Goal: Task Accomplishment & Management: Manage account settings

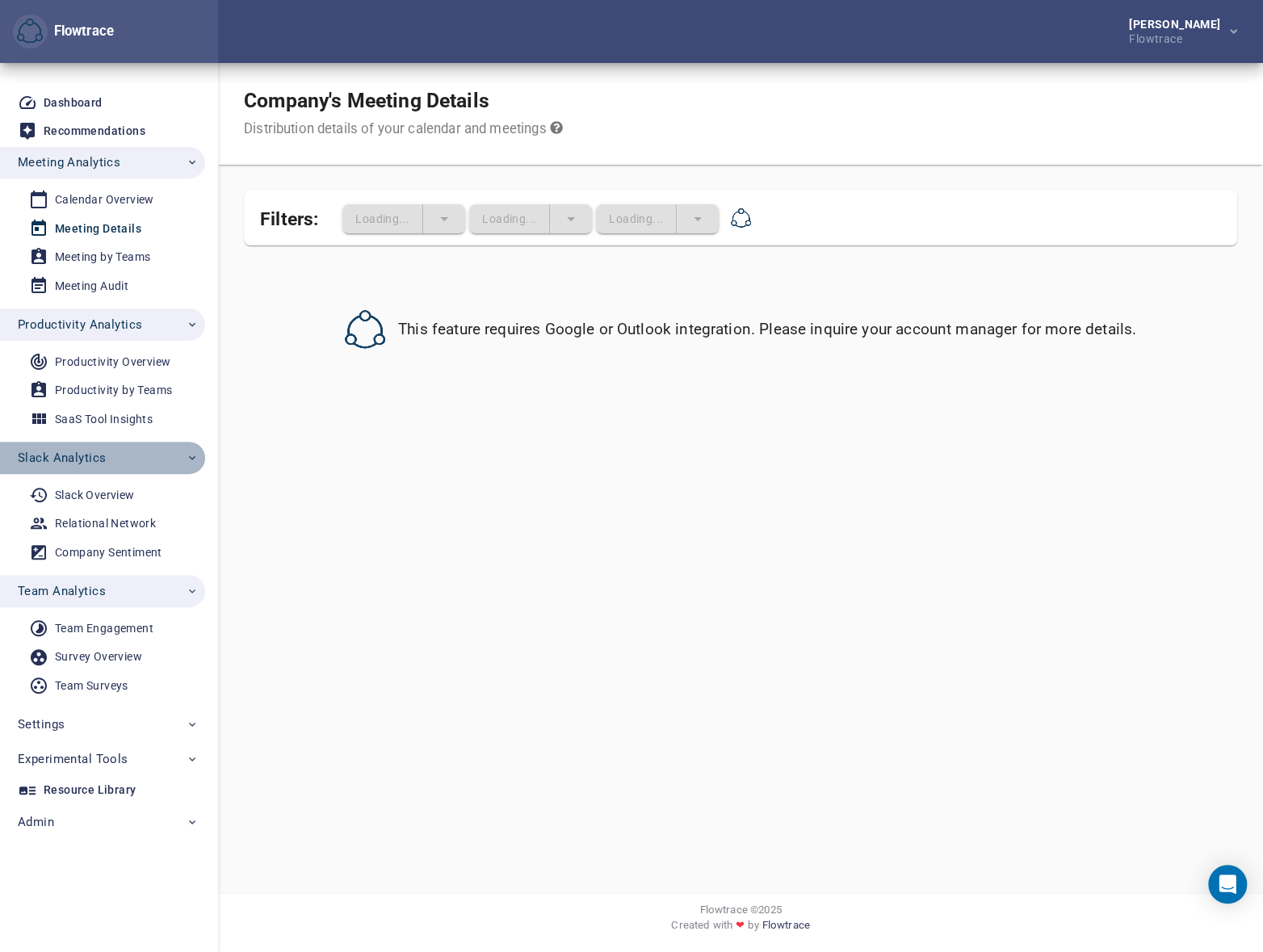
click at [91, 455] on span "Slack Analytics" at bounding box center [62, 458] width 88 height 21
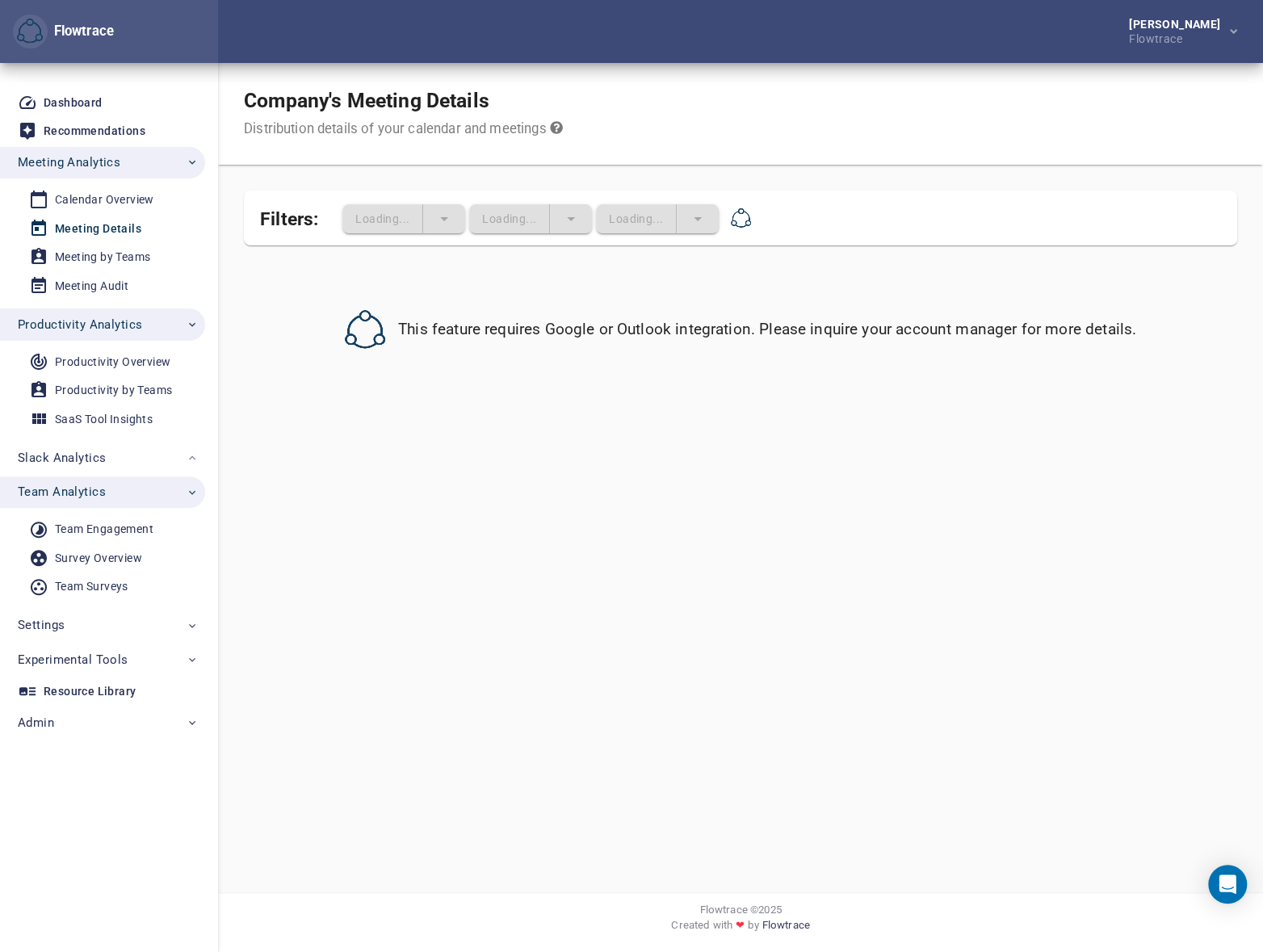
click at [113, 499] on span "Team Analytics" at bounding box center [108, 492] width 181 height 21
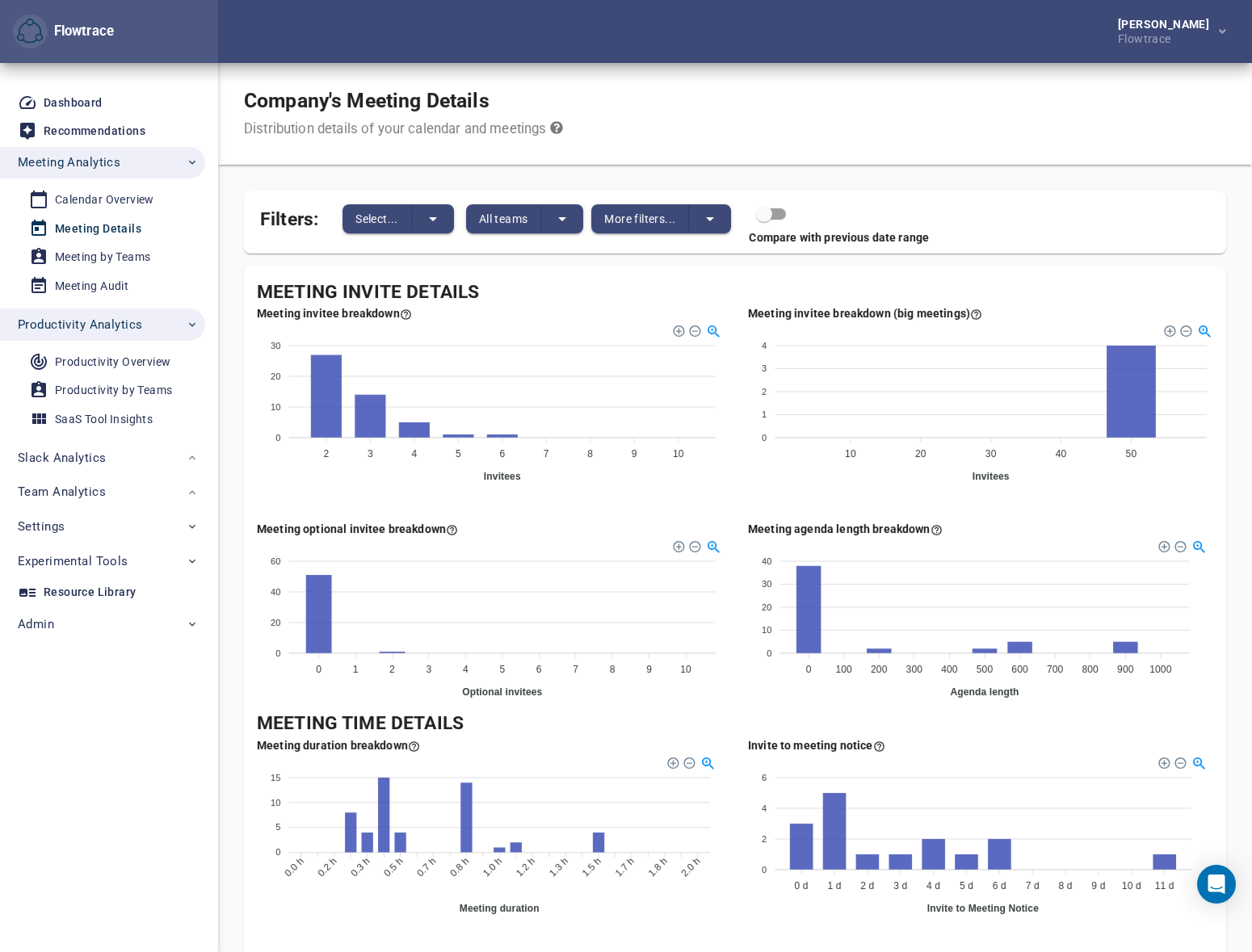
click at [131, 335] on button "Productivity Analytics" at bounding box center [103, 324] width 205 height 32
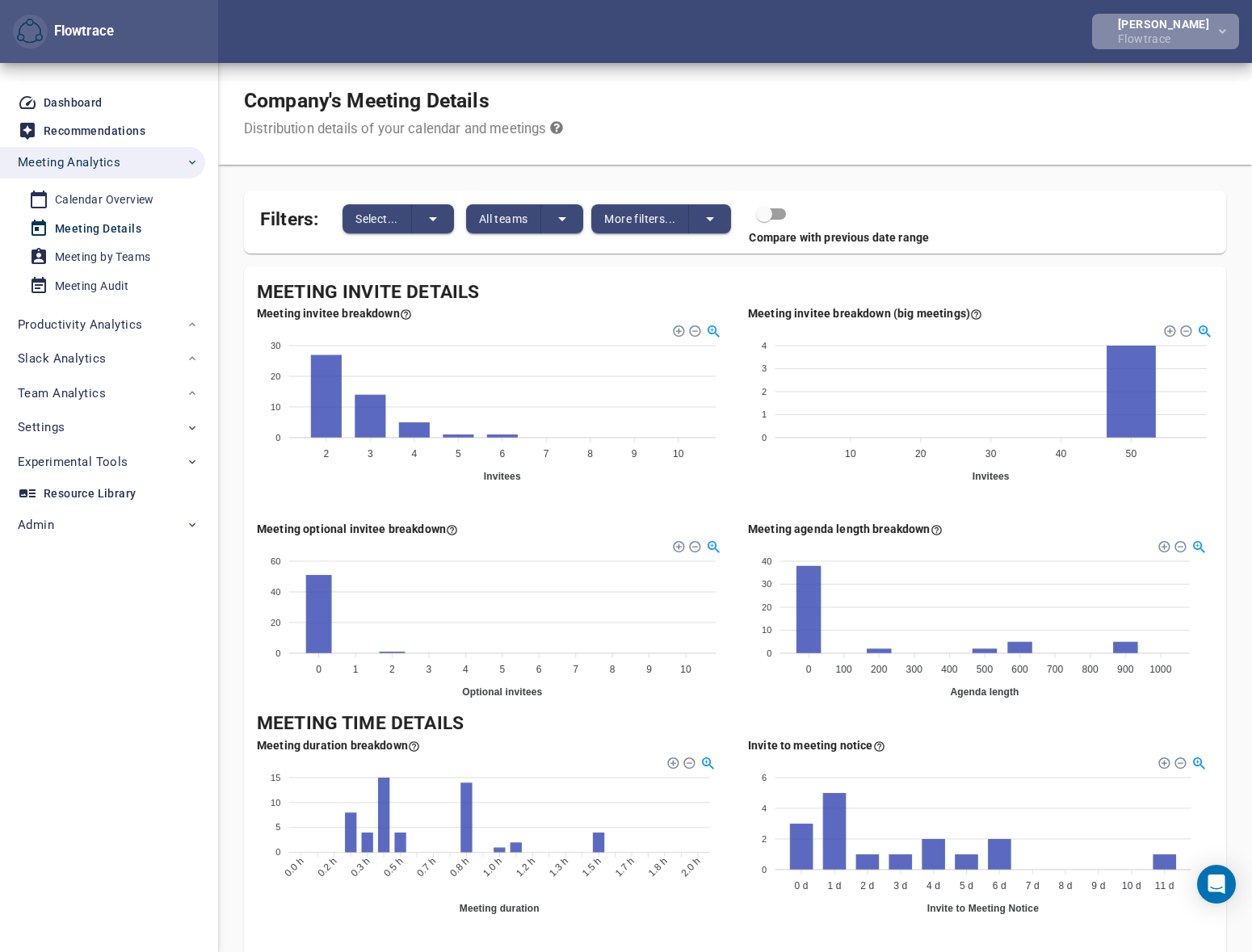
click at [1181, 22] on div "[PERSON_NAME]" at bounding box center [1167, 24] width 98 height 12
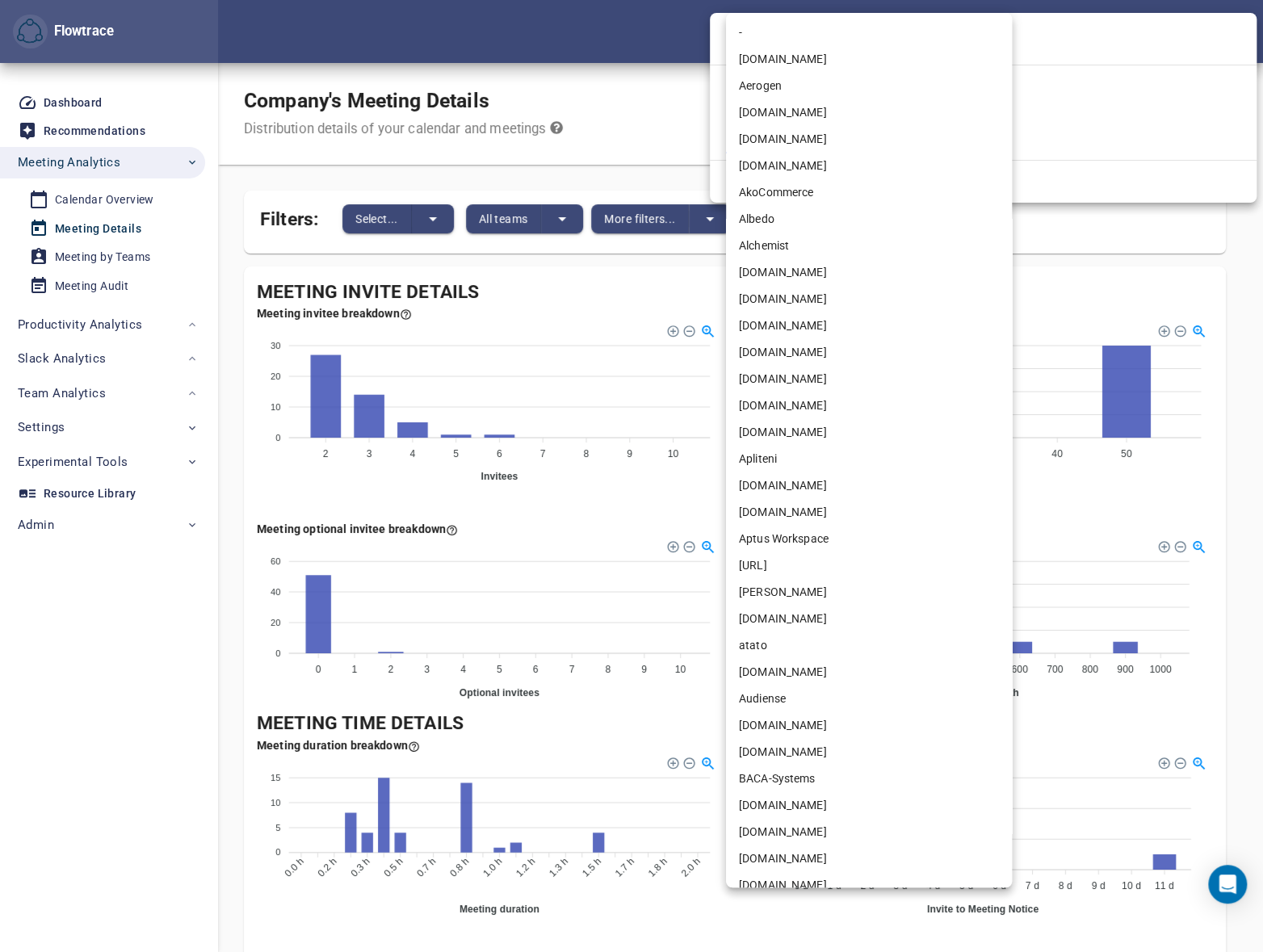
click at [750, 130] on body "Flowtrace Petri Lehtonen Flowtrace Flowtrace Dashboard Recommendations Meeting …" at bounding box center [631, 476] width 1263 height 952
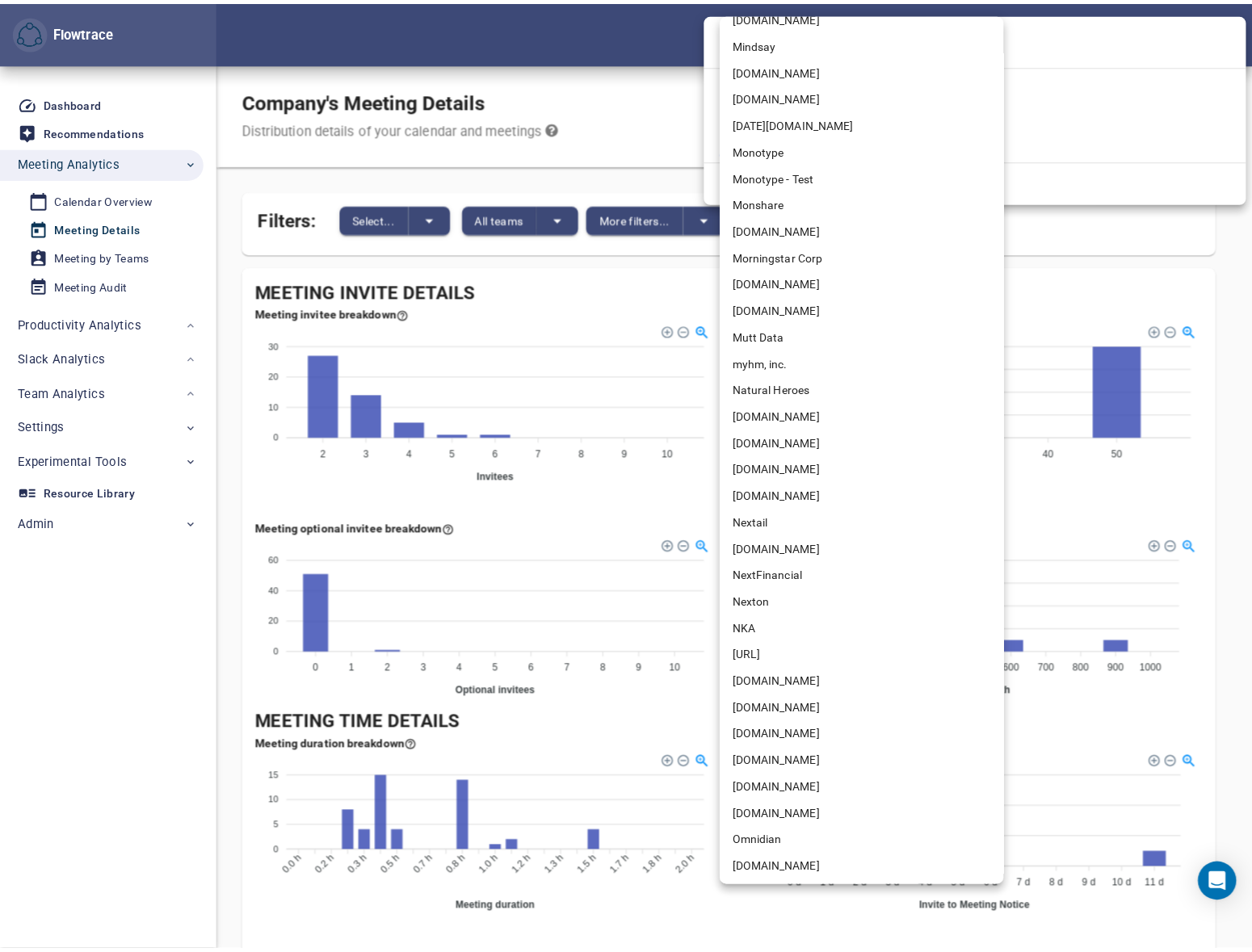
scroll to position [6255, 0]
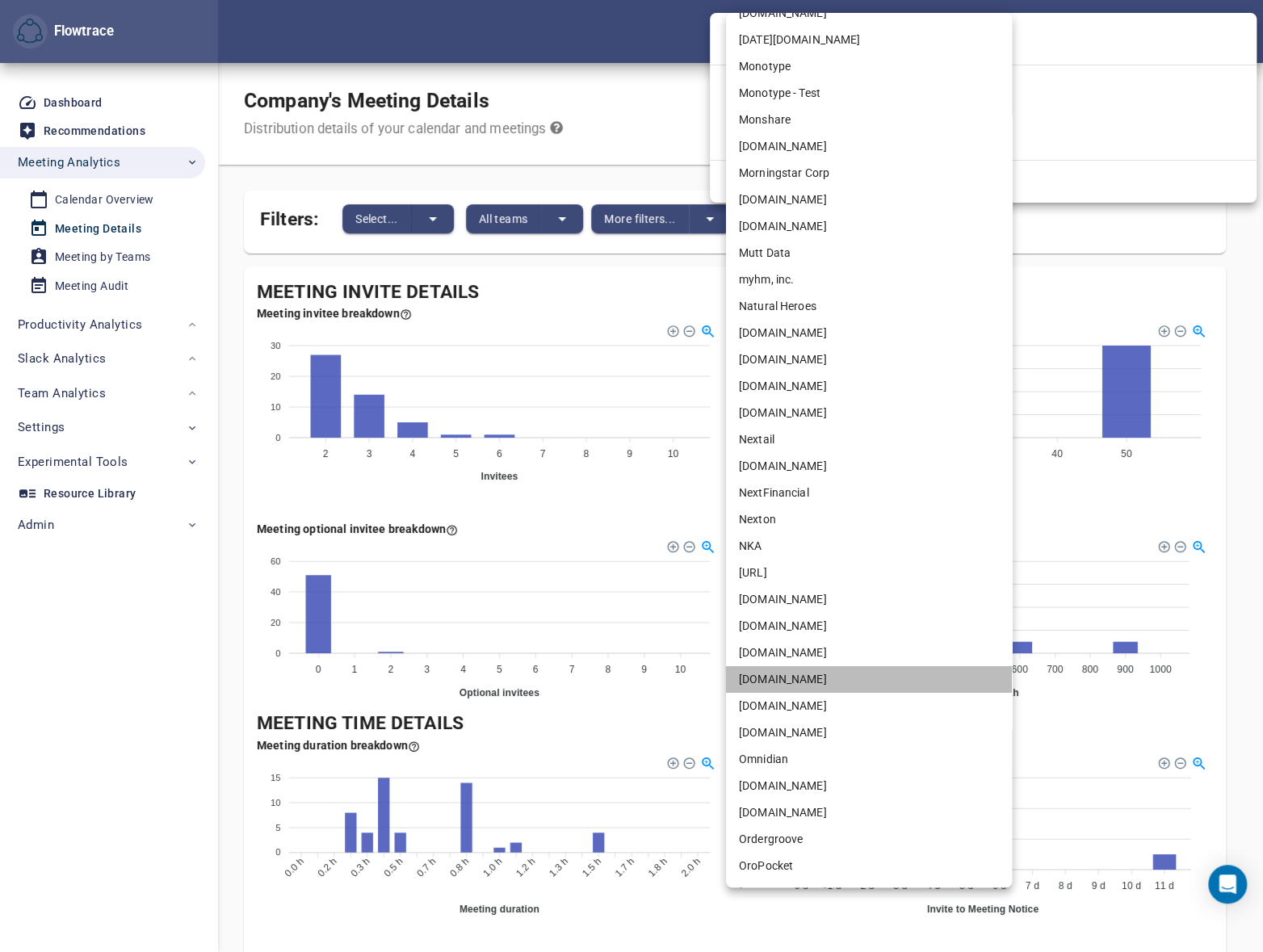
click at [775, 684] on li "[DOMAIN_NAME]" at bounding box center [868, 679] width 286 height 27
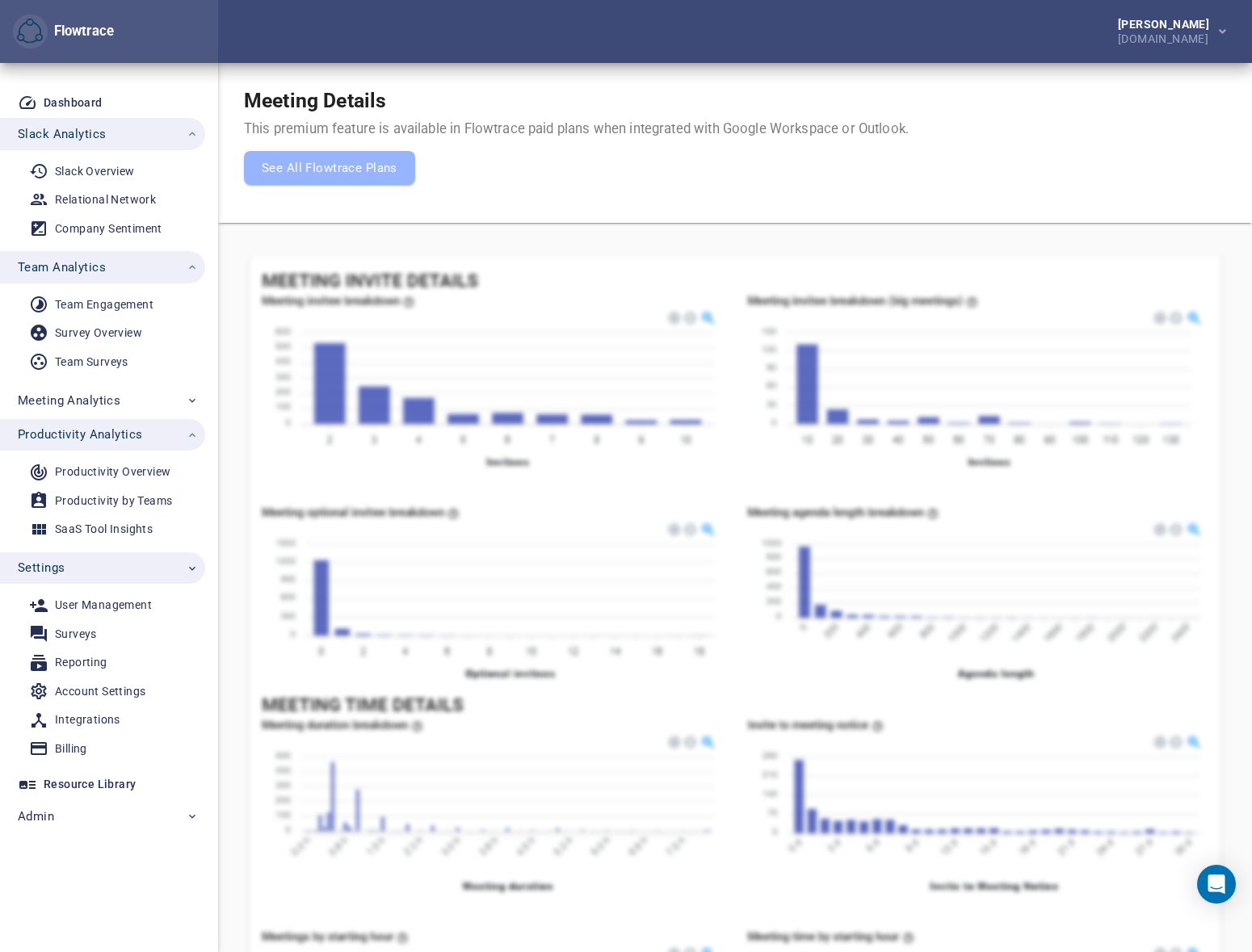
click at [875, 23] on div "Petri Lehtonen NRG.com" at bounding box center [736, 31] width 1034 height 63
click at [90, 687] on div "Account Settings" at bounding box center [100, 692] width 90 height 21
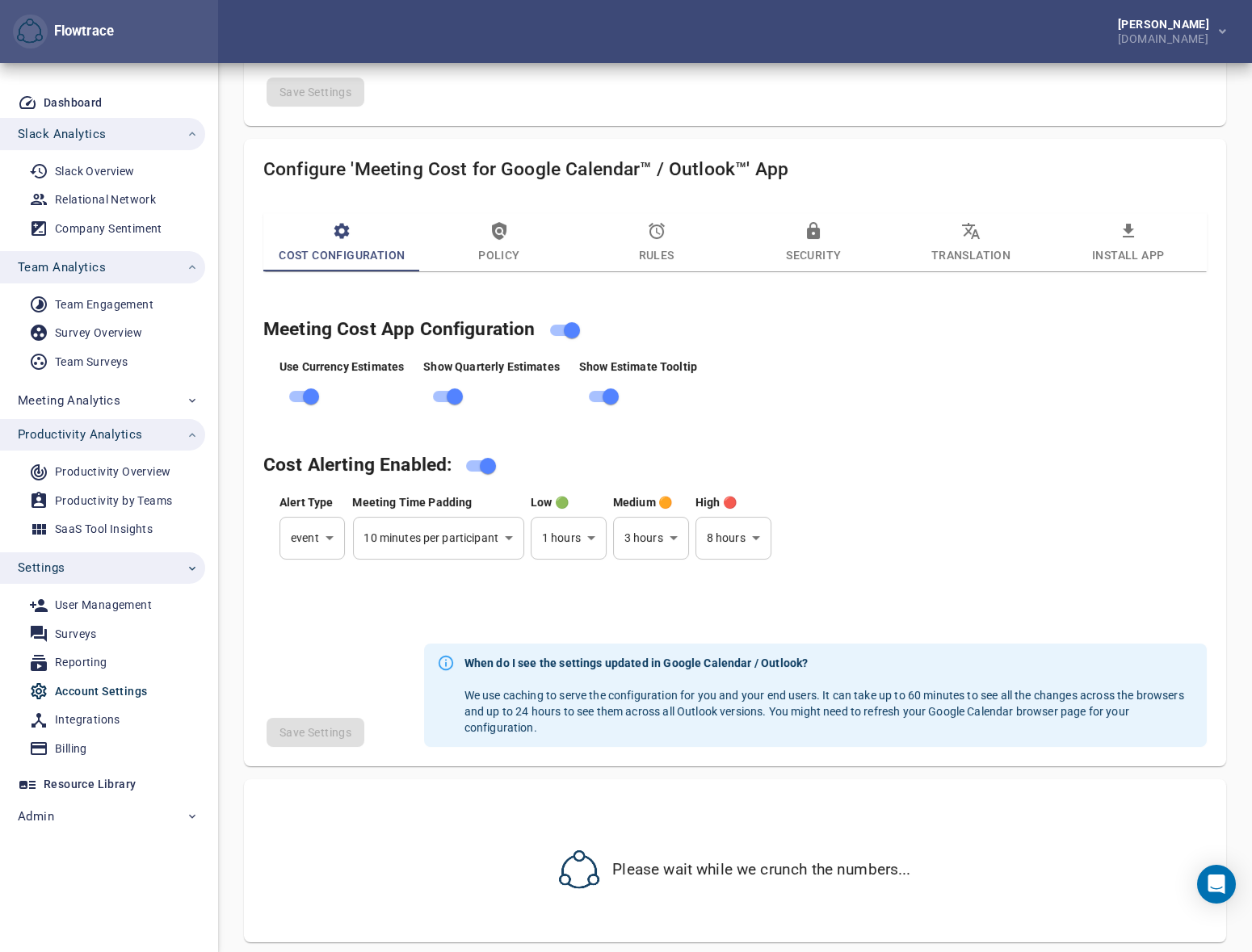
scroll to position [685, 0]
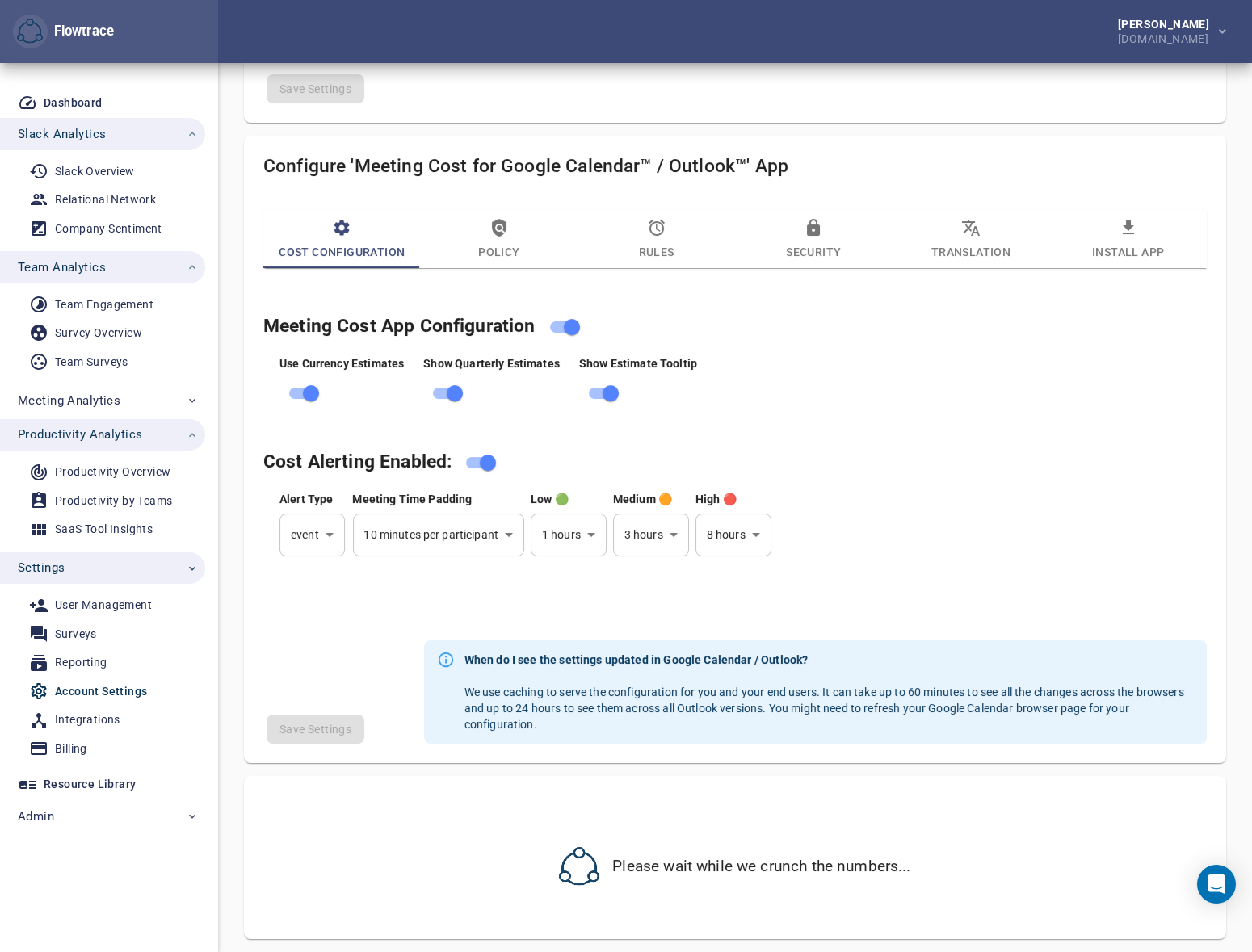
select select "***"
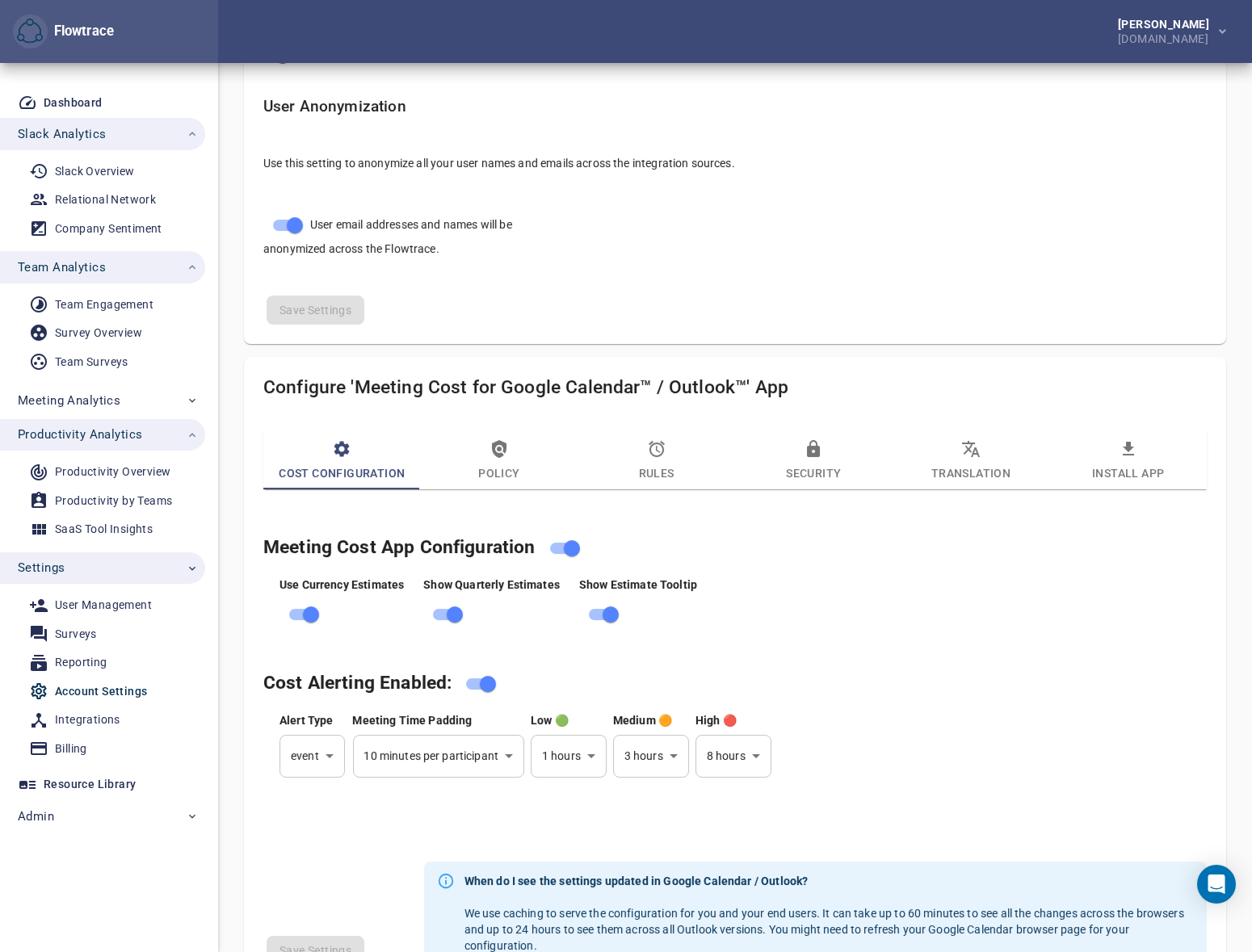
scroll to position [170, 0]
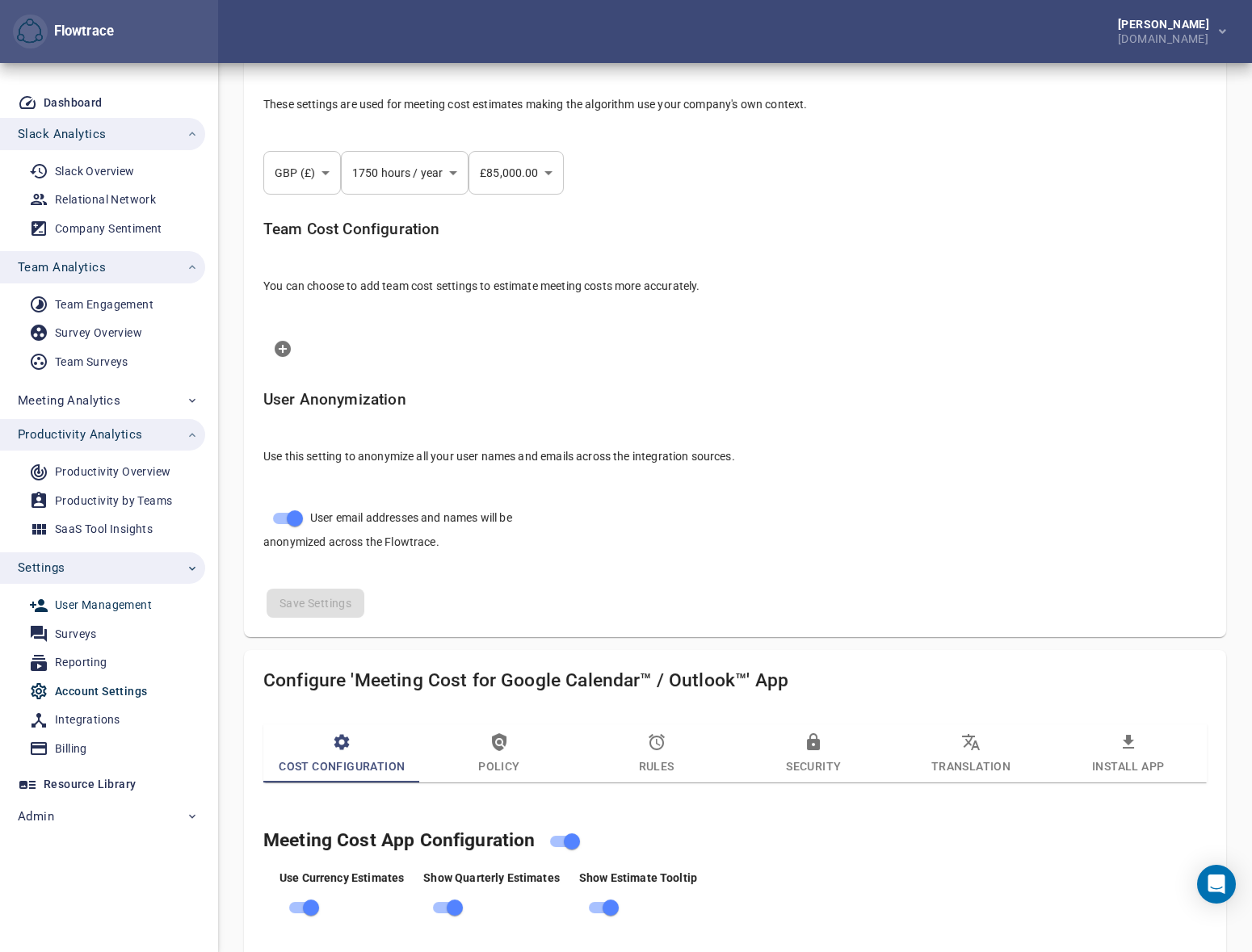
click at [105, 601] on div "User Management" at bounding box center [103, 605] width 97 height 21
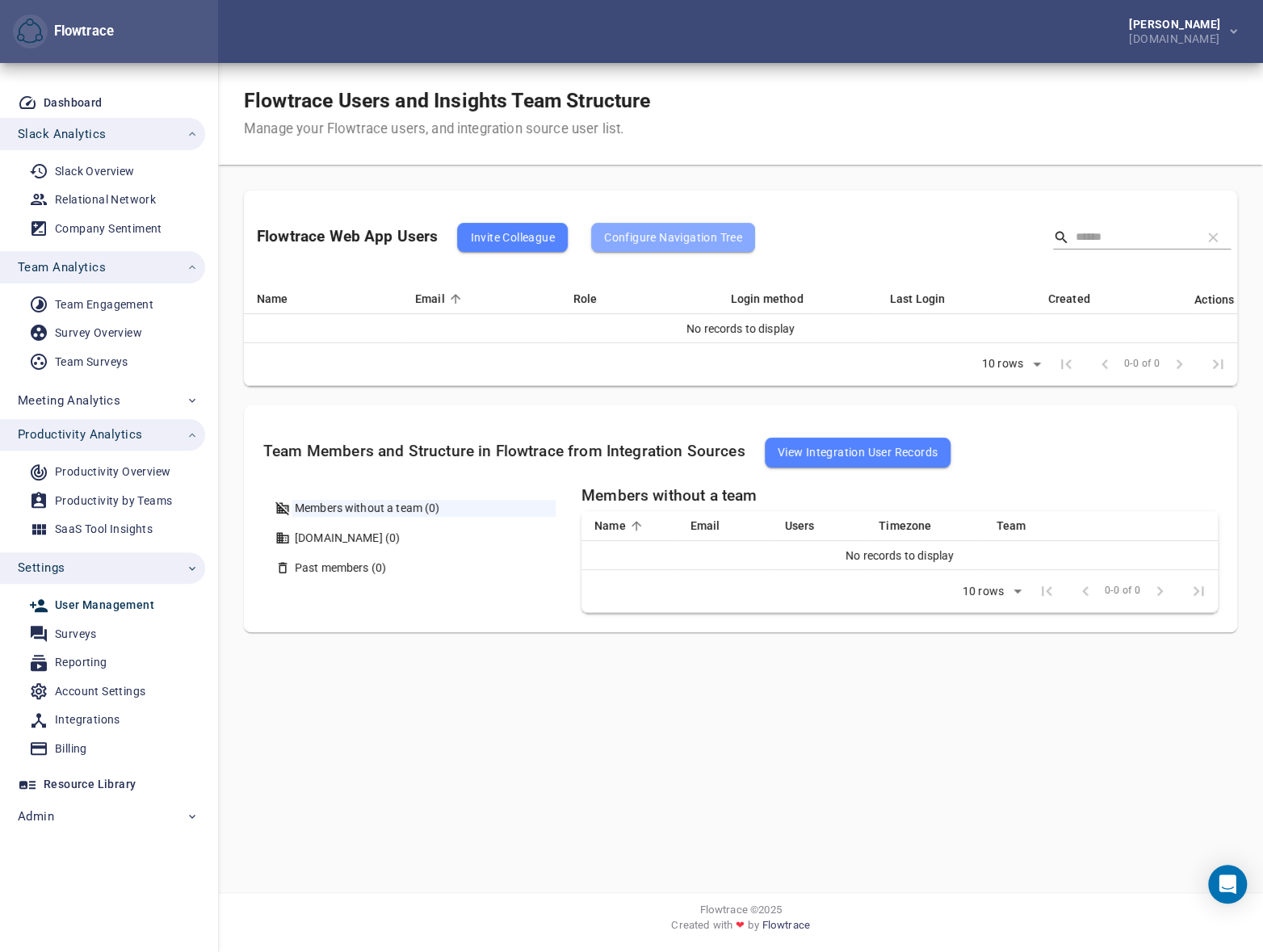
click at [665, 232] on span "Configure Navigation Tree" at bounding box center [673, 237] width 138 height 20
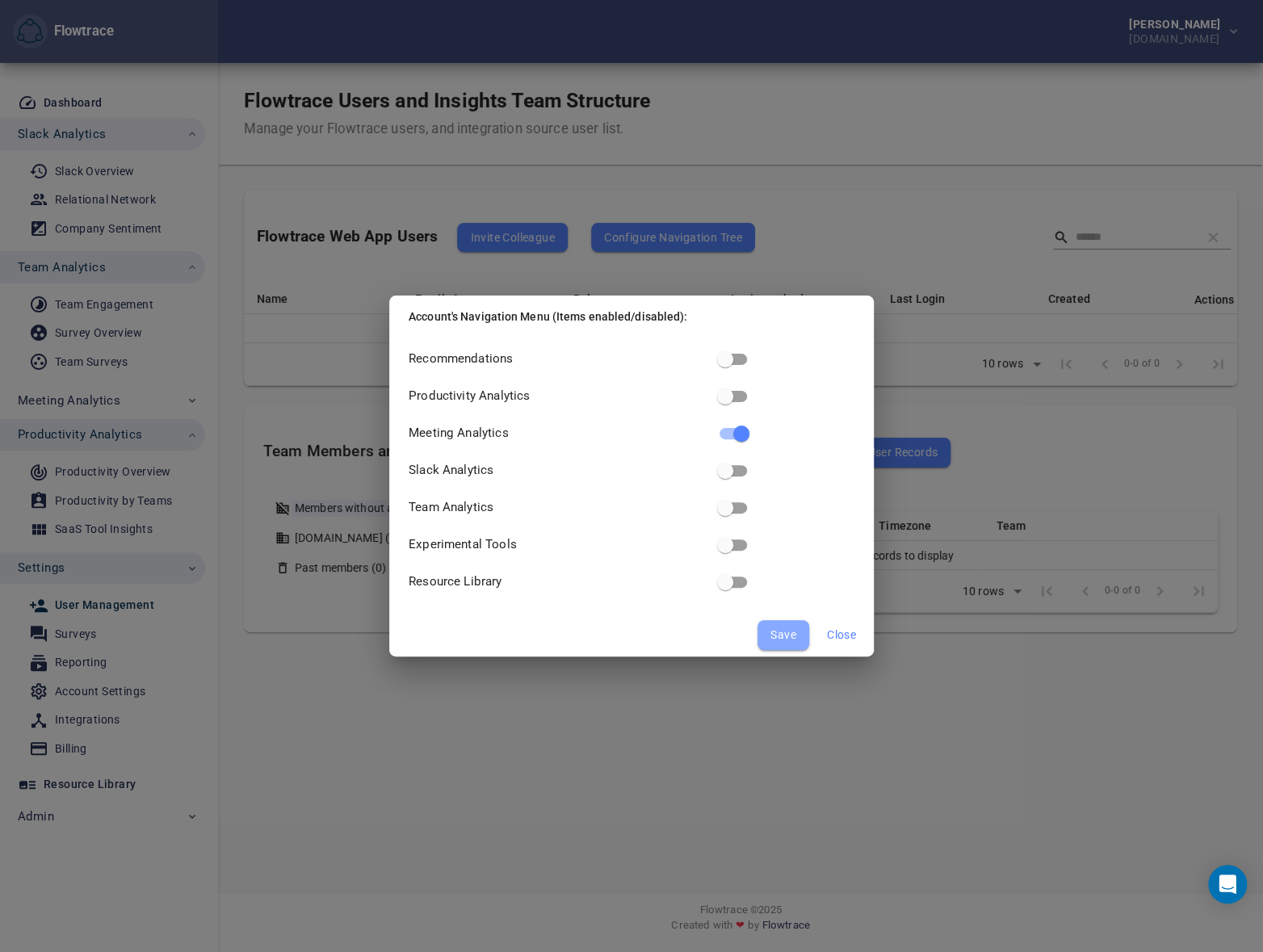
click at [785, 628] on span "Save" at bounding box center [783, 635] width 26 height 21
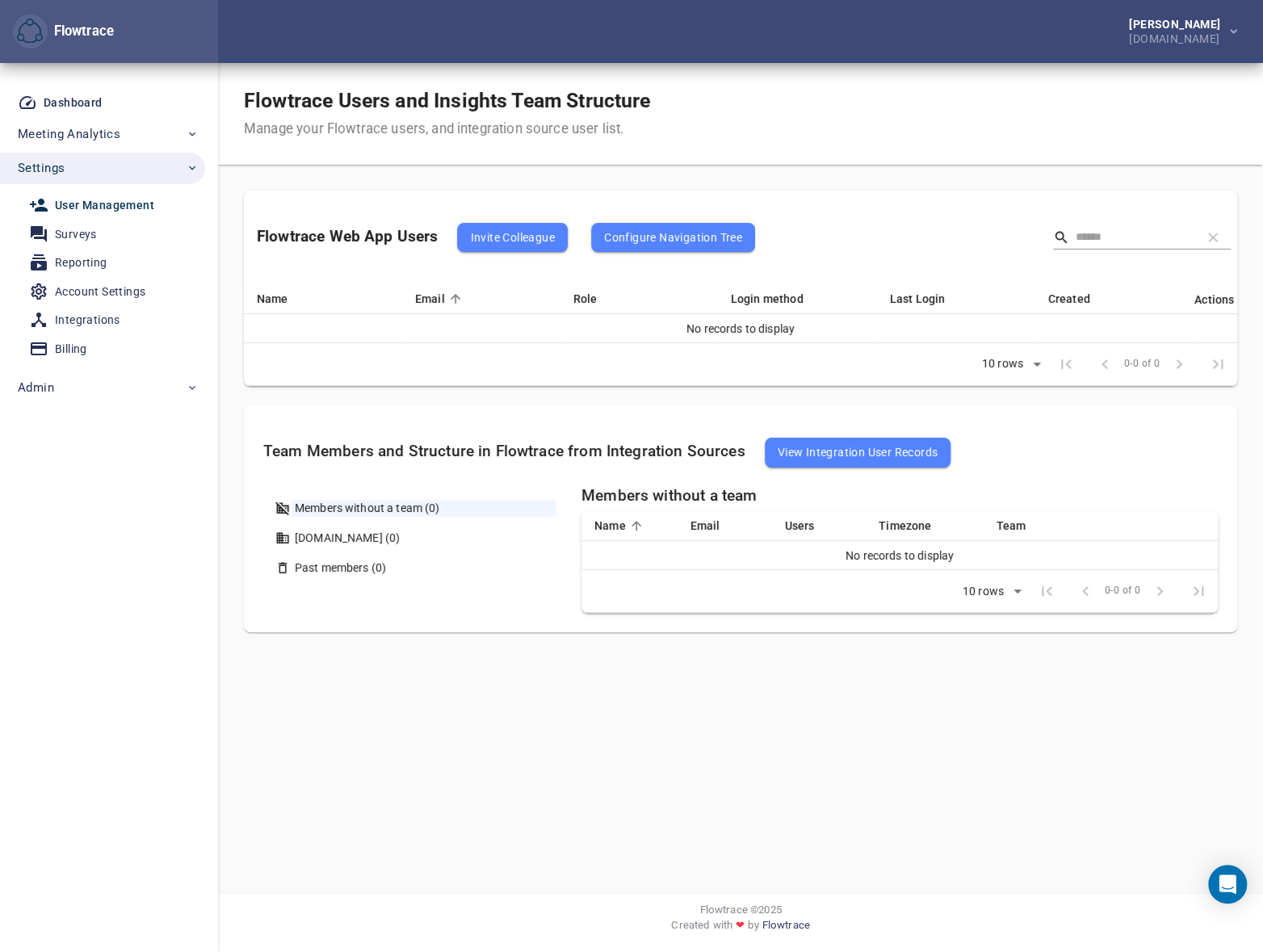
click at [722, 110] on div "Flowtrace Users and Insights Team Structure Manage your Flowtrace users, and in…" at bounding box center [741, 114] width 1045 height 102
click at [89, 315] on div "Integrations" at bounding box center [87, 320] width 65 height 21
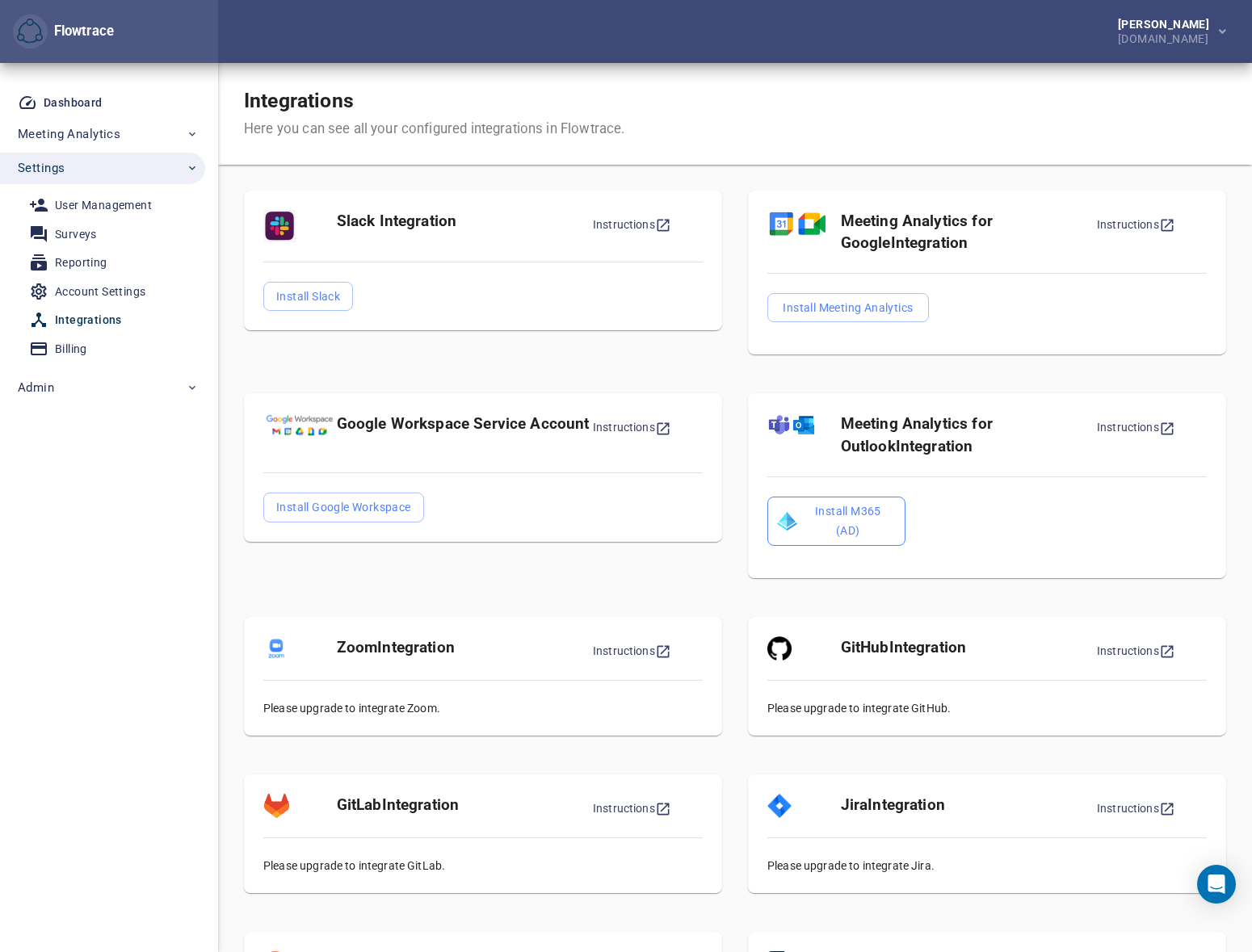
click at [832, 517] on span "Install M365 (AD)" at bounding box center [836, 521] width 112 height 39
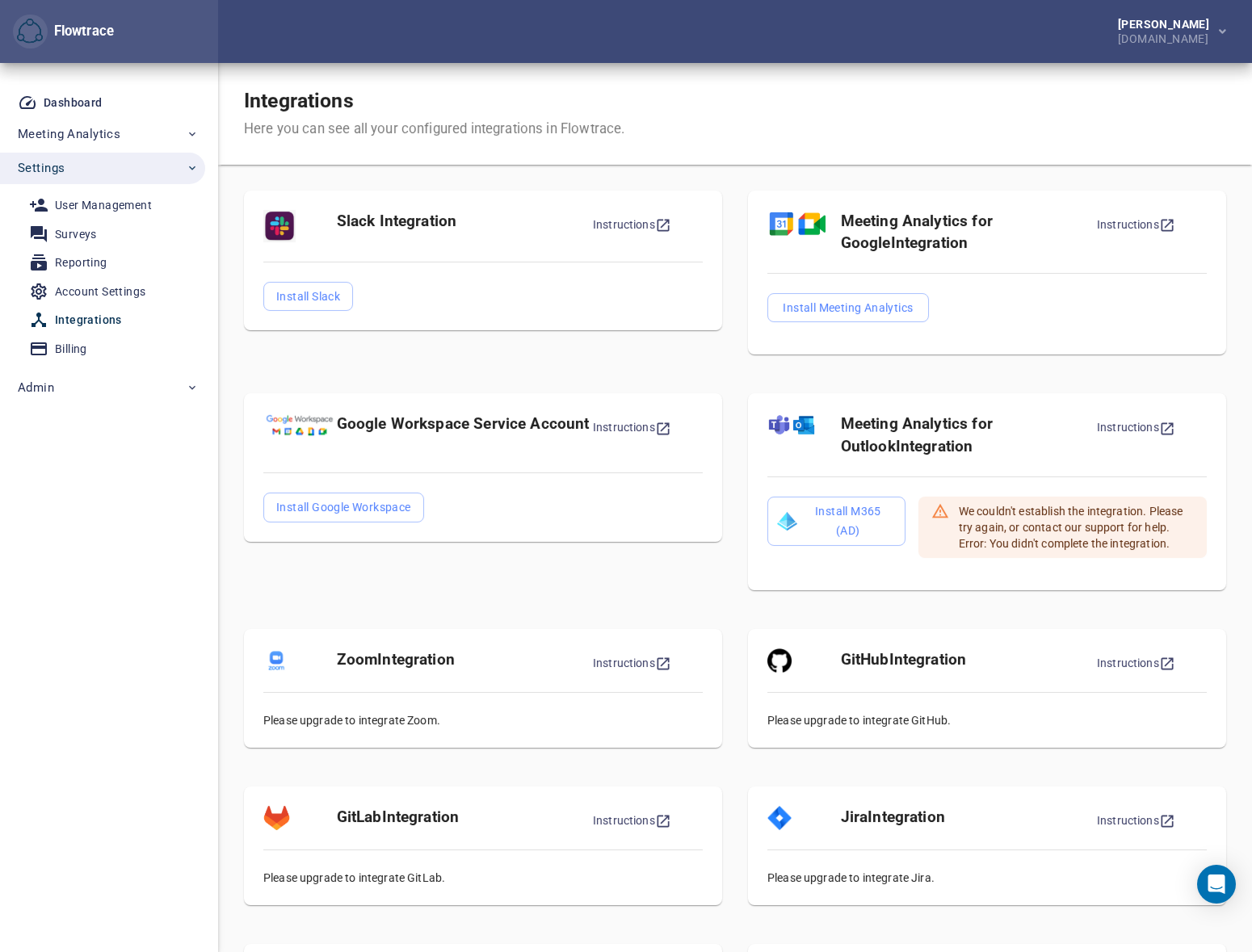
click at [782, 94] on div "Integrations Here you can see all your configured integrations in Flowtrace." at bounding box center [736, 114] width 1034 height 102
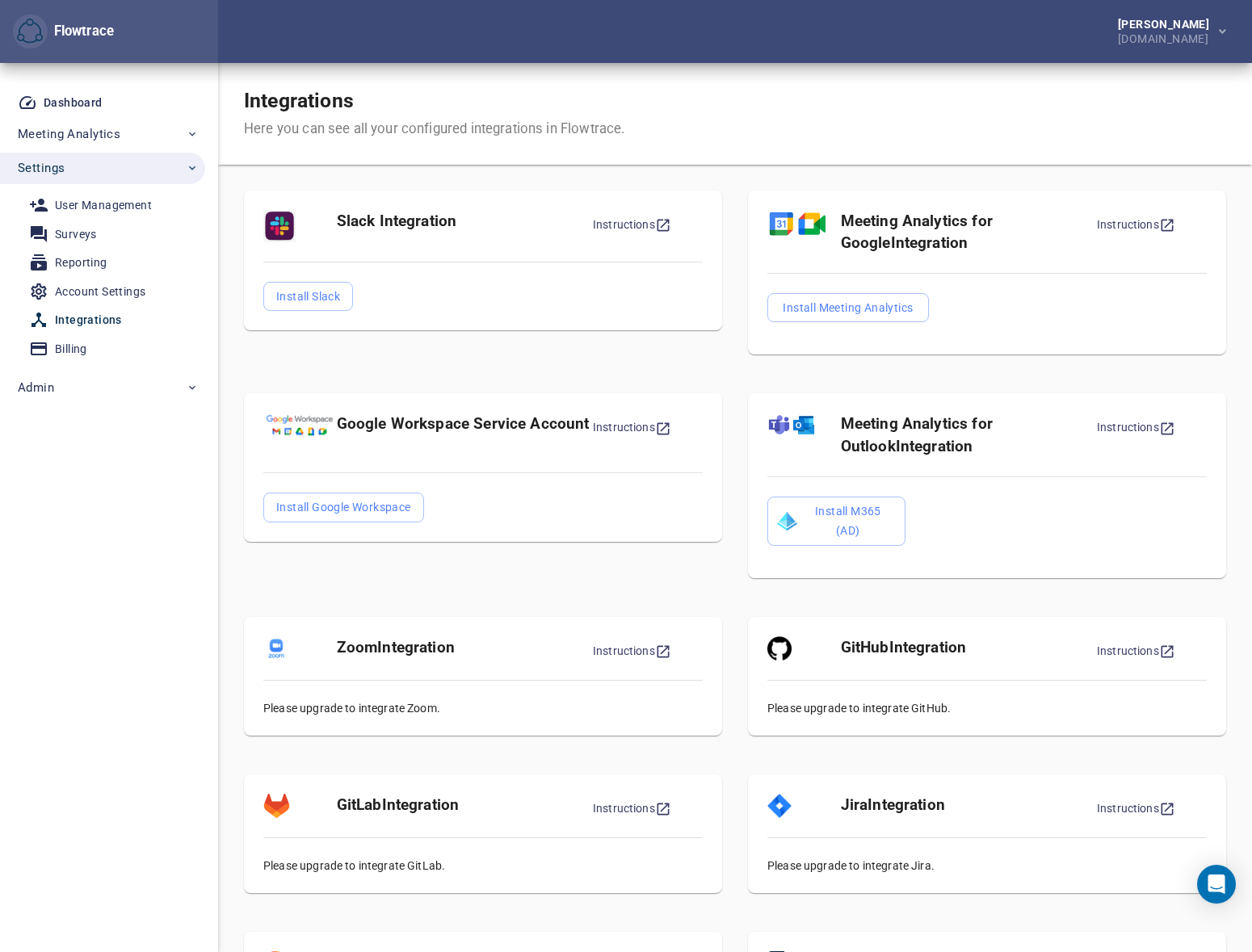
click at [754, 47] on div "[PERSON_NAME] [DOMAIN_NAME]" at bounding box center [736, 31] width 1034 height 63
click at [778, 66] on div "Integrations Here you can see all your configured integrations in Flowtrace." at bounding box center [736, 114] width 1034 height 102
click at [1001, 121] on div "Integrations Here you can see all your configured integrations in Flowtrace." at bounding box center [736, 114] width 1034 height 102
click at [100, 138] on span "Meeting Analytics" at bounding box center [69, 135] width 103 height 21
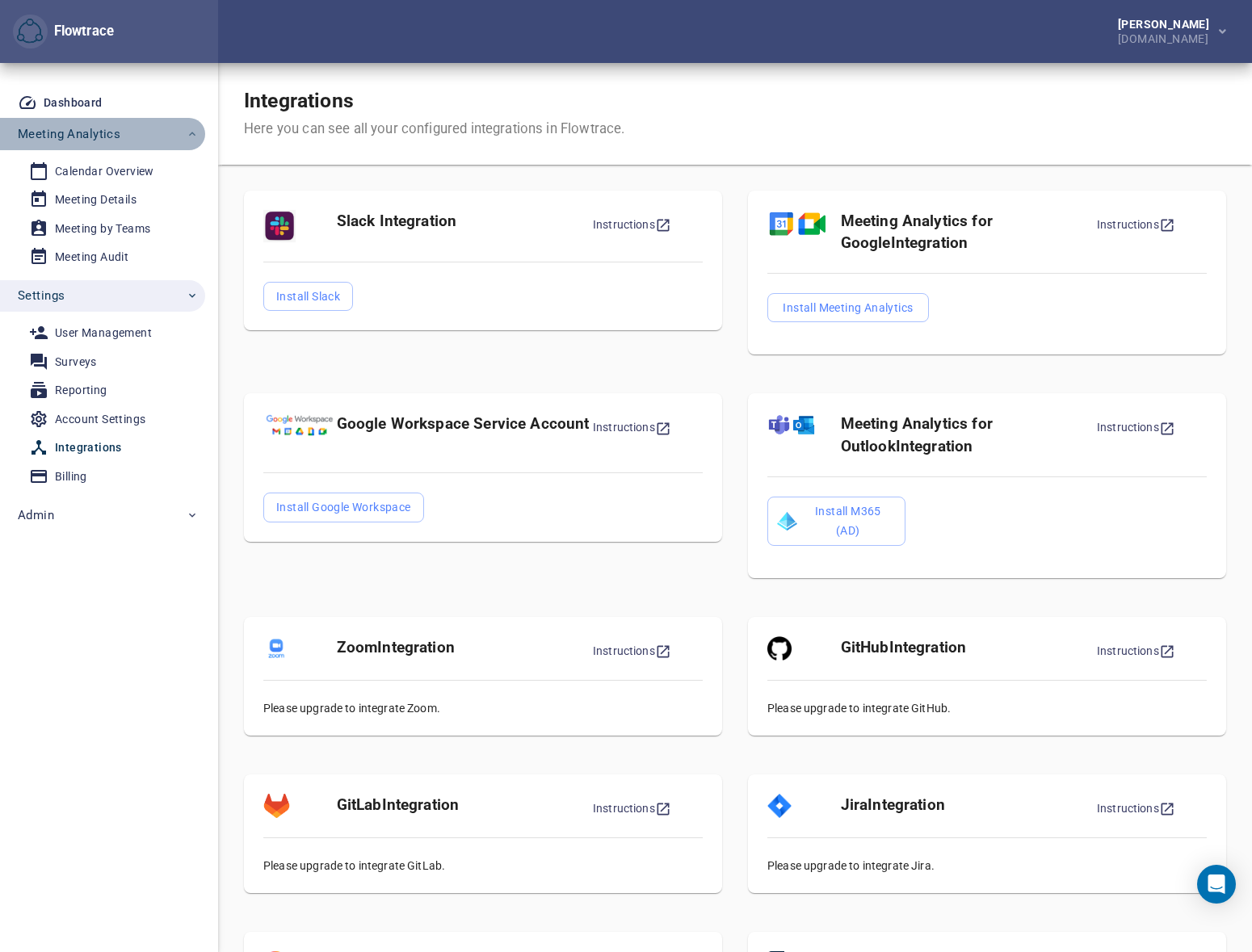
click at [100, 138] on span "Meeting Analytics" at bounding box center [69, 135] width 103 height 21
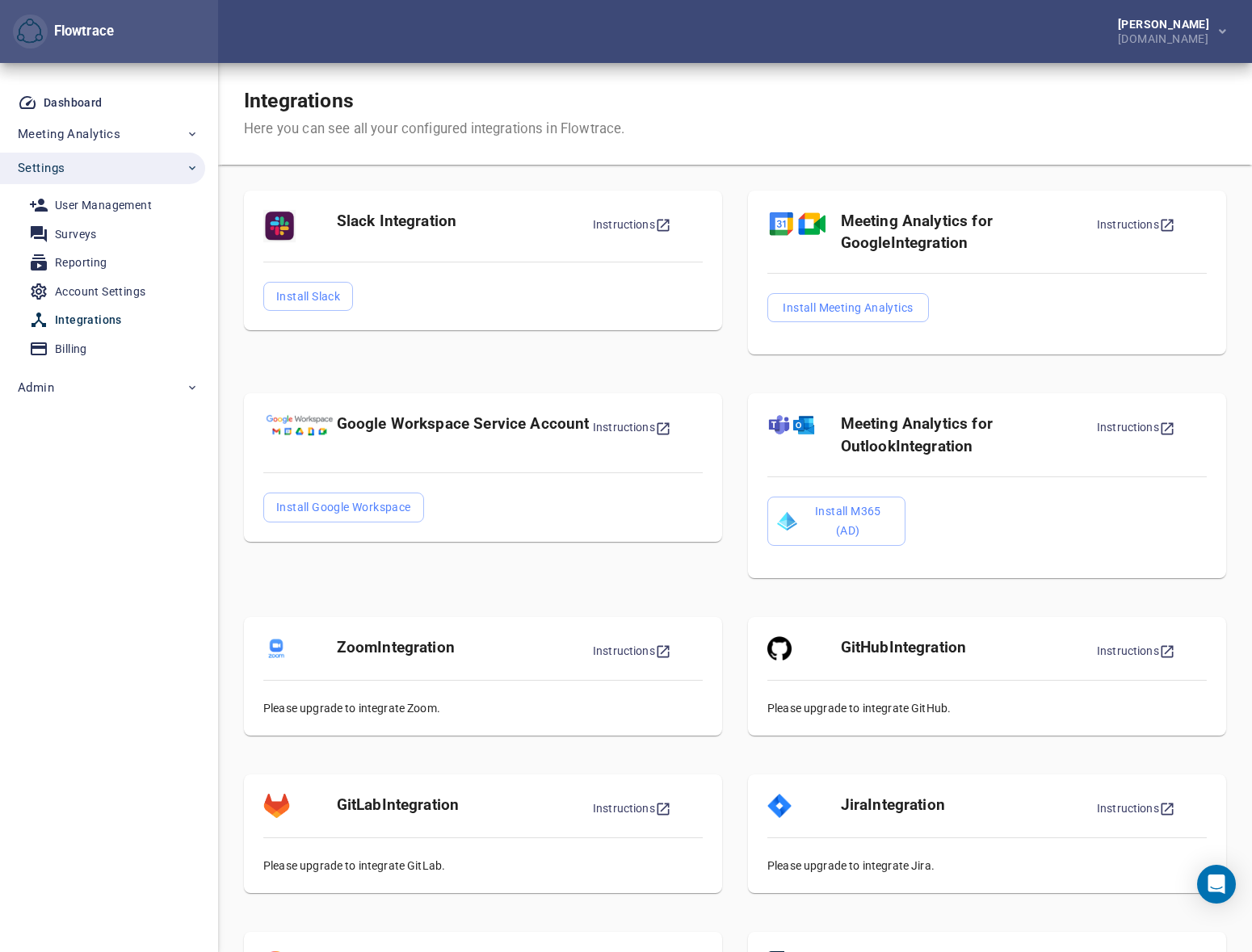
click at [581, 37] on div "Petri Lehtonen NRG.com" at bounding box center [736, 31] width 1034 height 63
click at [96, 207] on div "User Management" at bounding box center [103, 205] width 97 height 21
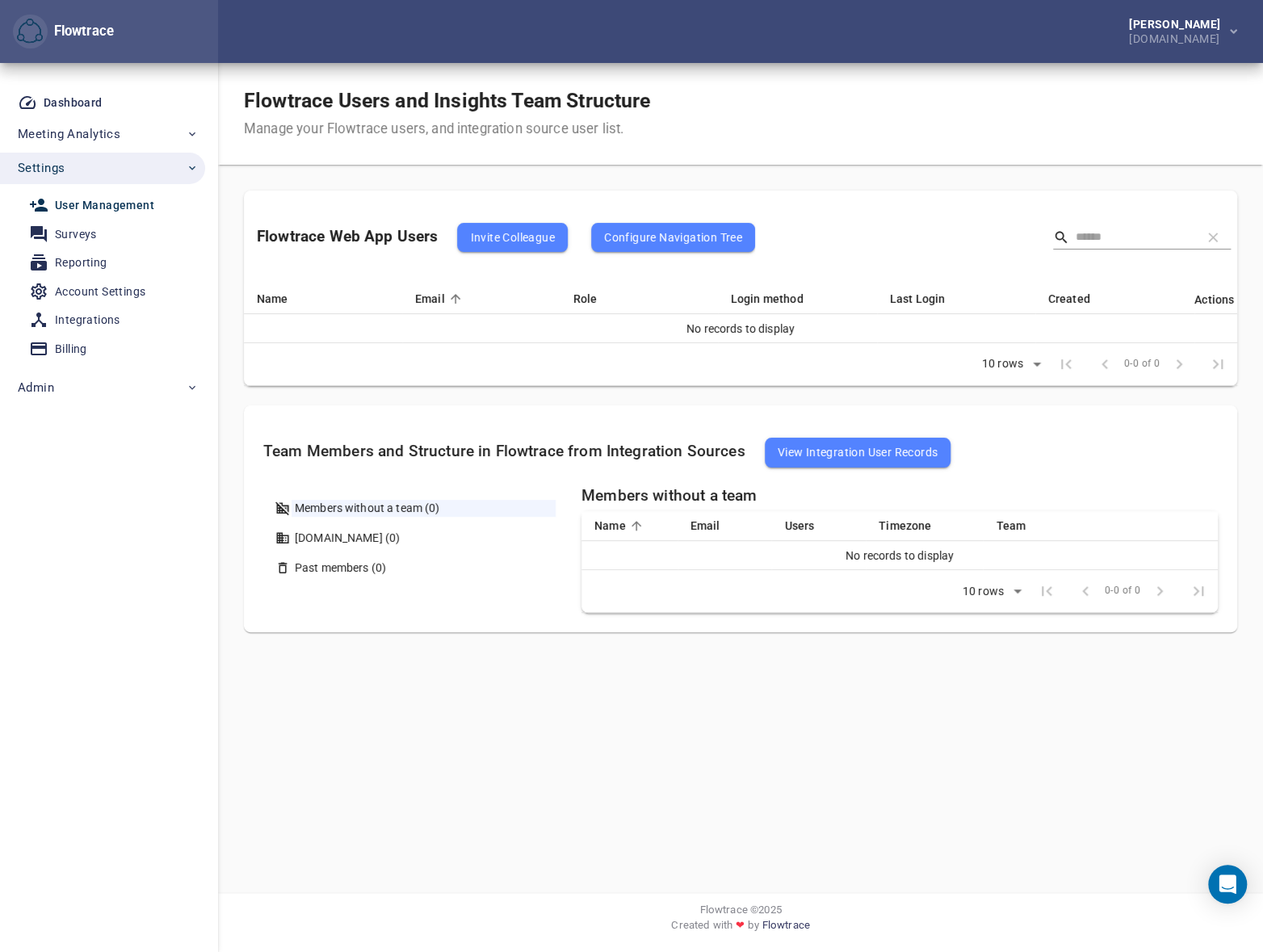
click at [931, 125] on div "Flowtrace Users and Insights Team Structure Manage your Flowtrace users, and in…" at bounding box center [741, 114] width 1045 height 102
click at [517, 244] on span "Invite Colleague" at bounding box center [512, 237] width 84 height 20
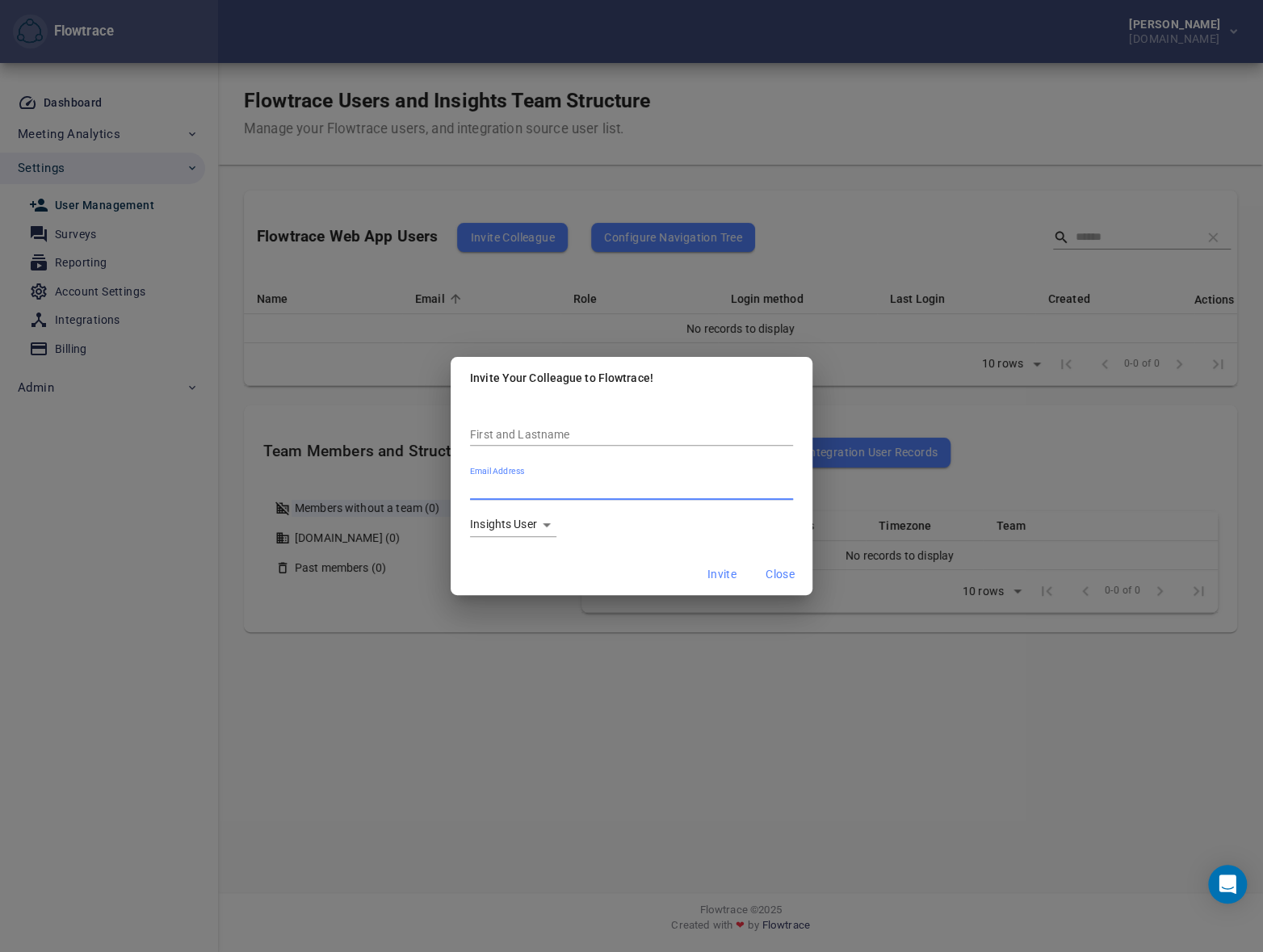
click at [510, 485] on input "Email Address" at bounding box center [631, 488] width 323 height 21
click at [517, 433] on input "First and Lastname" at bounding box center [631, 436] width 323 height 21
paste input "**********"
type input "**********"
click at [510, 493] on input "Email Address" at bounding box center [631, 488] width 323 height 21
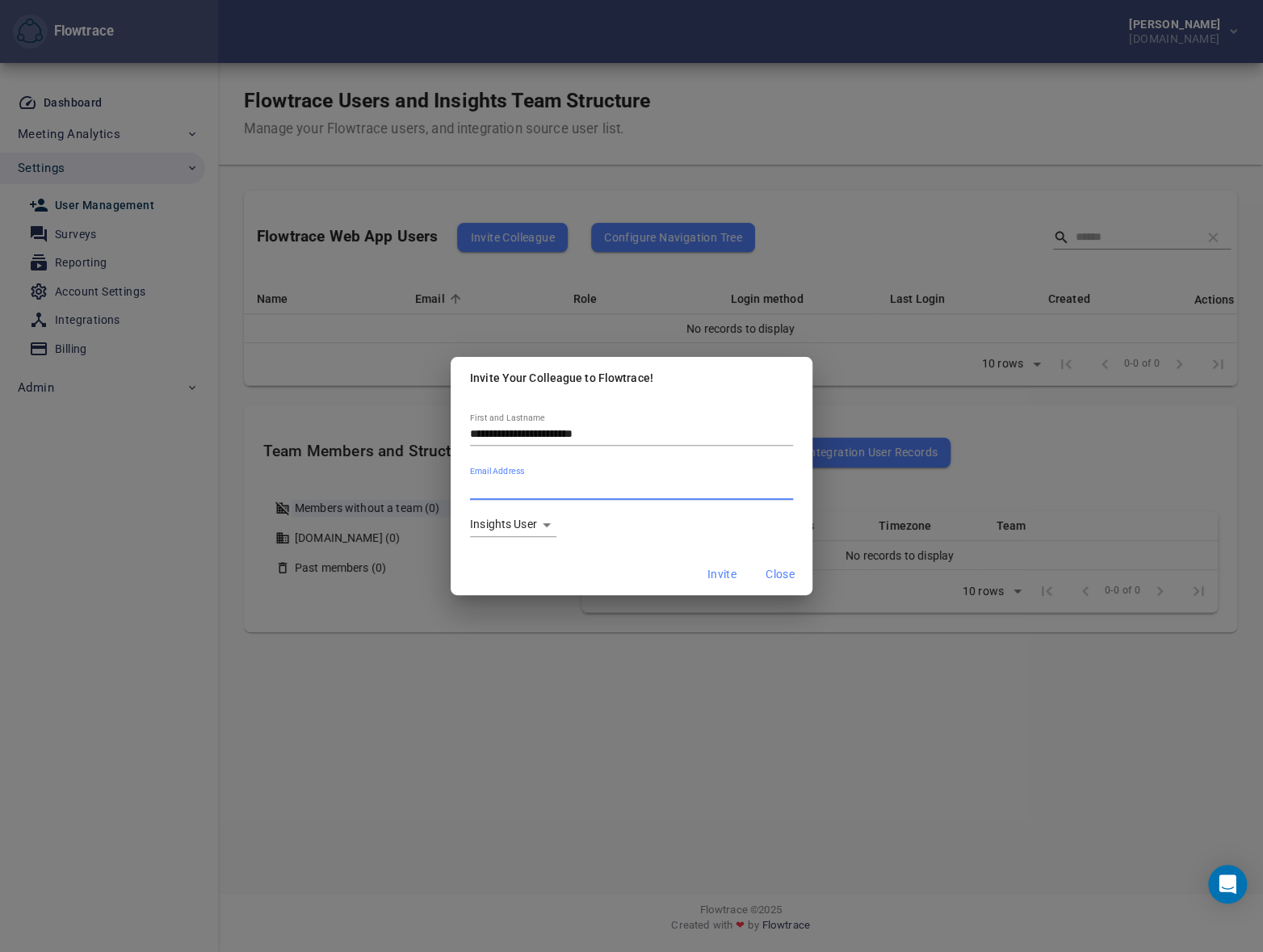
paste input "**********"
type input "**********"
click at [631, 433] on input "**********" at bounding box center [631, 436] width 323 height 21
type input "**********"
click at [488, 528] on body "**********" at bounding box center [631, 476] width 1263 height 952
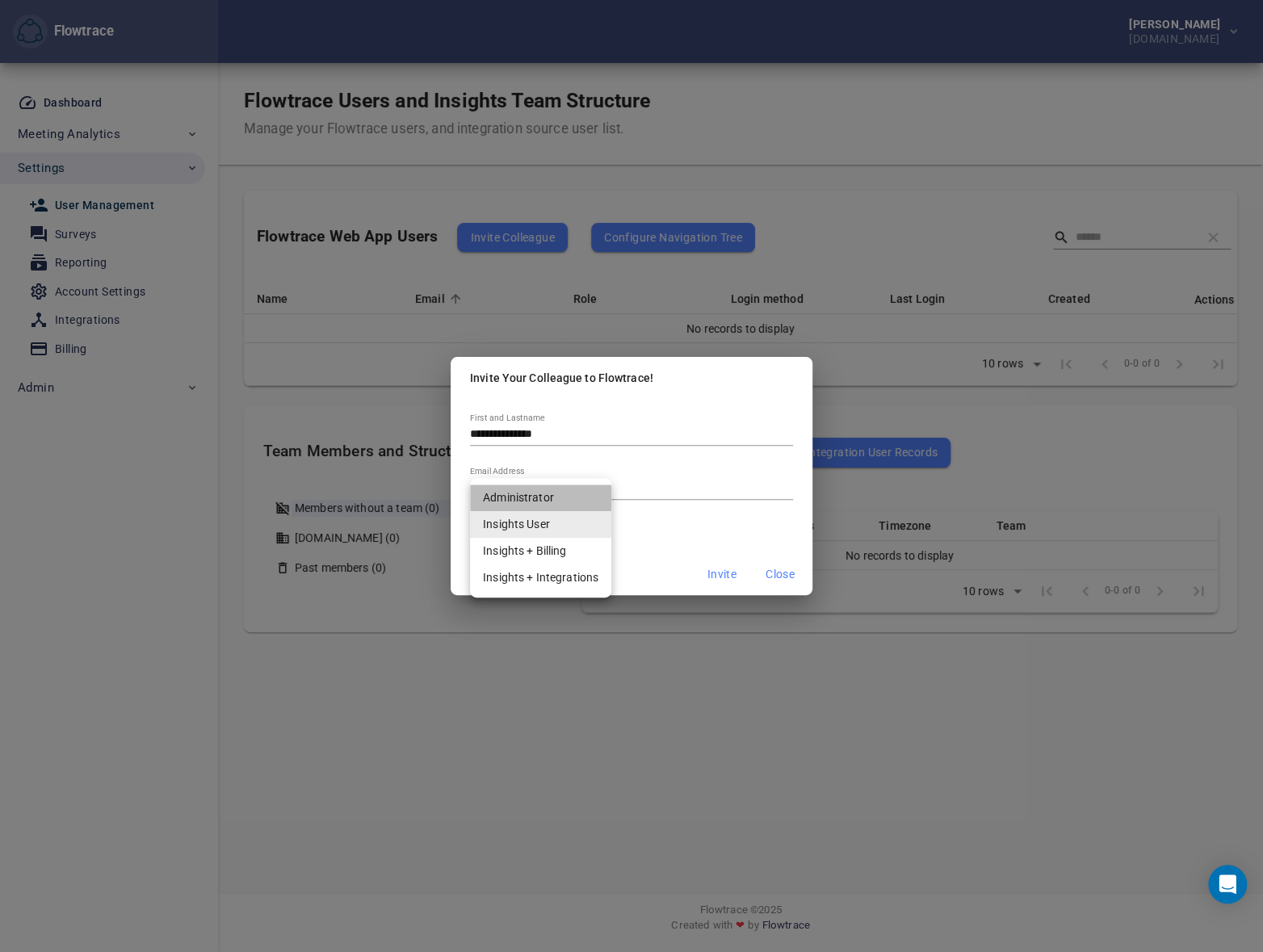
click at [557, 502] on li "Administrator" at bounding box center [540, 498] width 142 height 27
type input "**********"
click at [639, 540] on div "**********" at bounding box center [631, 476] width 362 height 154
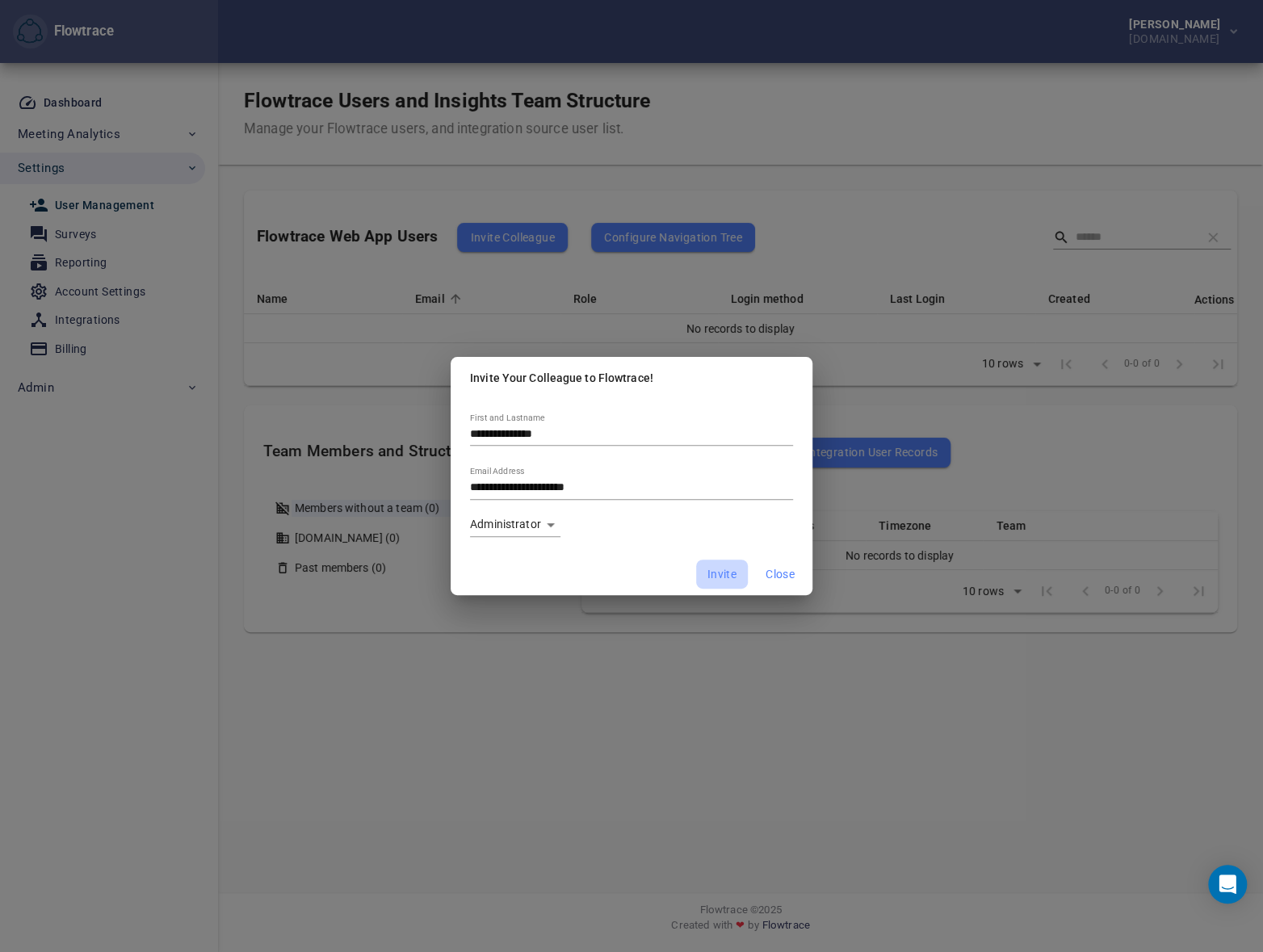
click at [719, 570] on span "Invite" at bounding box center [722, 574] width 29 height 21
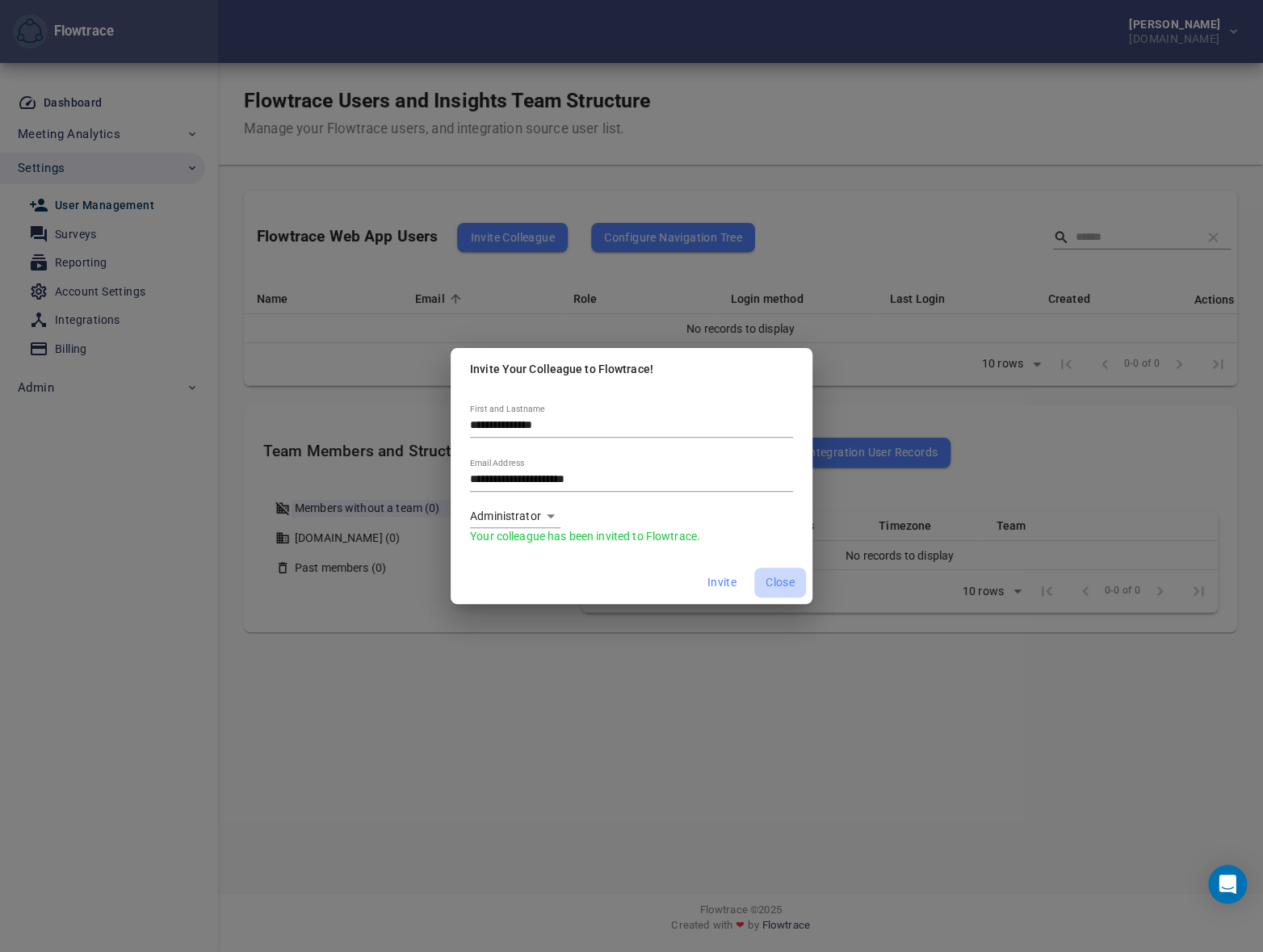
click at [785, 586] on span "Close" at bounding box center [780, 582] width 29 height 21
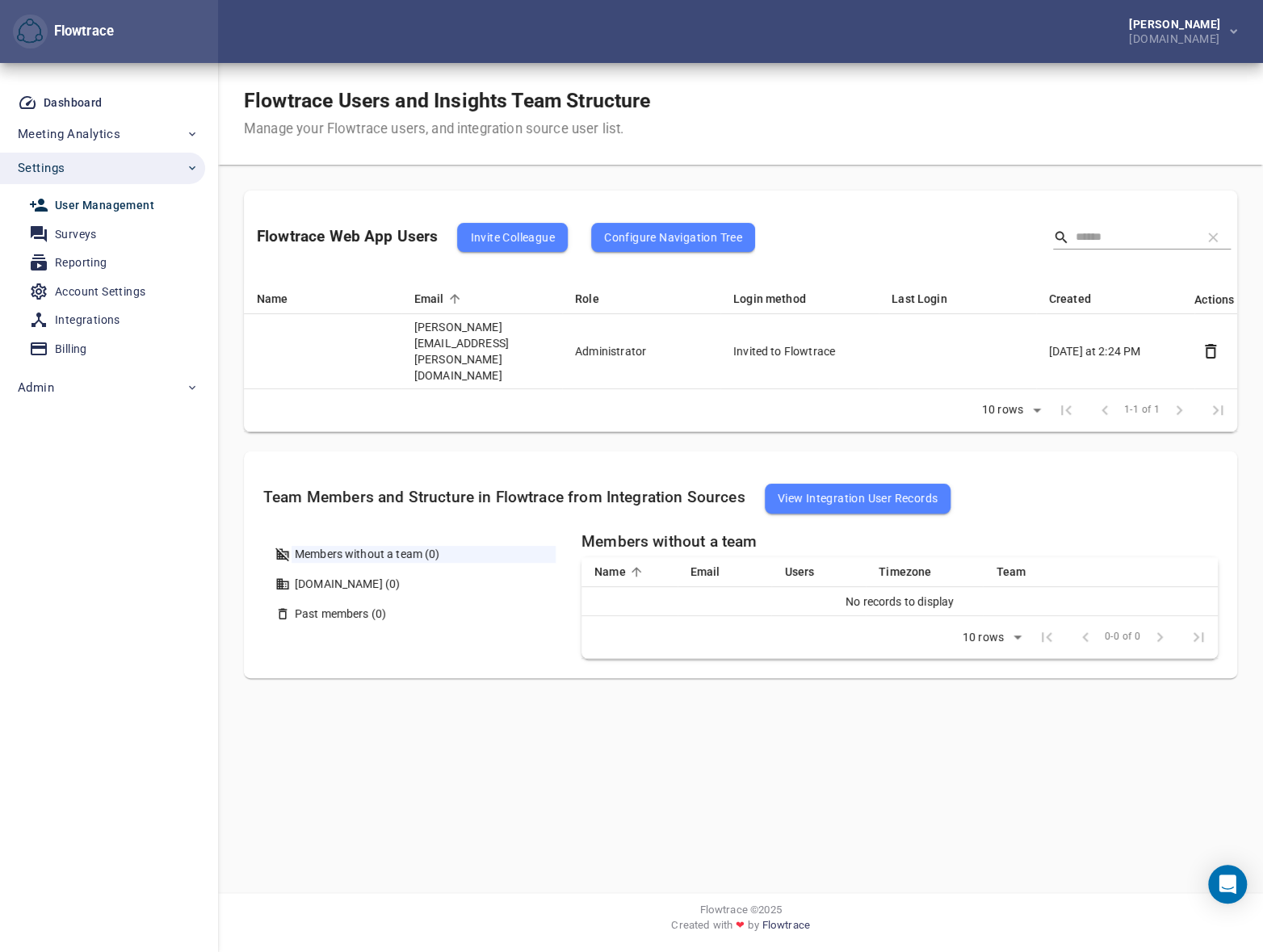
click at [847, 90] on div "Flowtrace Users and Insights Team Structure Manage your Flowtrace users, and in…" at bounding box center [741, 114] width 1045 height 102
click at [807, 73] on div "Flowtrace Users and Insights Team Structure Manage your Flowtrace users, and in…" at bounding box center [741, 114] width 1045 height 102
click at [537, 48] on div "[PERSON_NAME] [DOMAIN_NAME]" at bounding box center [741, 31] width 1045 height 63
click at [876, 86] on div "Flowtrace Users and Insights Team Structure Manage your Flowtrace users, and in…" at bounding box center [741, 114] width 1045 height 102
click at [870, 116] on div "Flowtrace Users and Insights Team Structure Manage your Flowtrace users, and in…" at bounding box center [741, 114] width 1045 height 102
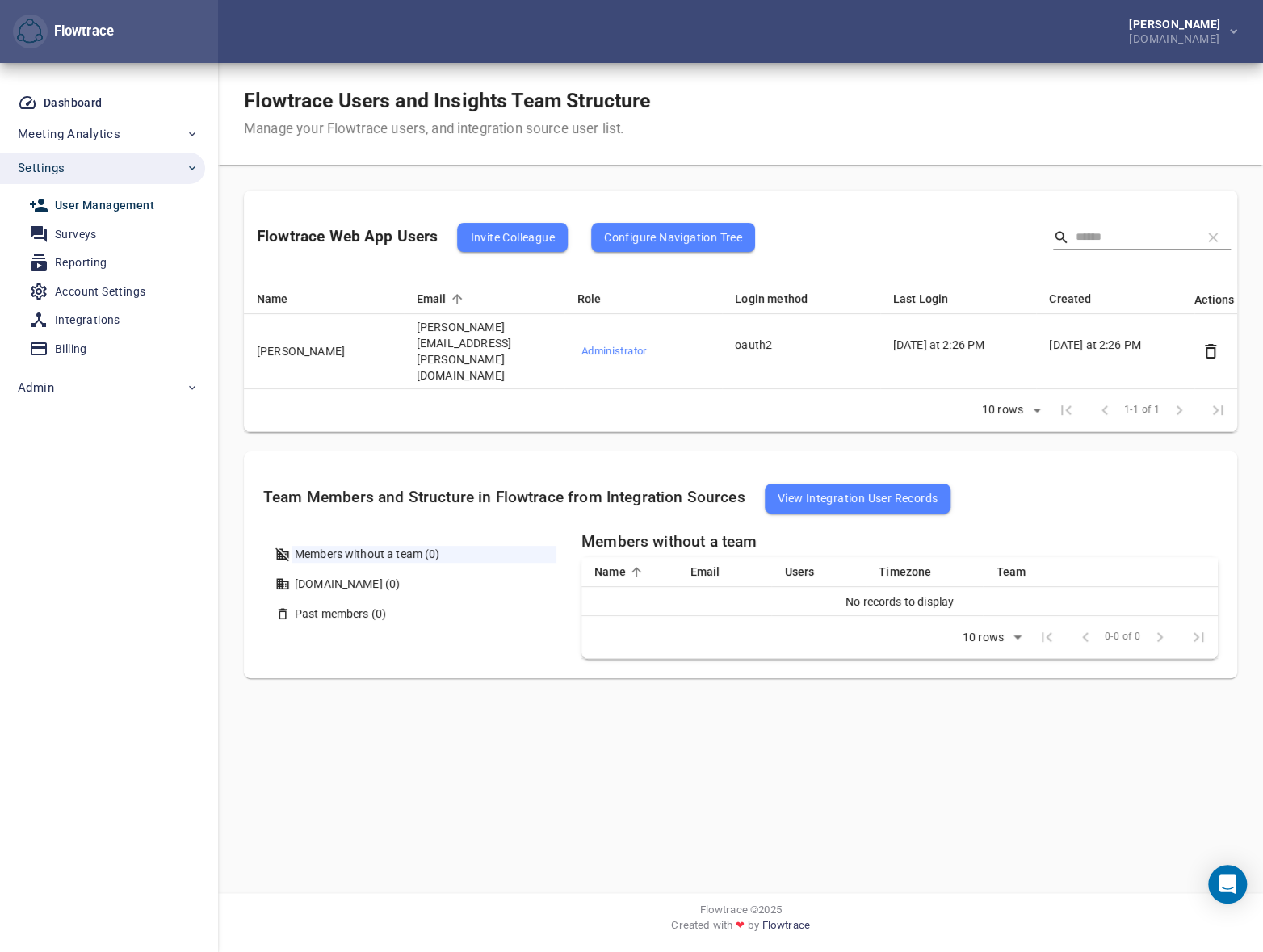
click at [784, 64] on div "Flowtrace Users and Insights Team Structure Manage your Flowtrace users, and in…" at bounding box center [741, 114] width 1045 height 102
click at [873, 127] on div "Flowtrace Users and Insights Team Structure Manage your Flowtrace users, and in…" at bounding box center [741, 114] width 1045 height 102
click at [771, 124] on div "Flowtrace Users and Insights Team Structure Manage your Flowtrace users, and in…" at bounding box center [741, 114] width 1045 height 102
click at [802, 115] on div "Flowtrace Users and Insights Team Structure Manage your Flowtrace users, and in…" at bounding box center [741, 114] width 1045 height 102
click at [828, 104] on div "Flowtrace Users and Insights Team Structure Manage your Flowtrace users, and in…" at bounding box center [741, 114] width 1045 height 102
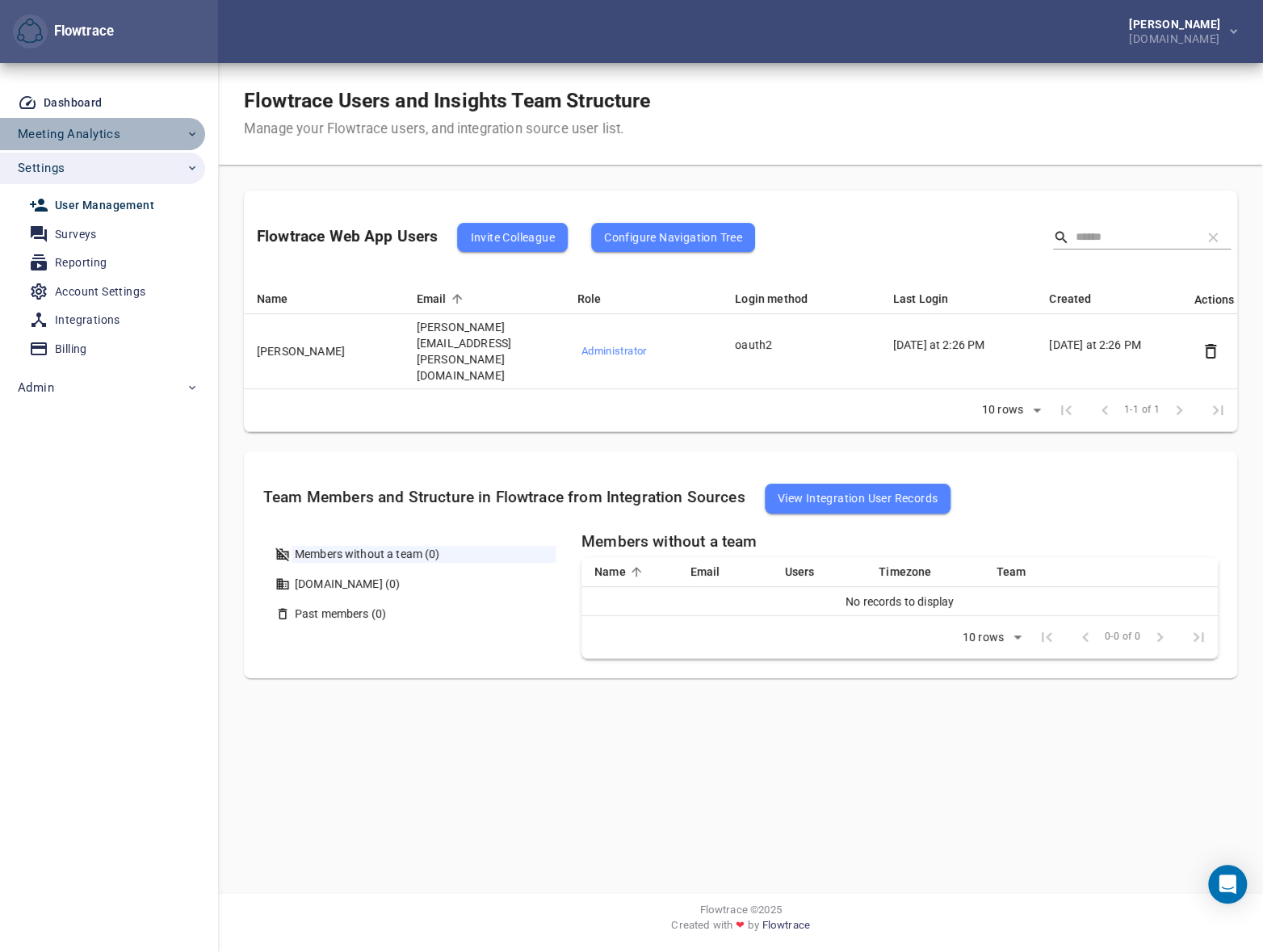
click at [63, 119] on button "Meeting Analytics" at bounding box center [103, 134] width 205 height 32
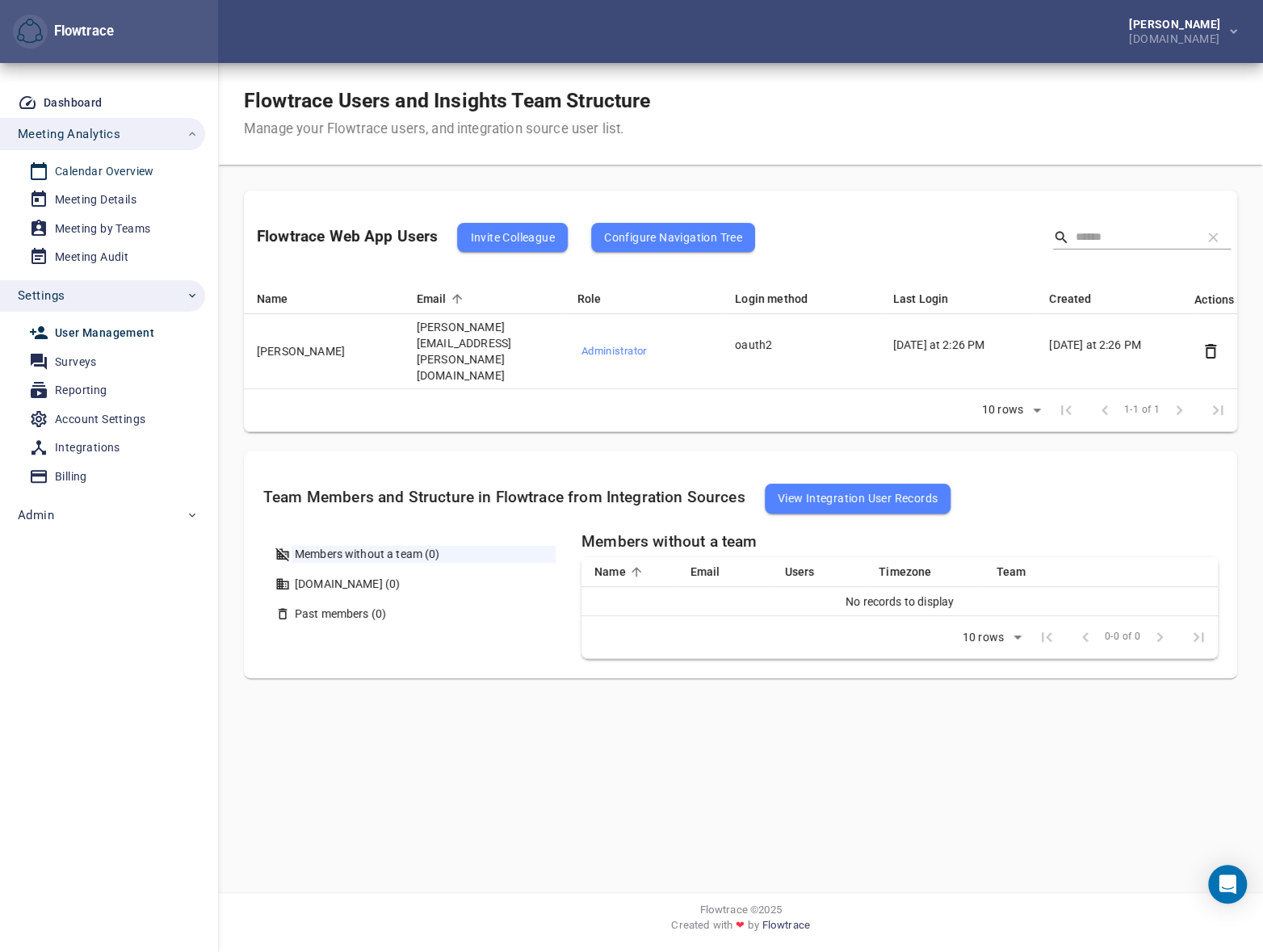
click at [88, 169] on div "Calendar Overview" at bounding box center [104, 171] width 99 height 21
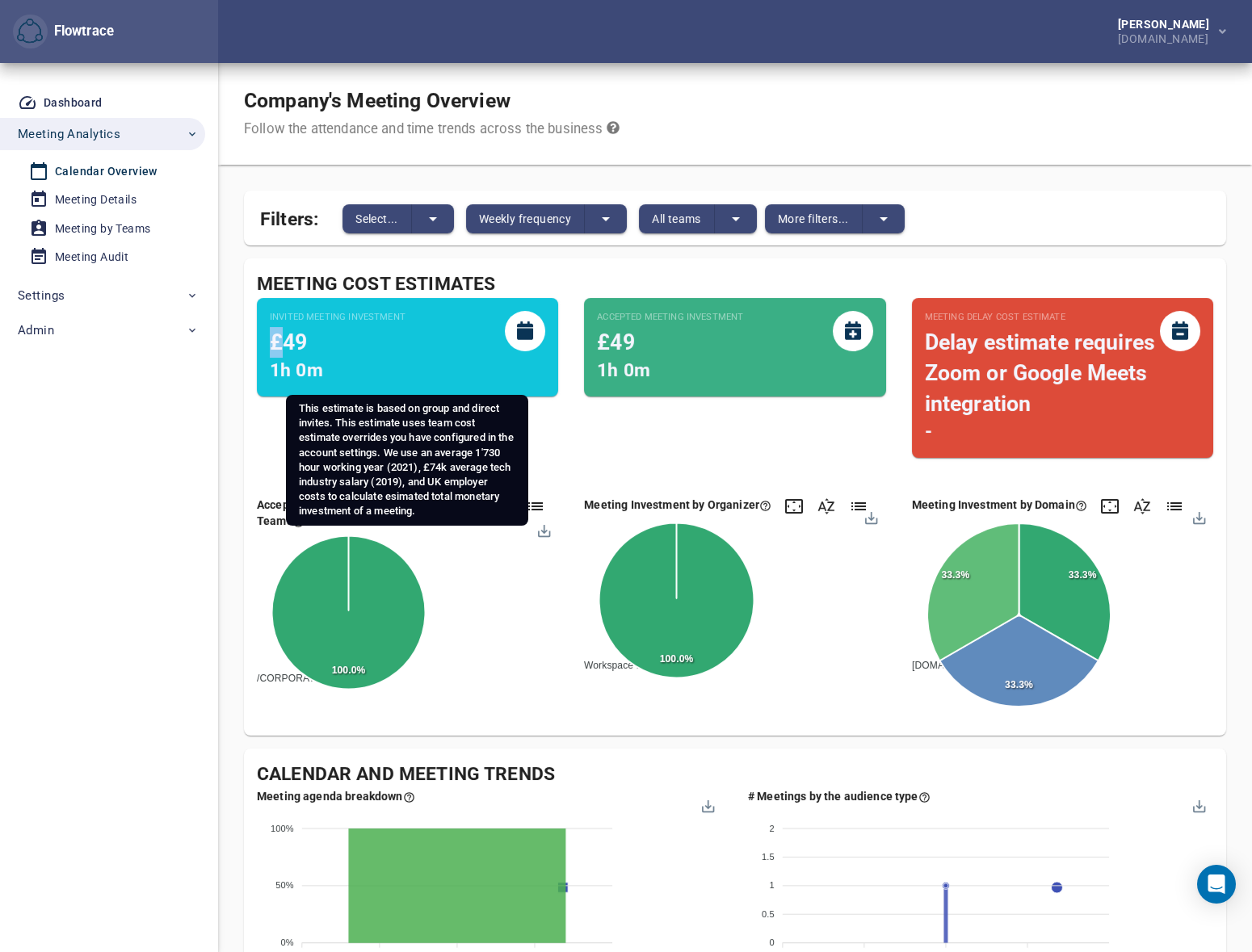
drag, startPoint x: 267, startPoint y: 339, endPoint x: 292, endPoint y: 339, distance: 25.0
click at [288, 339] on div "Invited Meeting Investment £49 1h 0m" at bounding box center [408, 347] width 301 height 99
click at [300, 339] on span "£49" at bounding box center [289, 342] width 37 height 25
drag, startPoint x: 300, startPoint y: 339, endPoint x: 272, endPoint y: 342, distance: 28.2
click at [272, 342] on span "£49" at bounding box center [289, 342] width 37 height 25
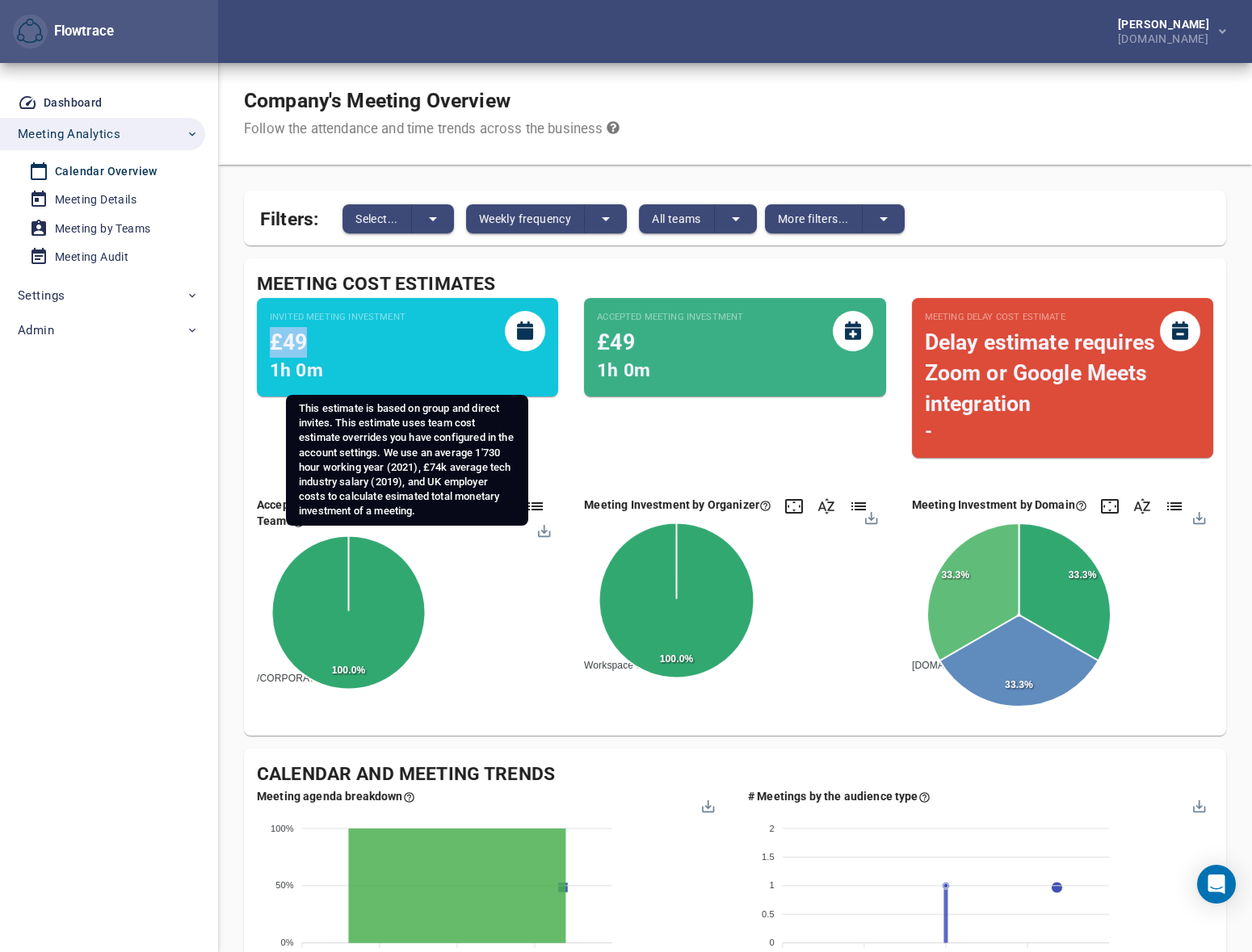
click at [272, 342] on span "£49" at bounding box center [289, 342] width 37 height 25
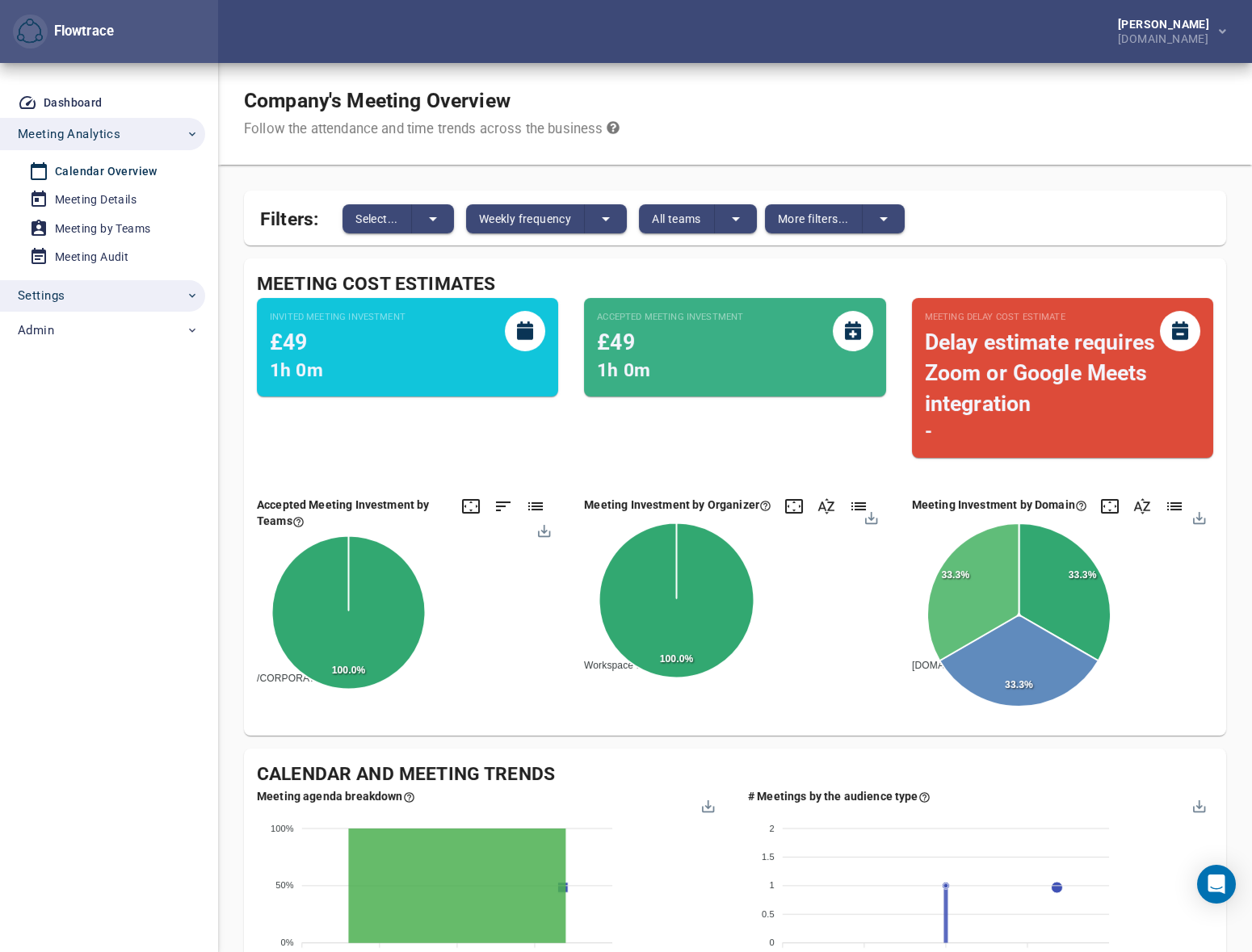
click at [65, 301] on span "Settings" at bounding box center [108, 296] width 181 height 21
click at [81, 417] on div "Account Settings" at bounding box center [100, 419] width 90 height 21
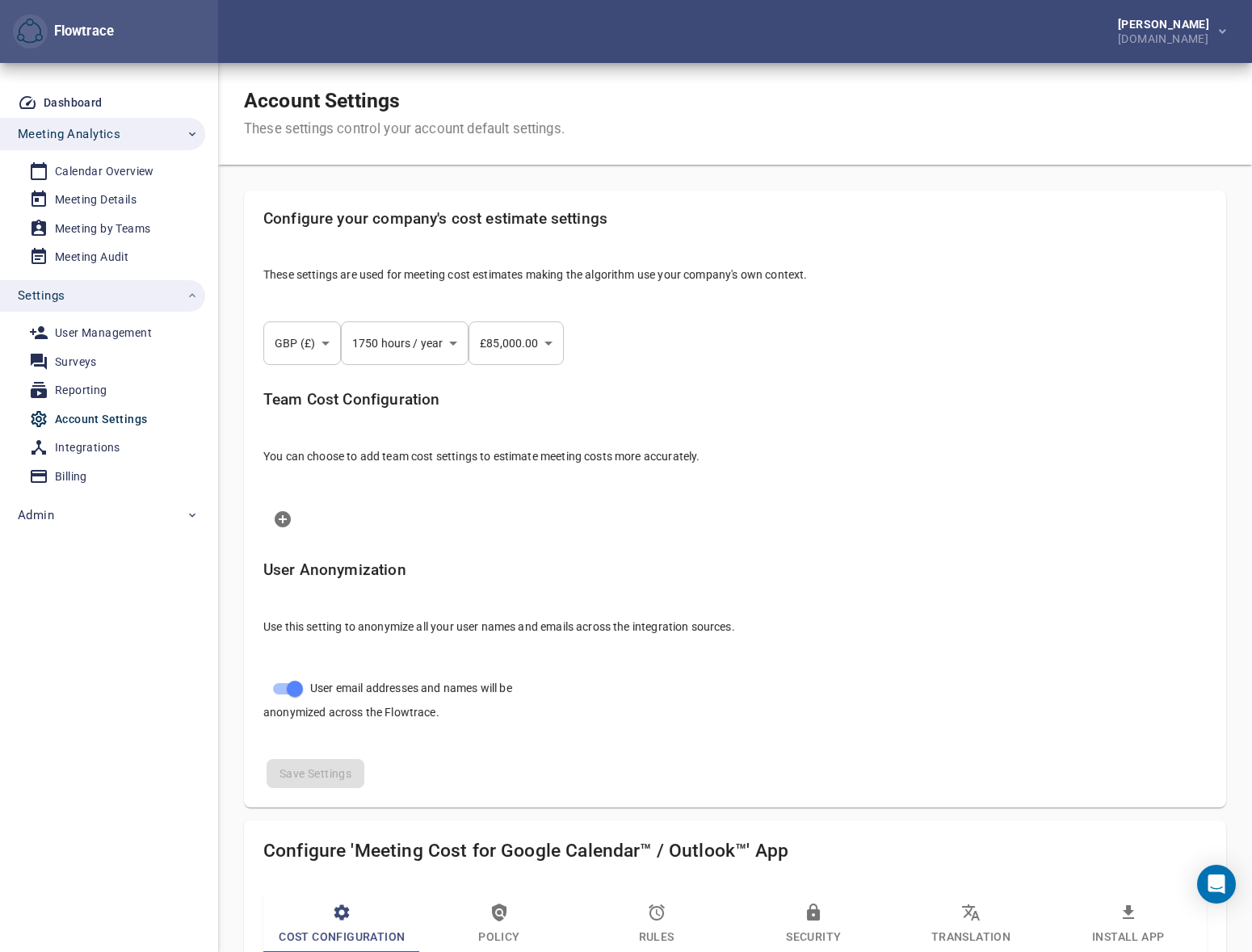
select select "***"
click at [953, 497] on li at bounding box center [735, 519] width 969 height 45
click at [697, 70] on div "Account Settings These settings control your account default settings." at bounding box center [736, 114] width 1034 height 102
click at [83, 331] on div "User Management" at bounding box center [103, 332] width 97 height 21
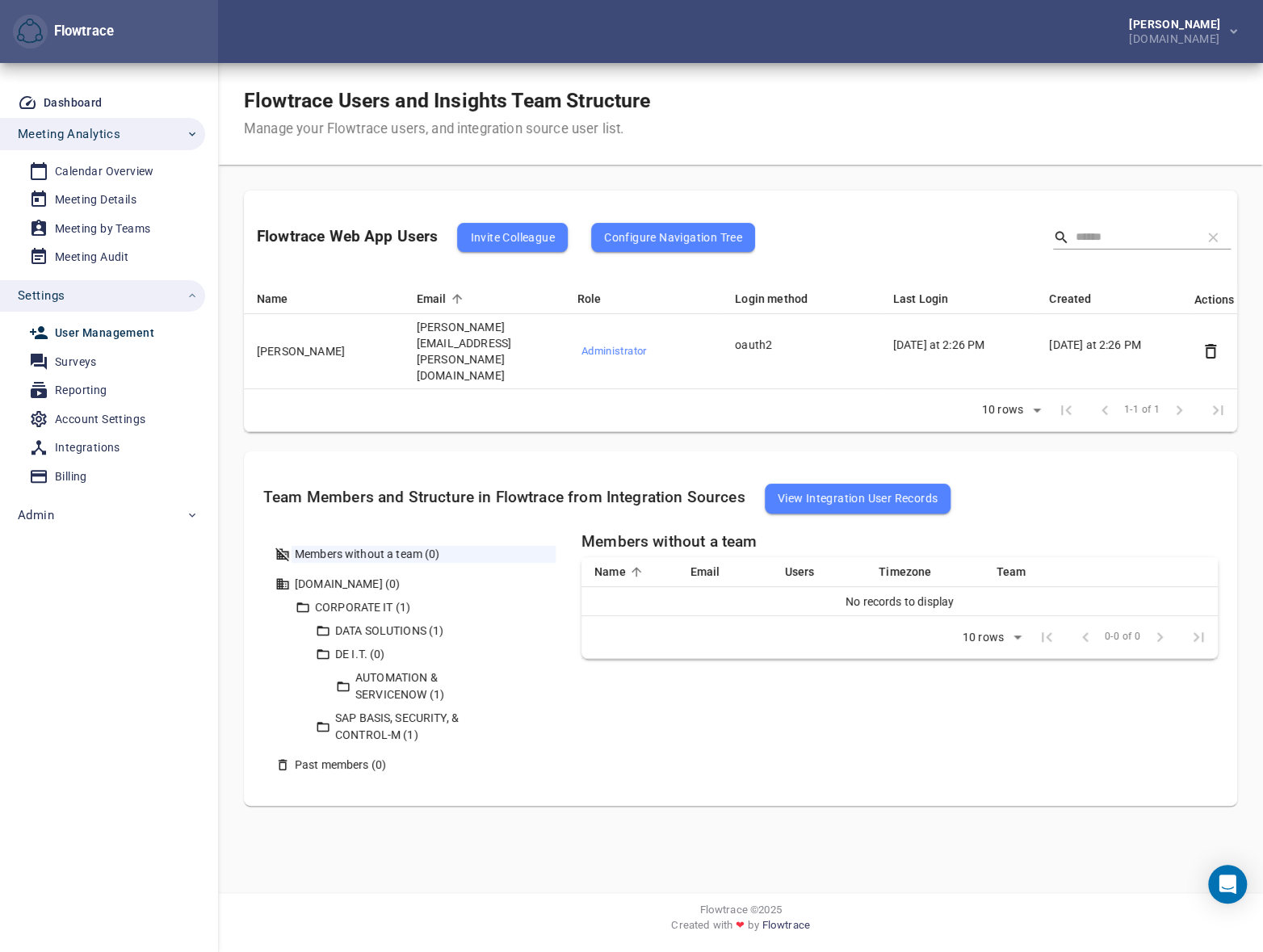
click at [737, 718] on div "Members without a team Name Email Users Timezone Team No records to display Row…" at bounding box center [899, 660] width 636 height 253
click at [673, 745] on div "Members without a team Name Email Users Timezone Team No records to display Row…" at bounding box center [899, 660] width 636 height 253
click at [810, 100] on div "Flowtrace Users and Insights Team Structure Manage your Flowtrace users, and in…" at bounding box center [741, 114] width 1045 height 102
click at [649, 862] on div "Flowtrace Users and Insights Team Structure Manage your Flowtrace users, and in…" at bounding box center [741, 485] width 993 height 792
click at [756, 83] on div "Flowtrace Users and Insights Team Structure Manage your Flowtrace users, and in…" at bounding box center [741, 114] width 1045 height 102
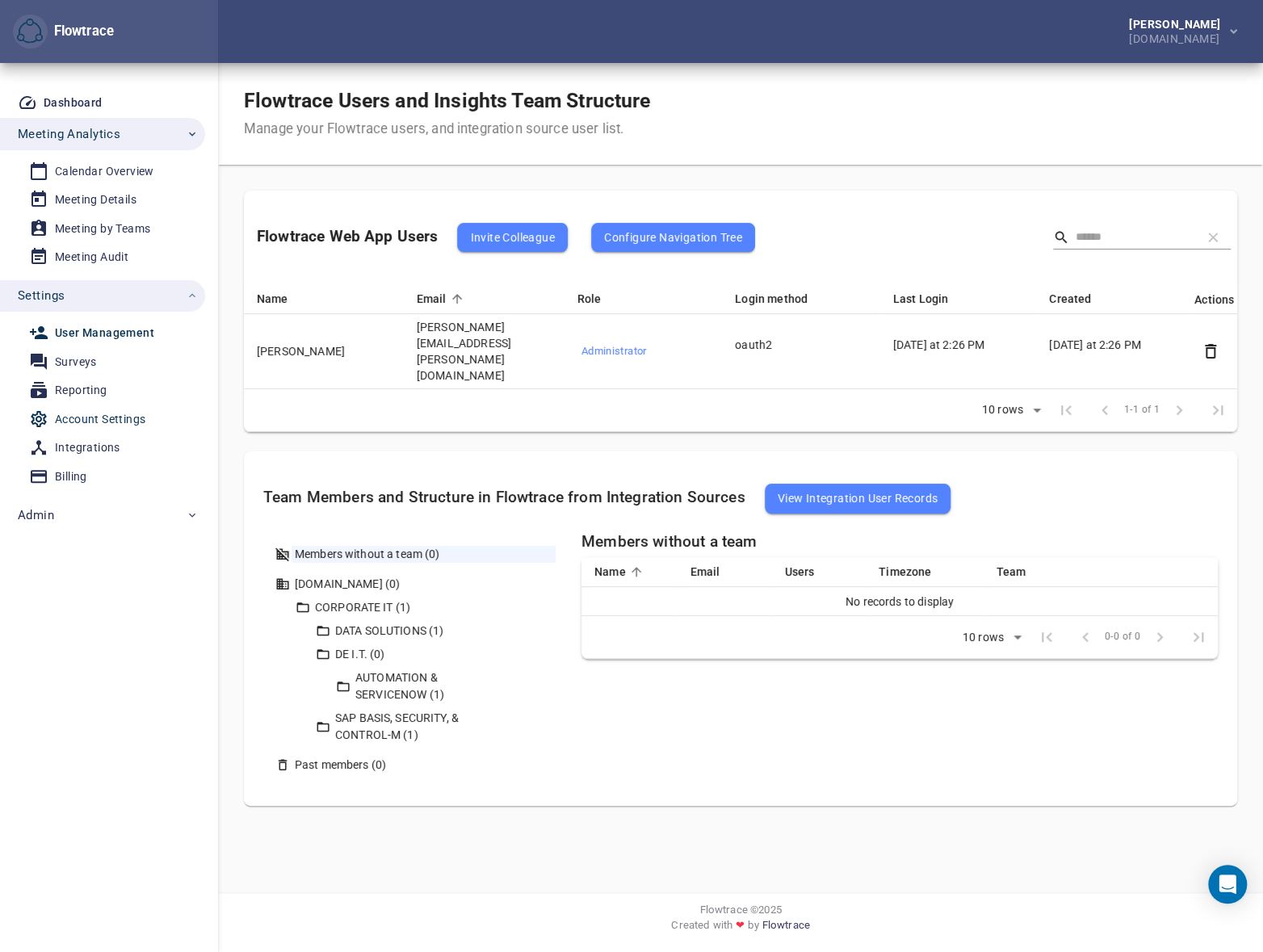
click at [119, 415] on div "Account Settings" at bounding box center [100, 419] width 90 height 21
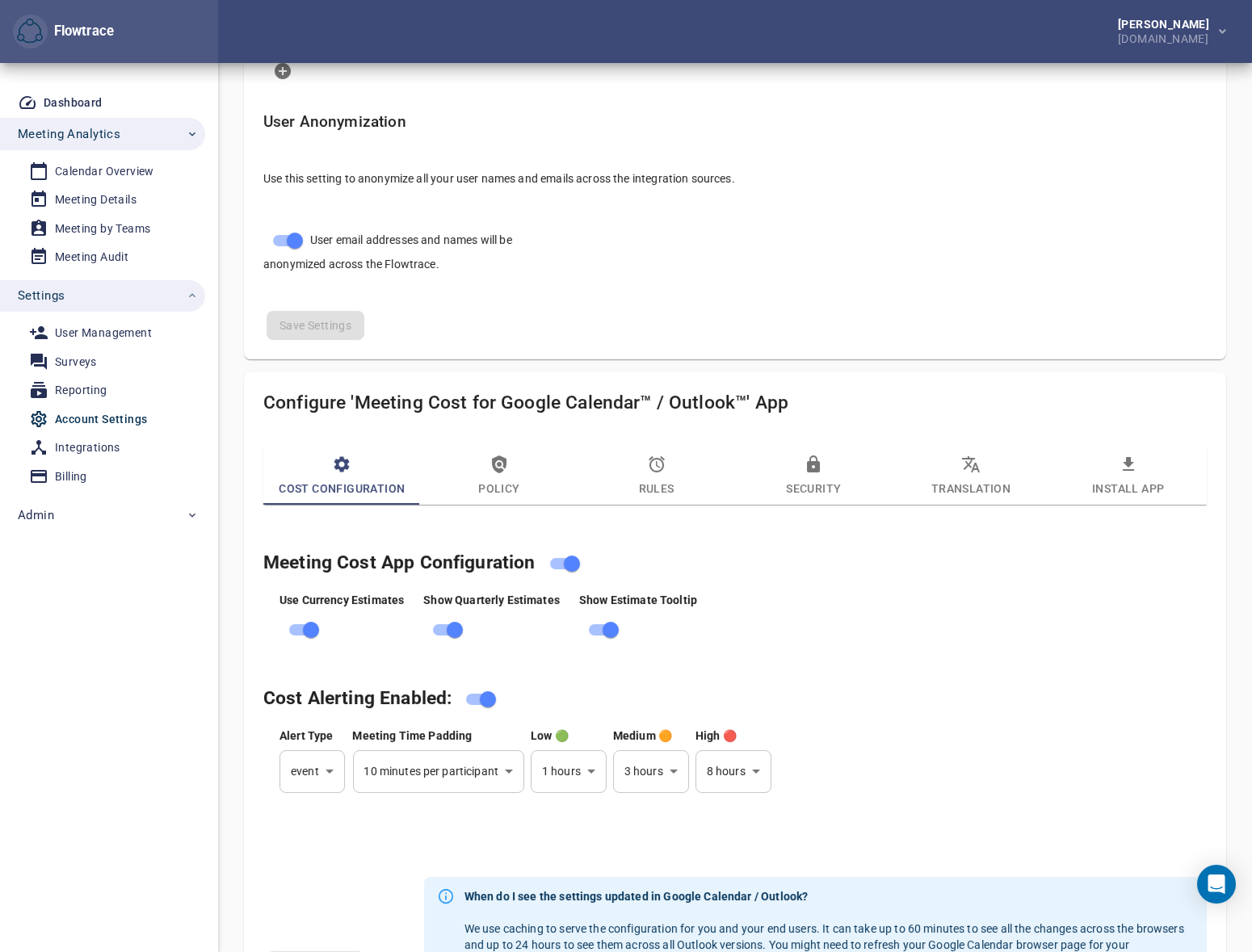
scroll to position [513, 0]
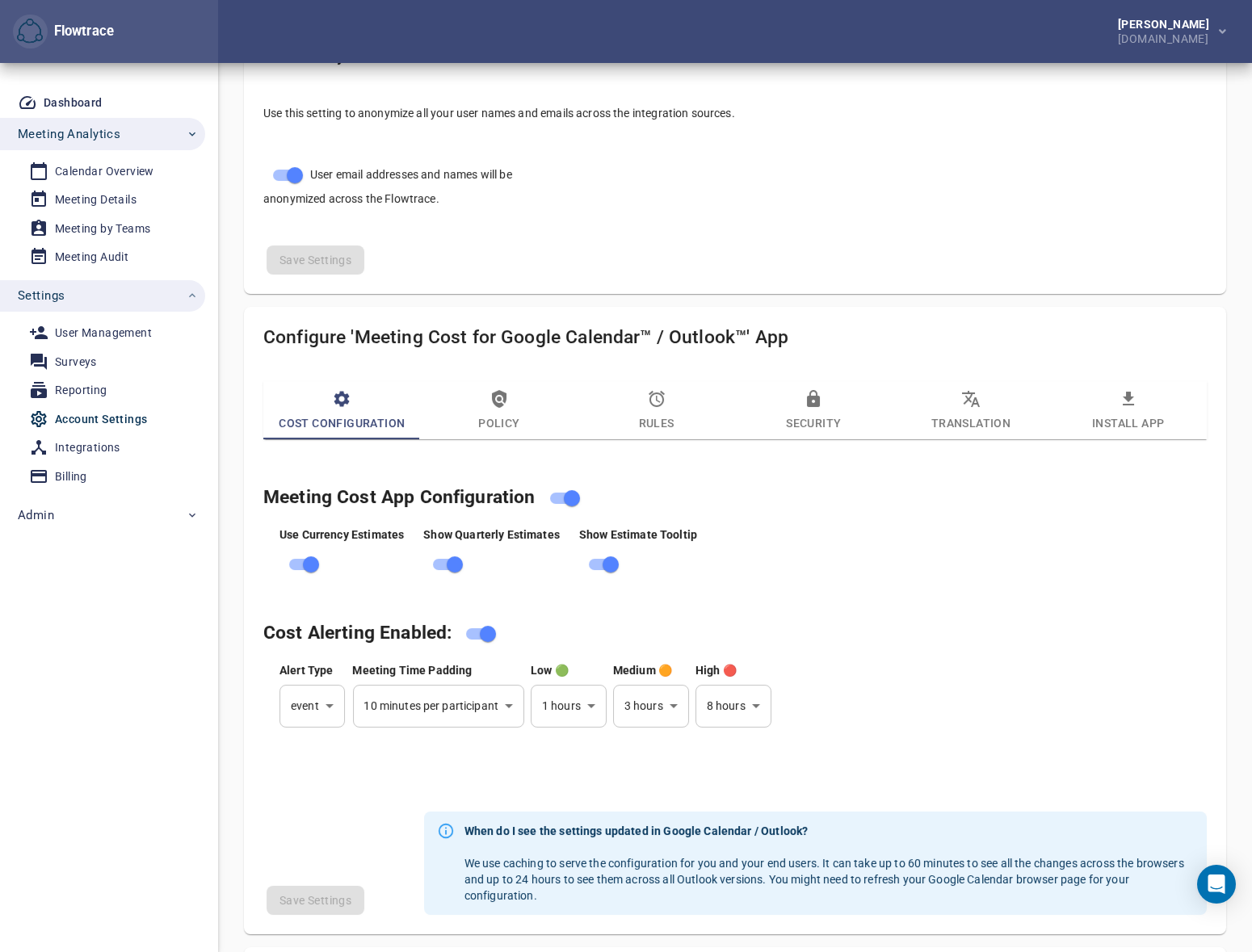
select select "***"
click at [497, 403] on icon "button" at bounding box center [499, 399] width 14 height 18
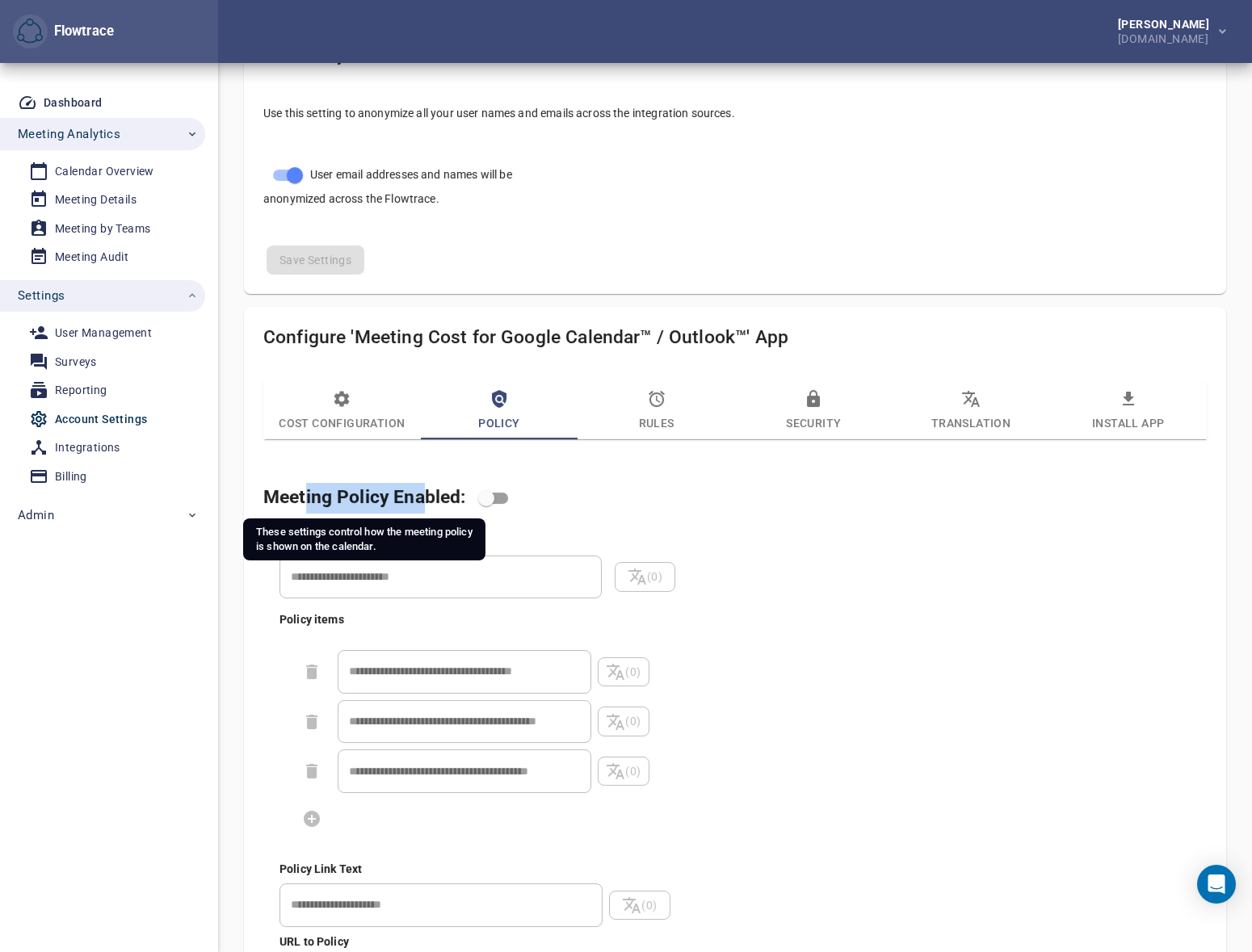
drag, startPoint x: 304, startPoint y: 496, endPoint x: 422, endPoint y: 502, distance: 118.2
click at [422, 502] on span "Meeting Policy Enabled:" at bounding box center [364, 497] width 202 height 21
click at [430, 505] on span "Meeting Policy Enabled:" at bounding box center [364, 497] width 202 height 21
drag, startPoint x: 397, startPoint y: 505, endPoint x: 353, endPoint y: 507, distance: 44.0
click at [338, 509] on h4 "Meeting Policy Enabled:" at bounding box center [715, 498] width 905 height 30
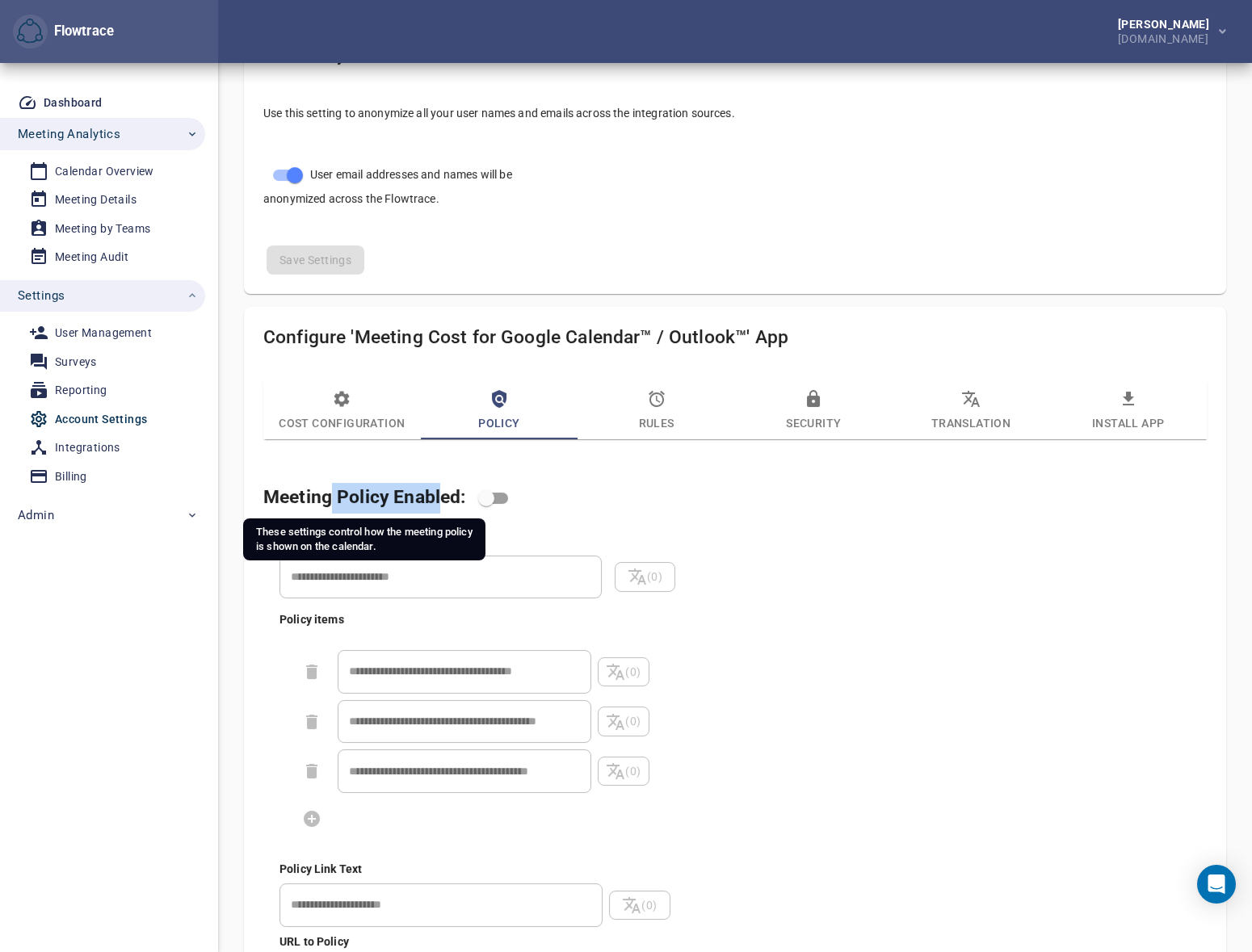
drag, startPoint x: 438, startPoint y: 489, endPoint x: 331, endPoint y: 494, distance: 107.1
click at [331, 494] on span "Meeting Policy Enabled:" at bounding box center [364, 497] width 202 height 21
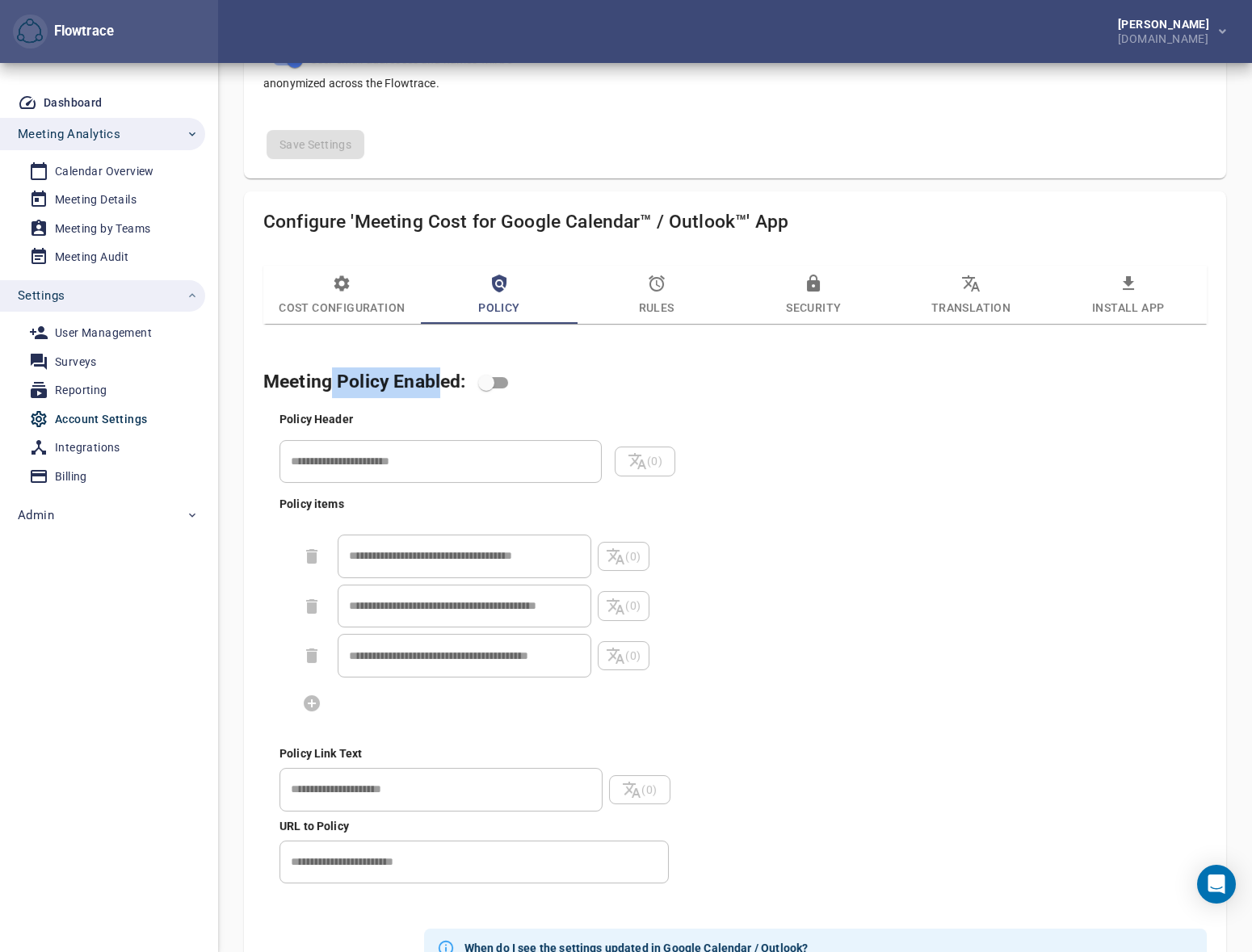
scroll to position [685, 0]
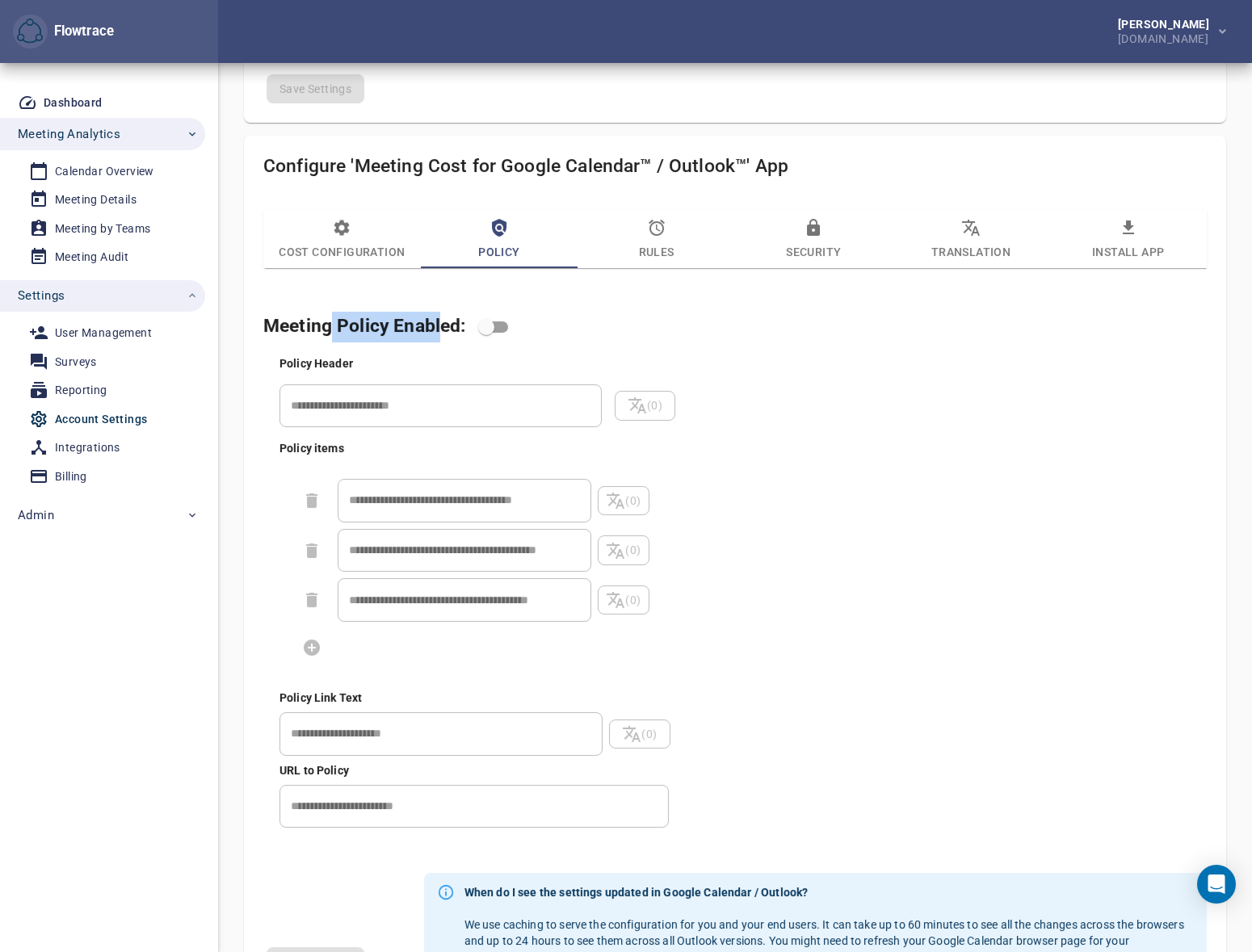
click at [648, 232] on icon "button" at bounding box center [657, 228] width 20 height 20
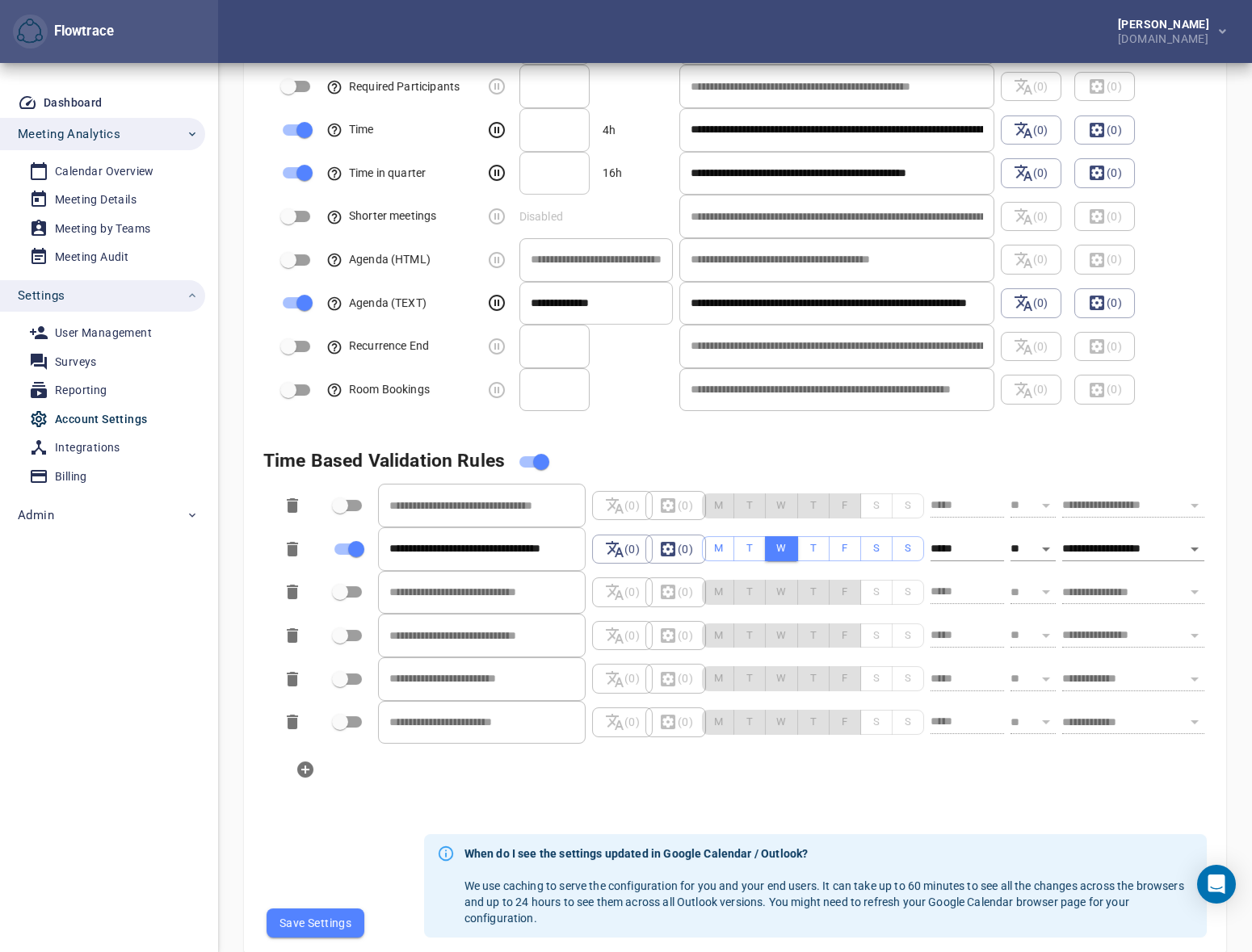
scroll to position [1198, 0]
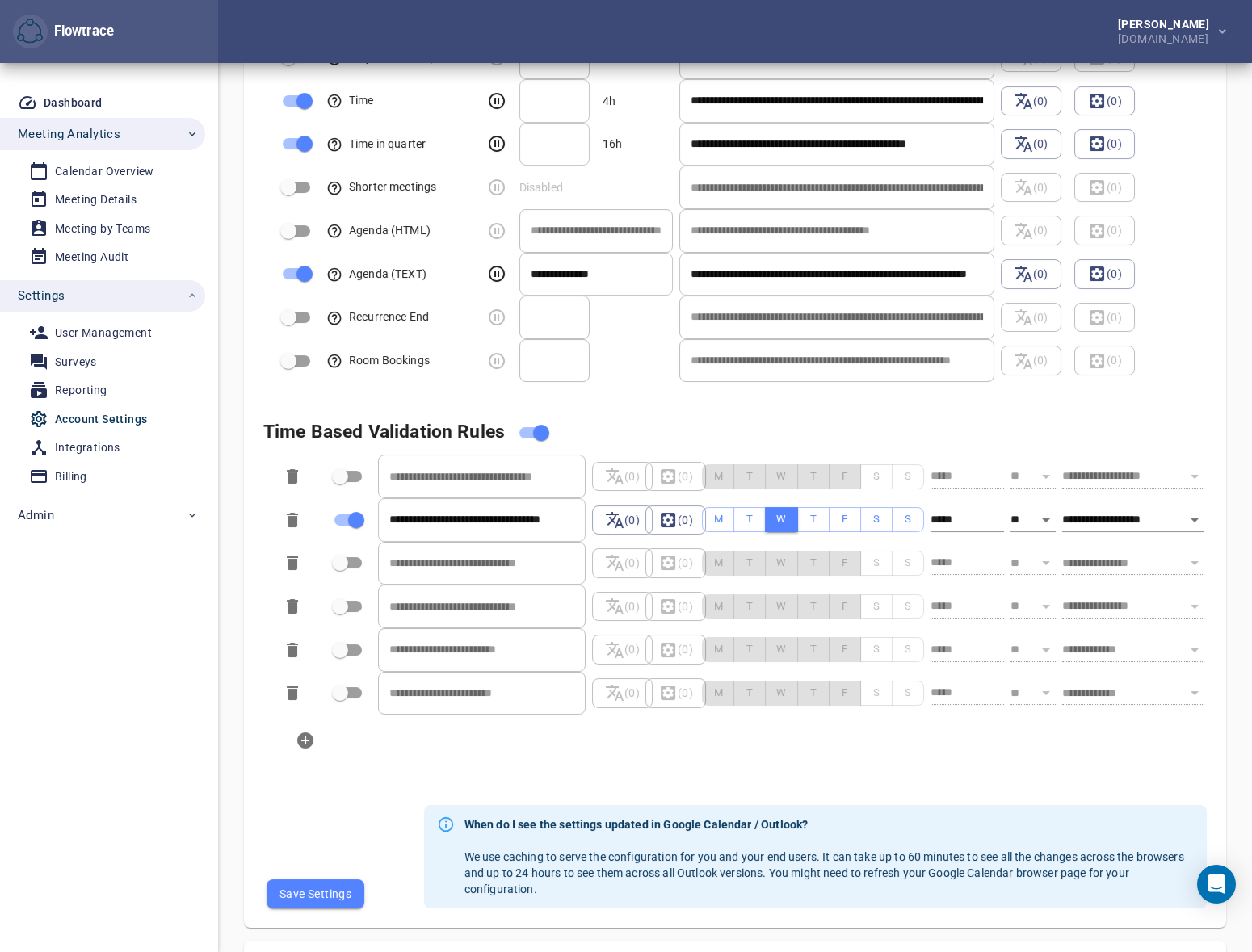
click at [325, 895] on span "Save Settings" at bounding box center [315, 894] width 72 height 20
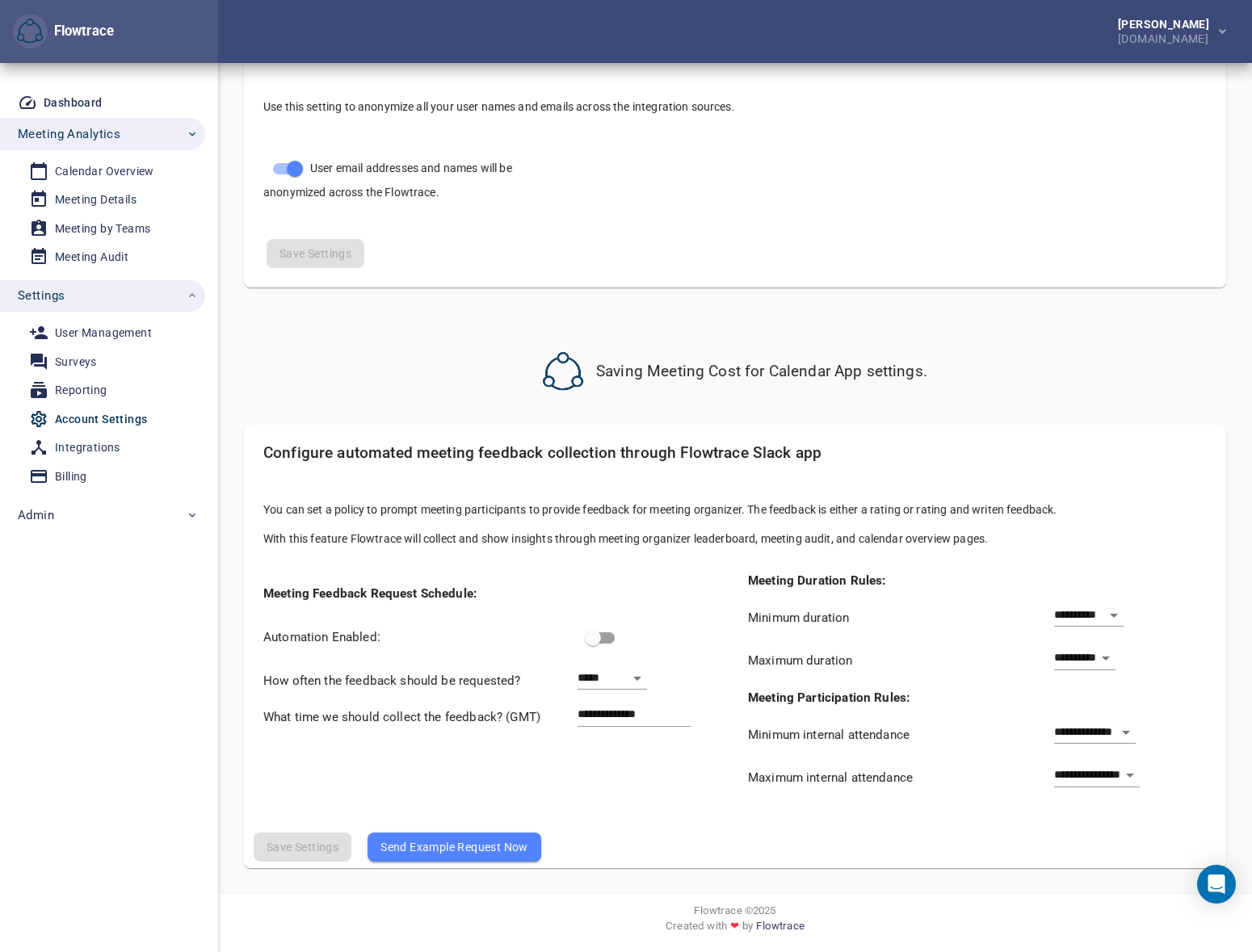
scroll to position [0, 0]
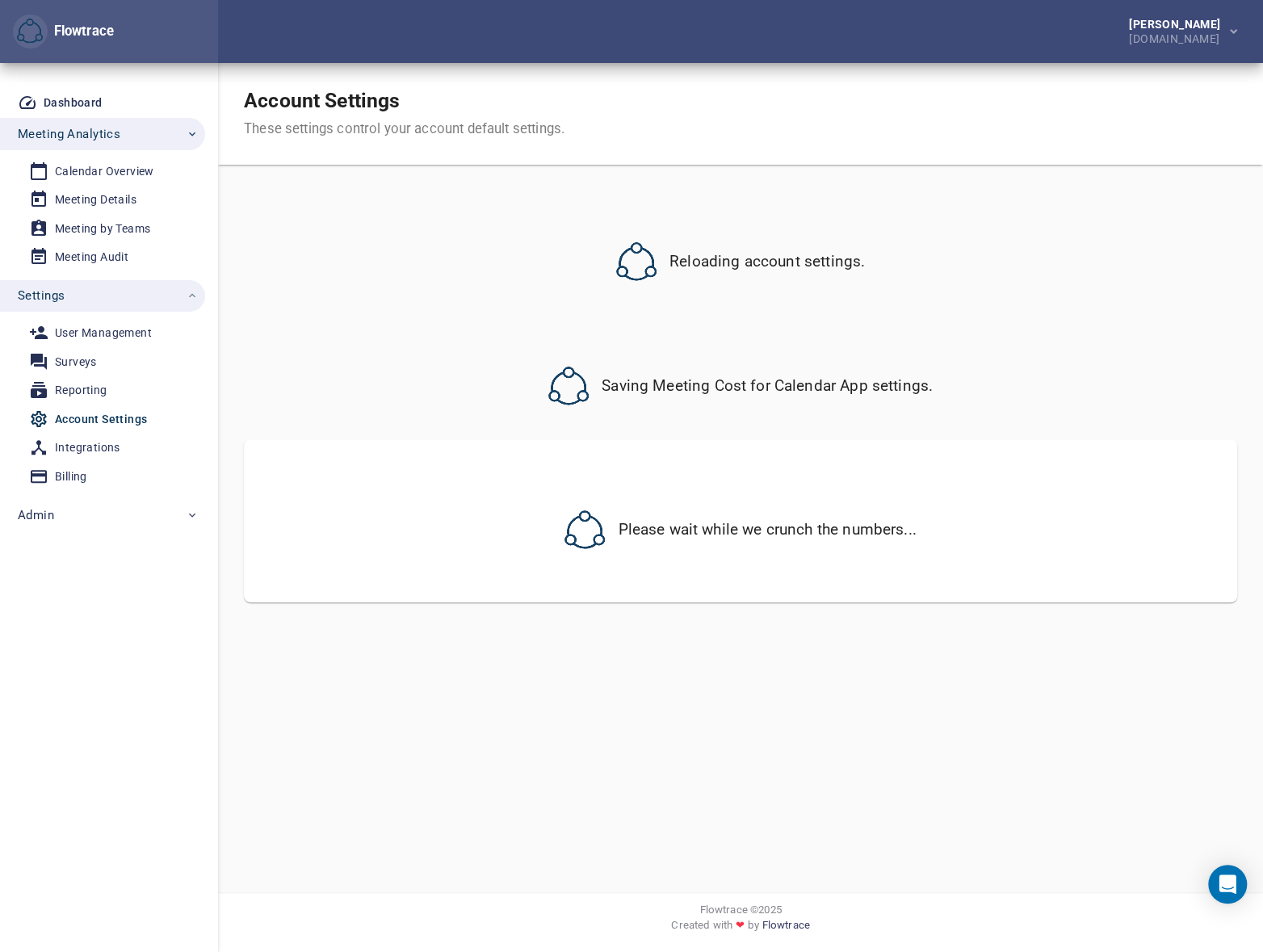
select select "***"
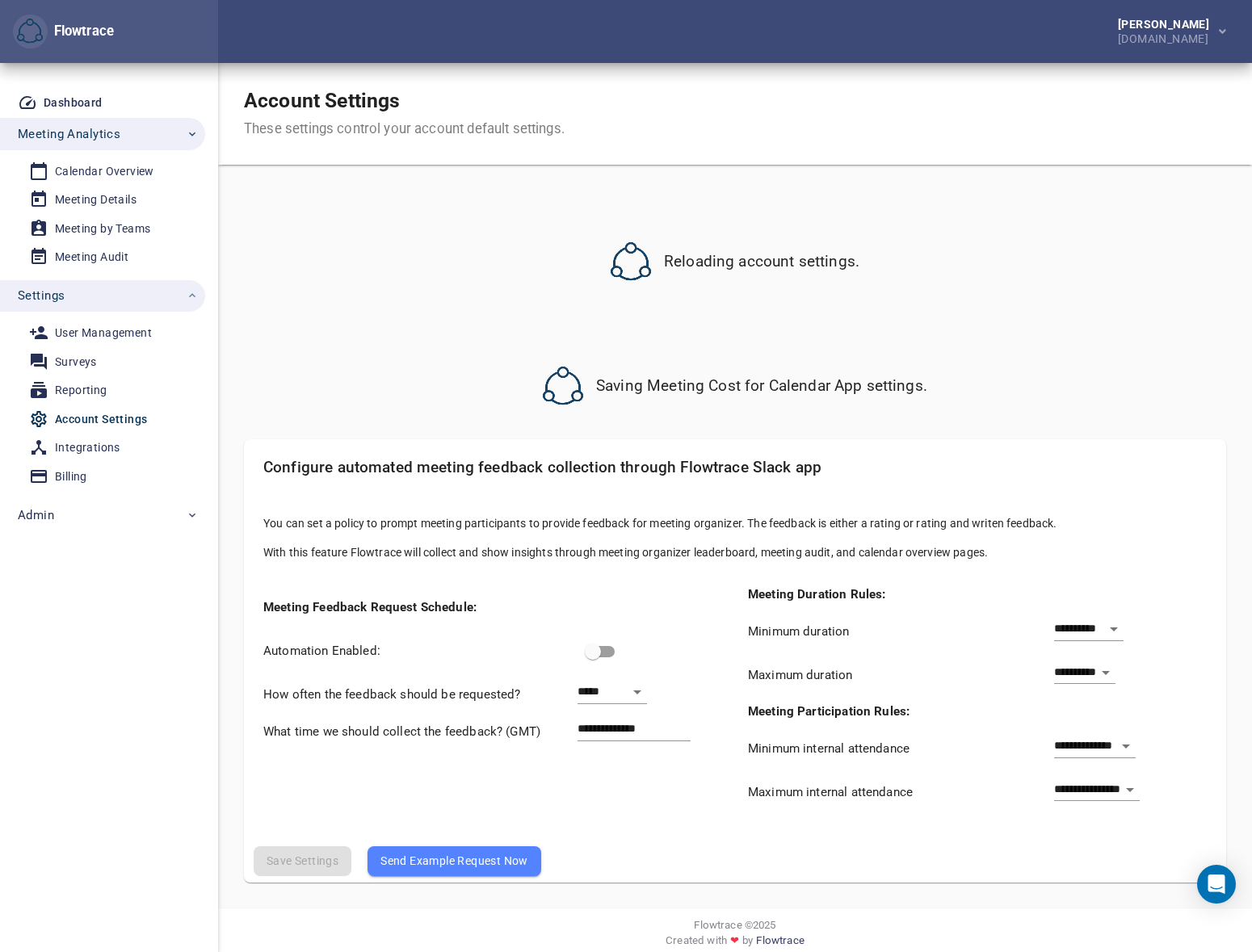
select select "***"
select select "**********"
select select "***"
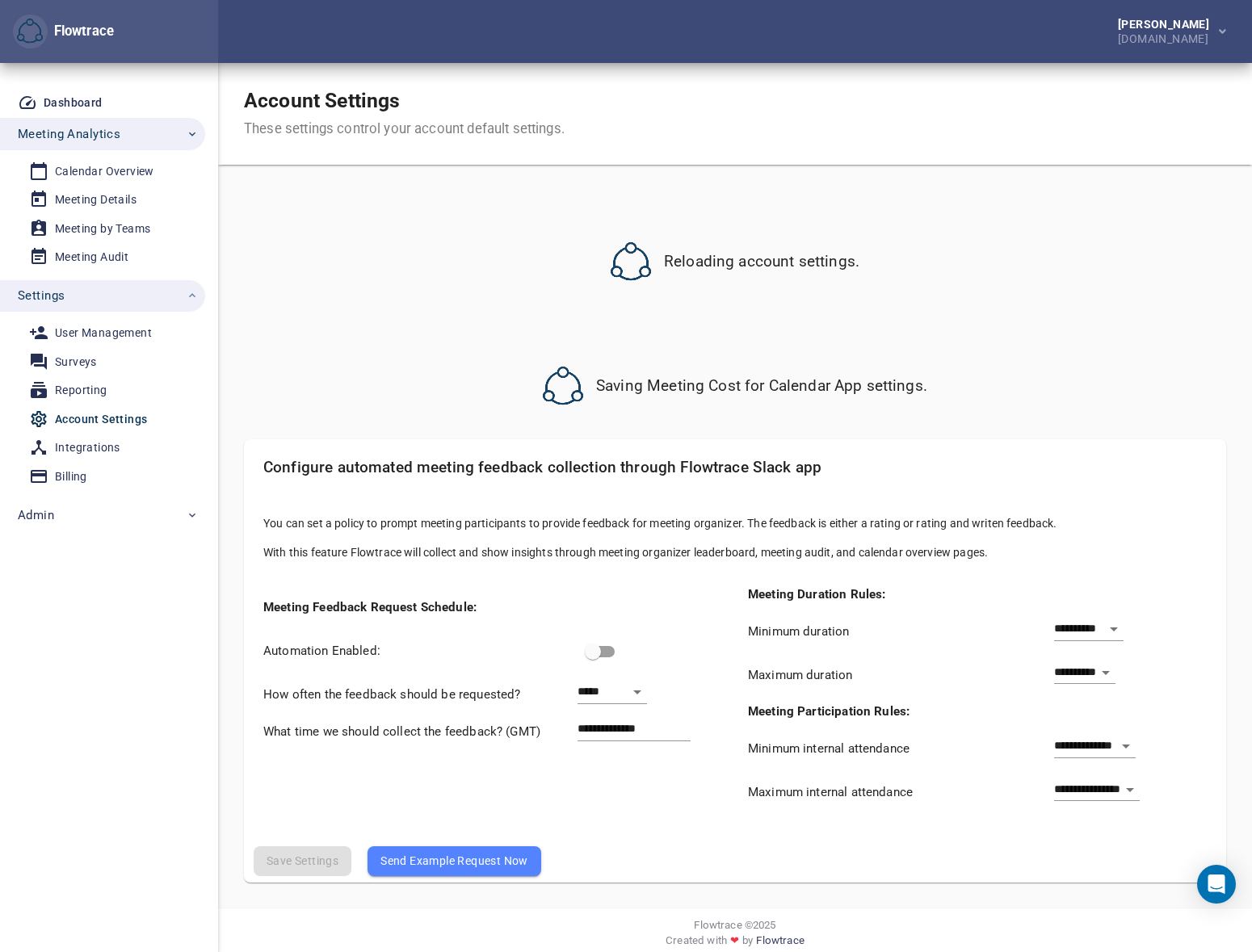
select select "**********"
select select "***"
select select "**********"
select select "***"
select select "**********"
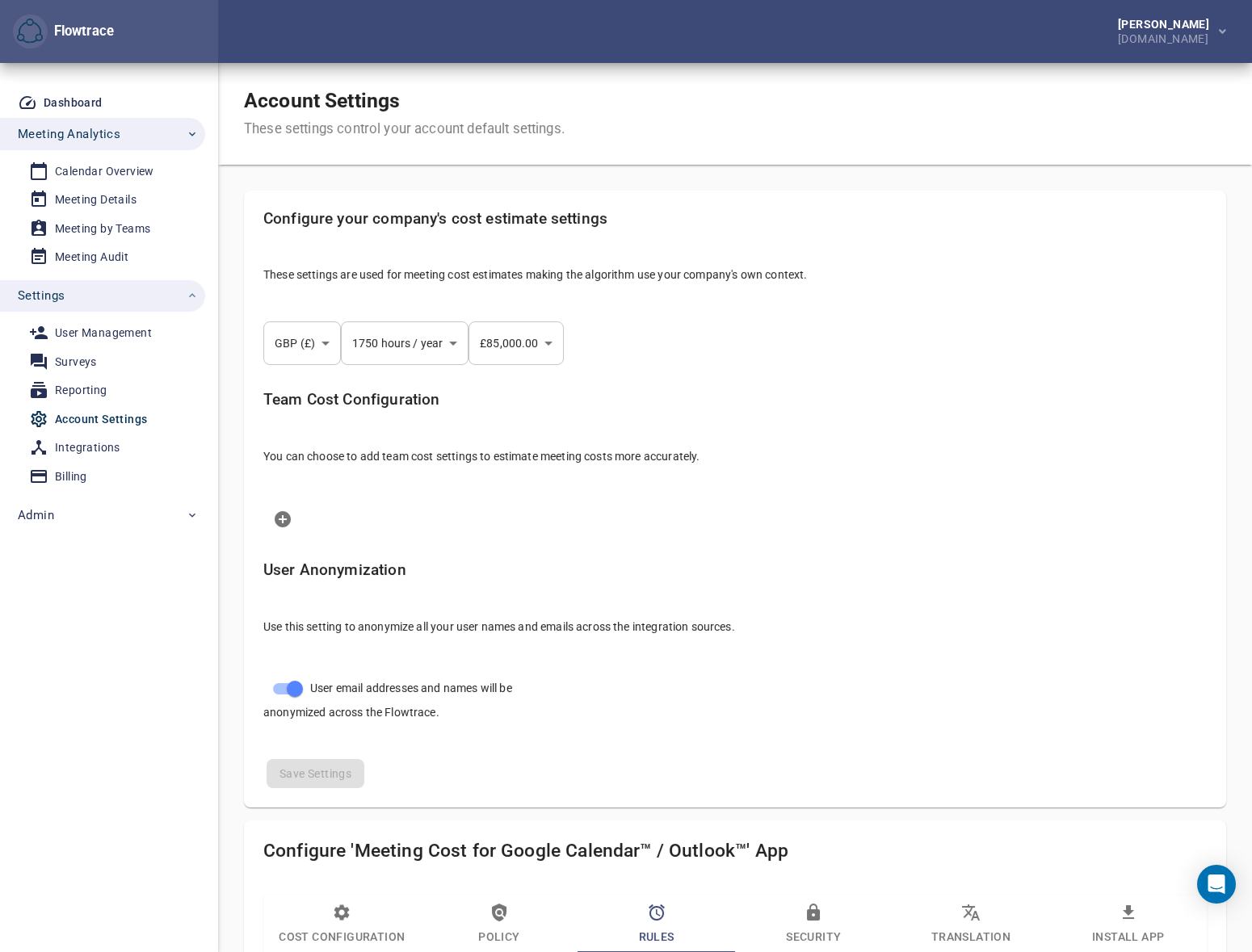
select select "***"
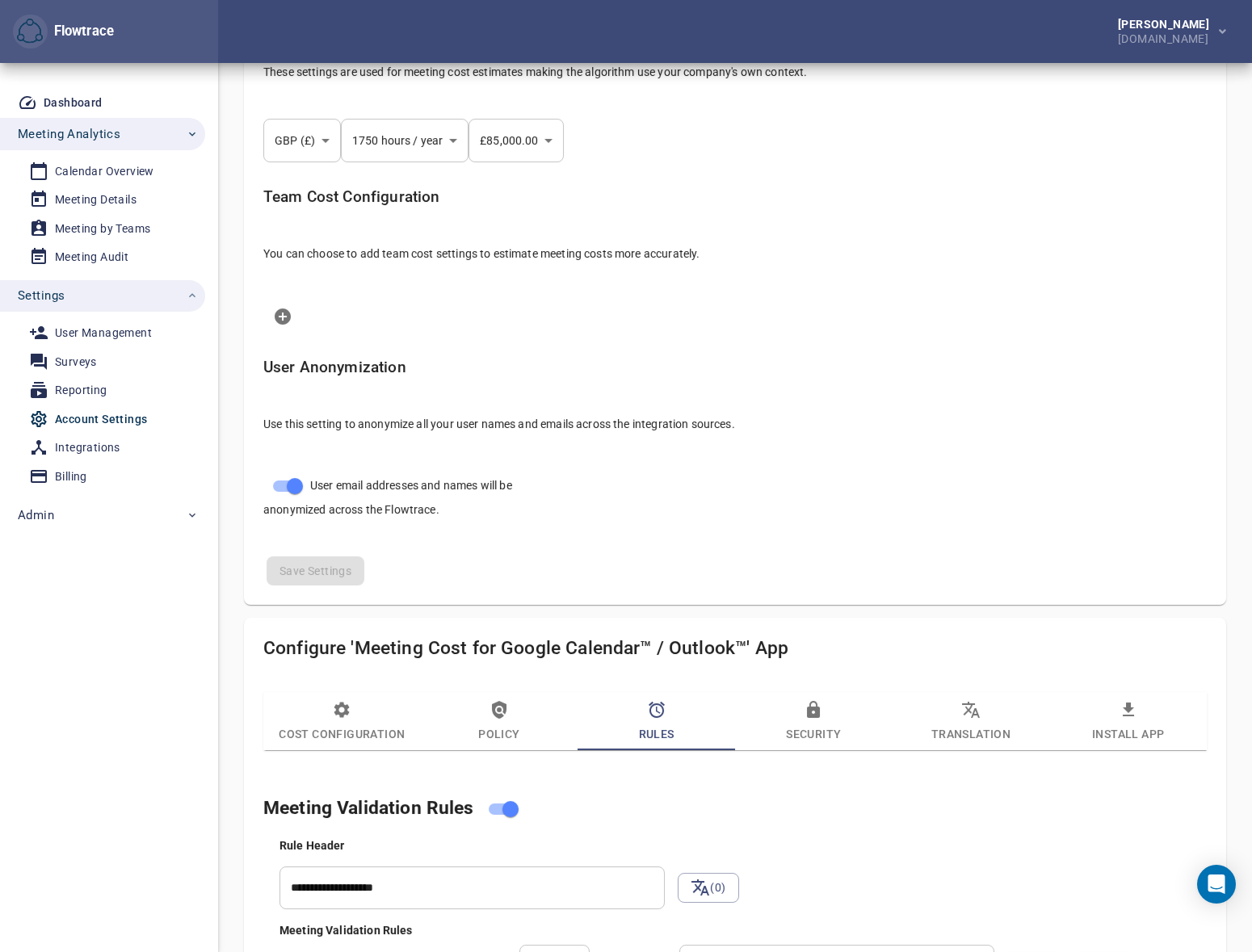
scroll to position [342, 0]
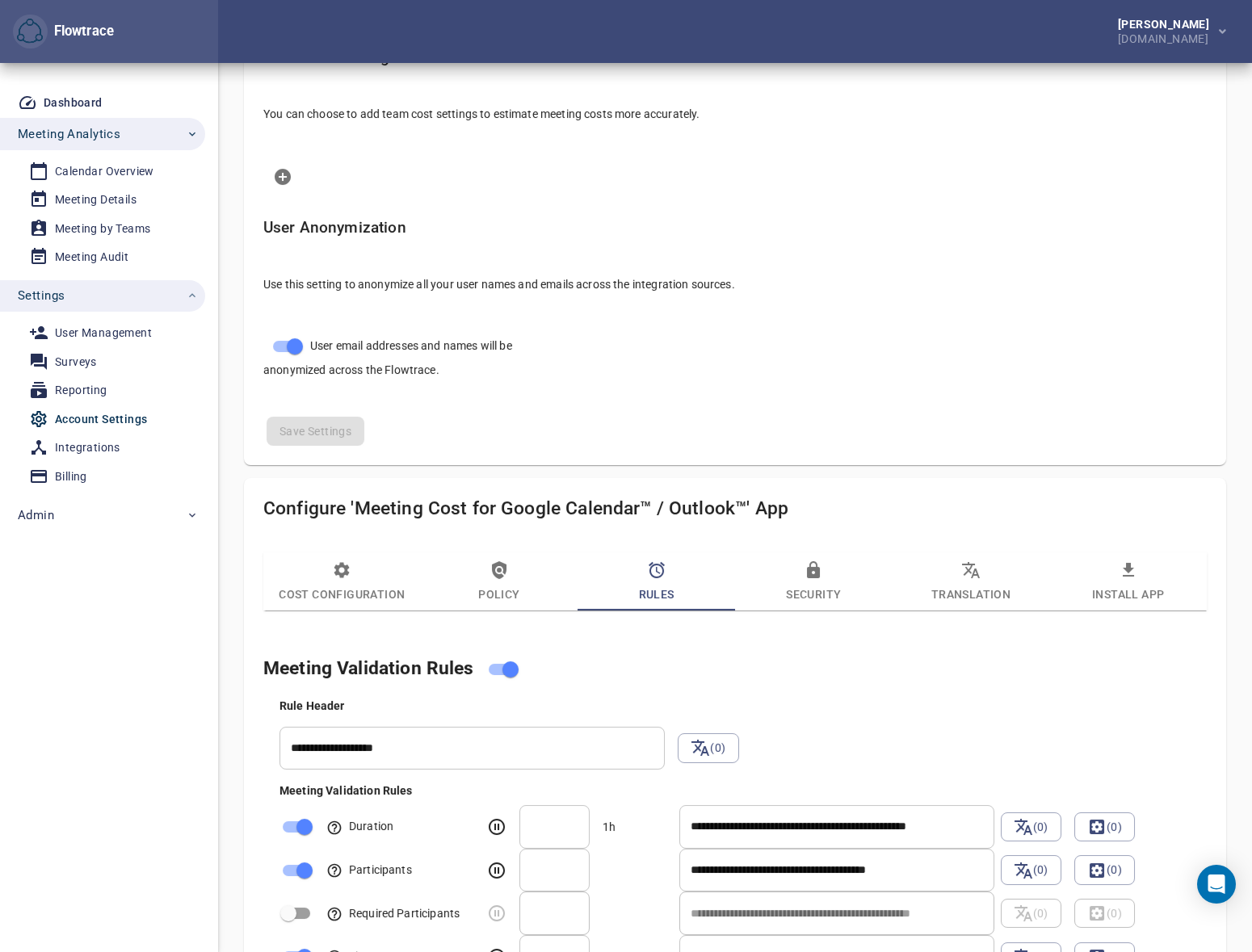
click at [958, 702] on div "Rule Header" at bounding box center [745, 706] width 931 height 16
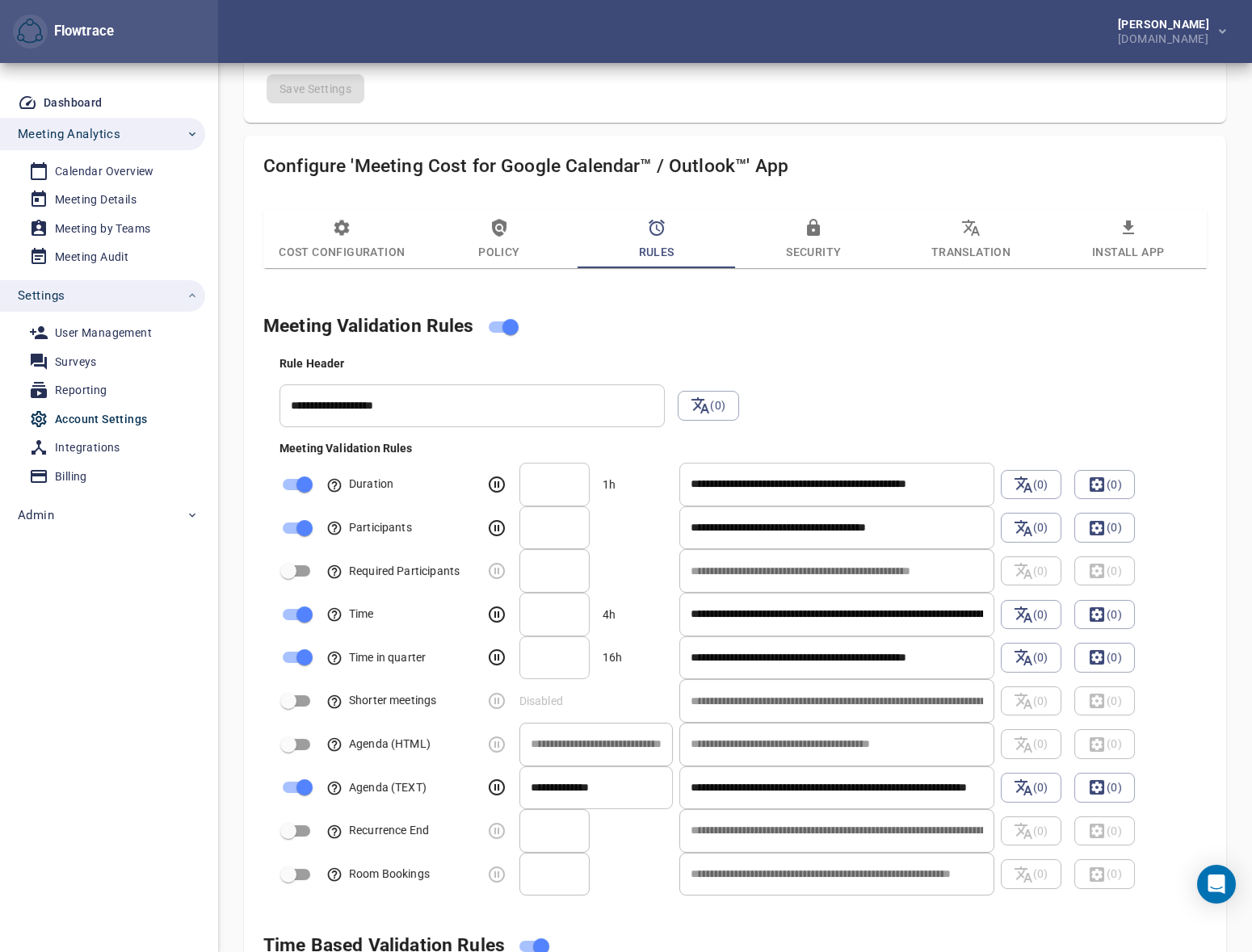
scroll to position [856, 0]
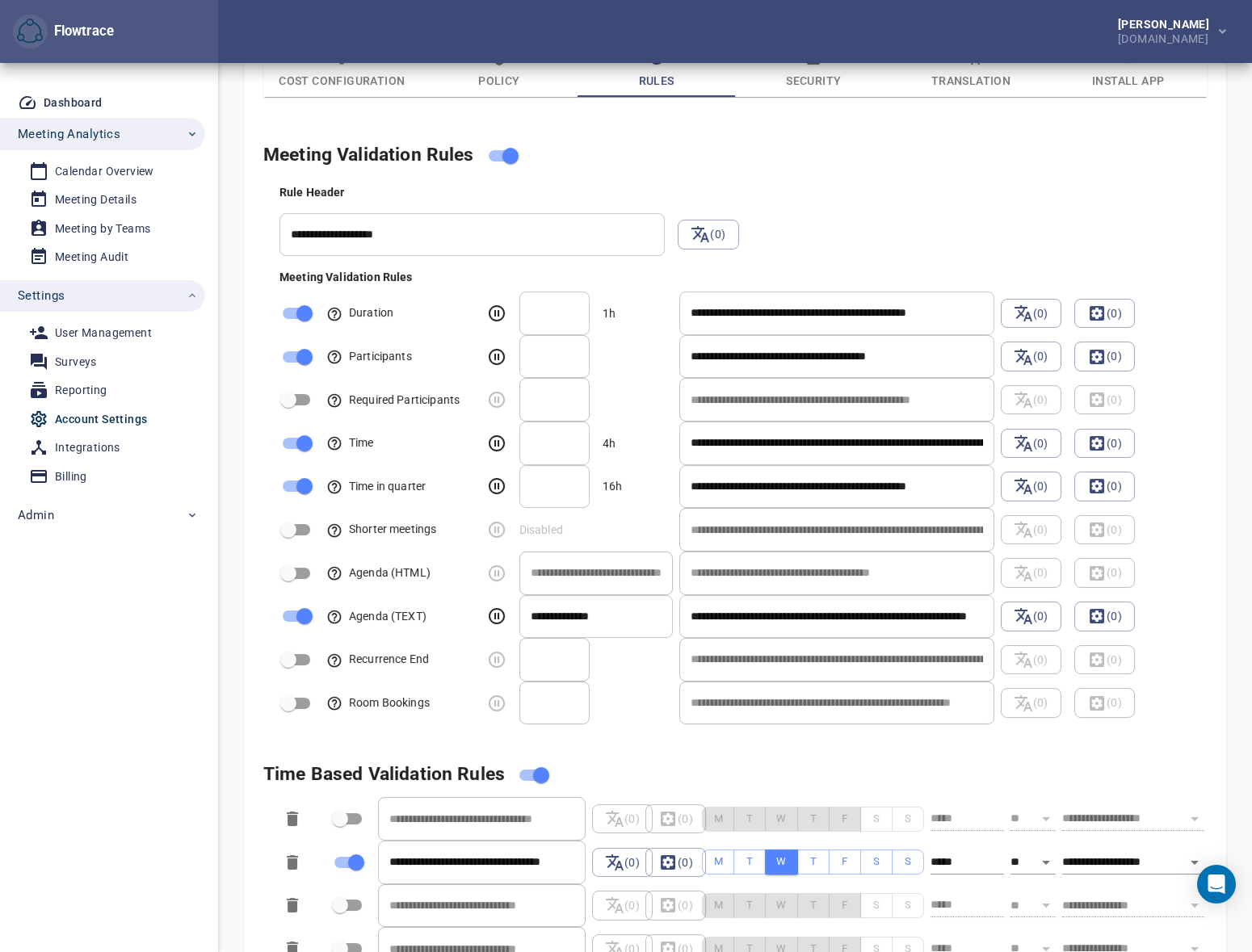
click at [313, 23] on div "Petri Lehtonen NRG.com" at bounding box center [736, 31] width 1034 height 63
click at [102, 170] on div "Calendar Overview" at bounding box center [104, 171] width 99 height 21
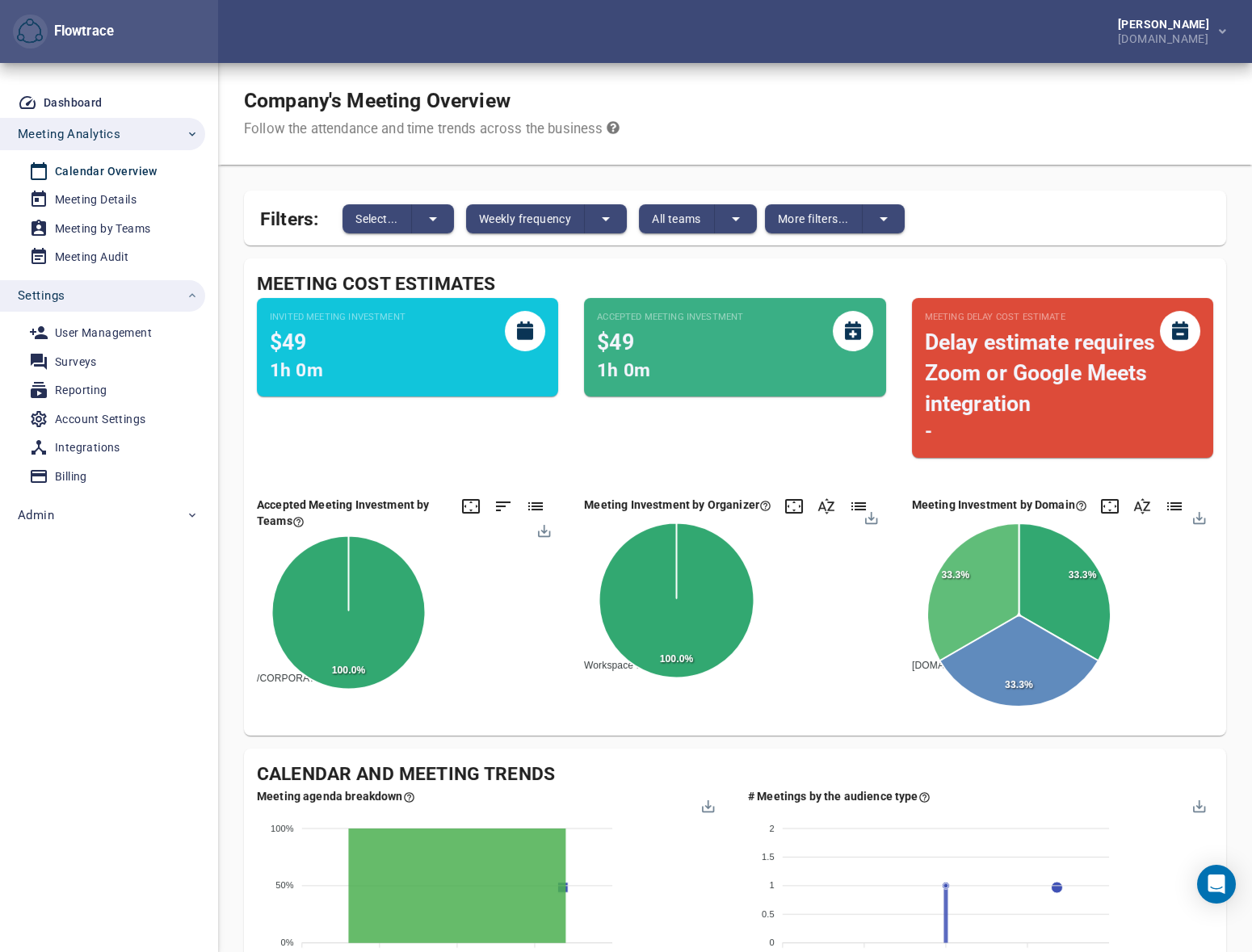
click at [717, 47] on div "Petri Lehtonen NRG.com" at bounding box center [736, 31] width 1034 height 63
drag, startPoint x: 842, startPoint y: 30, endPoint x: 764, endPoint y: 41, distance: 78.8
click at [842, 30] on div "Petri Lehtonen NRG.com" at bounding box center [736, 31] width 1034 height 63
click at [83, 445] on div "Integrations" at bounding box center [87, 447] width 65 height 21
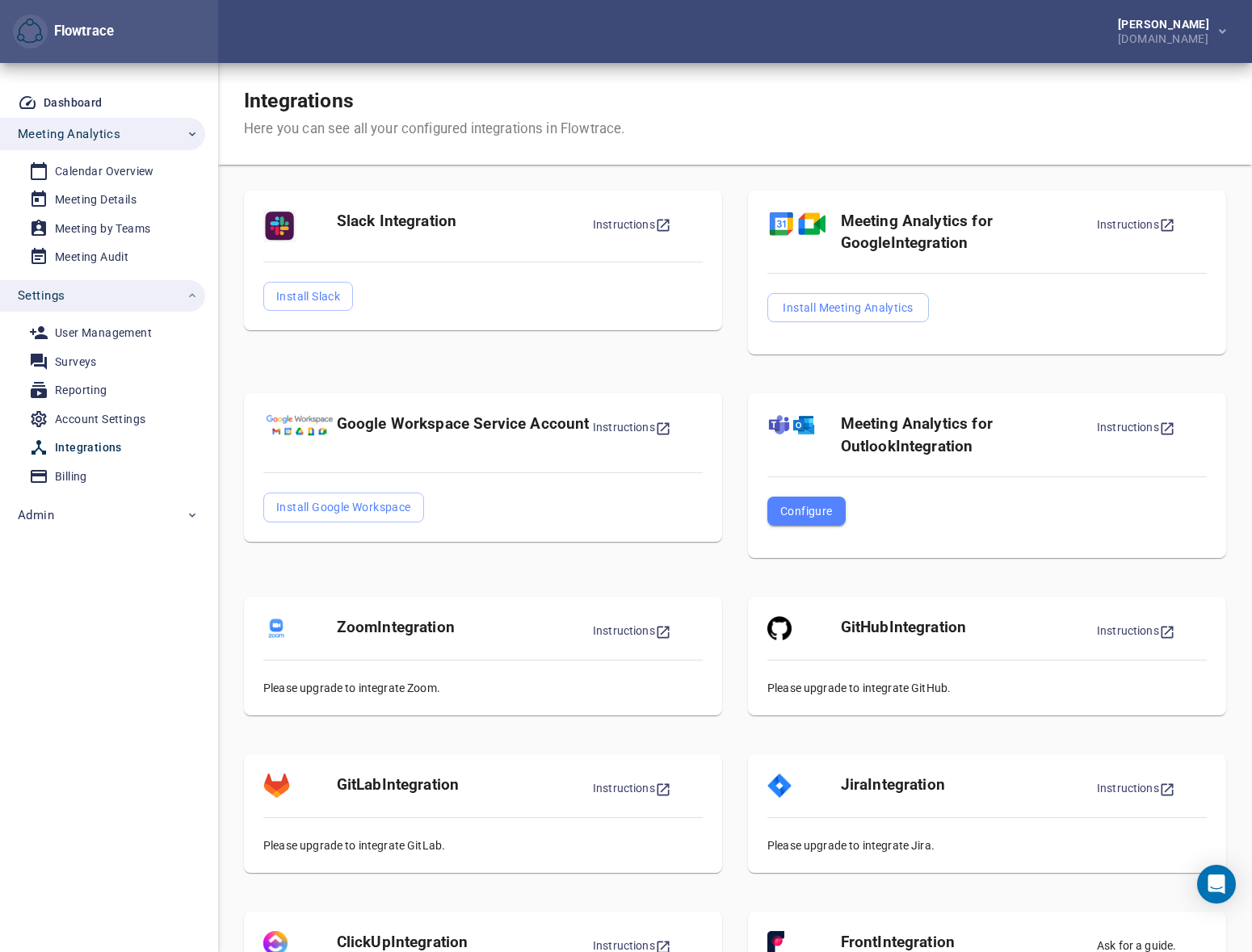
click at [1156, 53] on div "Petri Lehtonen NRG.com" at bounding box center [1166, 31] width 147 height 63
click at [1157, 29] on div "[PERSON_NAME]" at bounding box center [1167, 24] width 98 height 12
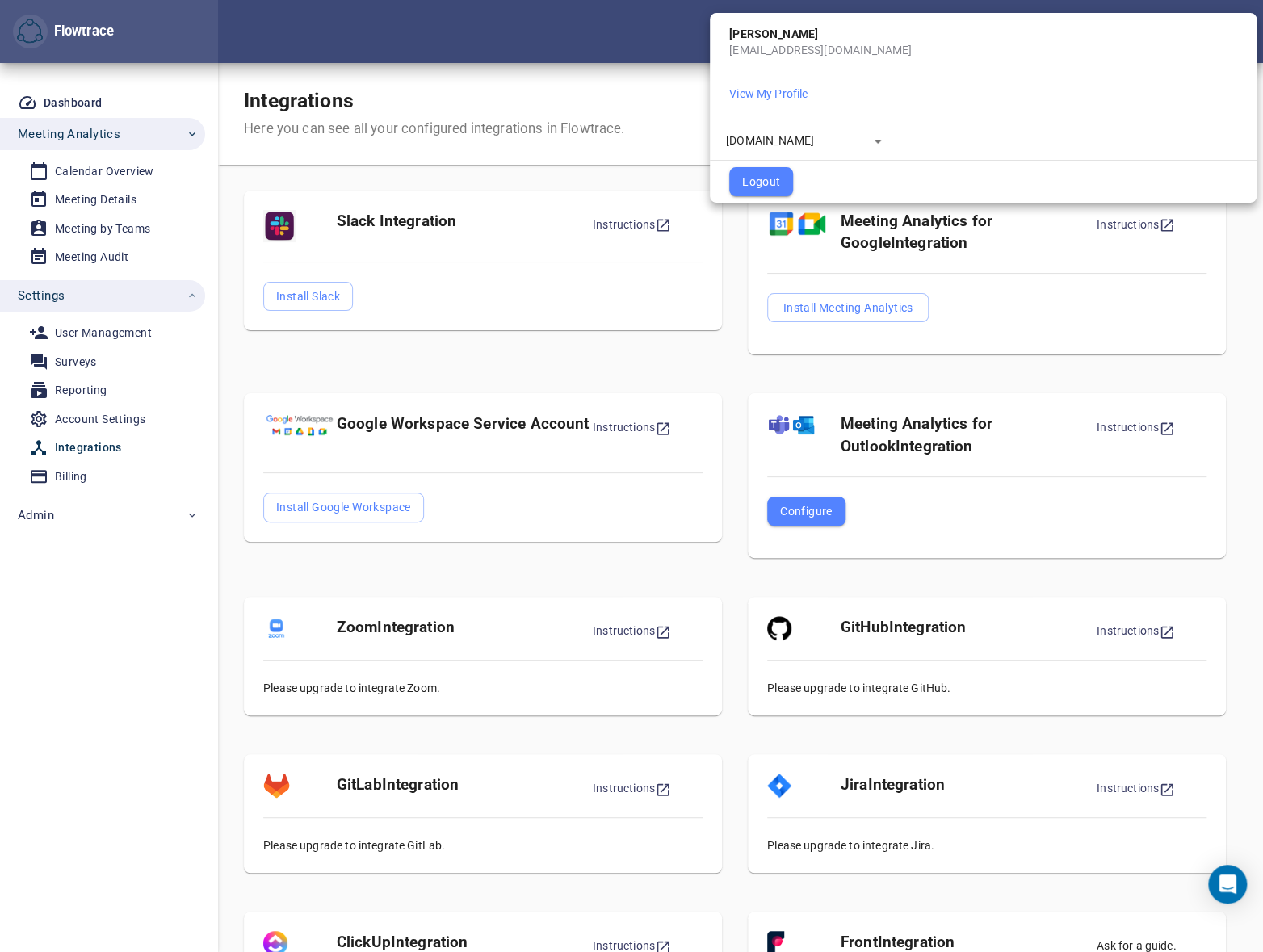
click at [766, 139] on body "Flowtrace Petri Lehtonen NRG.com Flowtrace Dashboard Meeting Analytics Calendar…" at bounding box center [631, 476] width 1263 height 952
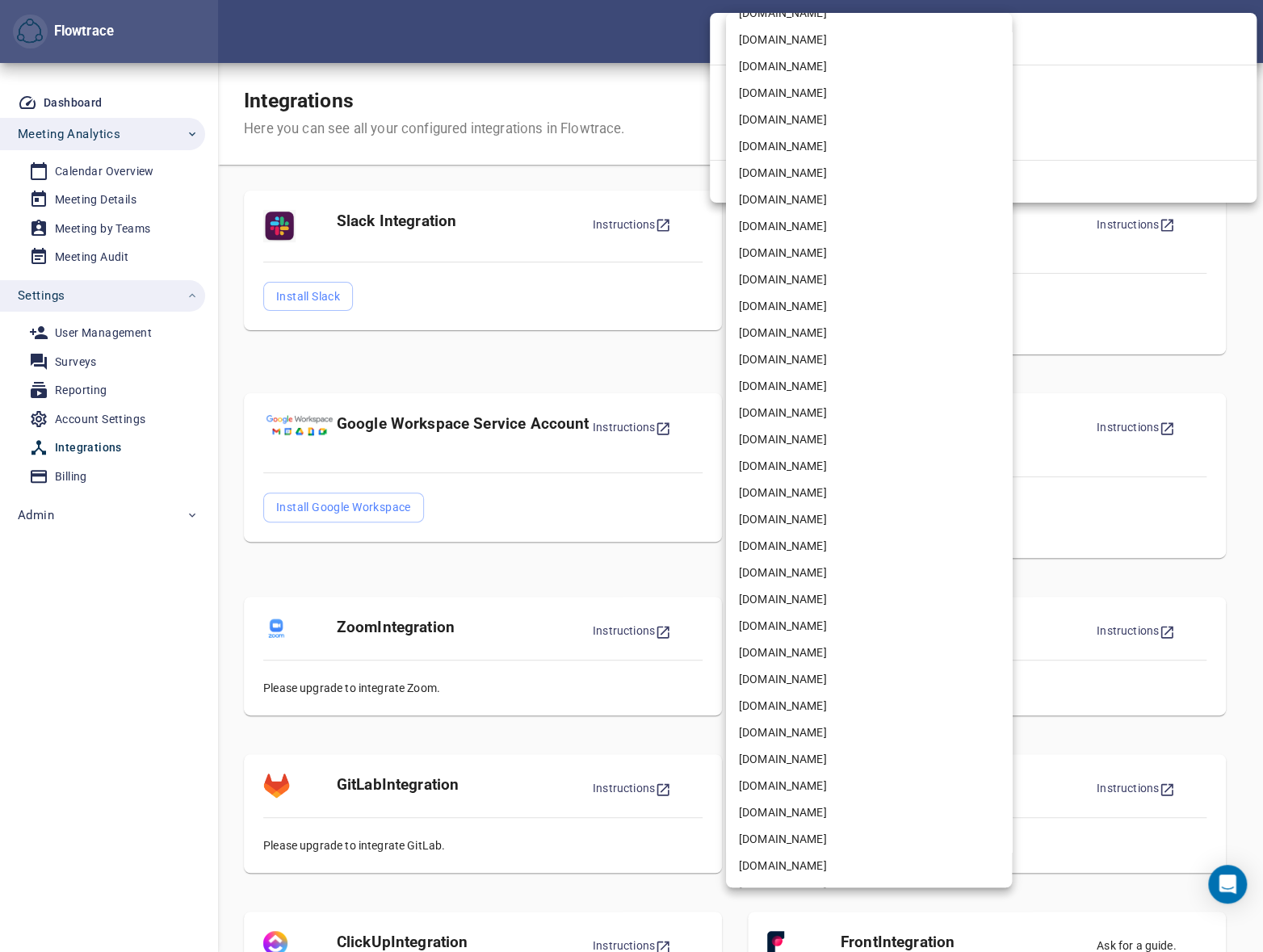
scroll to position [2202, 0]
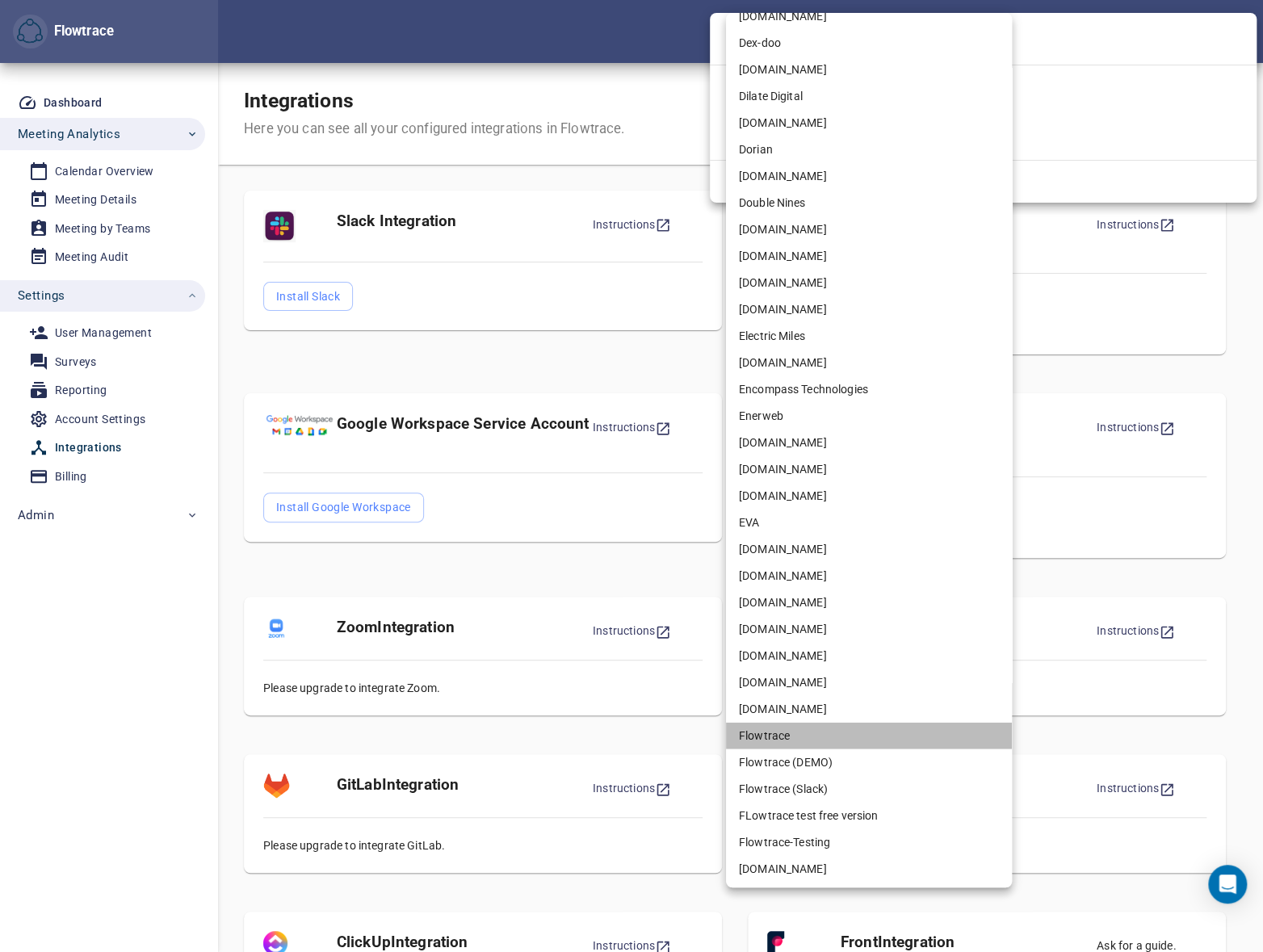
click at [767, 733] on li "Flowtrace" at bounding box center [868, 736] width 286 height 27
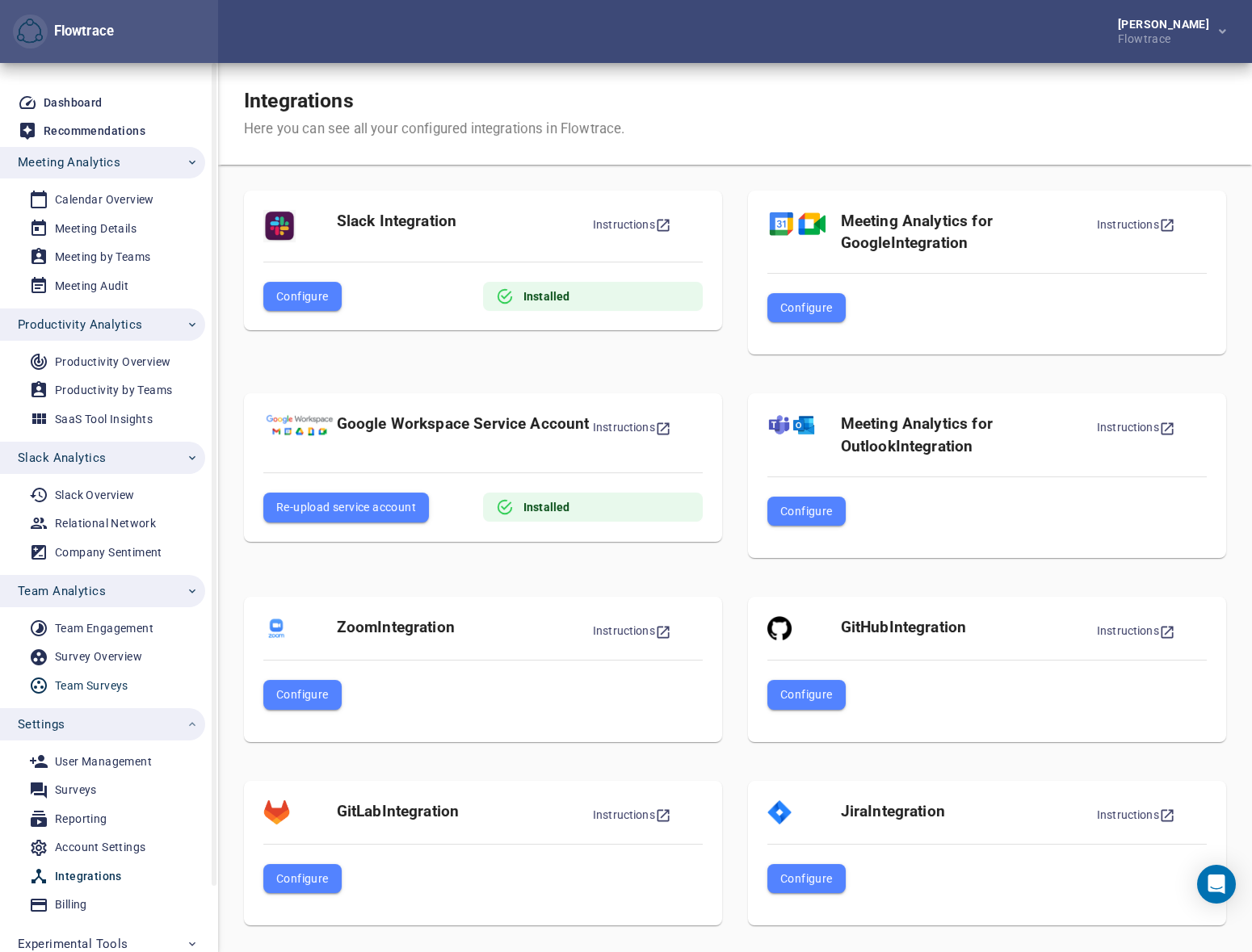
drag, startPoint x: 108, startPoint y: 721, endPoint x: 105, endPoint y: 698, distance: 23.2
click at [108, 721] on span "Settings" at bounding box center [108, 725] width 181 height 21
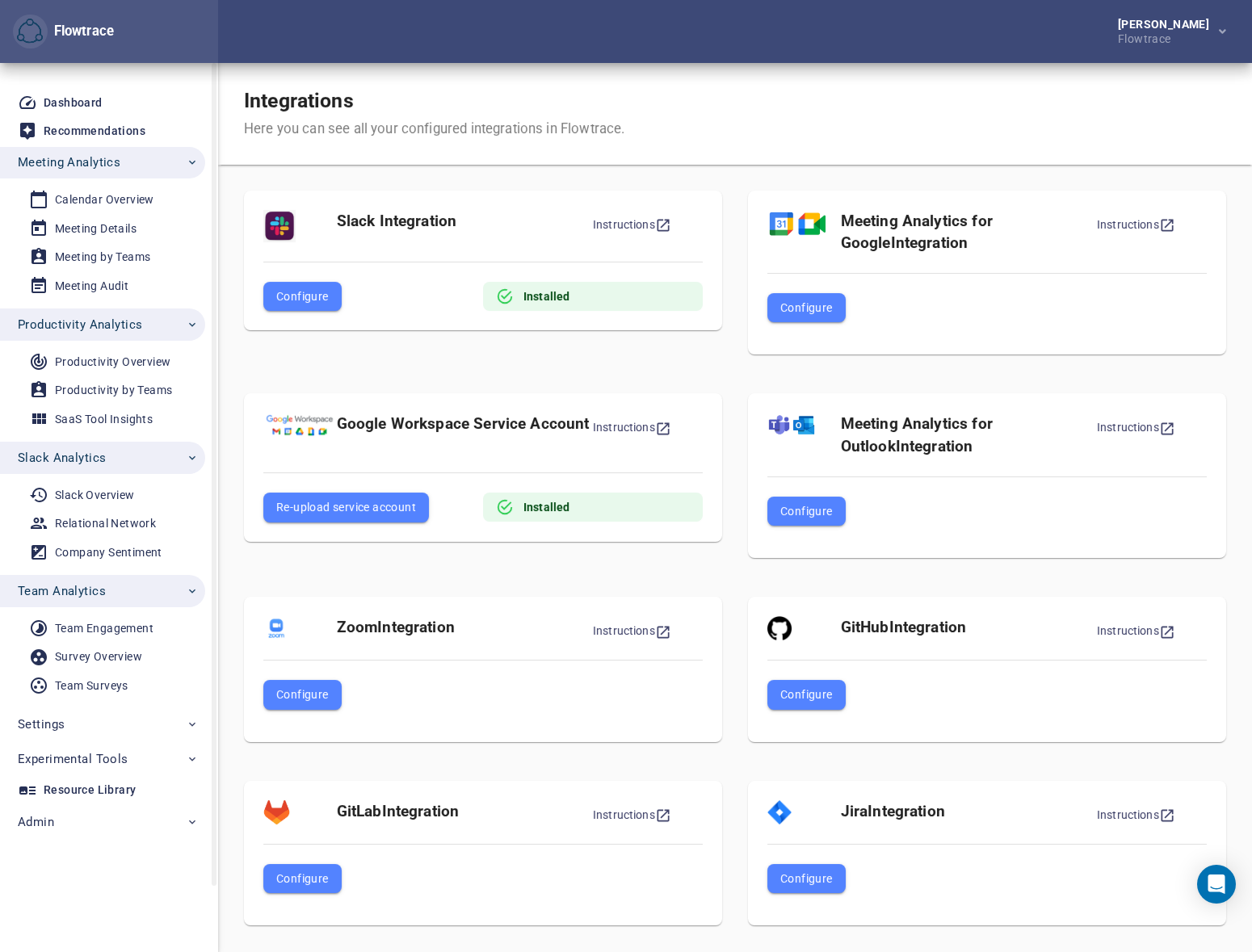
click at [129, 592] on span "Team Analytics" at bounding box center [108, 591] width 181 height 21
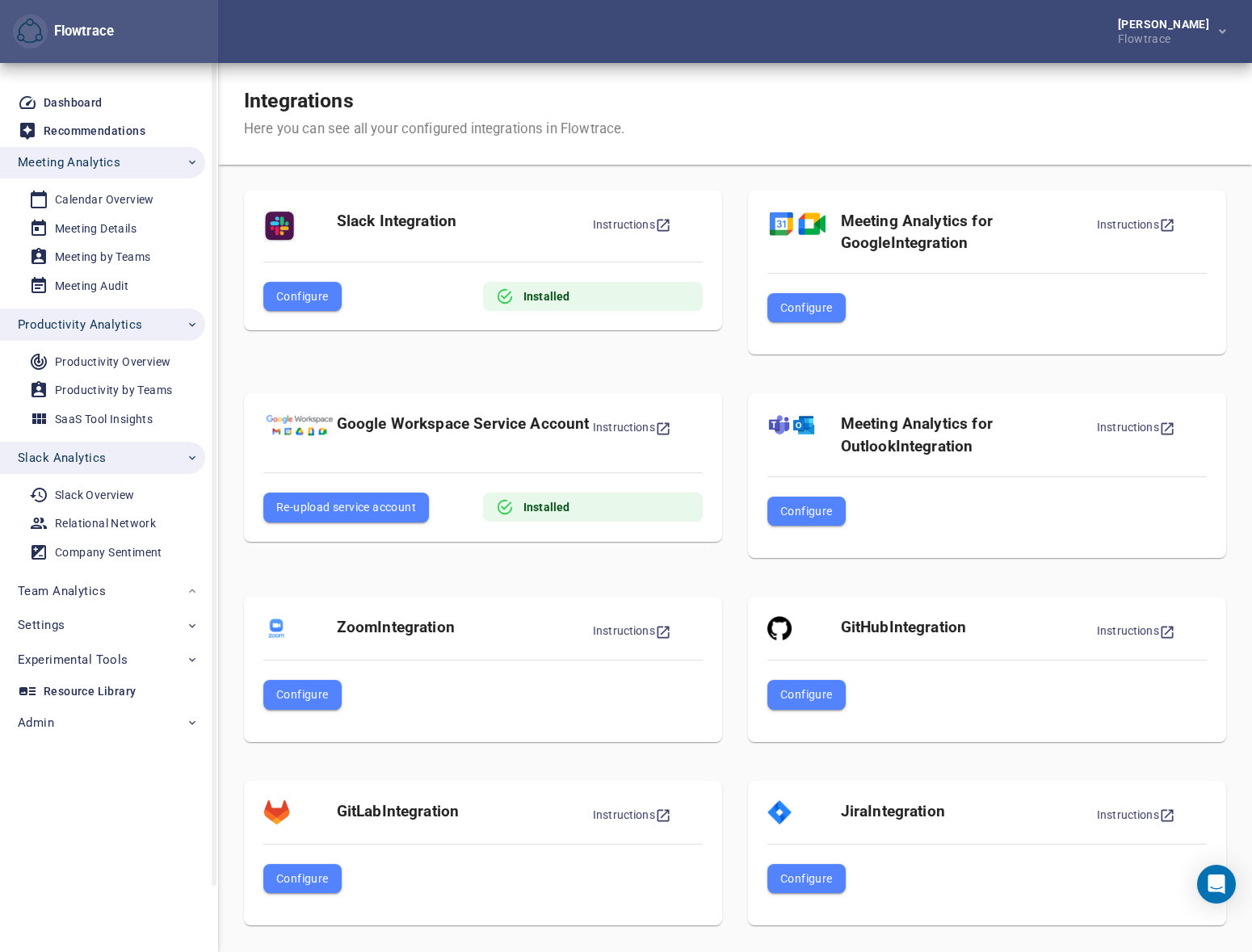
click at [111, 458] on span "Slack Analytics" at bounding box center [108, 458] width 181 height 21
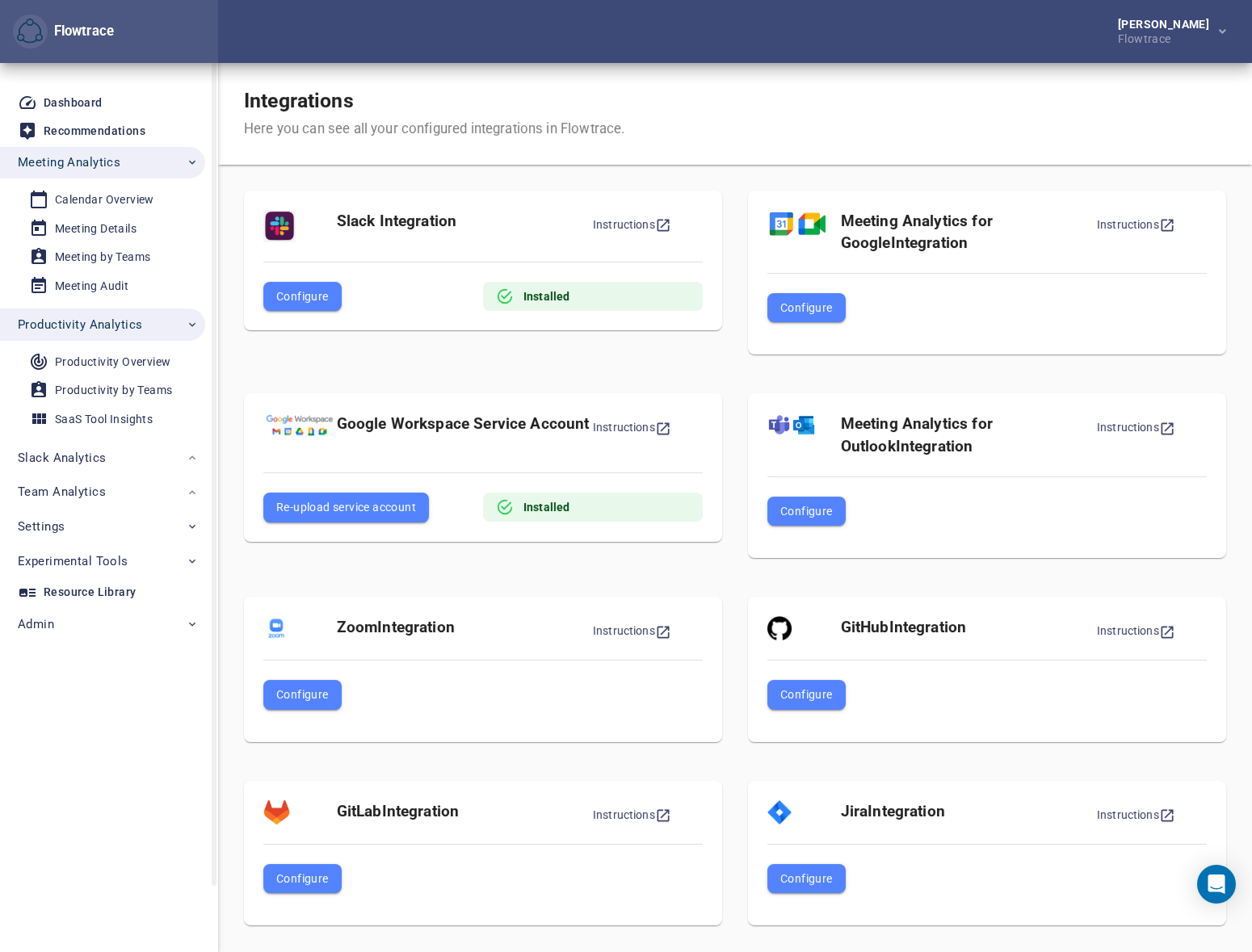
click at [90, 317] on span "Productivity Analytics" at bounding box center [80, 324] width 125 height 21
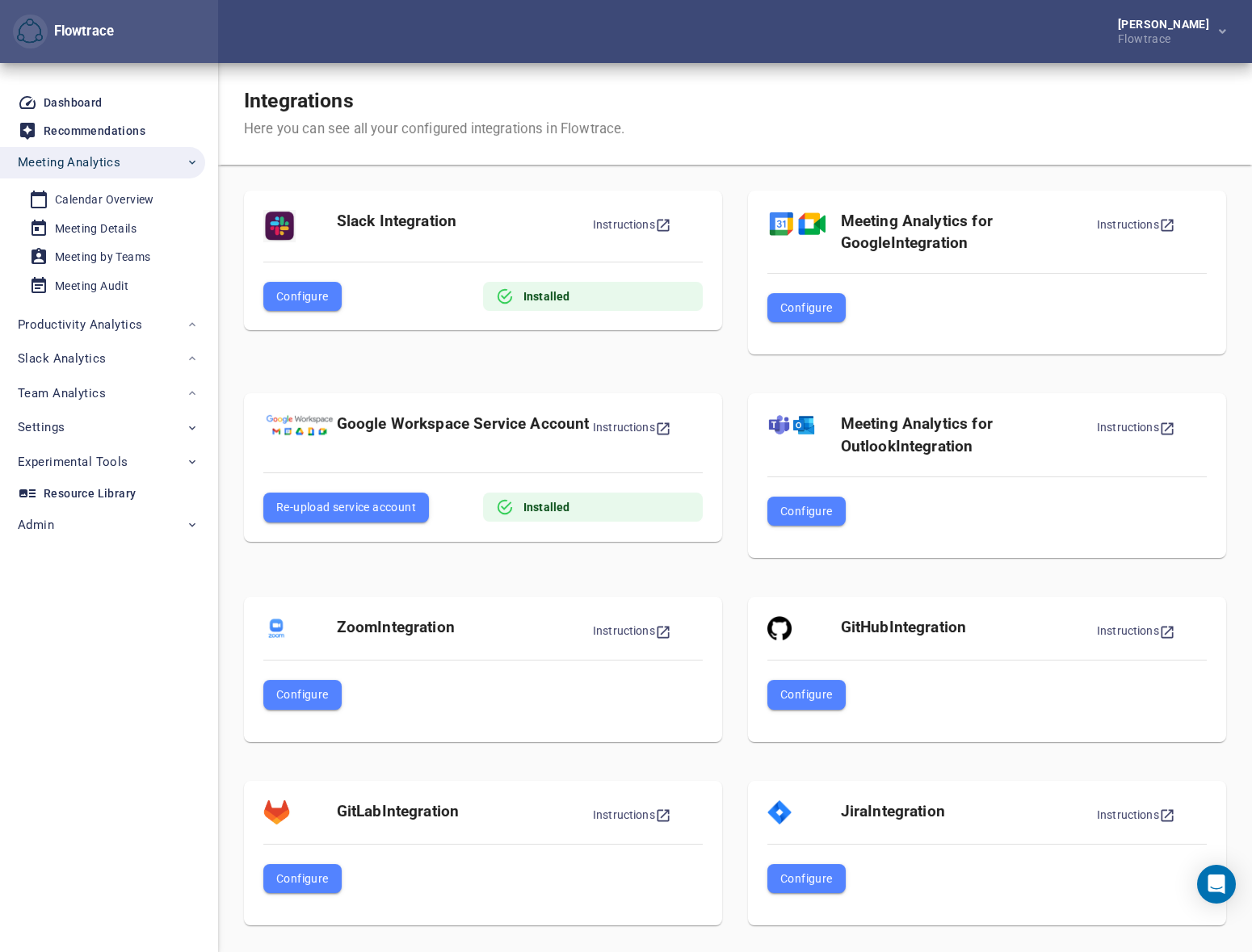
click at [734, 53] on div "Petri Lehtonen Flowtrace" at bounding box center [736, 31] width 1034 height 63
click at [108, 198] on div "Calendar Overview" at bounding box center [104, 200] width 99 height 21
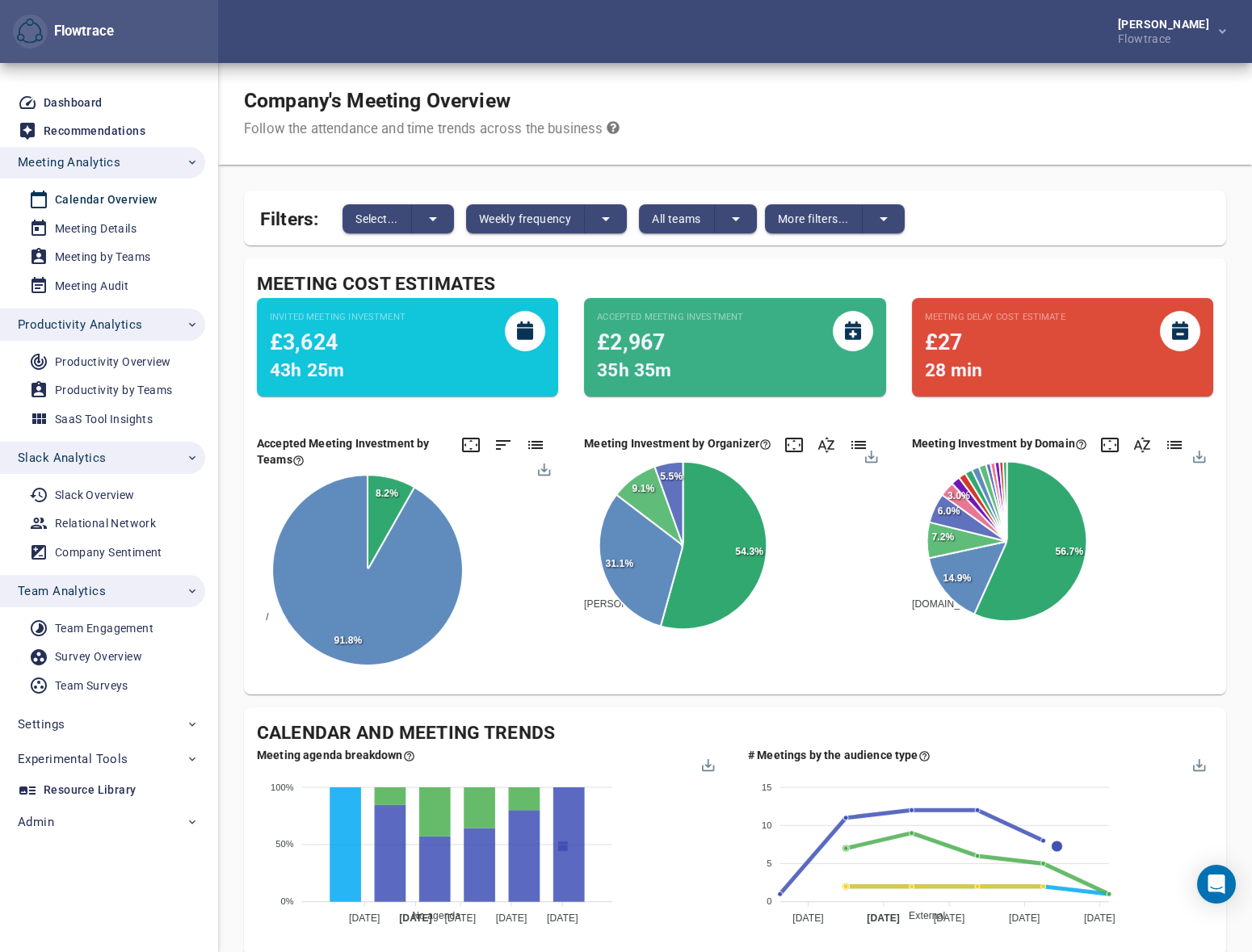
click at [1002, 125] on div "Company's Meeting Overview Follow the attendance and time trends across the bus…" at bounding box center [736, 114] width 1034 height 102
click at [534, 217] on span "Weekly frequency" at bounding box center [524, 219] width 92 height 20
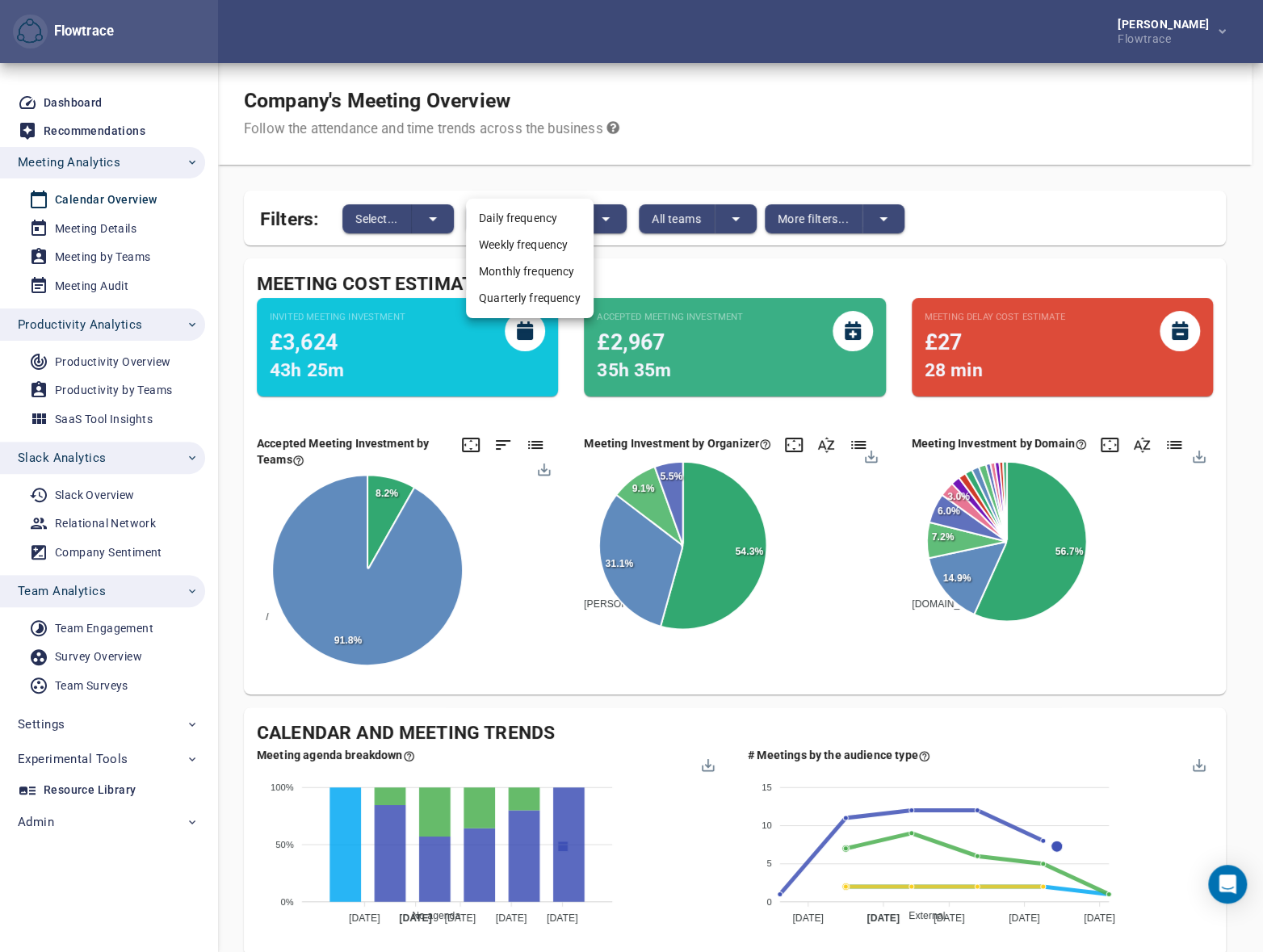
click at [523, 270] on li "Monthly frequency" at bounding box center [529, 272] width 127 height 27
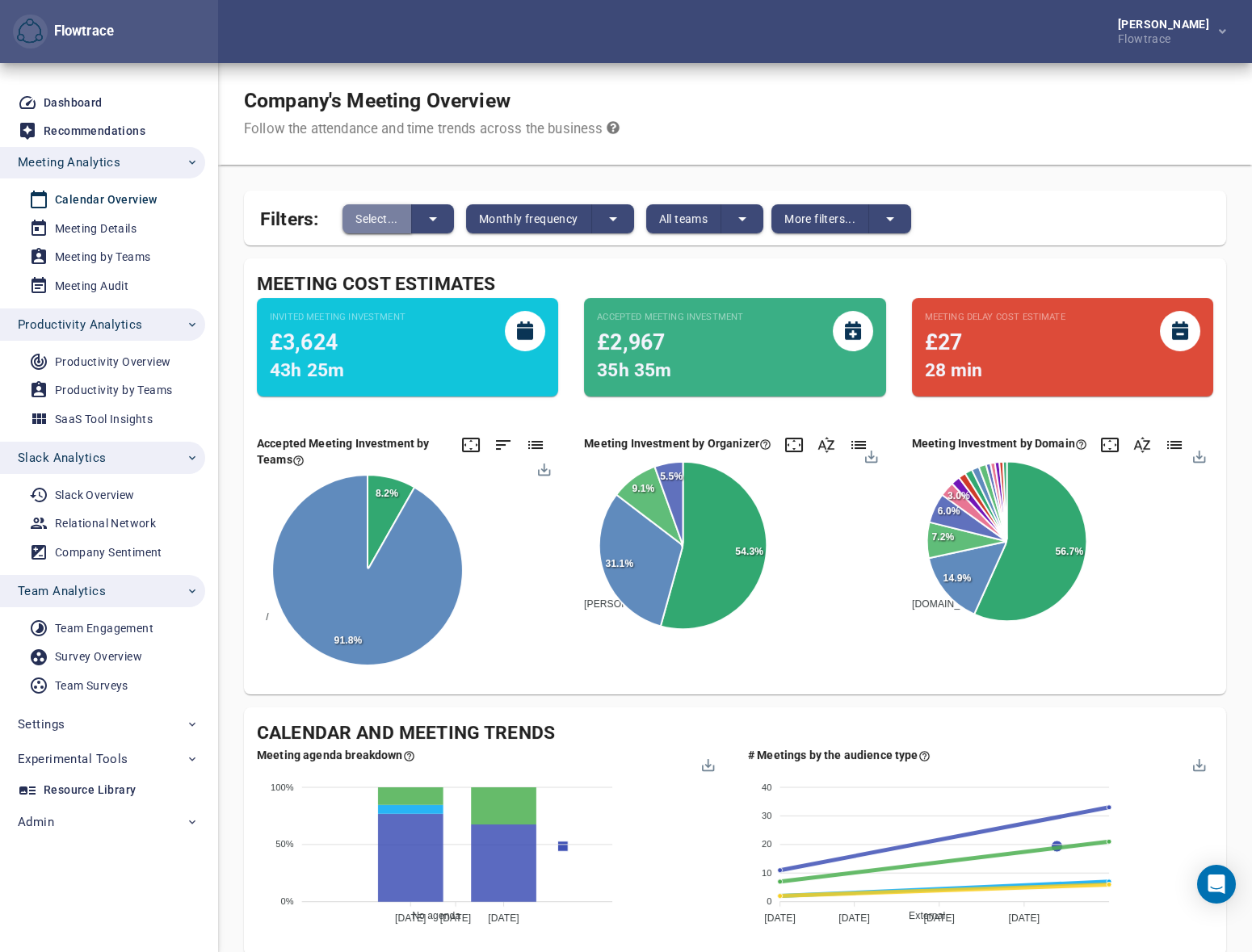
click at [368, 227] on span "Select..." at bounding box center [377, 219] width 43 height 20
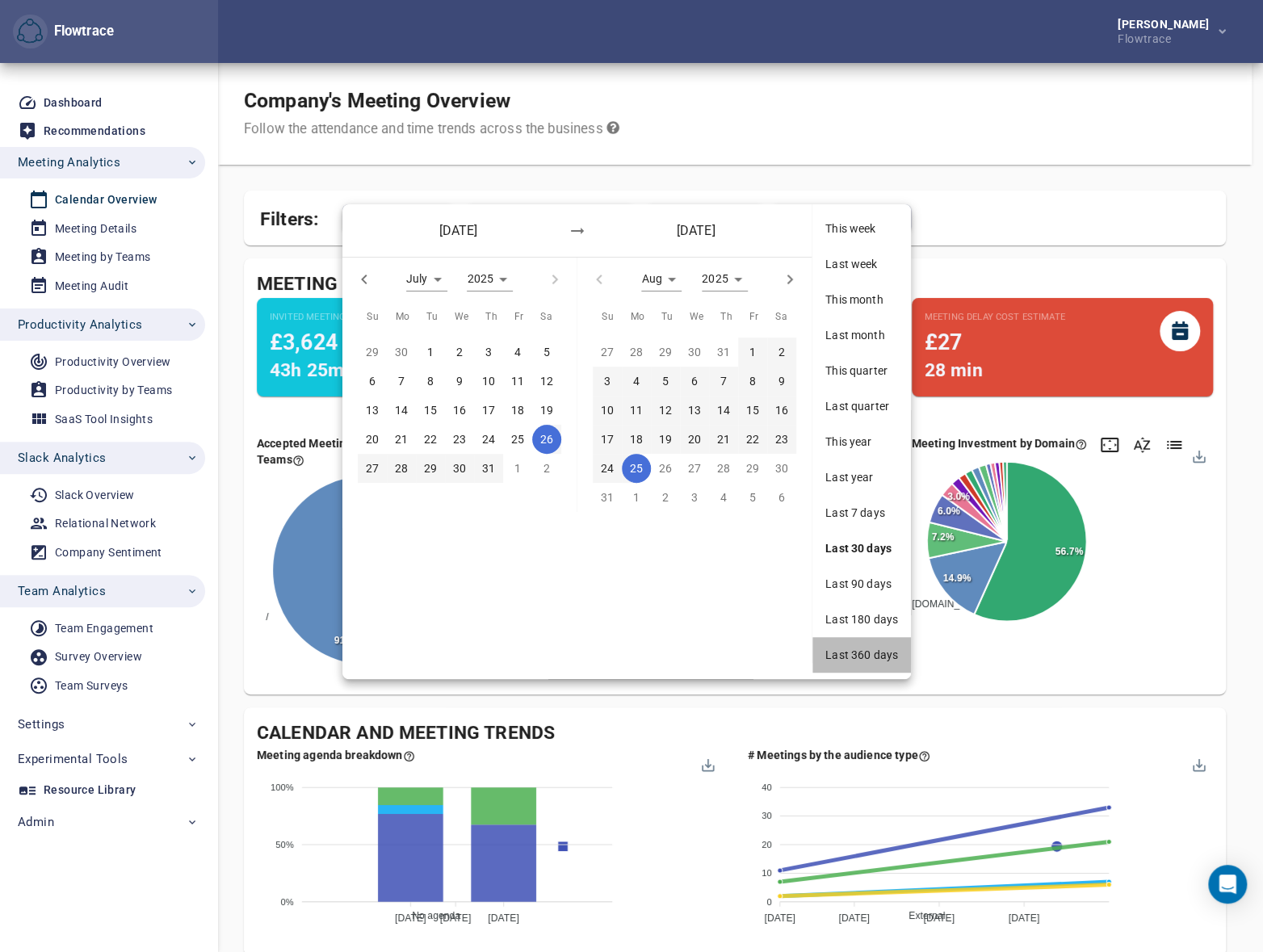
click at [865, 653] on span "Last 360 days" at bounding box center [862, 655] width 73 height 16
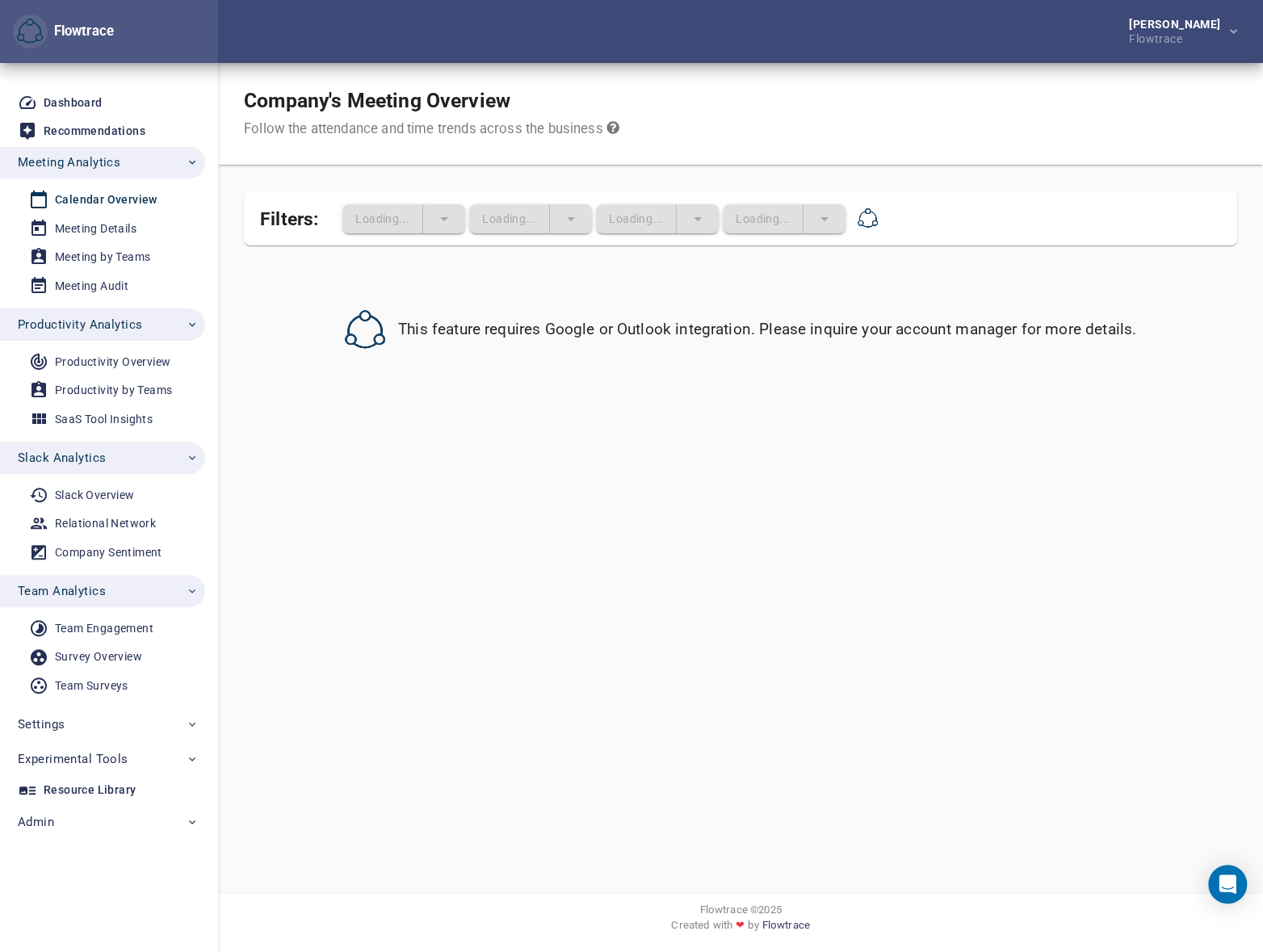
click at [852, 109] on div "Company's Meeting Overview Follow the attendance and time trends across the bus…" at bounding box center [741, 114] width 1045 height 102
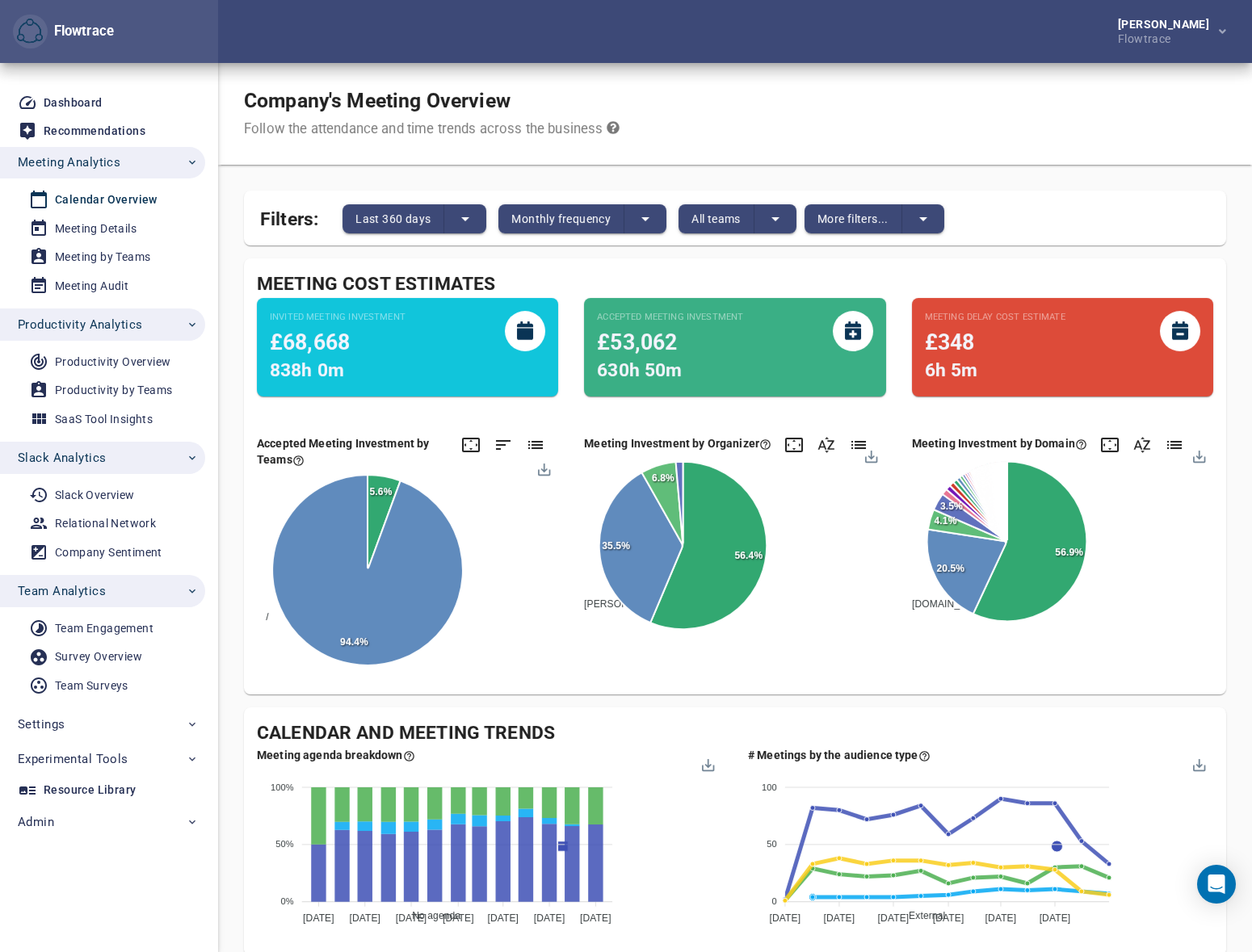
click at [115, 459] on span "Slack Analytics" at bounding box center [108, 458] width 181 height 21
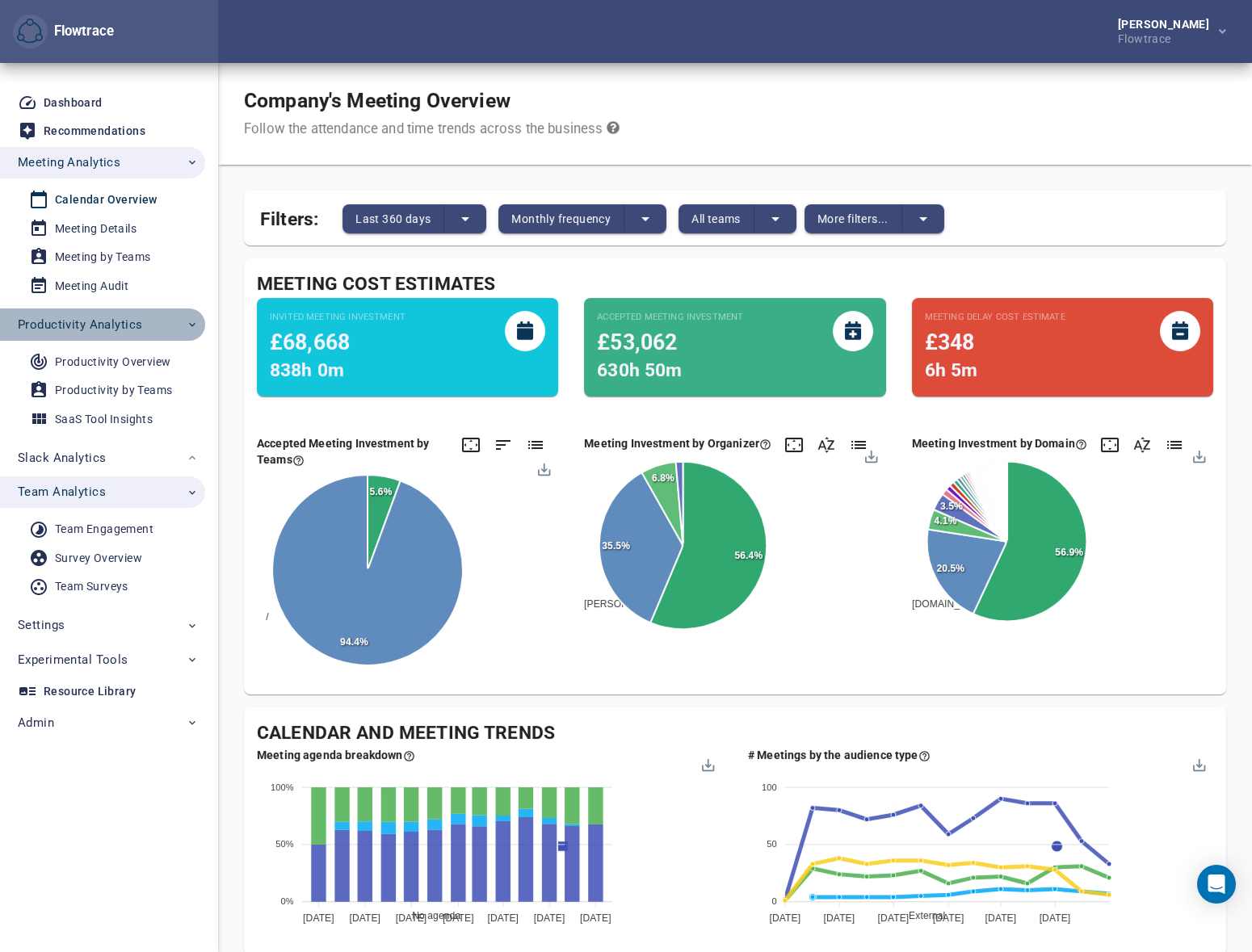
click at [110, 323] on span "Productivity Analytics" at bounding box center [80, 324] width 125 height 21
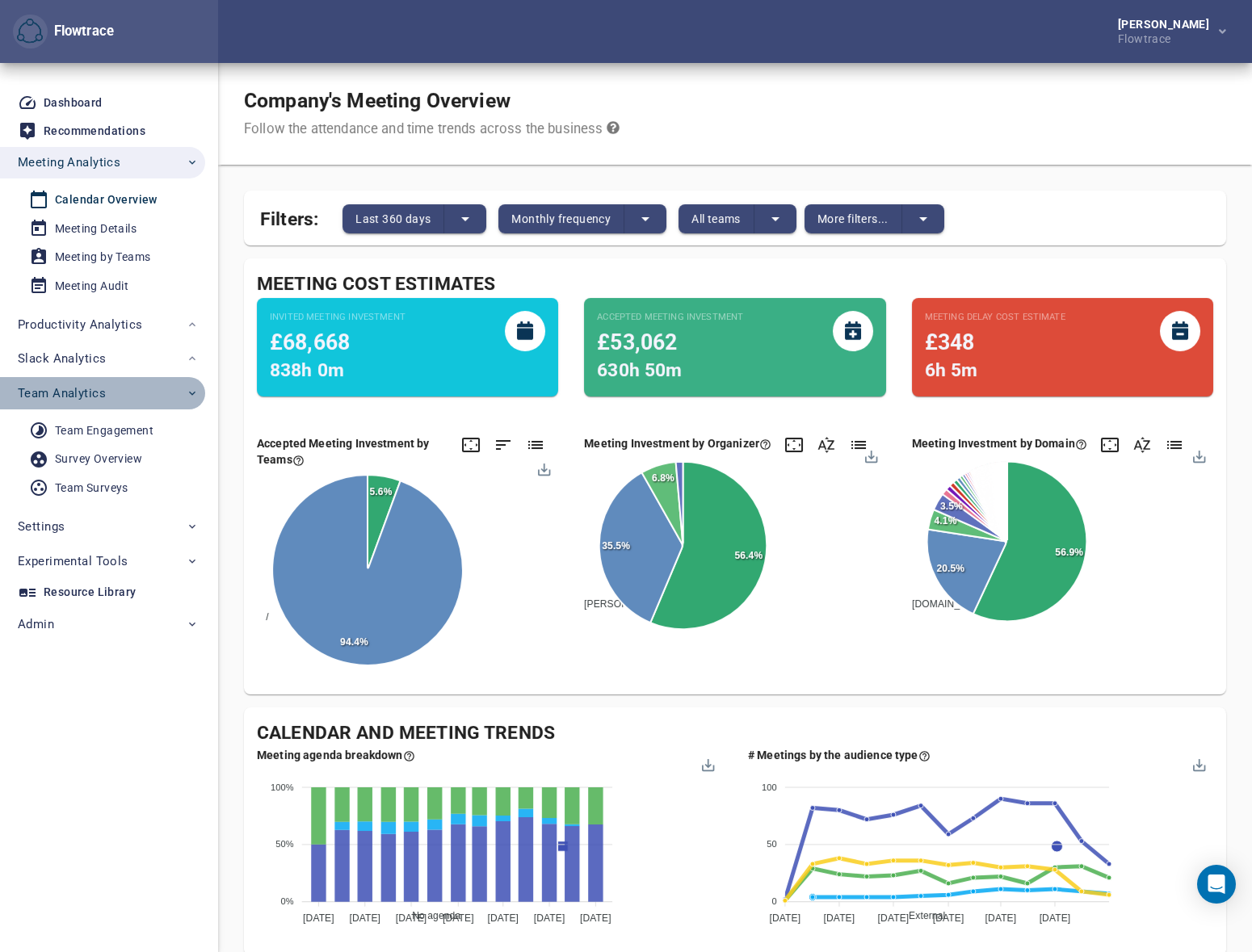
click at [110, 395] on span "Team Analytics" at bounding box center [108, 393] width 181 height 21
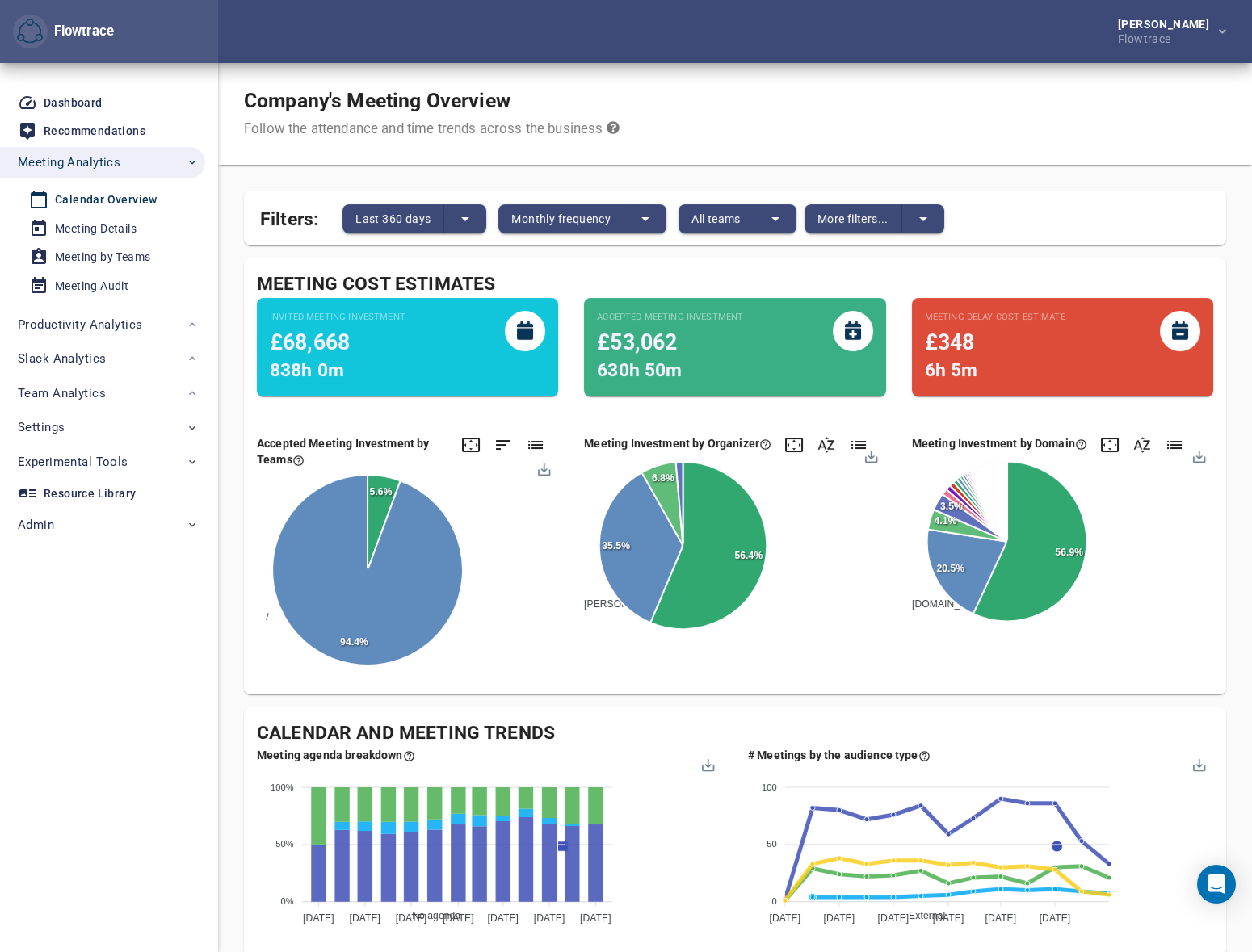
click at [863, 88] on div "Company's Meeting Overview Follow the attendance and time trends across the bus…" at bounding box center [736, 114] width 1034 height 102
drag, startPoint x: 725, startPoint y: 49, endPoint x: 702, endPoint y: 44, distance: 23.5
click at [723, 48] on div "Petri Lehtonen Flowtrace" at bounding box center [736, 31] width 1034 height 63
click at [753, 96] on div "Company's Meeting Overview Follow the attendance and time trends across the bus…" at bounding box center [736, 114] width 1034 height 102
click at [760, 107] on div "Company's Meeting Overview Follow the attendance and time trends across the bus…" at bounding box center [736, 114] width 1034 height 102
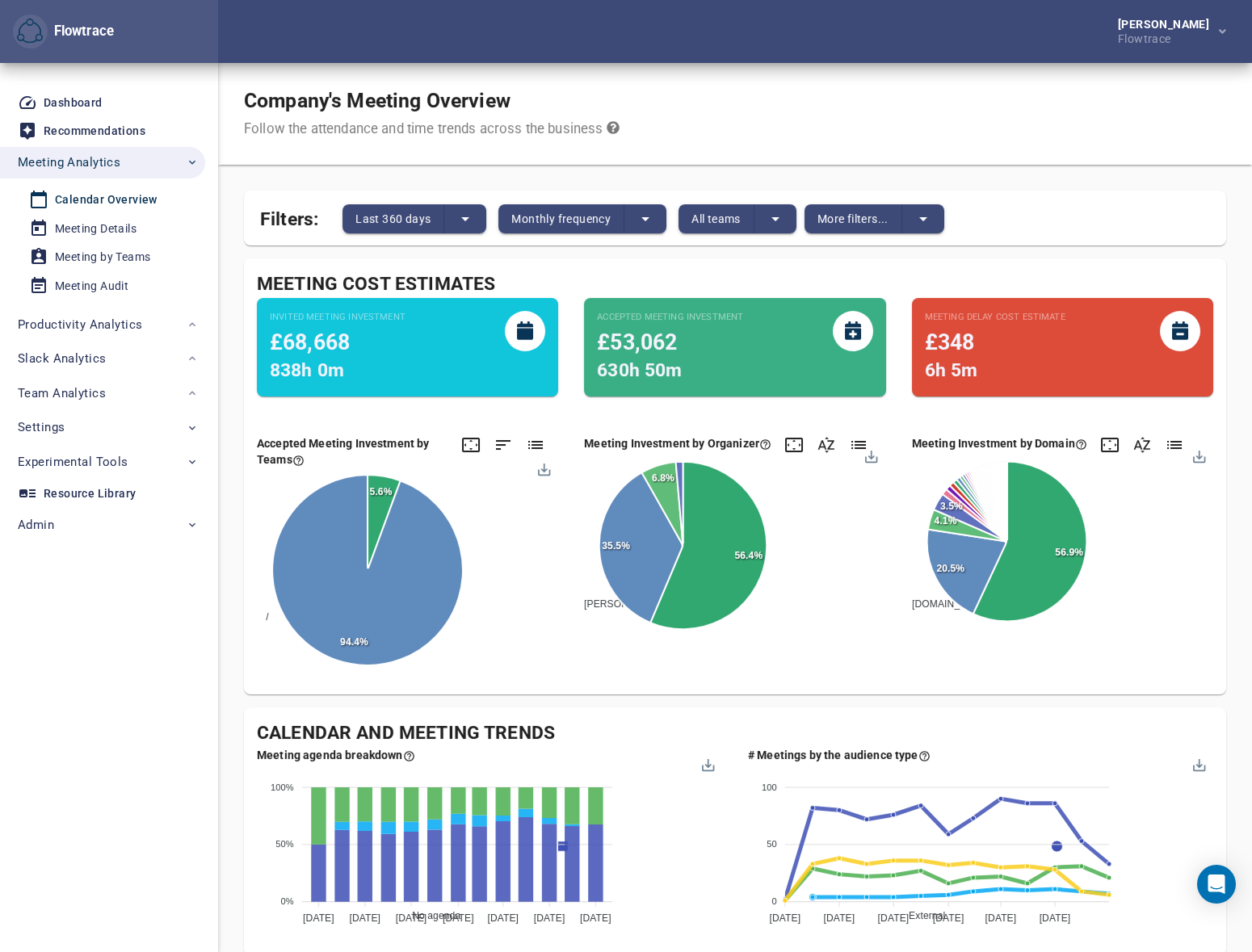
click at [173, 716] on div "Dashboard Recommendations Meeting Analytics Calendar Overview Meeting Details M…" at bounding box center [109, 507] width 218 height 889
click at [549, 216] on span "Monthly frequency" at bounding box center [560, 219] width 99 height 20
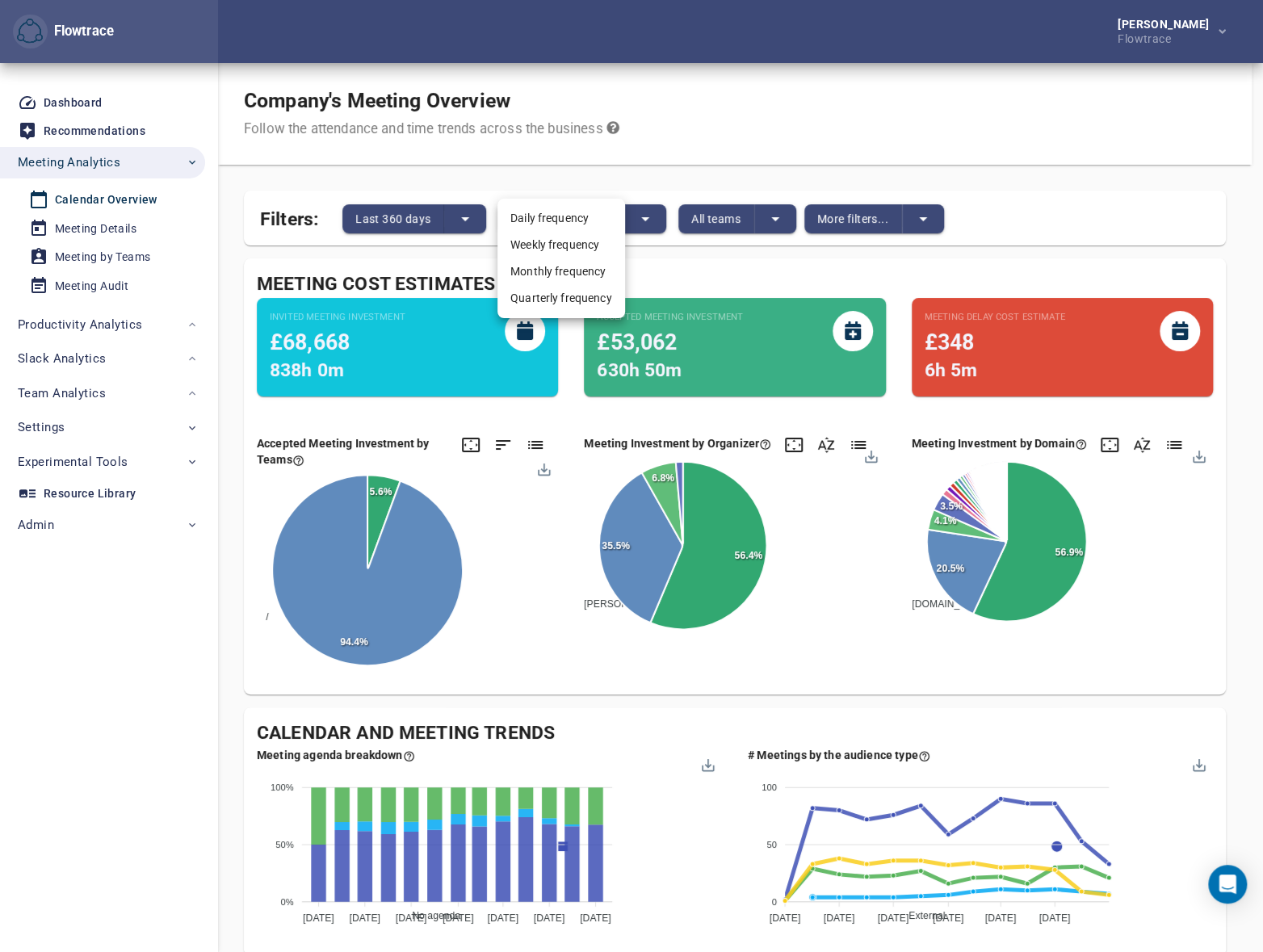
click at [422, 203] on div at bounding box center [631, 476] width 1263 height 952
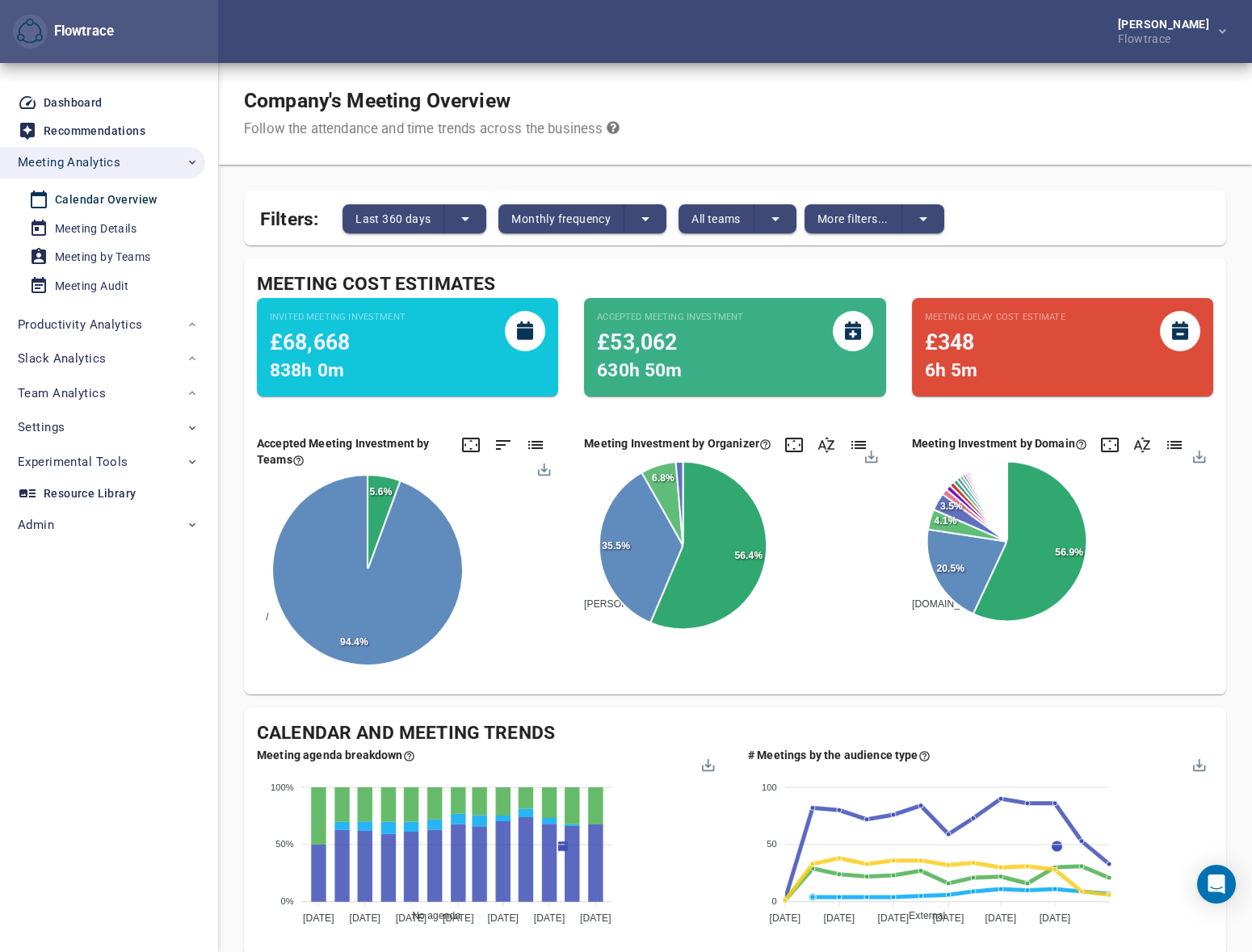
click at [410, 217] on div "Daily frequency Weekly frequency Monthly frequency Quarterly frequency" at bounding box center [626, 476] width 1252 height 952
click at [358, 218] on span "Last 360 days" at bounding box center [393, 219] width 75 height 20
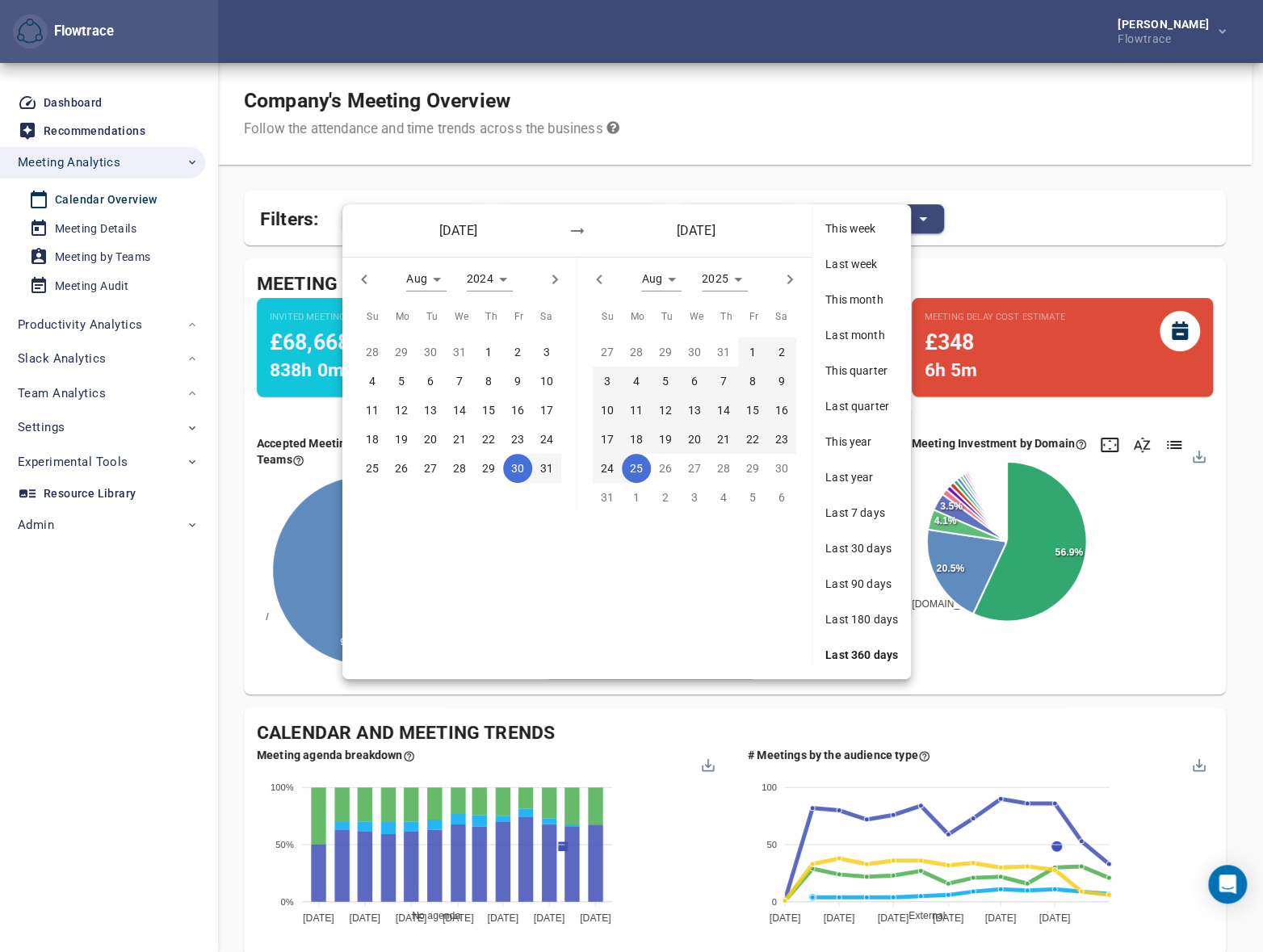
click at [853, 610] on div "Last 180 days" at bounding box center [861, 620] width 99 height 36
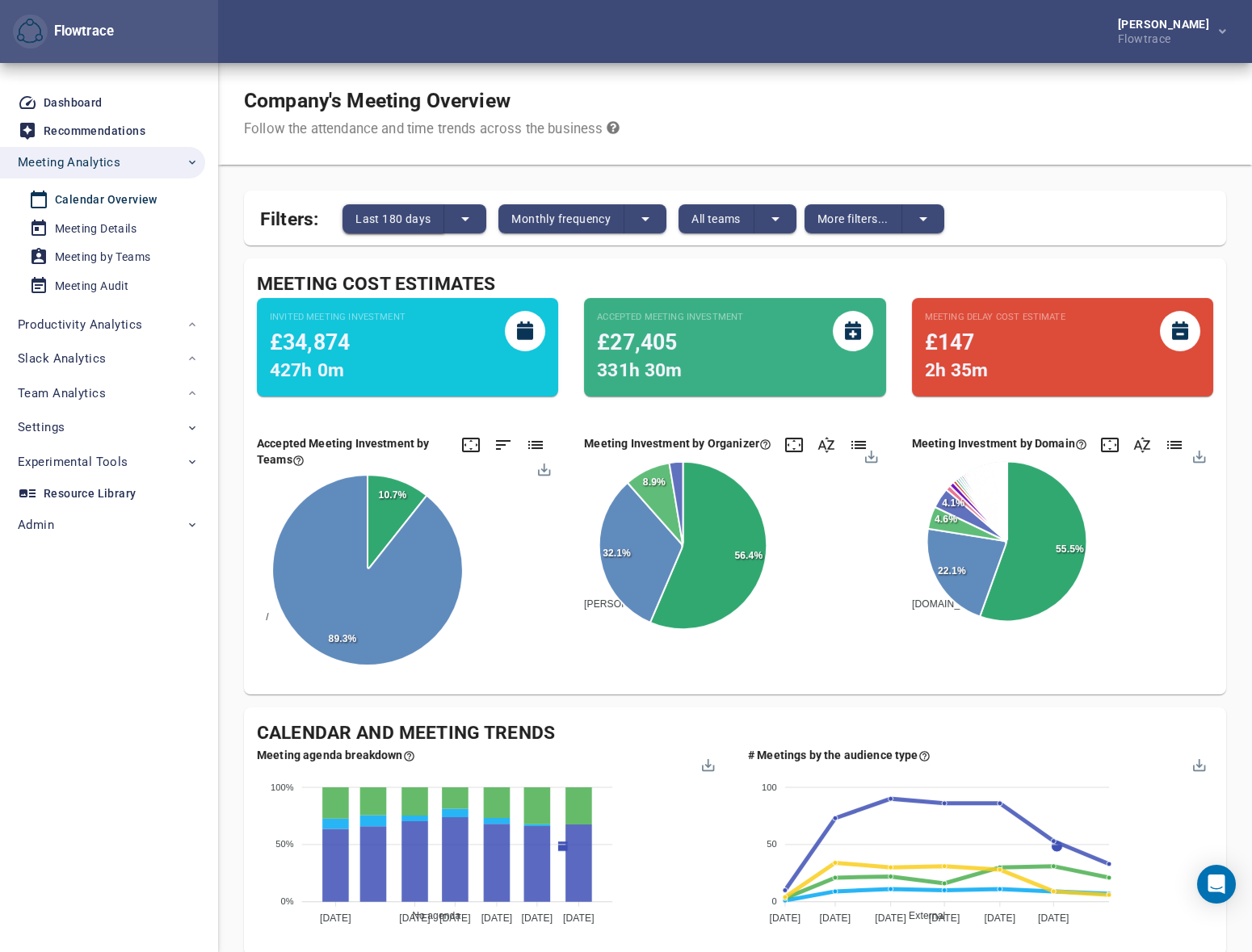
click at [387, 221] on span "Last 180 days" at bounding box center [393, 219] width 75 height 20
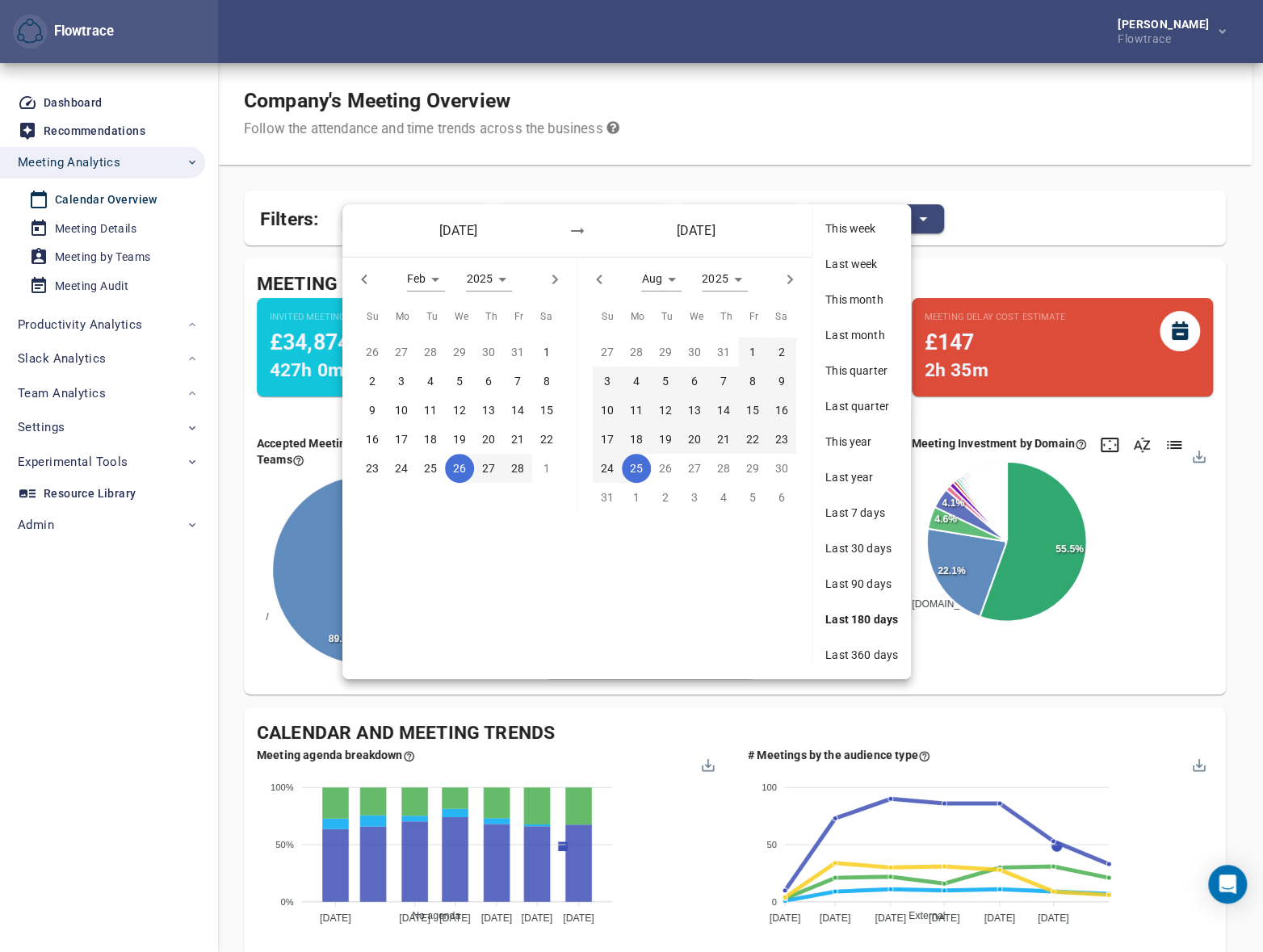
click at [860, 652] on span "Last 360 days" at bounding box center [862, 655] width 73 height 16
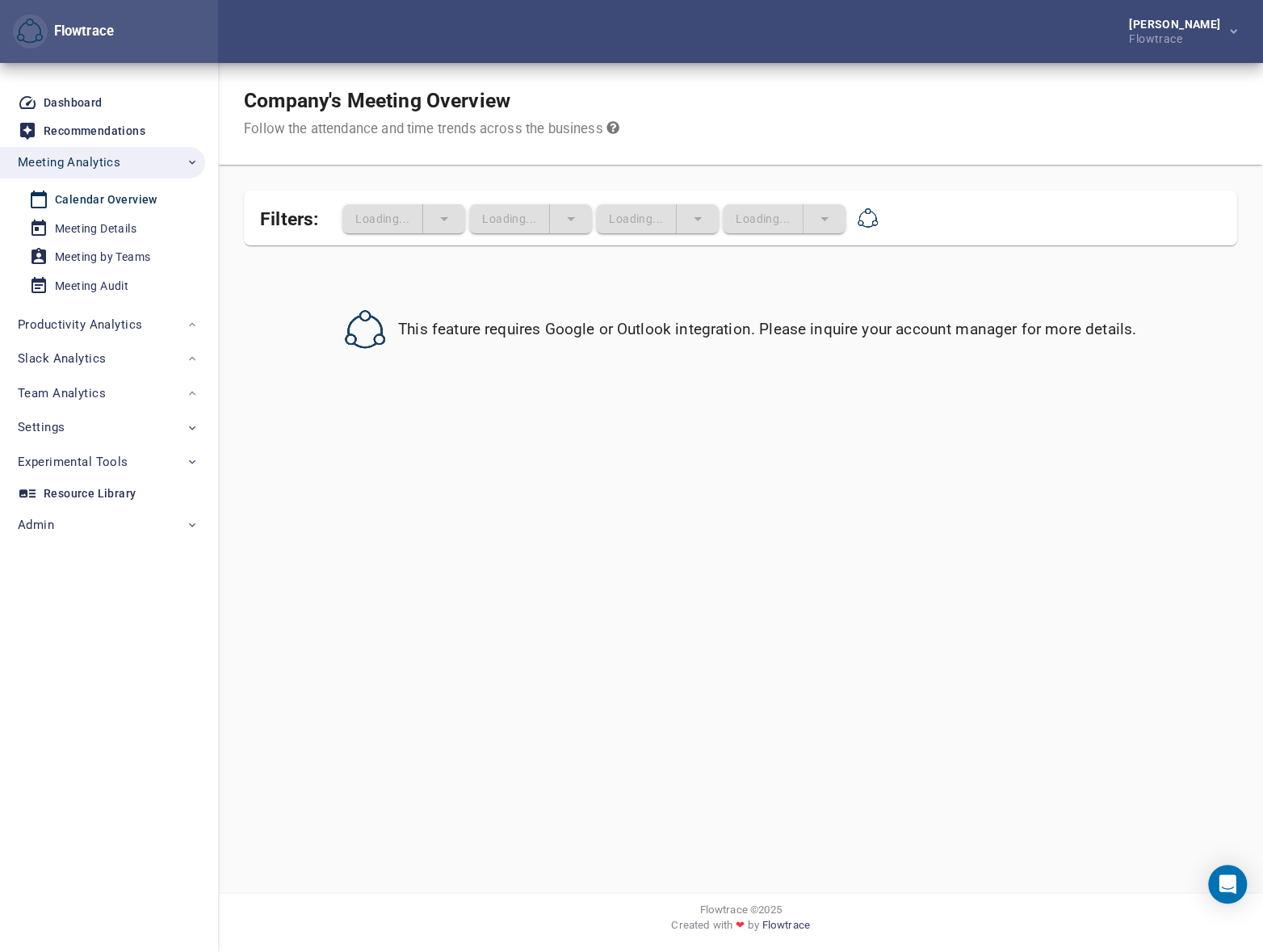
click at [718, 107] on div "Company's Meeting Overview Follow the attendance and time trends across the bus…" at bounding box center [741, 114] width 1045 height 102
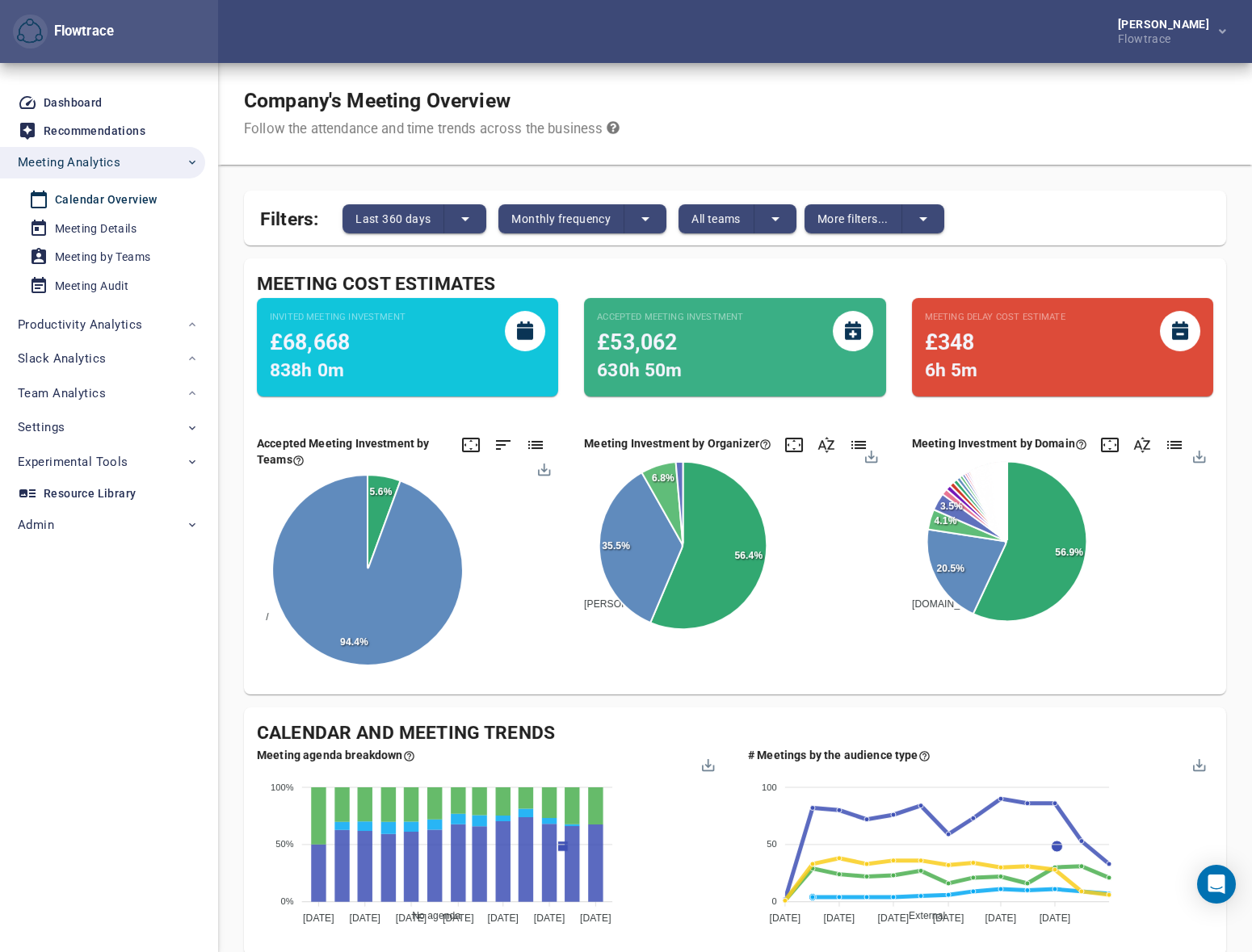
drag, startPoint x: 844, startPoint y: 96, endPoint x: 745, endPoint y: 86, distance: 99.5
click at [844, 96] on div "Company's Meeting Overview Follow the attendance and time trends across the bus…" at bounding box center [736, 114] width 1034 height 102
click at [758, 83] on div "Company's Meeting Overview Follow the attendance and time trends across the bus…" at bounding box center [736, 114] width 1034 height 102
click at [800, 81] on div "Company's Meeting Overview Follow the attendance and time trends across the bus…" at bounding box center [736, 114] width 1034 height 102
click at [825, 68] on div "Company's Meeting Overview Follow the attendance and time trends across the bus…" at bounding box center [736, 114] width 1034 height 102
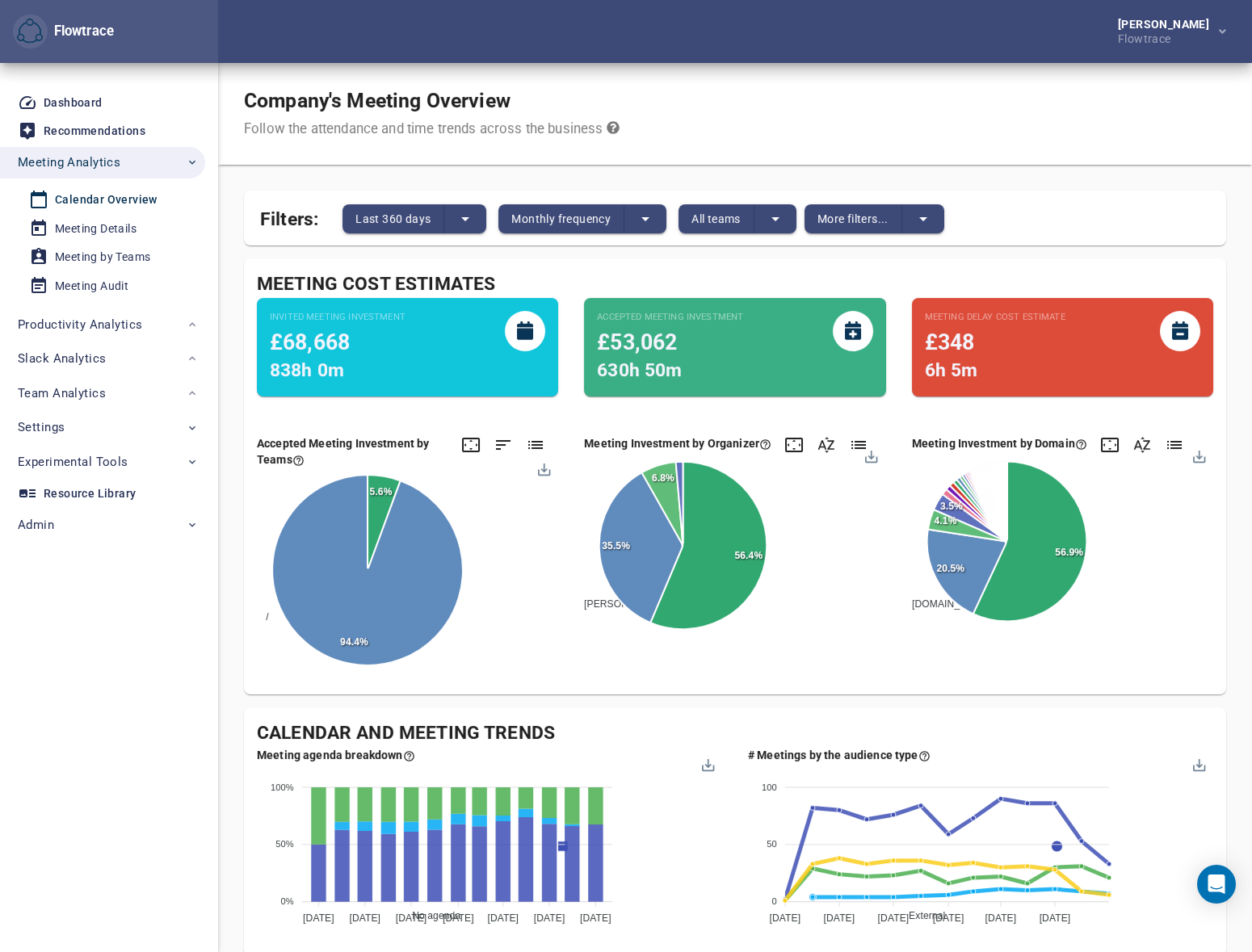
drag, startPoint x: 658, startPoint y: 12, endPoint x: 641, endPoint y: 12, distance: 17.0
click at [658, 12] on div "Petri Lehtonen Flowtrace" at bounding box center [736, 31] width 1034 height 63
click at [813, 121] on div "Company's Meeting Overview Follow the attendance and time trends across the bus…" at bounding box center [736, 114] width 1034 height 102
click at [392, 217] on span "Last 360 days" at bounding box center [393, 219] width 75 height 20
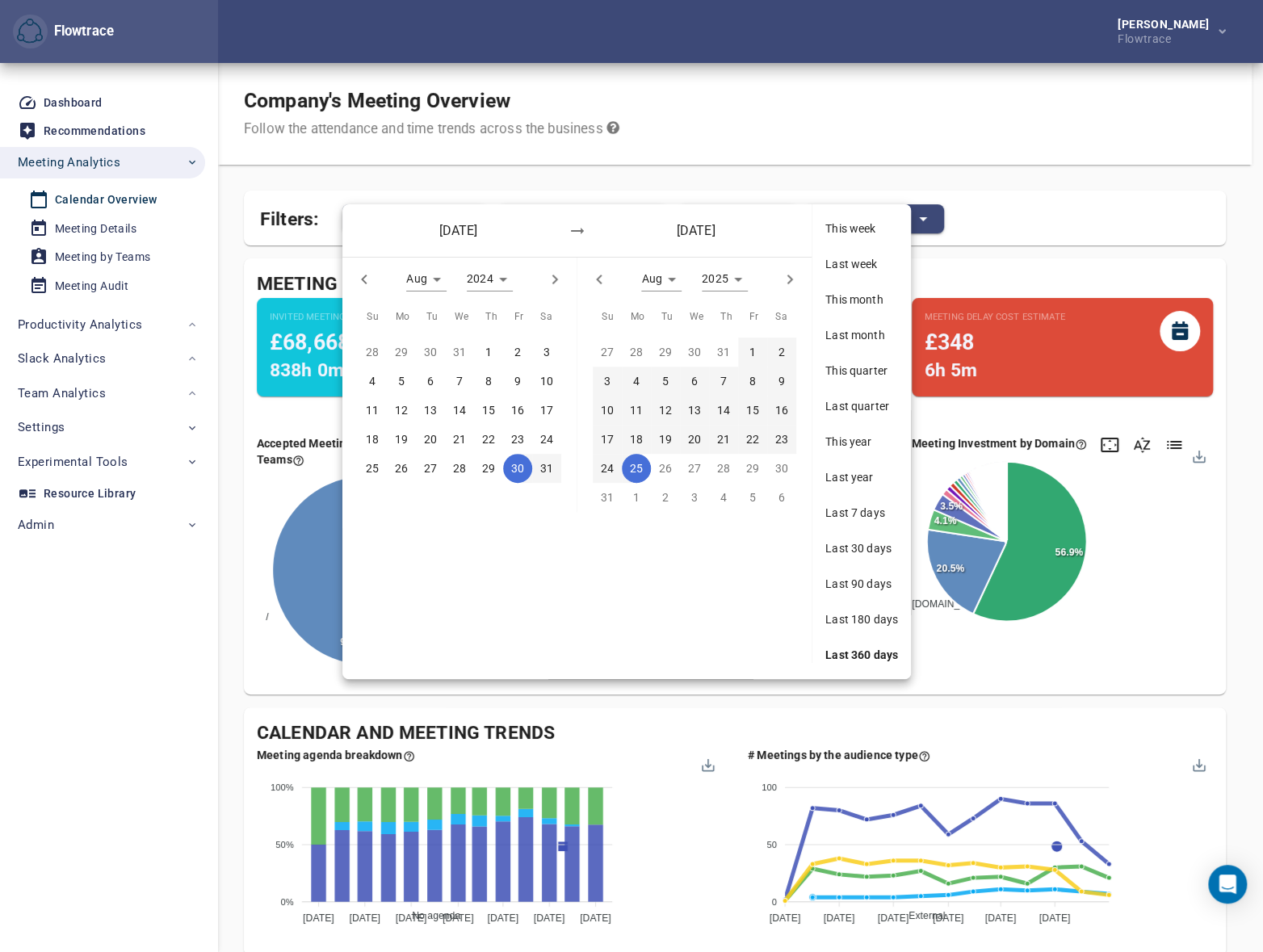
click at [718, 113] on div at bounding box center [631, 476] width 1263 height 952
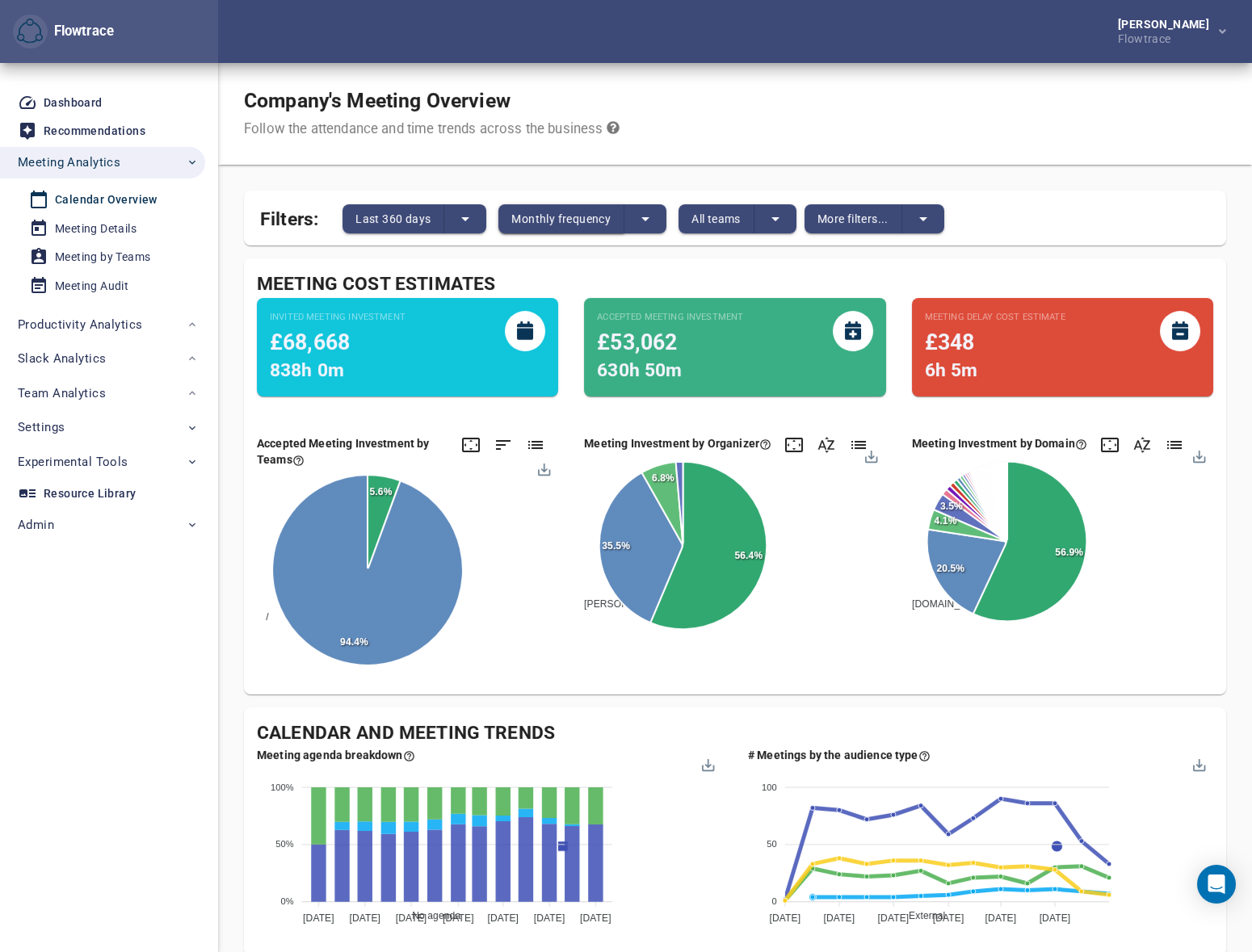
click at [543, 212] on span "Monthly frequency" at bounding box center [560, 219] width 99 height 20
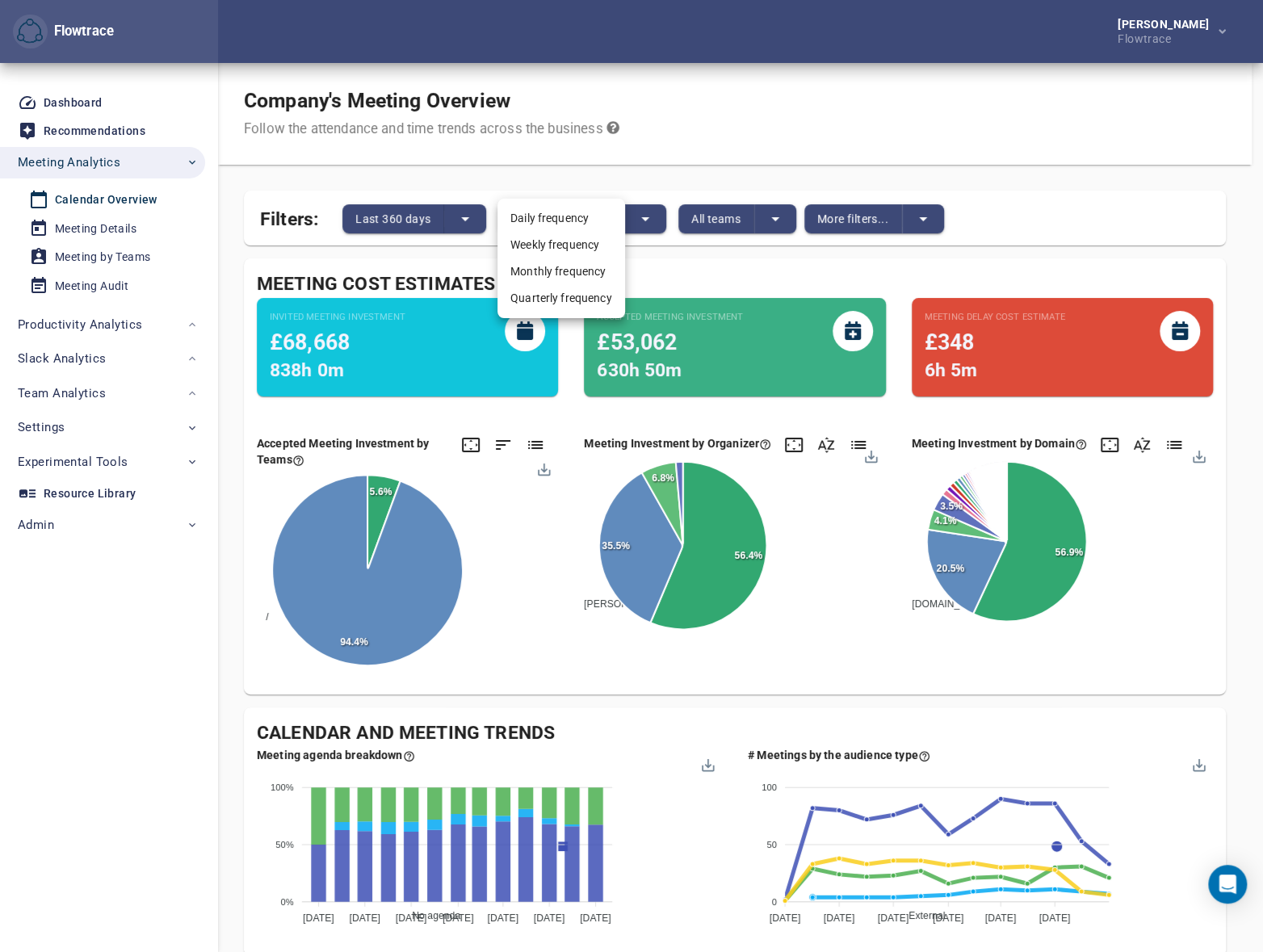
click at [750, 155] on div at bounding box center [631, 476] width 1263 height 952
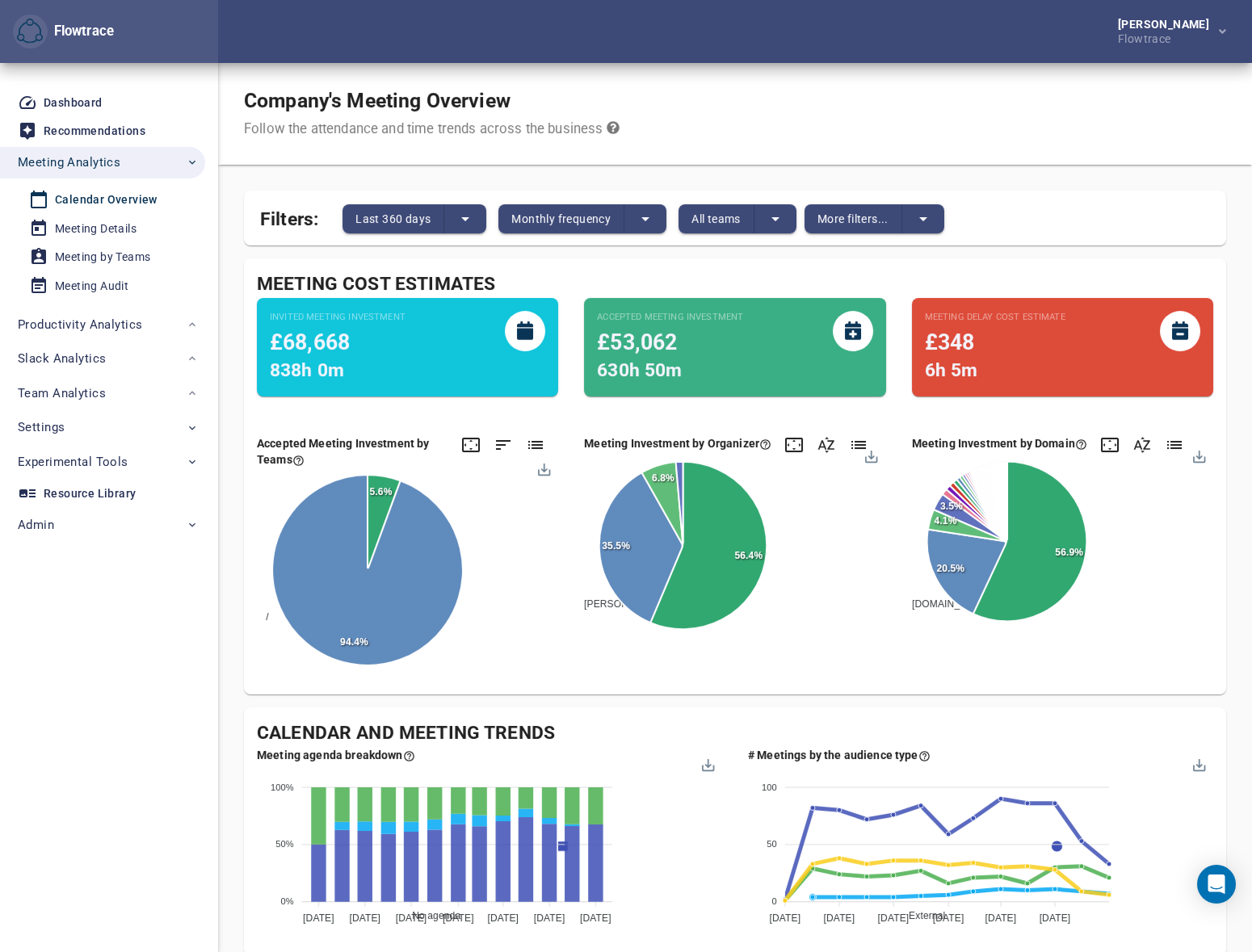
click at [725, 218] on div "Daily frequency Weekly frequency Monthly frequency Quarterly frequency" at bounding box center [626, 476] width 1252 height 952
click at [723, 222] on span "All teams" at bounding box center [715, 219] width 49 height 20
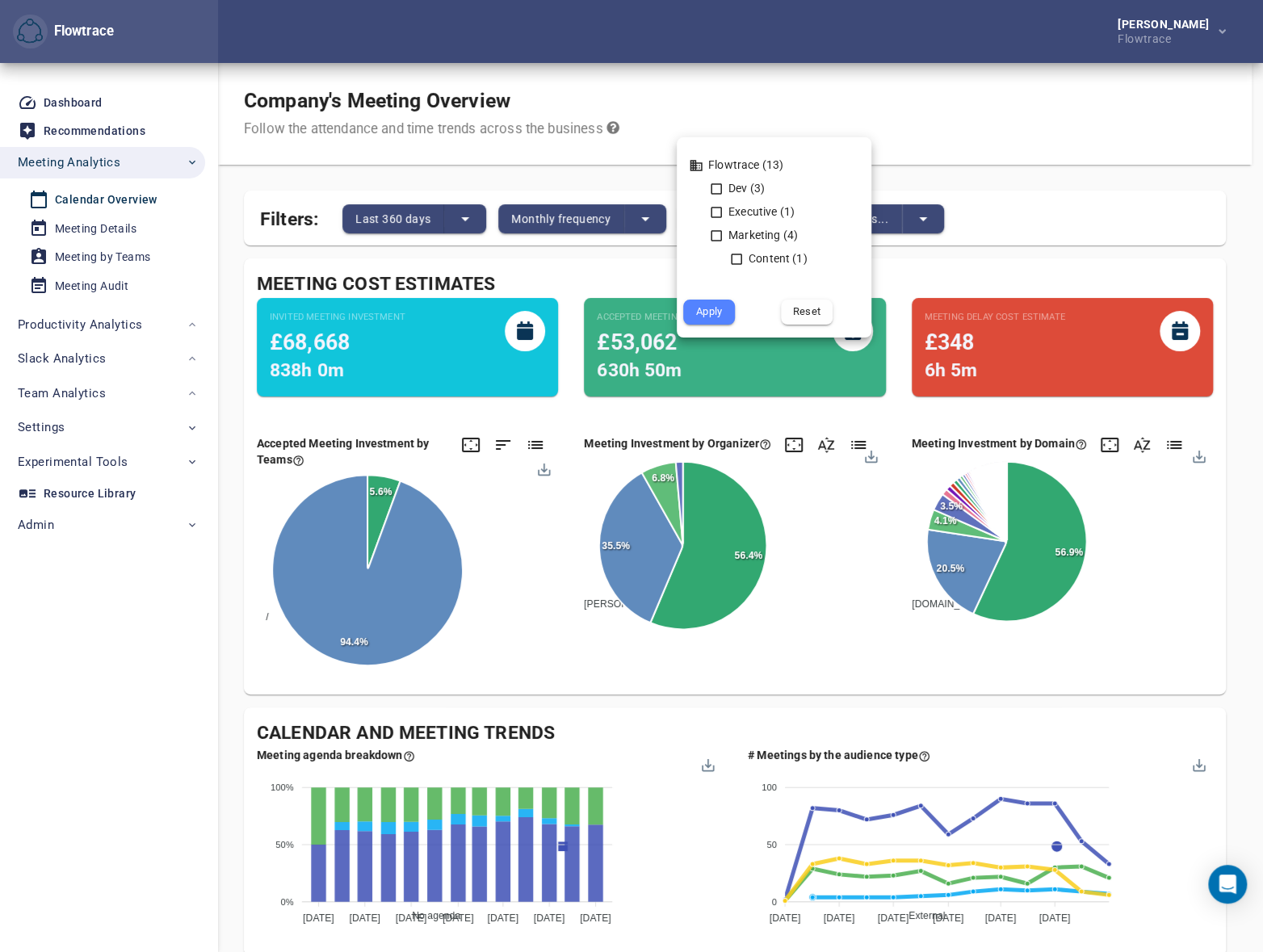
click at [883, 136] on div at bounding box center [631, 476] width 1263 height 952
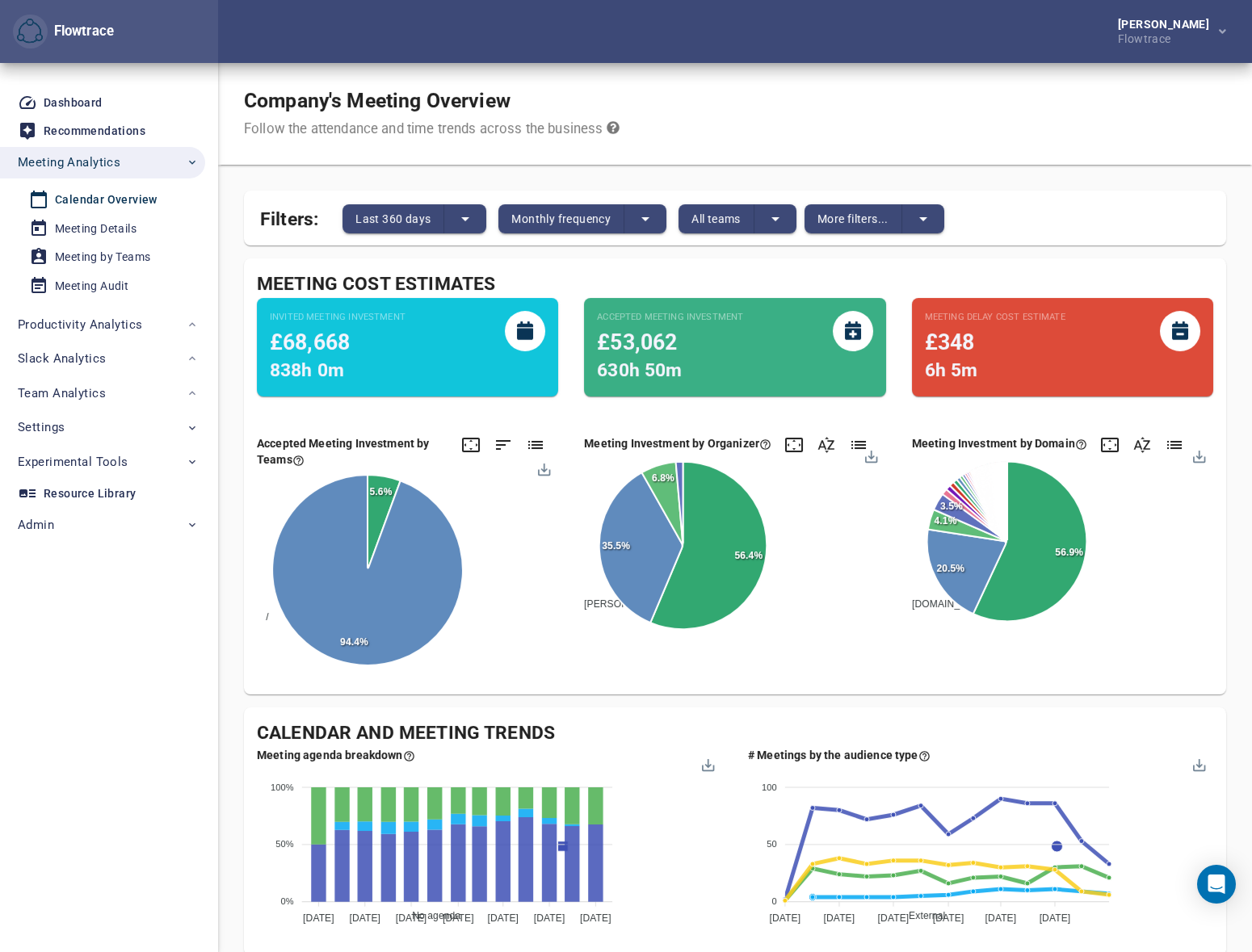
click at [849, 219] on div "Flowtrace (13) Dev (3) Executive (1) Marketing (4) Content (1) Apply Reset" at bounding box center [626, 476] width 1252 height 952
click at [863, 219] on span "More filters..." at bounding box center [853, 219] width 71 height 20
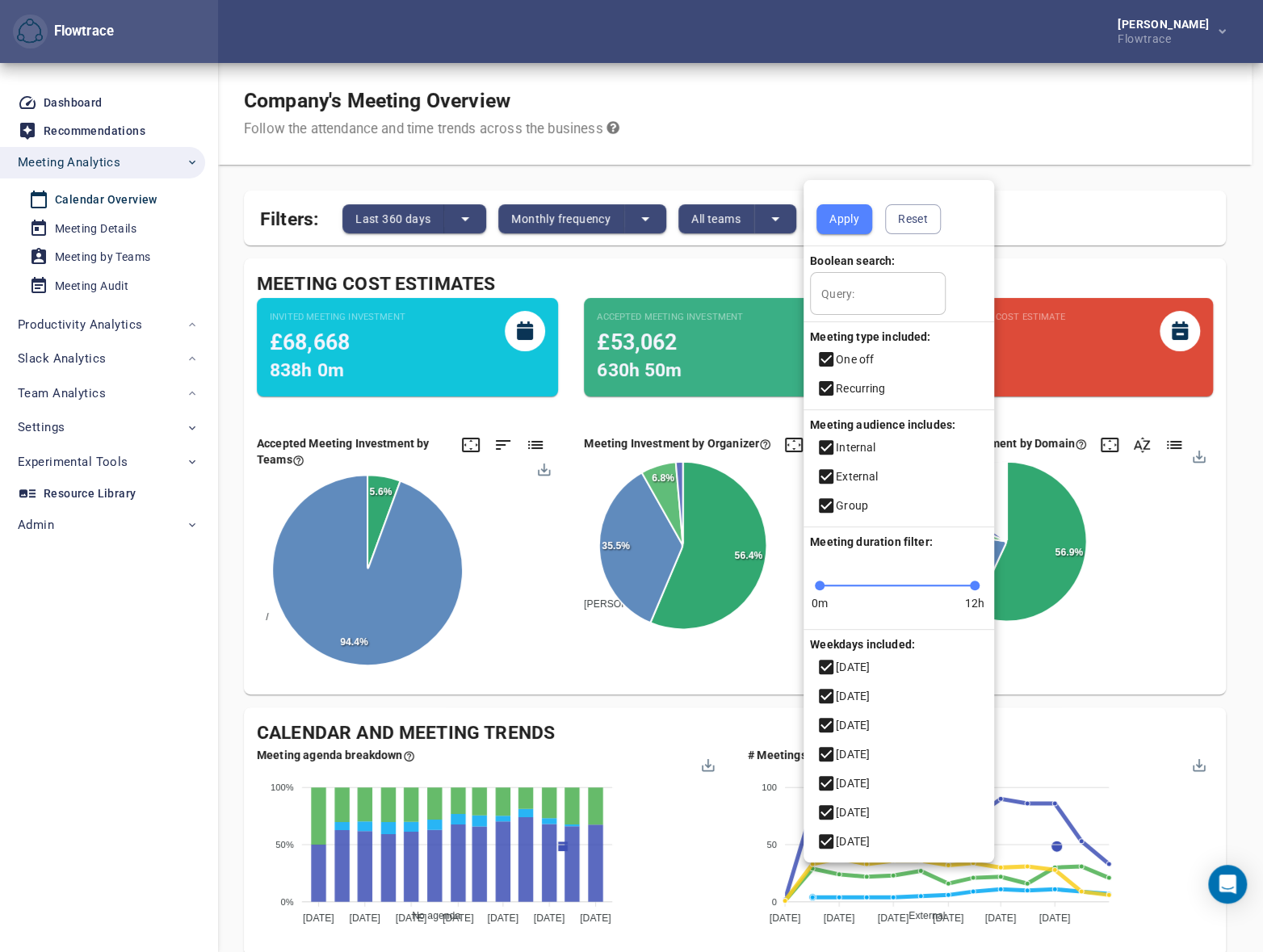
click at [901, 134] on div at bounding box center [631, 476] width 1263 height 952
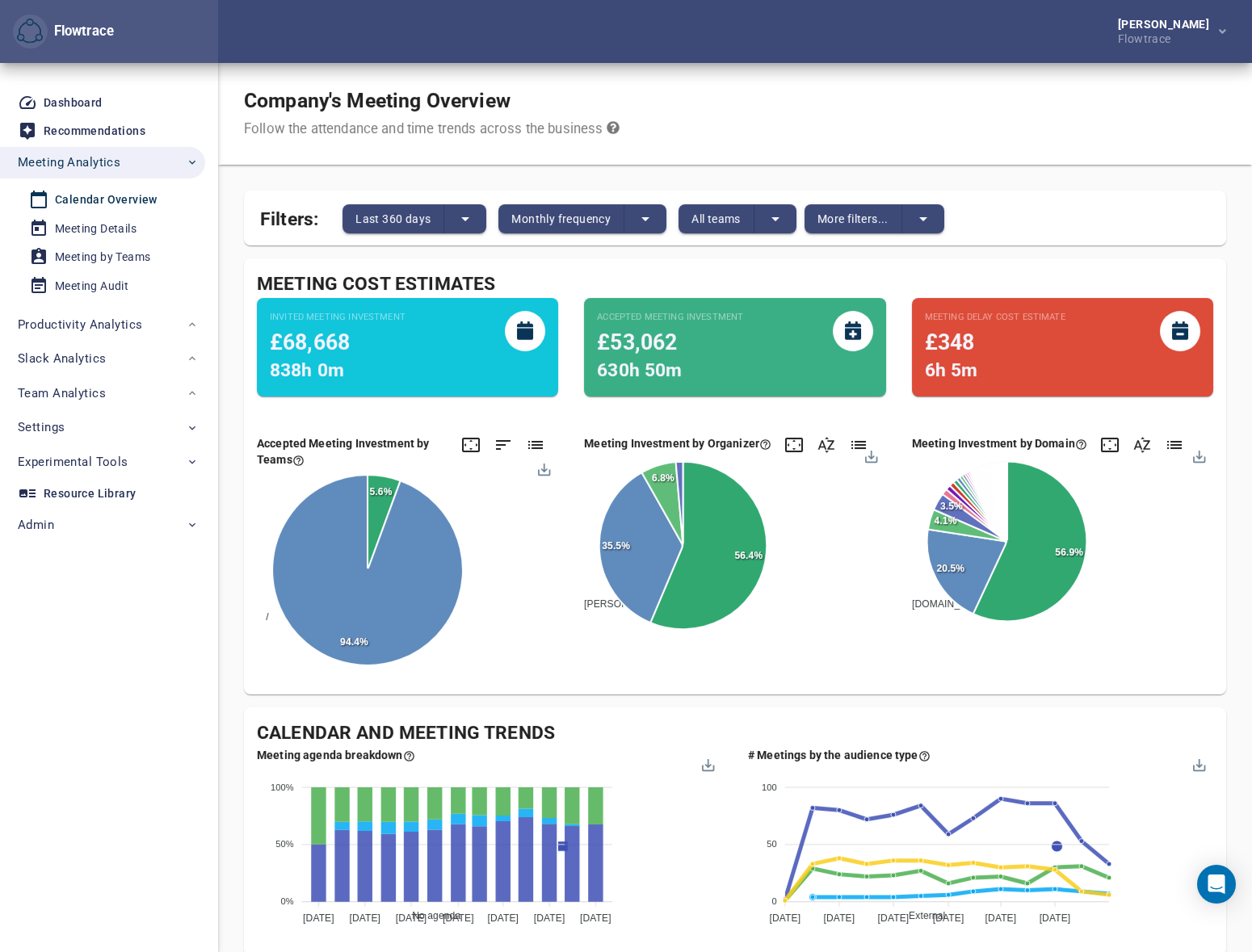
click at [1039, 130] on div "Company's Meeting Overview Follow the attendance and time trends across the bus…" at bounding box center [736, 114] width 1034 height 102
drag, startPoint x: 286, startPoint y: 274, endPoint x: 492, endPoint y: 270, distance: 206.0
click at [492, 270] on div "Meeting Cost Estimates Invited Meeting Investment £68,668 838h 0m Accepted Meet…" at bounding box center [736, 476] width 983 height 436
click at [501, 265] on div "Meeting Cost Estimates Invited Meeting Investment £68,668 838h 0m Accepted Meet…" at bounding box center [736, 476] width 983 height 436
drag, startPoint x: 355, startPoint y: 277, endPoint x: 303, endPoint y: 275, distance: 52.0
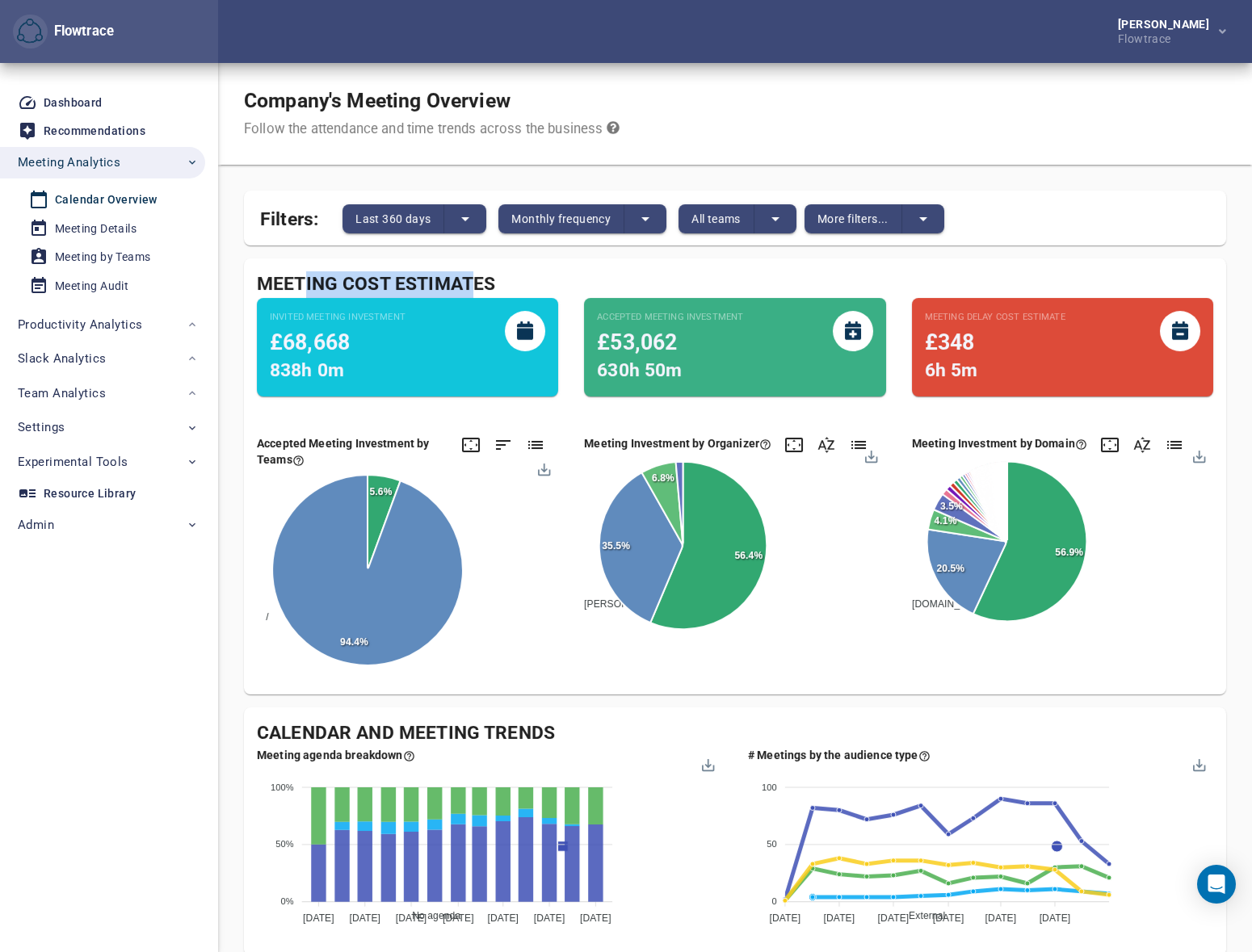
click at [303, 275] on div "Meeting Cost Estimates" at bounding box center [735, 284] width 957 height 27
drag, startPoint x: 374, startPoint y: 283, endPoint x: 453, endPoint y: 284, distance: 79.0
click at [417, 283] on div "Meeting Cost Estimates" at bounding box center [735, 284] width 957 height 27
drag, startPoint x: 460, startPoint y: 283, endPoint x: 321, endPoint y: 275, distance: 139.2
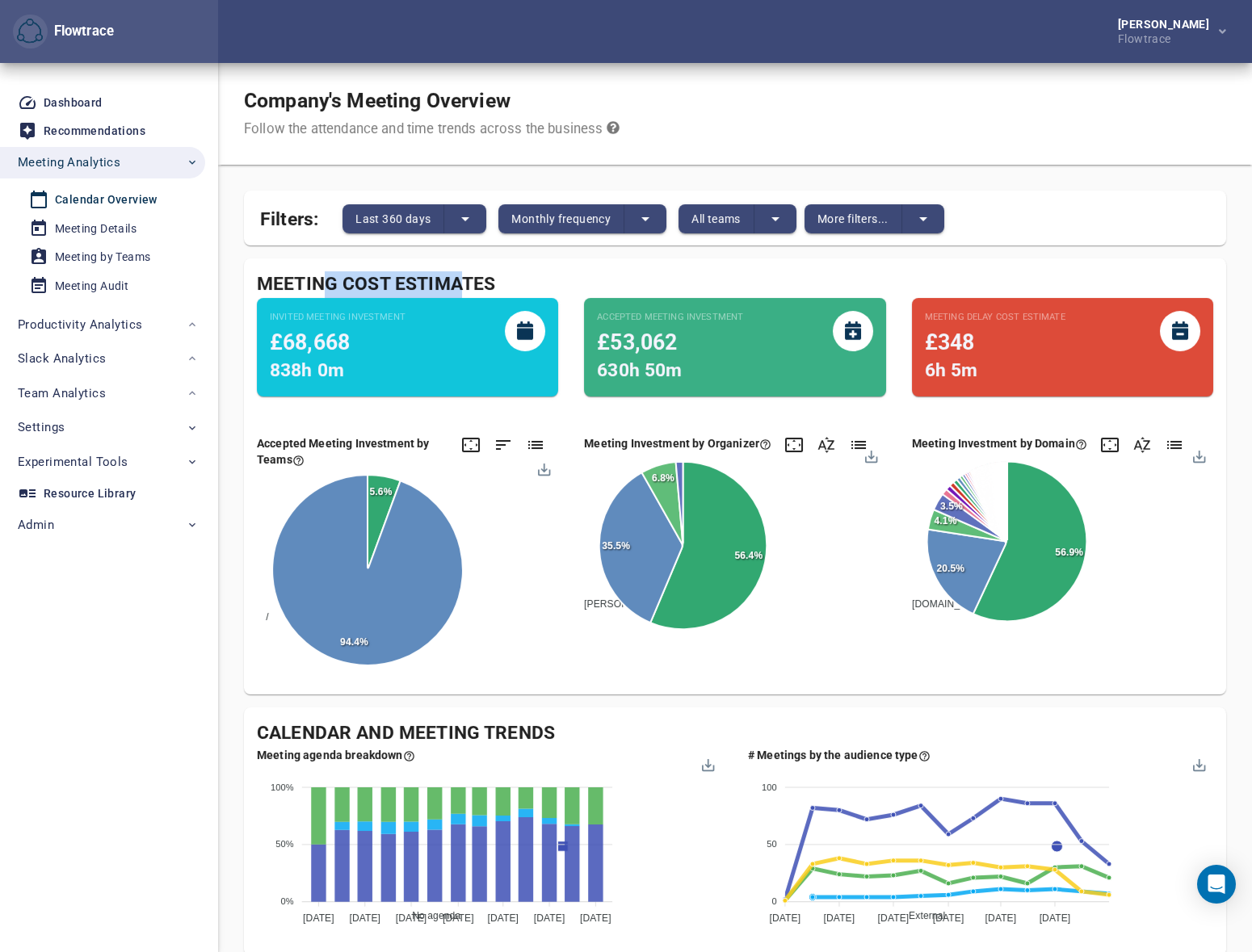
click at [323, 275] on div "Meeting Cost Estimates" at bounding box center [735, 284] width 957 height 27
click at [321, 275] on div "Meeting Cost Estimates" at bounding box center [735, 284] width 957 height 27
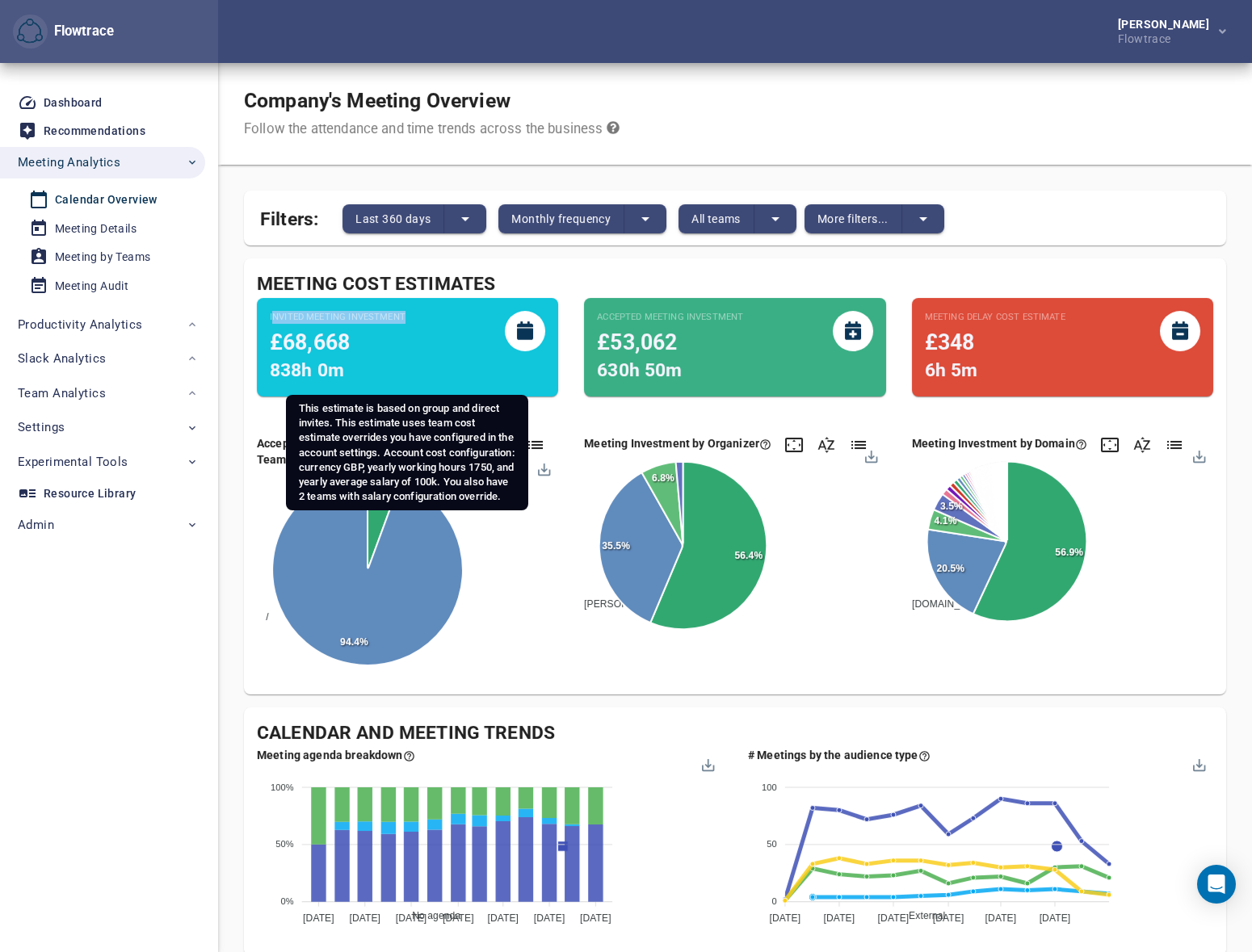
drag, startPoint x: 270, startPoint y: 317, endPoint x: 415, endPoint y: 317, distance: 145.0
click at [415, 317] on div "Invited Meeting Investment £68,668 838h 0m" at bounding box center [408, 348] width 276 height 73
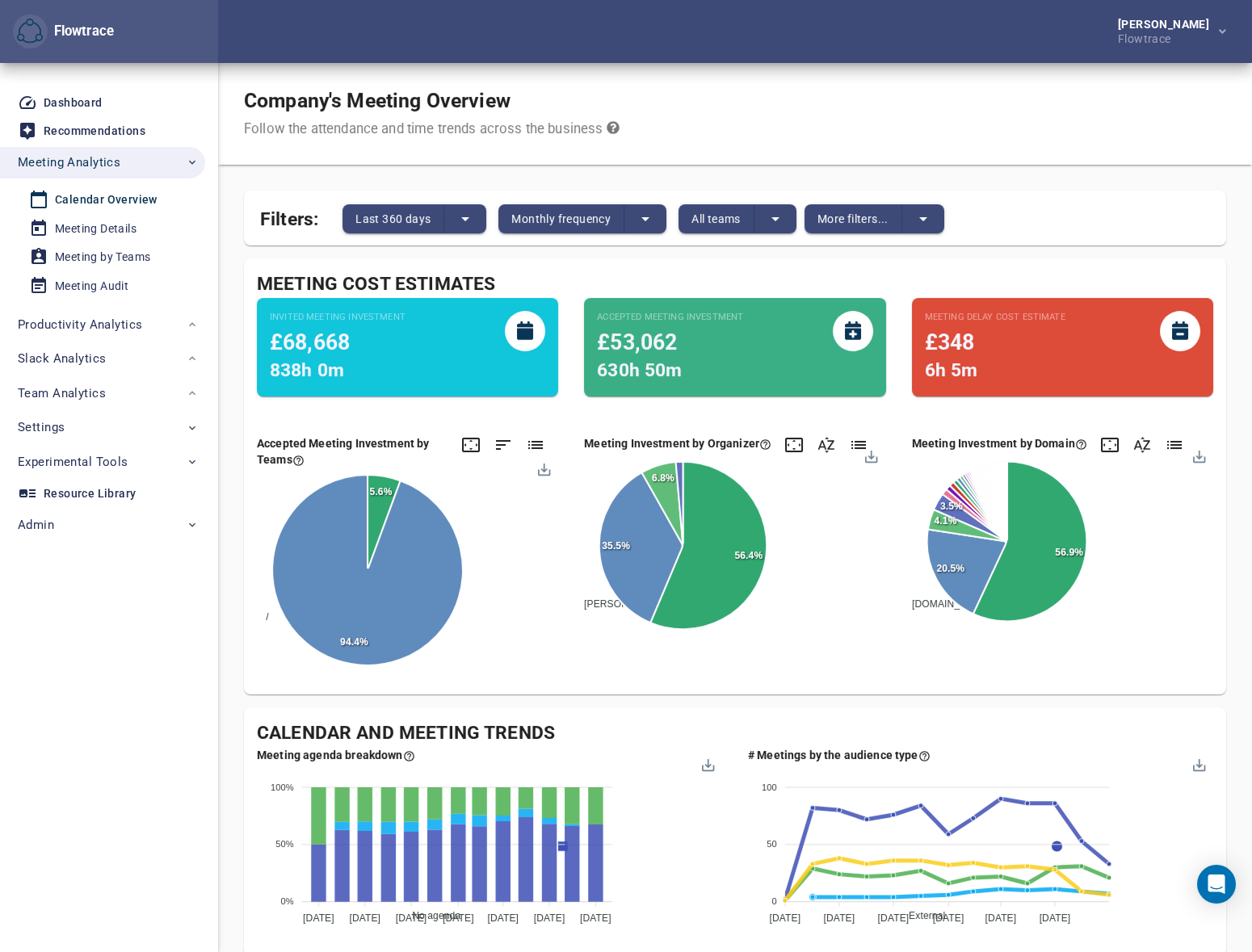
click at [884, 124] on div "Company's Meeting Overview Follow the attendance and time trends across the bus…" at bounding box center [736, 114] width 1034 height 102
click at [867, 113] on div "Company's Meeting Overview Follow the attendance and time trends across the bus…" at bounding box center [736, 114] width 1034 height 102
click at [1048, 224] on div "Filters: Last 360 days Monthly frequency All teams More filters..." at bounding box center [736, 218] width 983 height 55
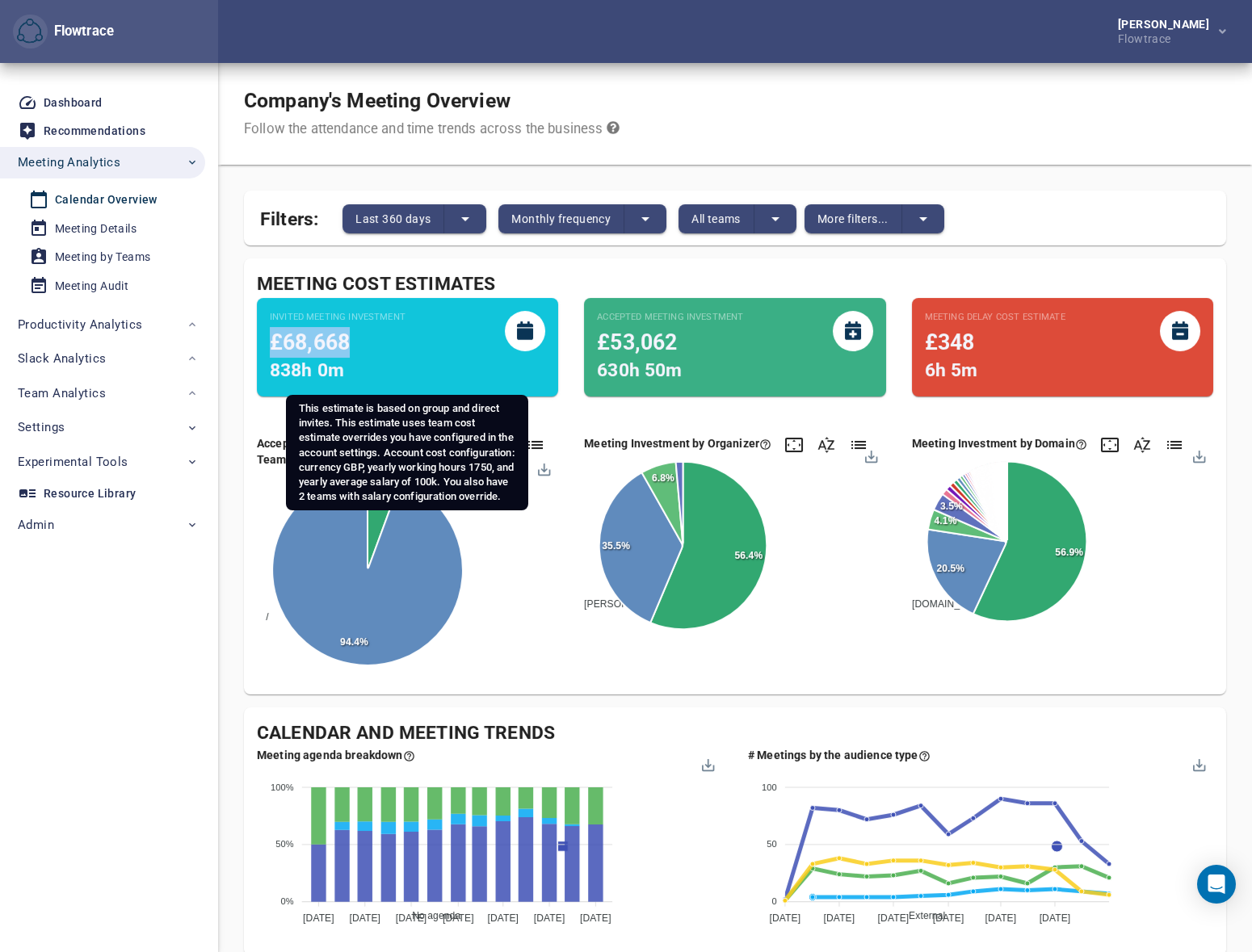
drag, startPoint x: 265, startPoint y: 342, endPoint x: 359, endPoint y: 342, distance: 94.0
click at [359, 342] on div "Invited Meeting Investment £68,668 838h 0m" at bounding box center [408, 347] width 301 height 99
click at [284, 339] on span "£68,668" at bounding box center [310, 342] width 80 height 25
drag, startPoint x: 346, startPoint y: 348, endPoint x: 275, endPoint y: 346, distance: 71.0
click at [275, 346] on div "£68,668" at bounding box center [338, 342] width 136 height 30
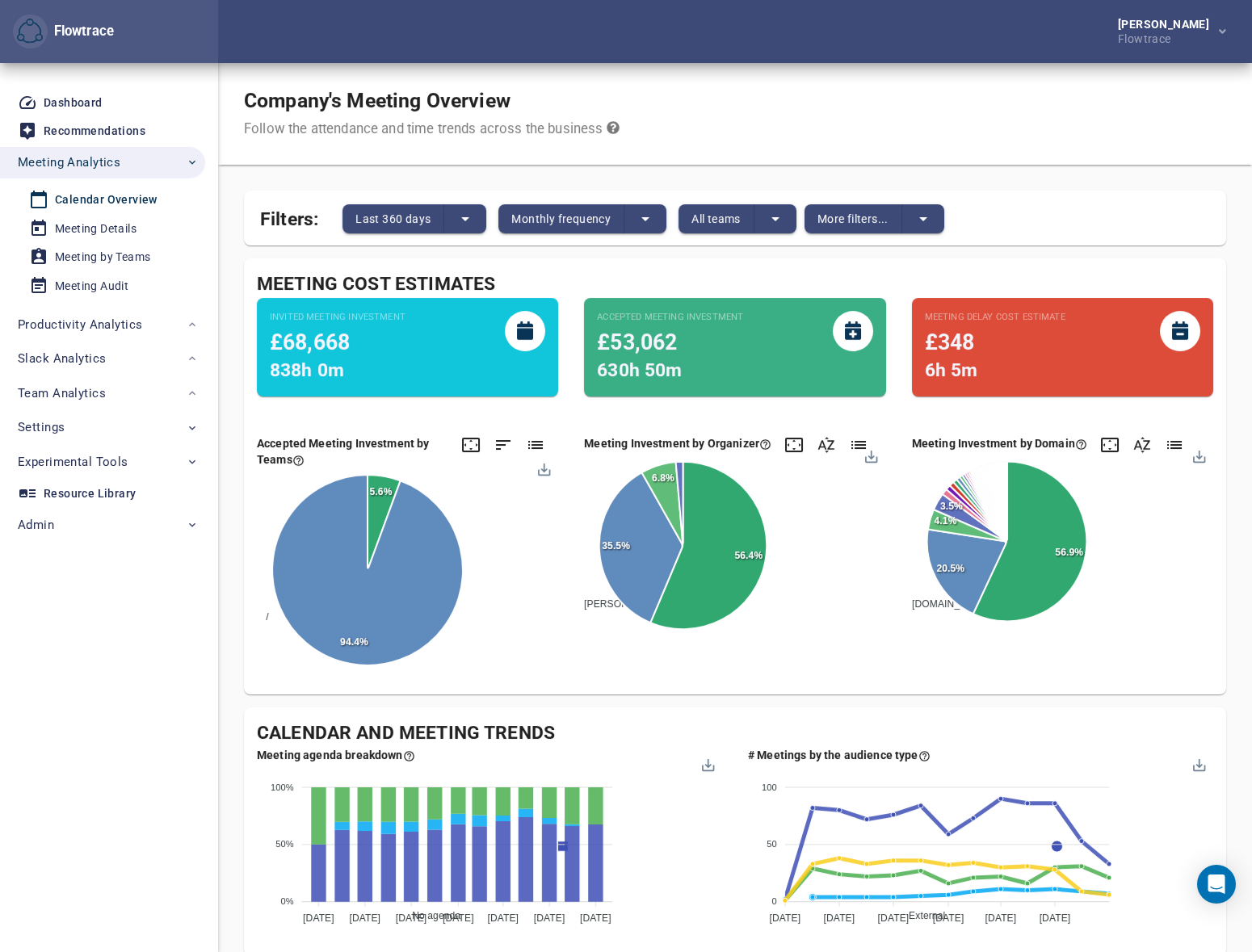
click at [709, 309] on div "Accepted Meeting Investment £53,062 630h 50m" at bounding box center [735, 347] width 301 height 99
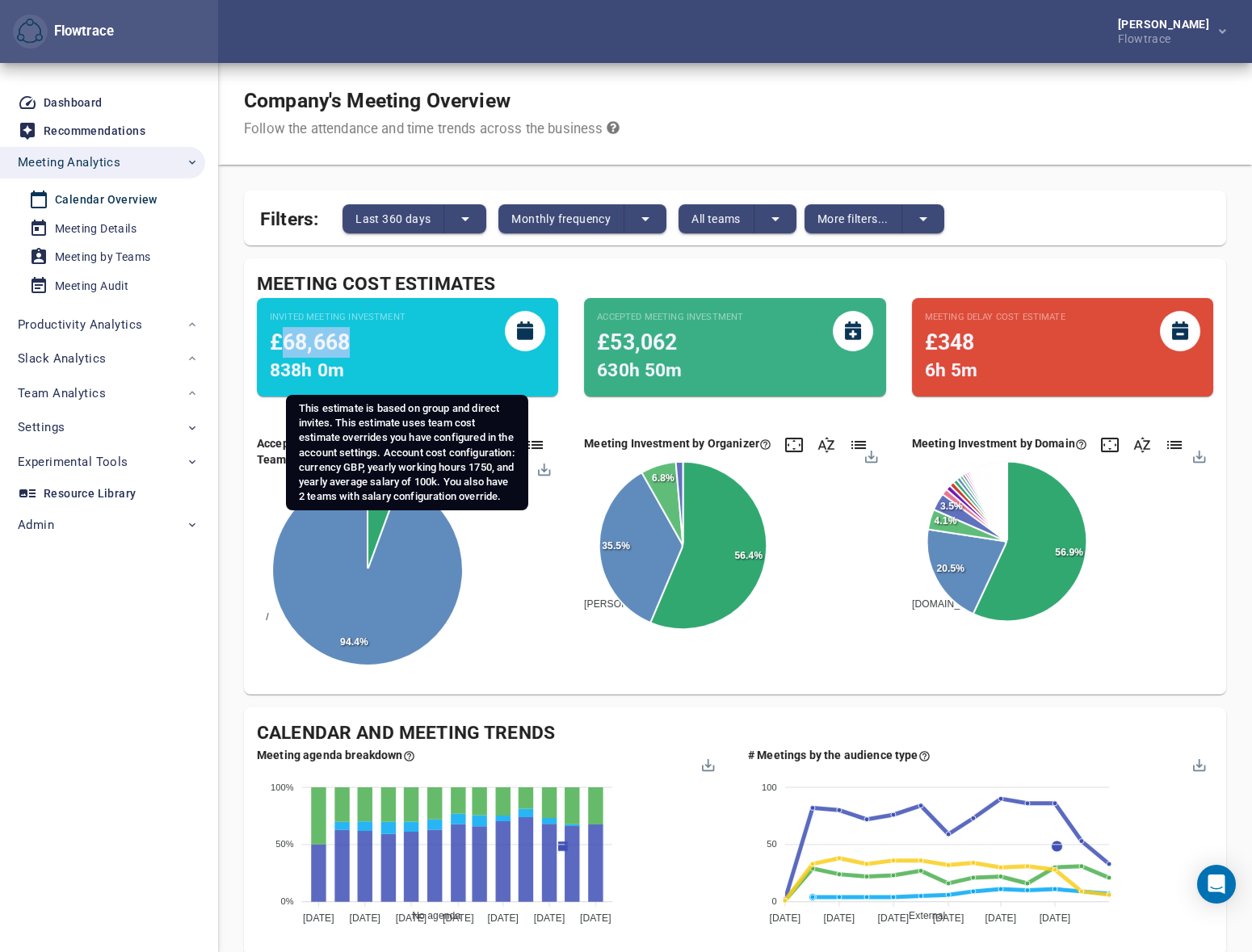
drag, startPoint x: 301, startPoint y: 341, endPoint x: 350, endPoint y: 343, distance: 49.0
click at [350, 343] on div "£68,668" at bounding box center [338, 342] width 136 height 30
click at [362, 346] on div "£68,668" at bounding box center [338, 342] width 136 height 30
drag, startPoint x: 334, startPoint y: 344, endPoint x: 277, endPoint y: 344, distance: 57.0
click at [277, 344] on span "£68,668" at bounding box center [310, 342] width 80 height 25
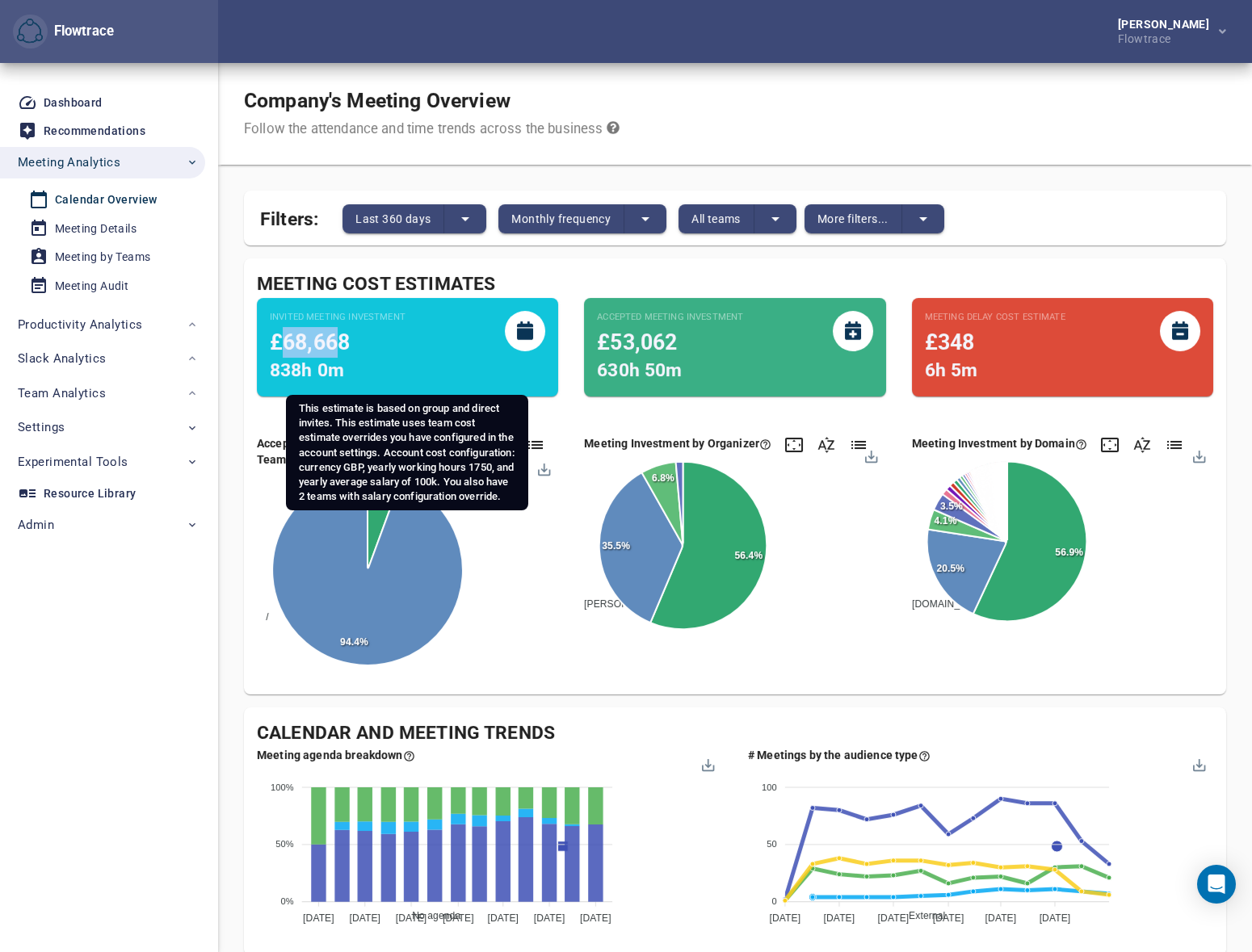
click at [277, 344] on span "£68,668" at bounding box center [310, 342] width 80 height 25
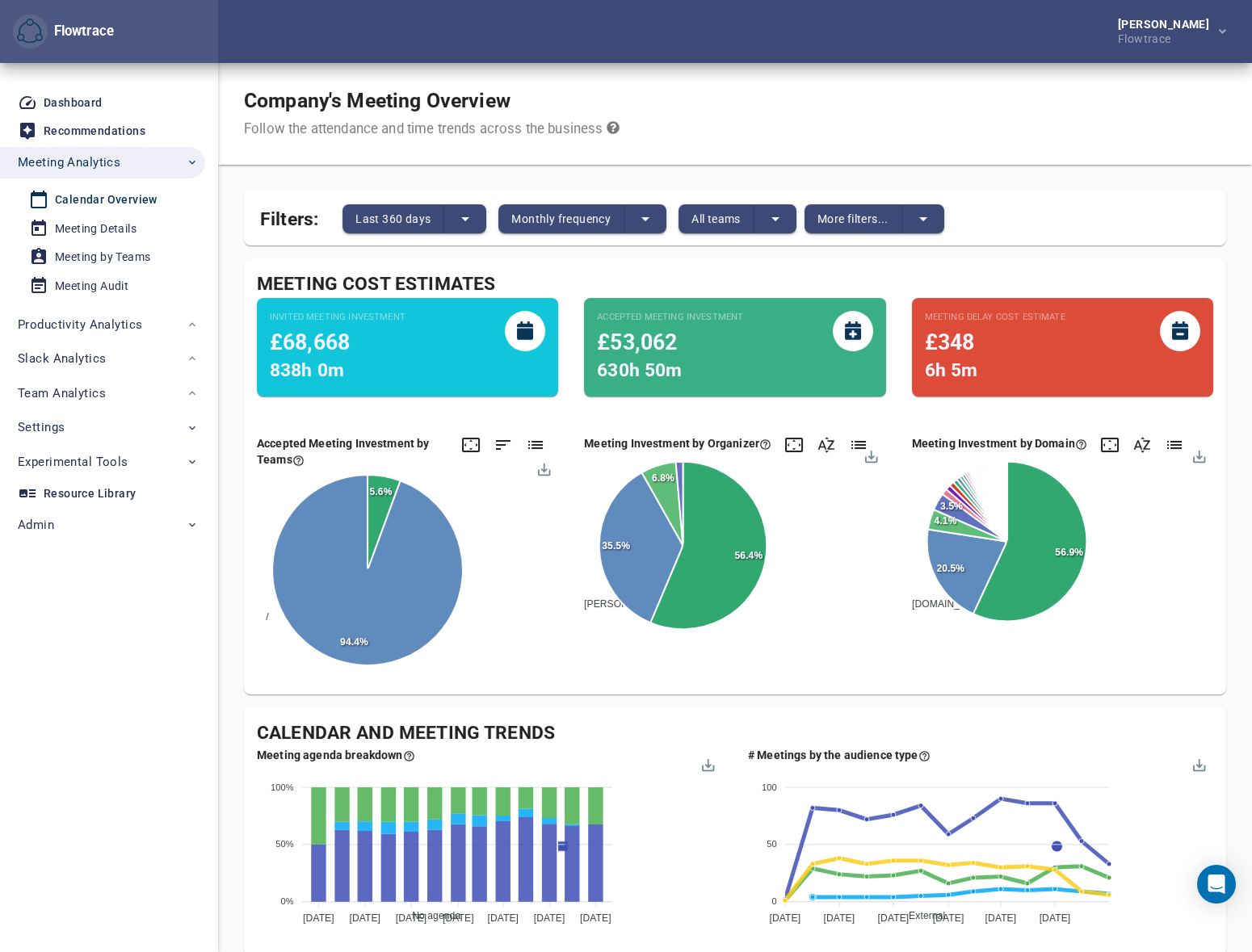
click at [251, 413] on div "Invited Meeting Investment £68,668 838h 0m" at bounding box center [408, 354] width 327 height 138
click at [879, 285] on div "Accepted Meeting Investment £53,062 630h 50m" at bounding box center [734, 354] width 327 height 138
click at [703, 714] on div "Calendar and Meeting Trends Meeting agenda breakdown No agenda Short agenda Age…" at bounding box center [736, 832] width 983 height 249
click at [864, 138] on div "Company's Meeting Overview Follow the attendance and time trends across the bus…" at bounding box center [736, 114] width 1034 height 102
click at [820, 96] on div "Company's Meeting Overview Follow the attendance and time trends across the bus…" at bounding box center [736, 114] width 1034 height 102
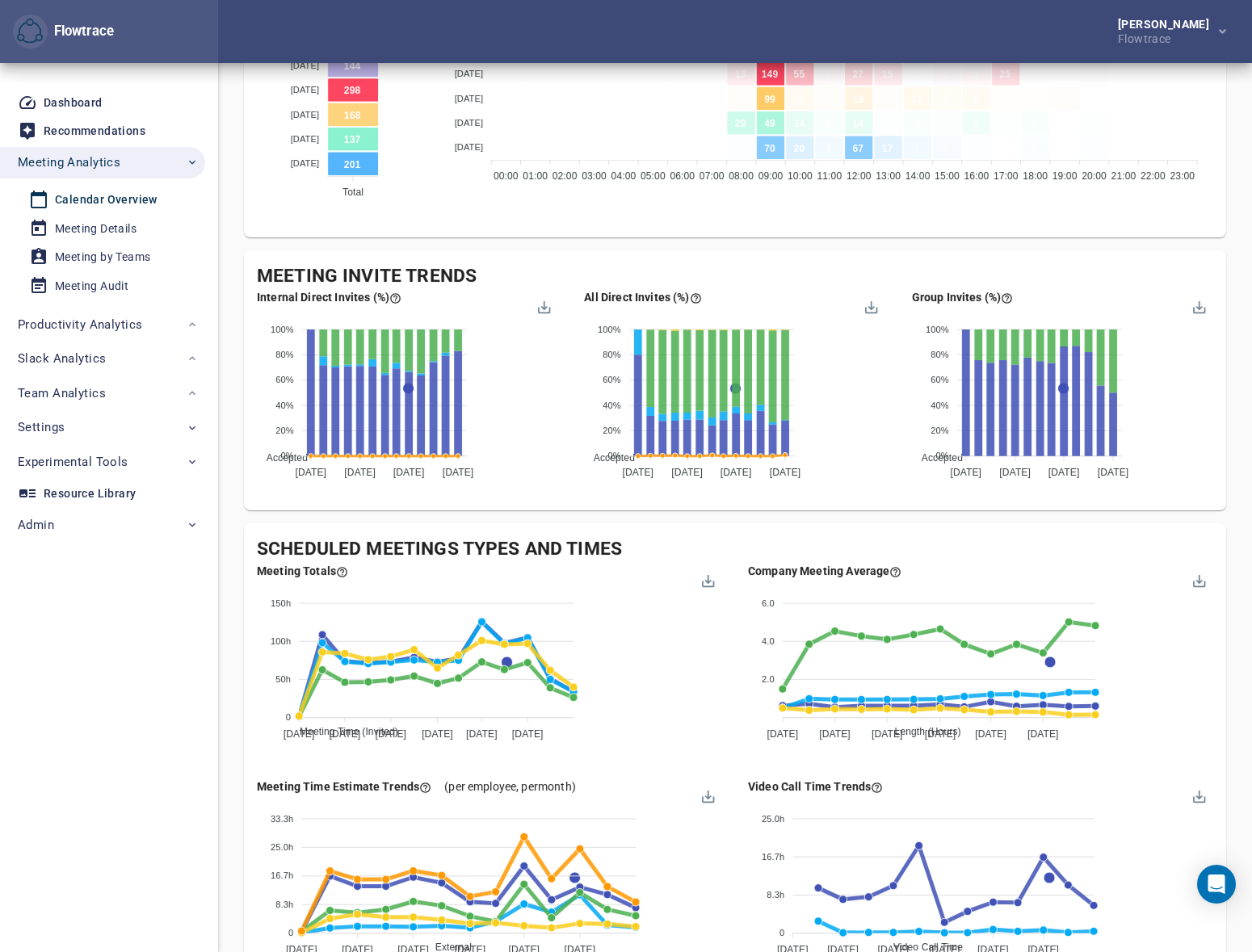
scroll to position [1210, 0]
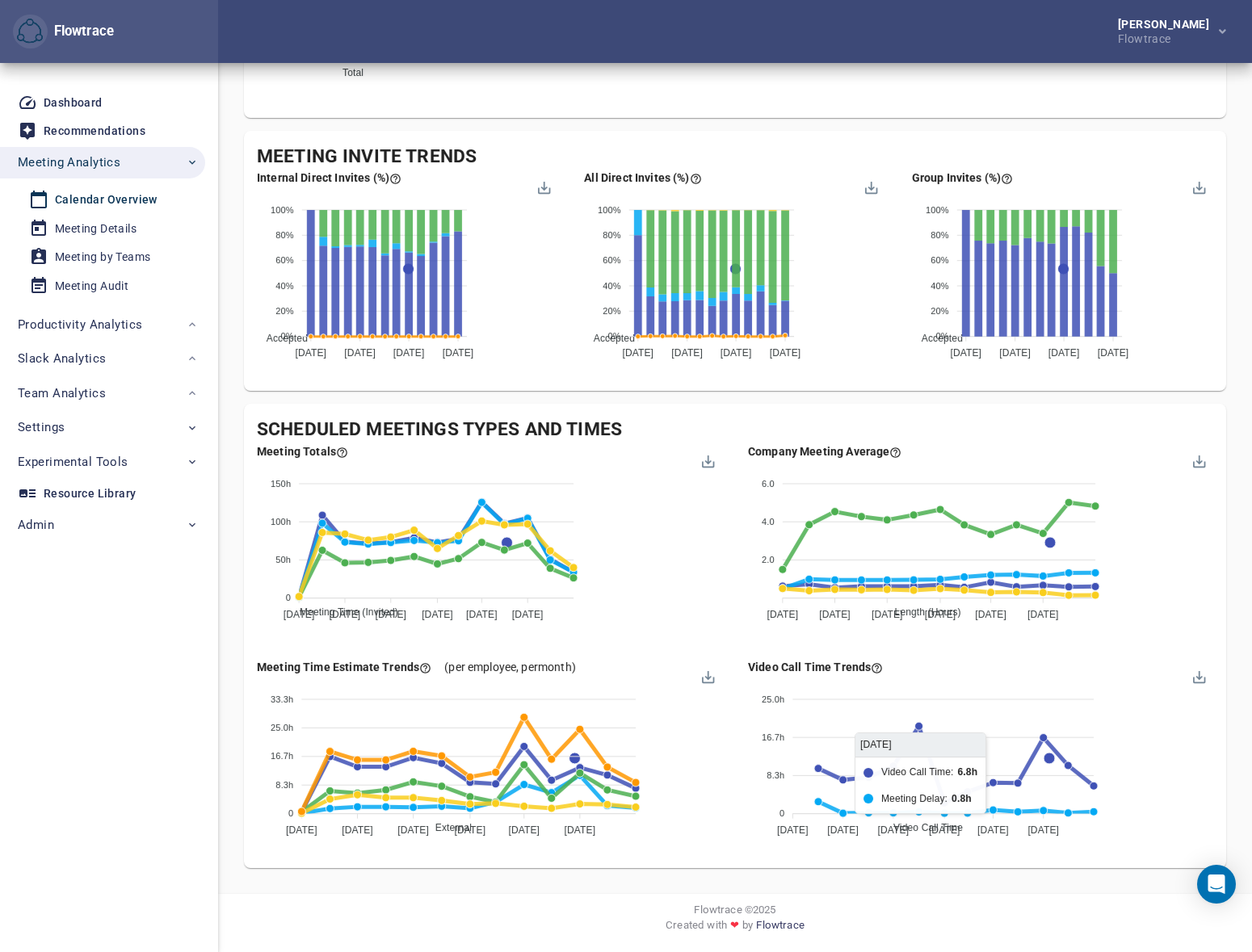
click at [704, 406] on div "Scheduled Meetings Types and Times Meeting Totals Meeting Time (Invited) Meetin…" at bounding box center [736, 636] width 983 height 464
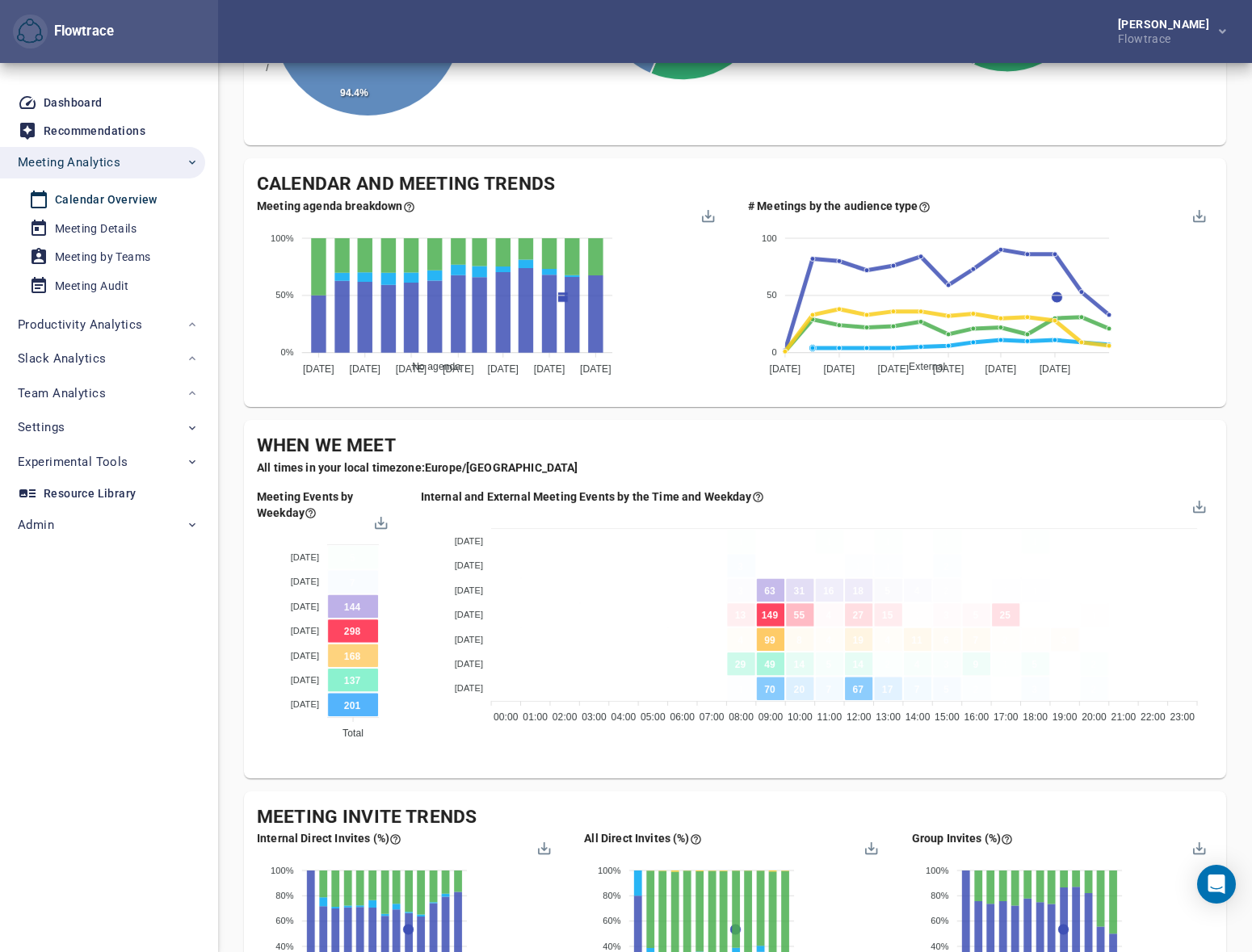
scroll to position [525, 0]
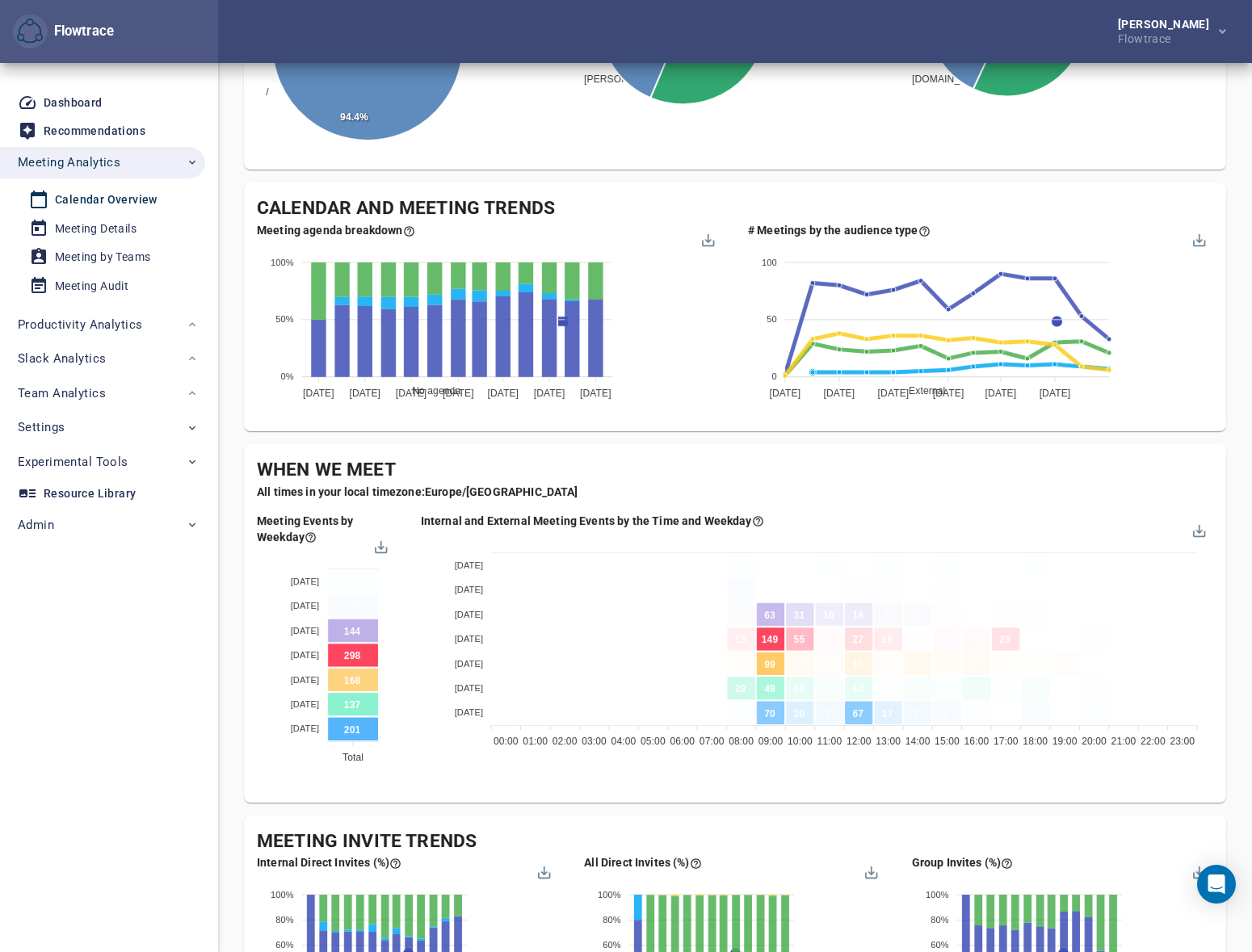
click at [614, 816] on div "Meeting Invite Trends Internal Direct Invites (%) Accepted Declined Pending Ten…" at bounding box center [736, 946] width 983 height 261
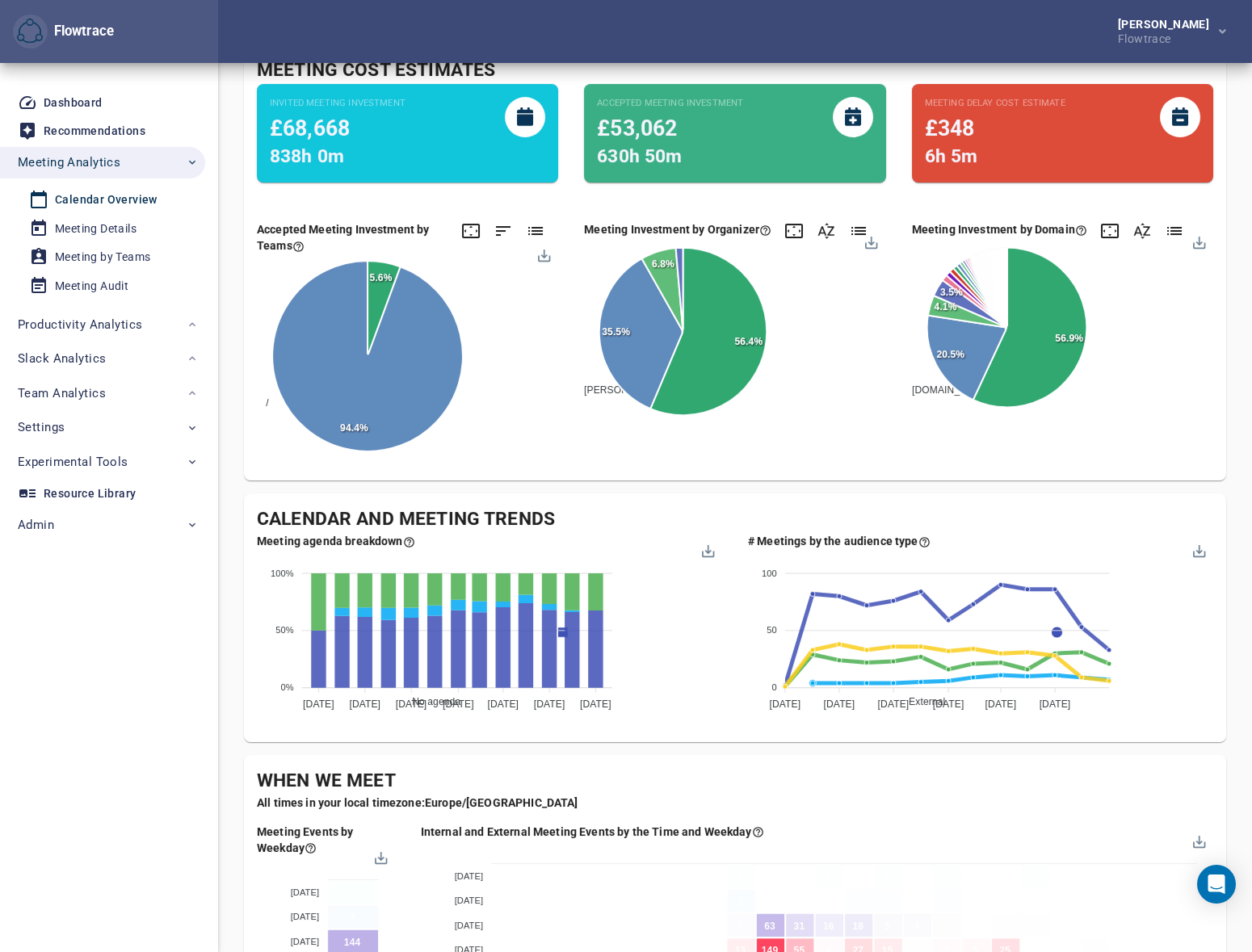
scroll to position [182, 0]
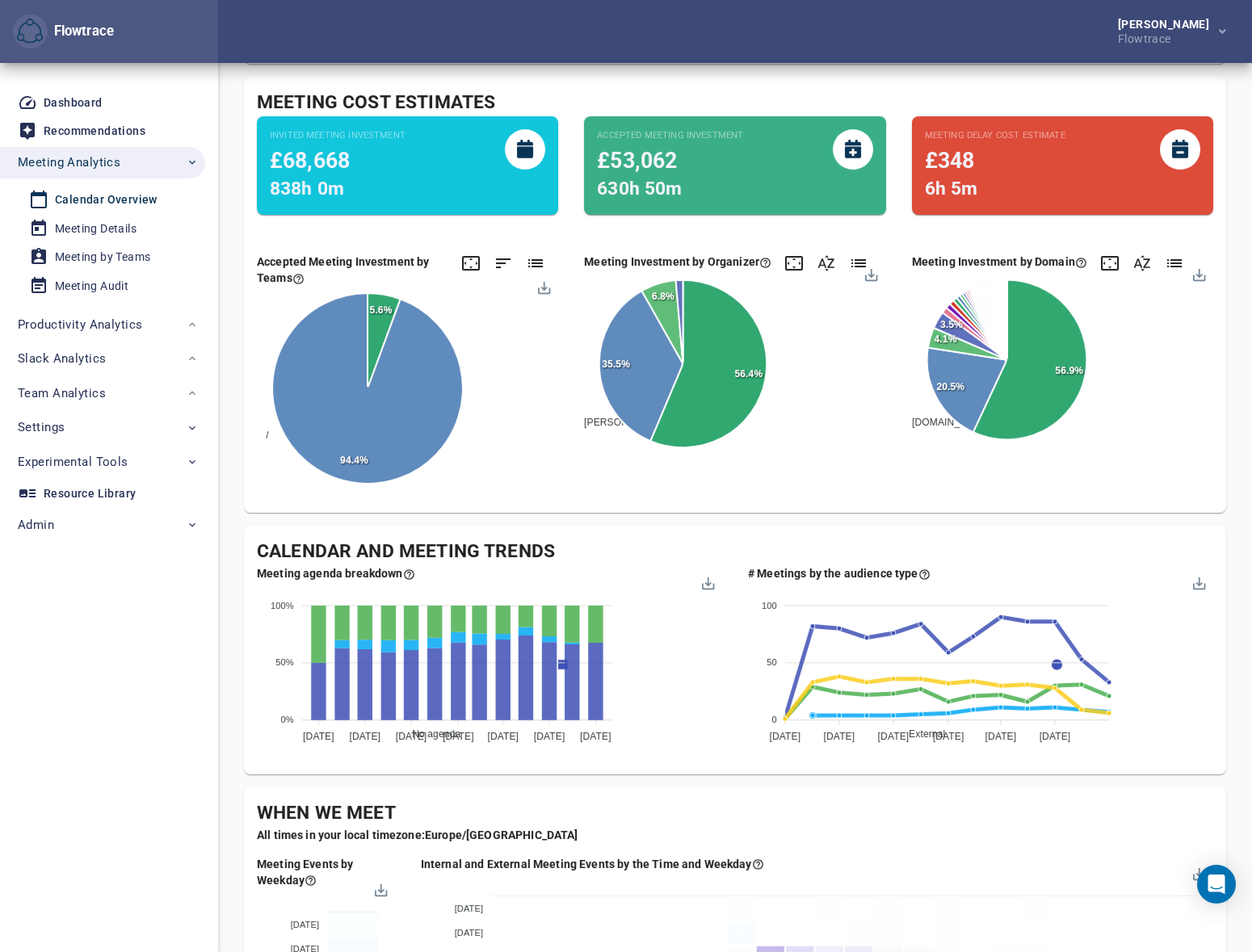
click at [906, 774] on div "Calendar and Meeting Trends Meeting agenda breakdown No agenda Short agenda Age…" at bounding box center [736, 650] width 983 height 249
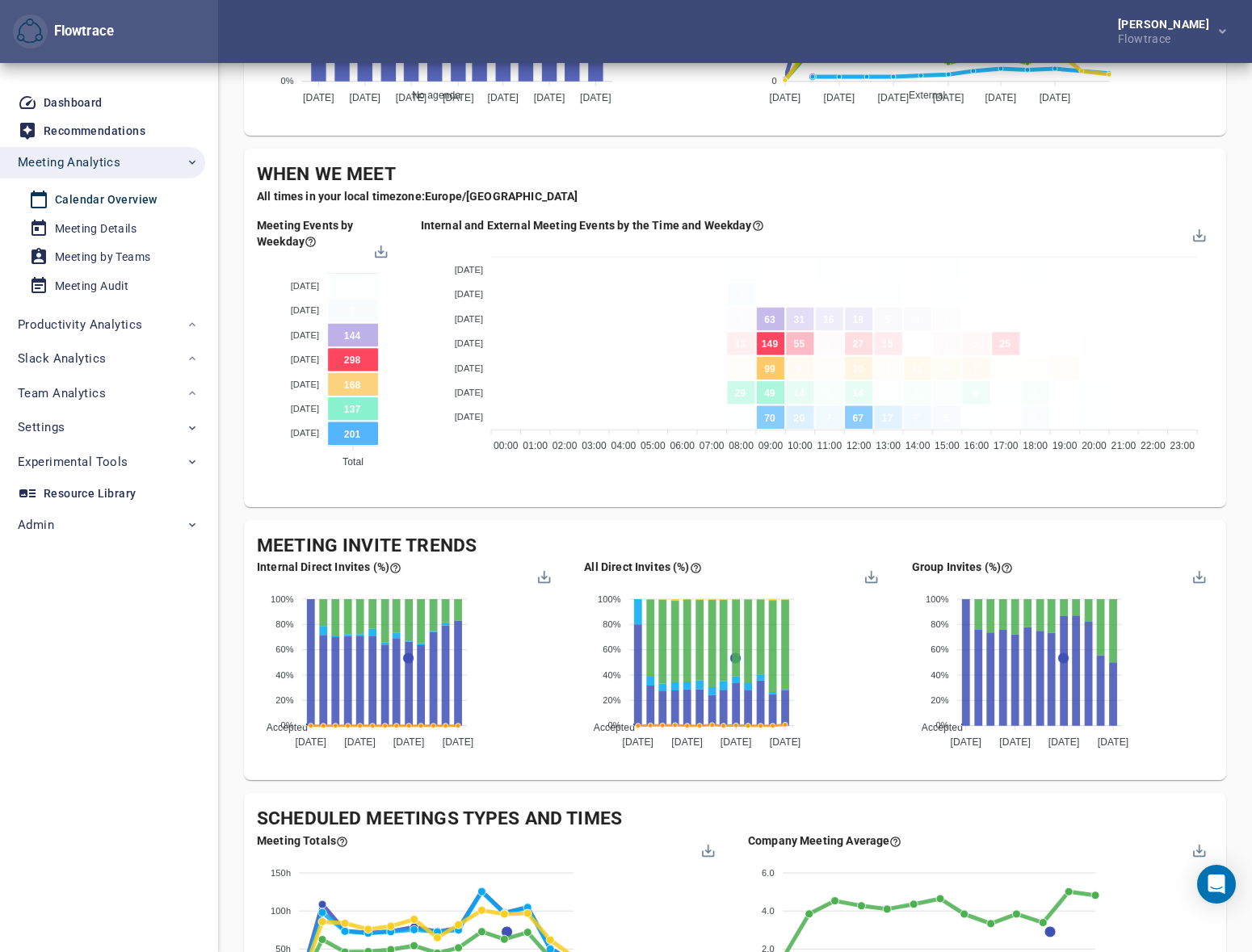
scroll to position [866, 0]
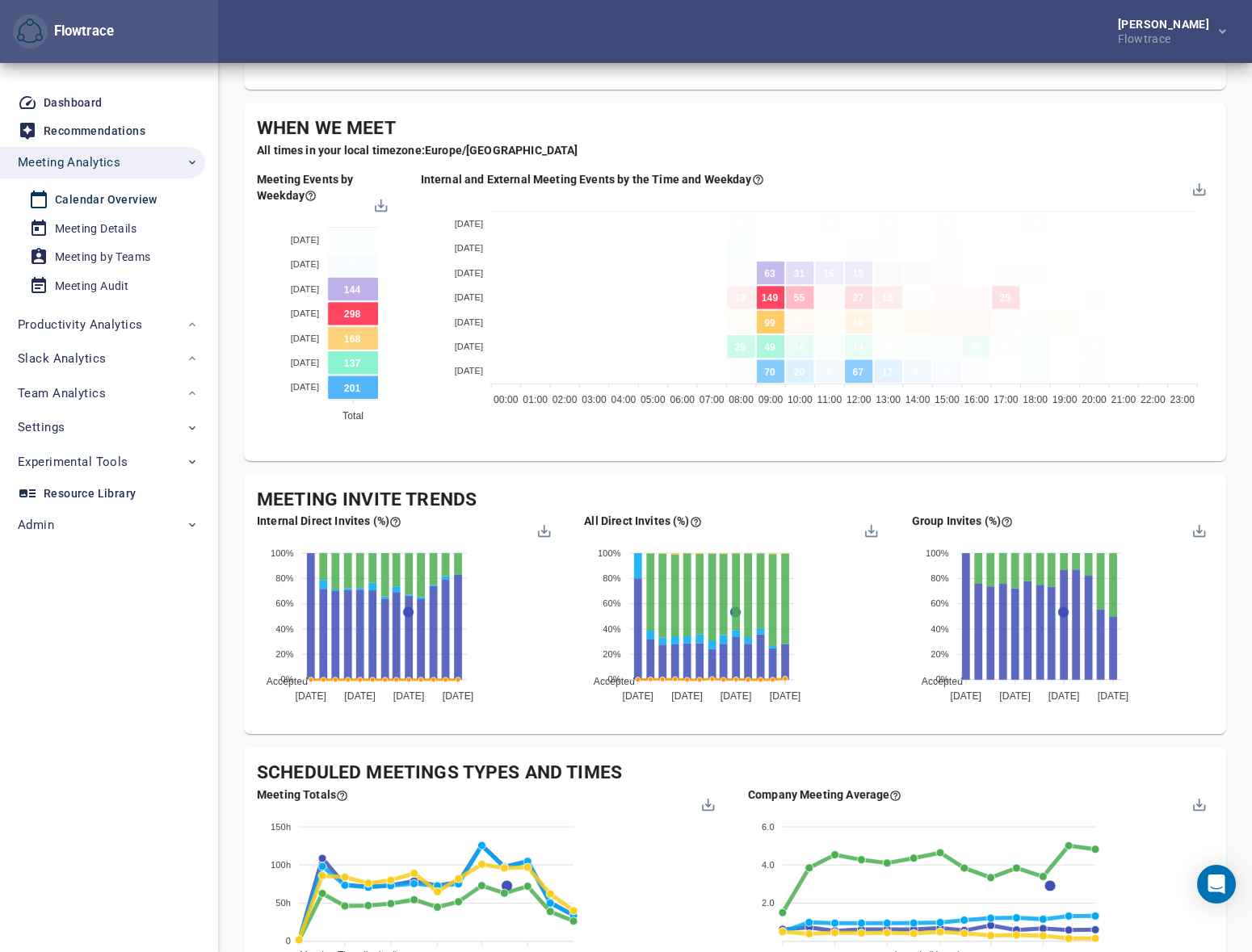
click at [711, 34] on div "Petri Lehtonen Flowtrace" at bounding box center [736, 31] width 1034 height 63
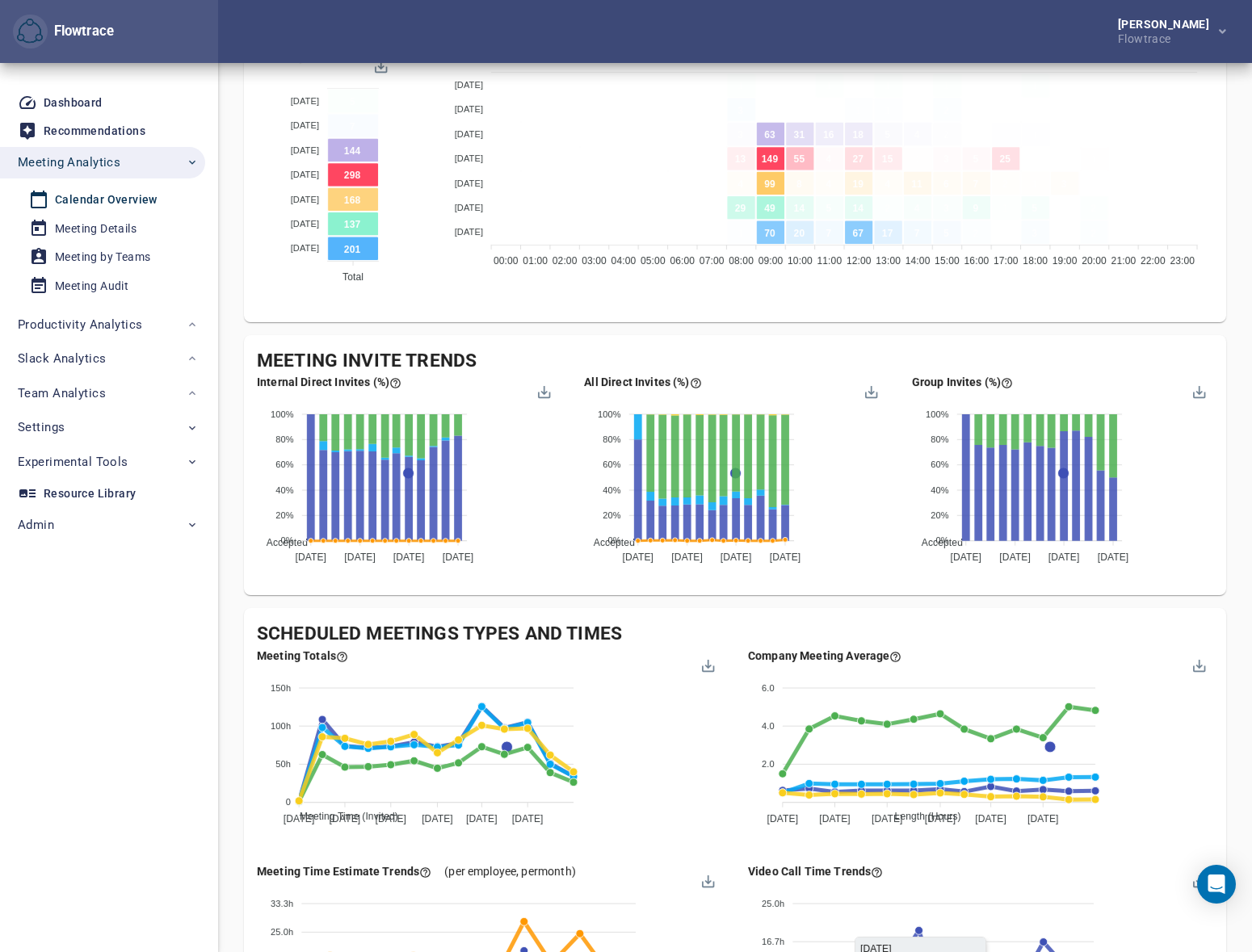
scroll to position [1210, 0]
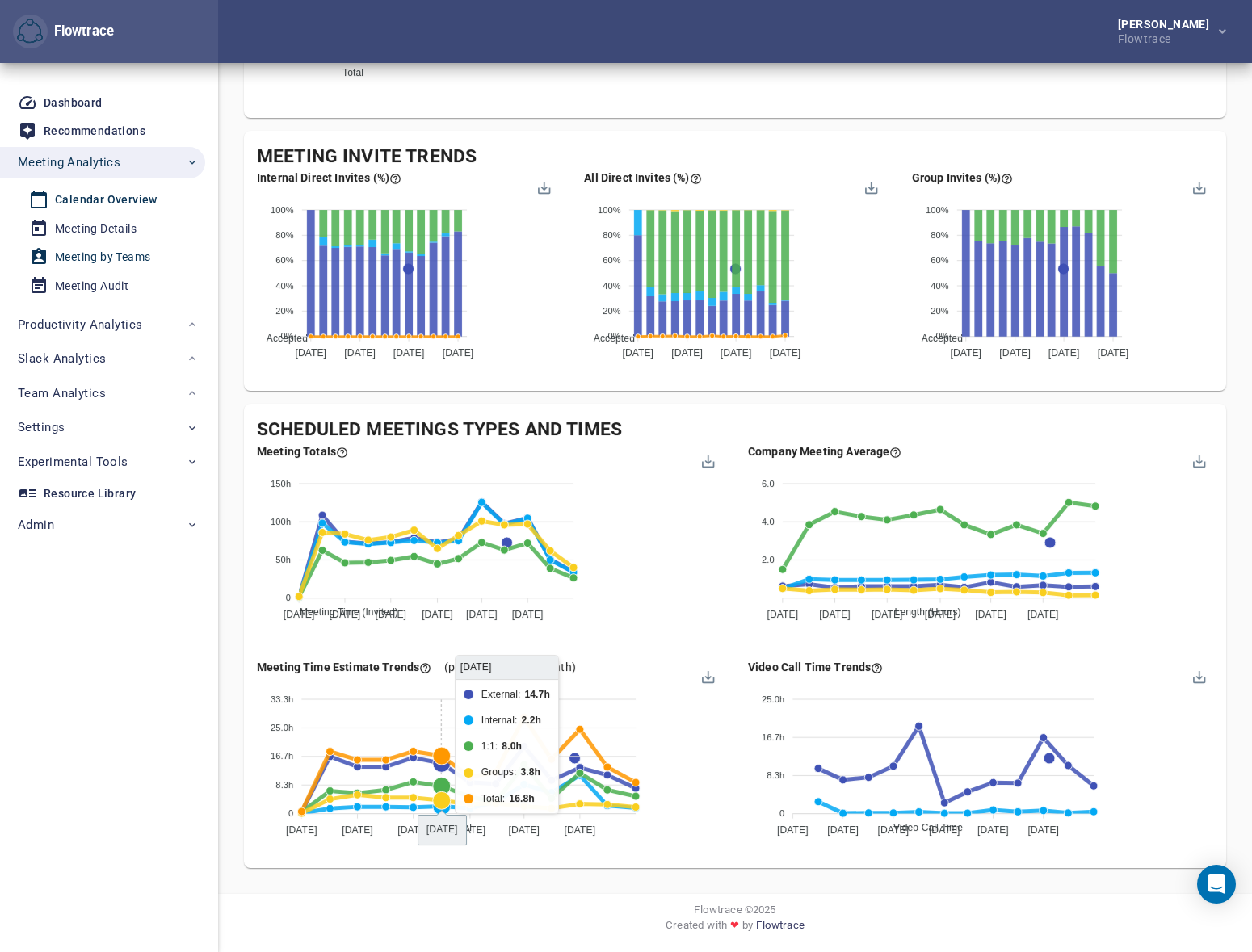
click at [128, 253] on div "Meeting by Teams" at bounding box center [103, 257] width 95 height 21
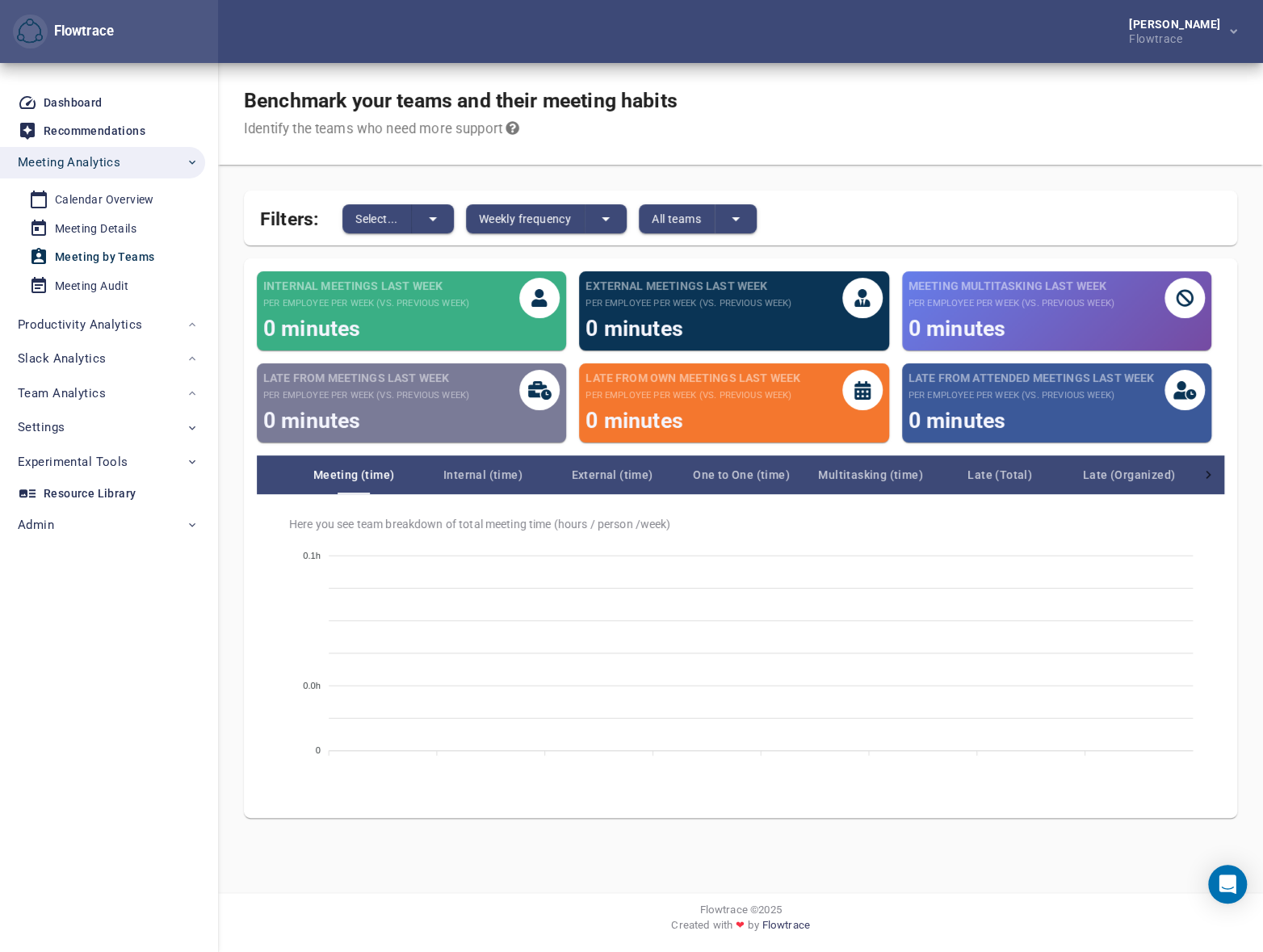
click at [486, 501] on div "Here you see team breakdown of total meeting time (hours / person / week ) 0.1h…" at bounding box center [740, 649] width 967 height 311
click at [486, 476] on span "Internal (time)" at bounding box center [482, 475] width 129 height 20
click at [622, 479] on span "External (time)" at bounding box center [611, 475] width 129 height 20
click at [366, 233] on button "Select..." at bounding box center [377, 218] width 70 height 29
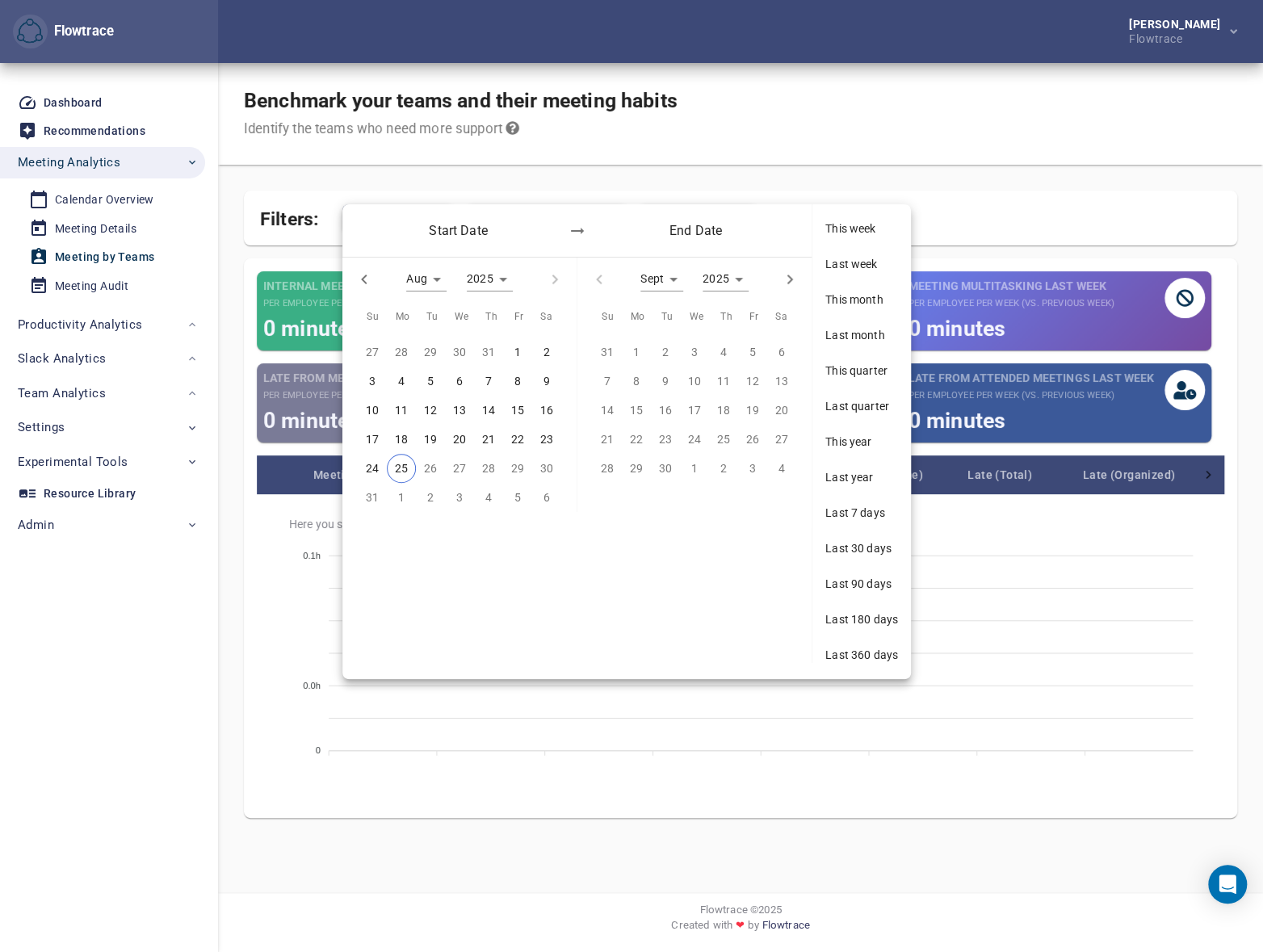
click at [687, 136] on div at bounding box center [631, 476] width 1263 height 952
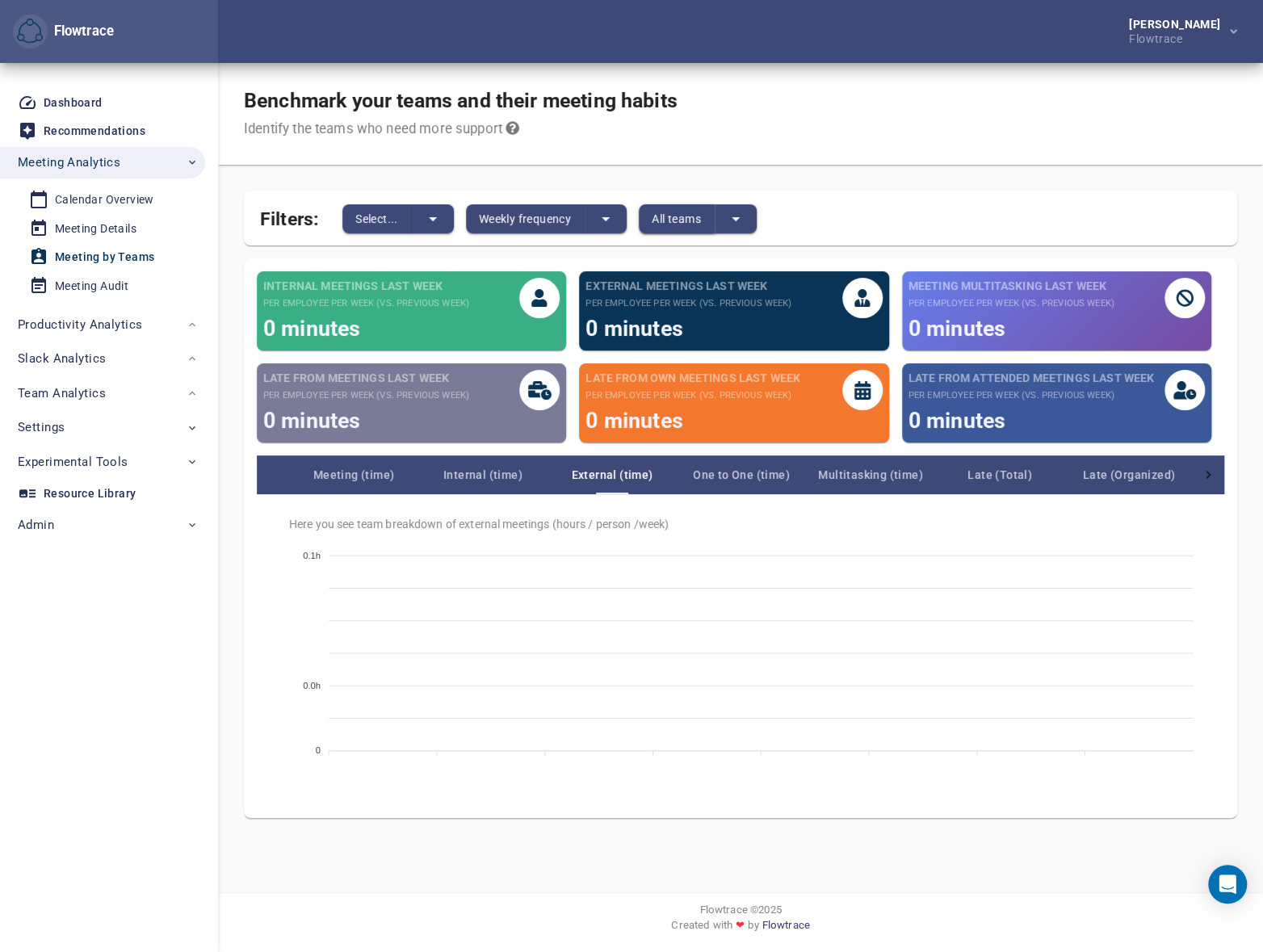
click at [693, 211] on span "All teams" at bounding box center [676, 219] width 49 height 20
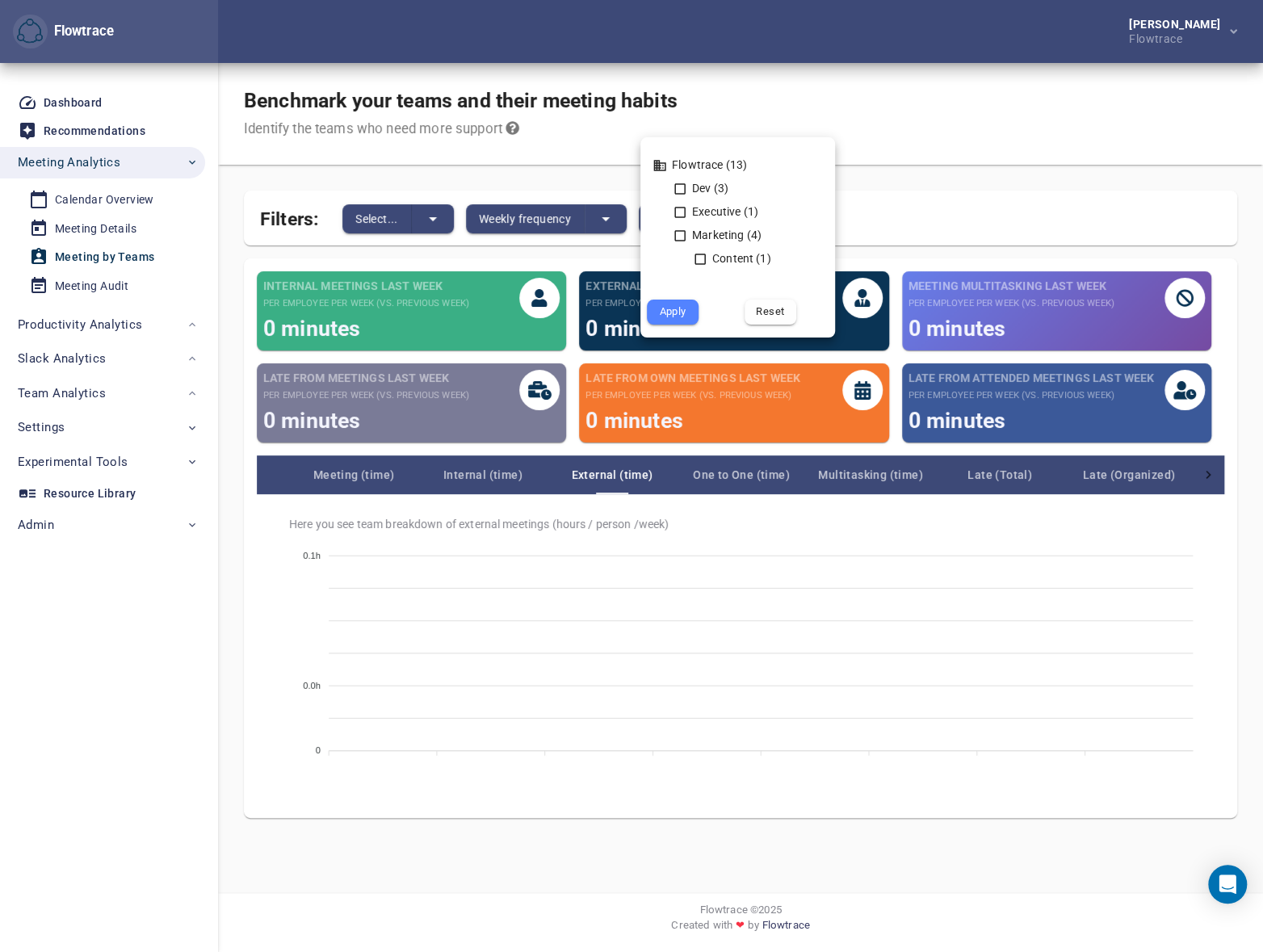
click at [890, 165] on div at bounding box center [631, 476] width 1263 height 952
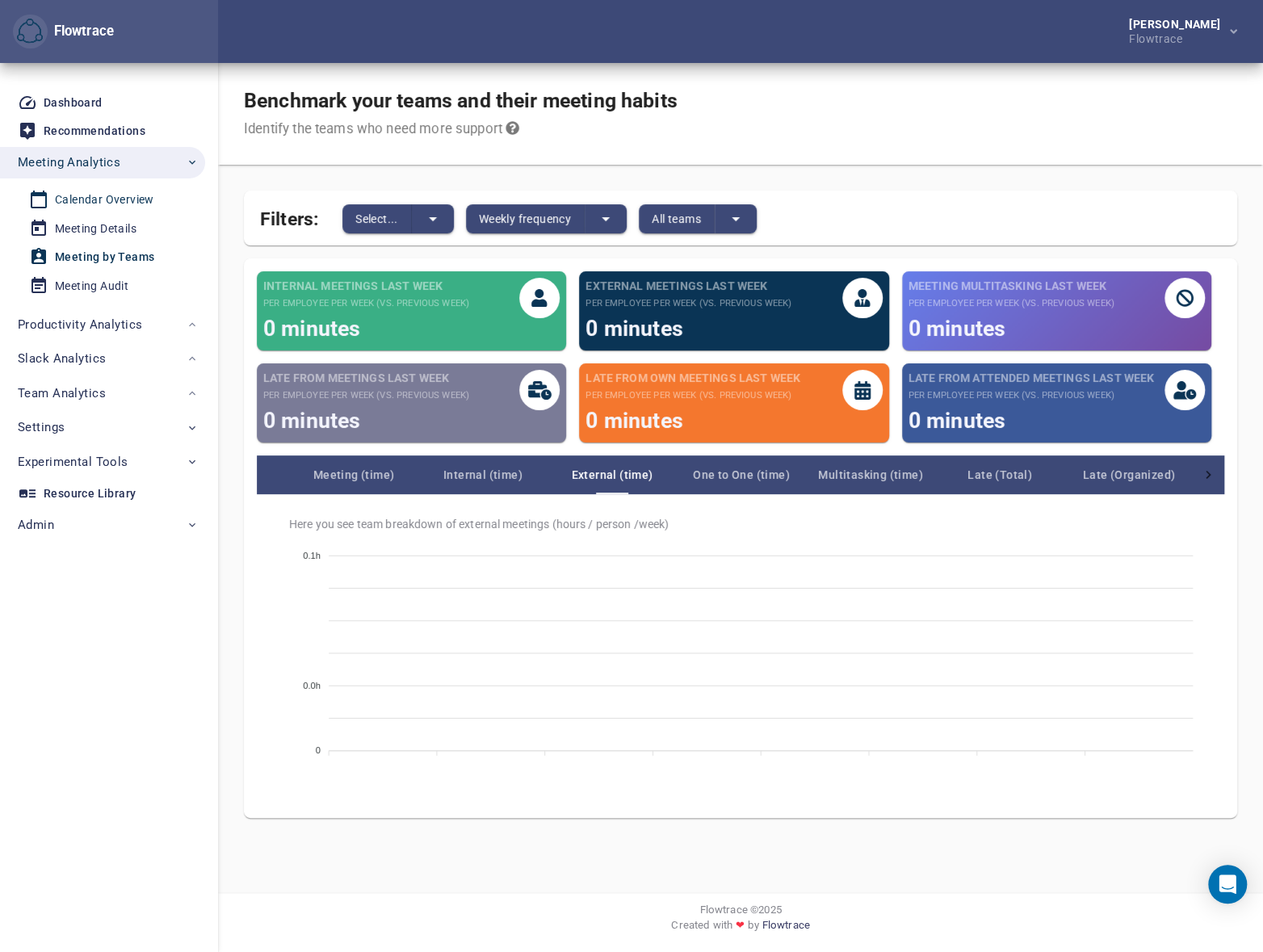
click at [115, 200] on div "Calendar Overview" at bounding box center [104, 200] width 99 height 21
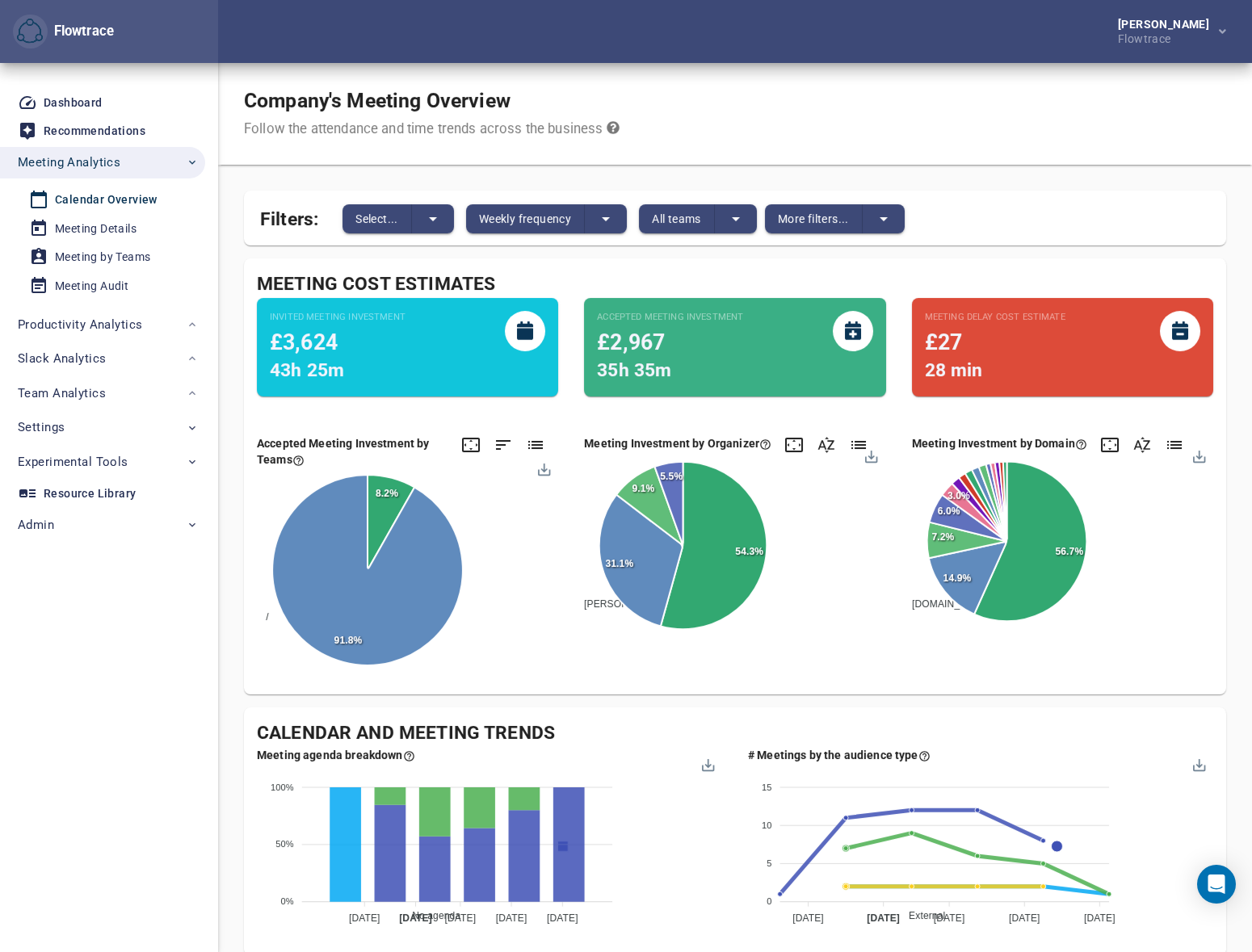
click at [798, 161] on div "Company's Meeting Overview Follow the attendance and time trends across the bus…" at bounding box center [736, 114] width 1034 height 102
click at [379, 214] on span "Select..." at bounding box center [377, 219] width 43 height 20
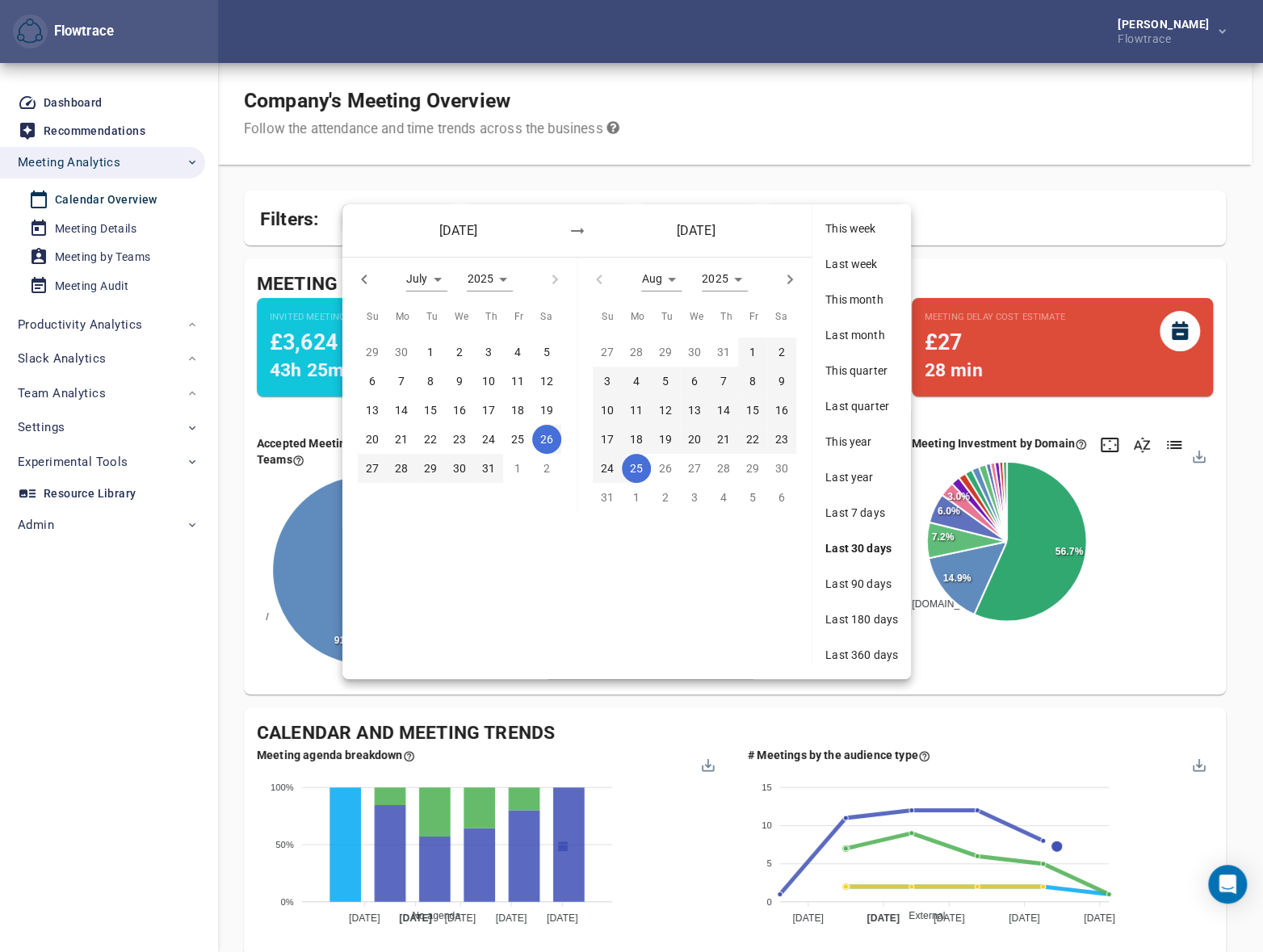
click at [860, 653] on span "Last 360 days" at bounding box center [862, 655] width 73 height 16
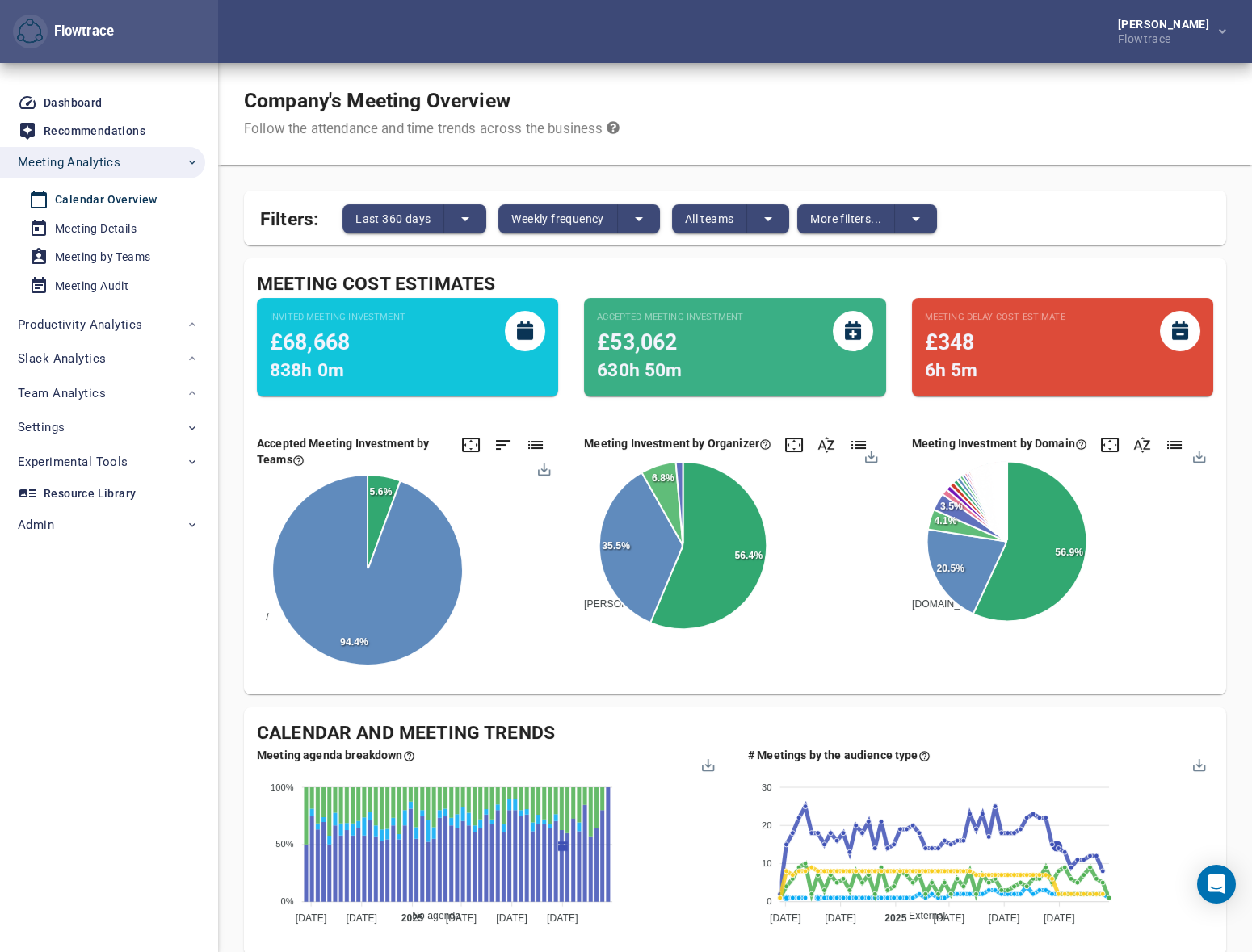
click at [815, 77] on div "Company's Meeting Overview Follow the attendance and time trends across the bus…" at bounding box center [736, 114] width 1034 height 102
click at [826, 214] on span "More filters..." at bounding box center [846, 219] width 71 height 20
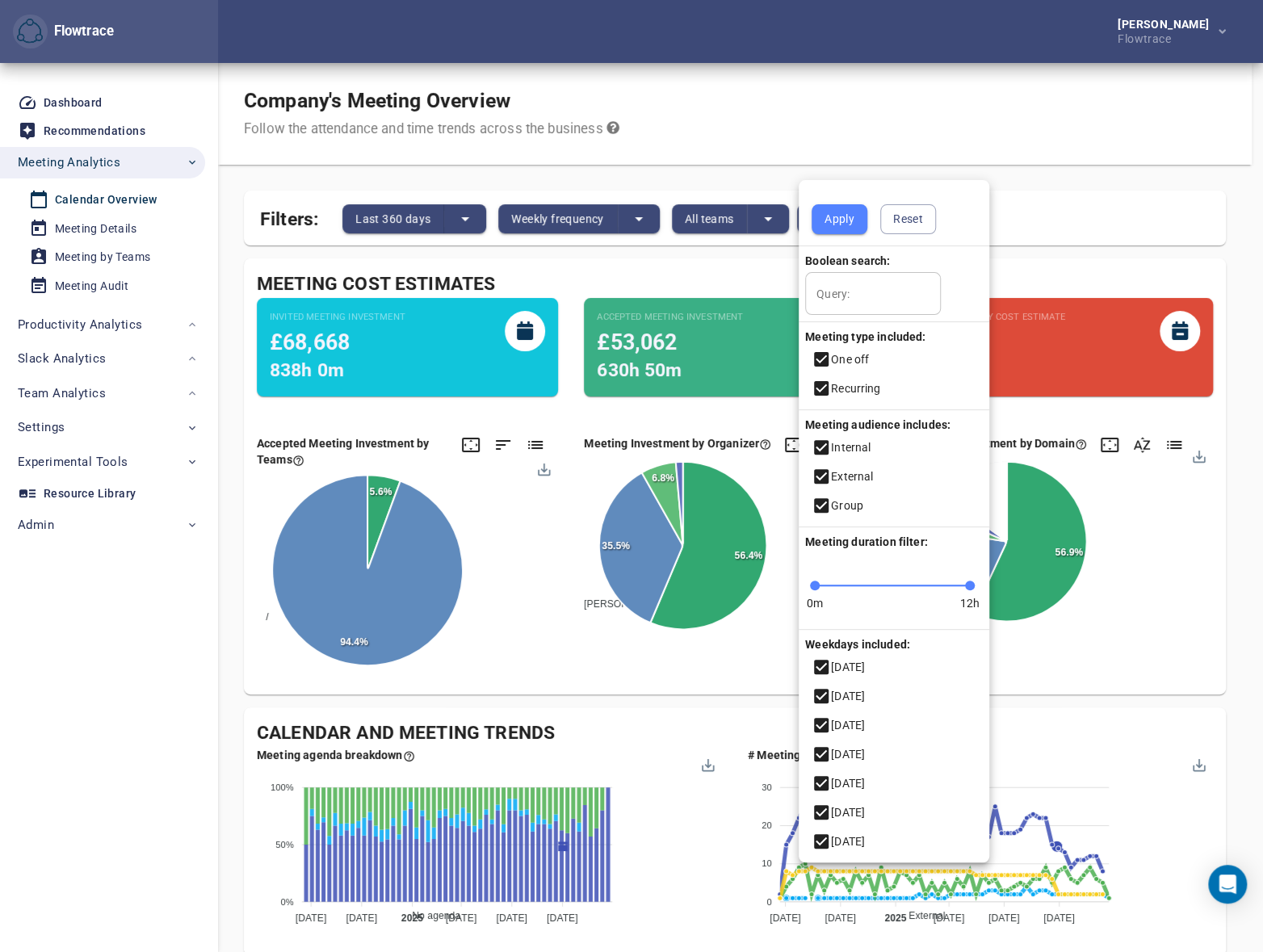
click at [849, 294] on input "Query:" at bounding box center [873, 293] width 135 height 44
click at [876, 290] on input "Query:" at bounding box center [873, 293] width 135 height 44
click at [891, 303] on input "Query:" at bounding box center [873, 293] width 135 height 44
click at [873, 289] on input "Query:" at bounding box center [873, 293] width 135 height 44
click at [859, 283] on input "Query:" at bounding box center [873, 293] width 135 height 44
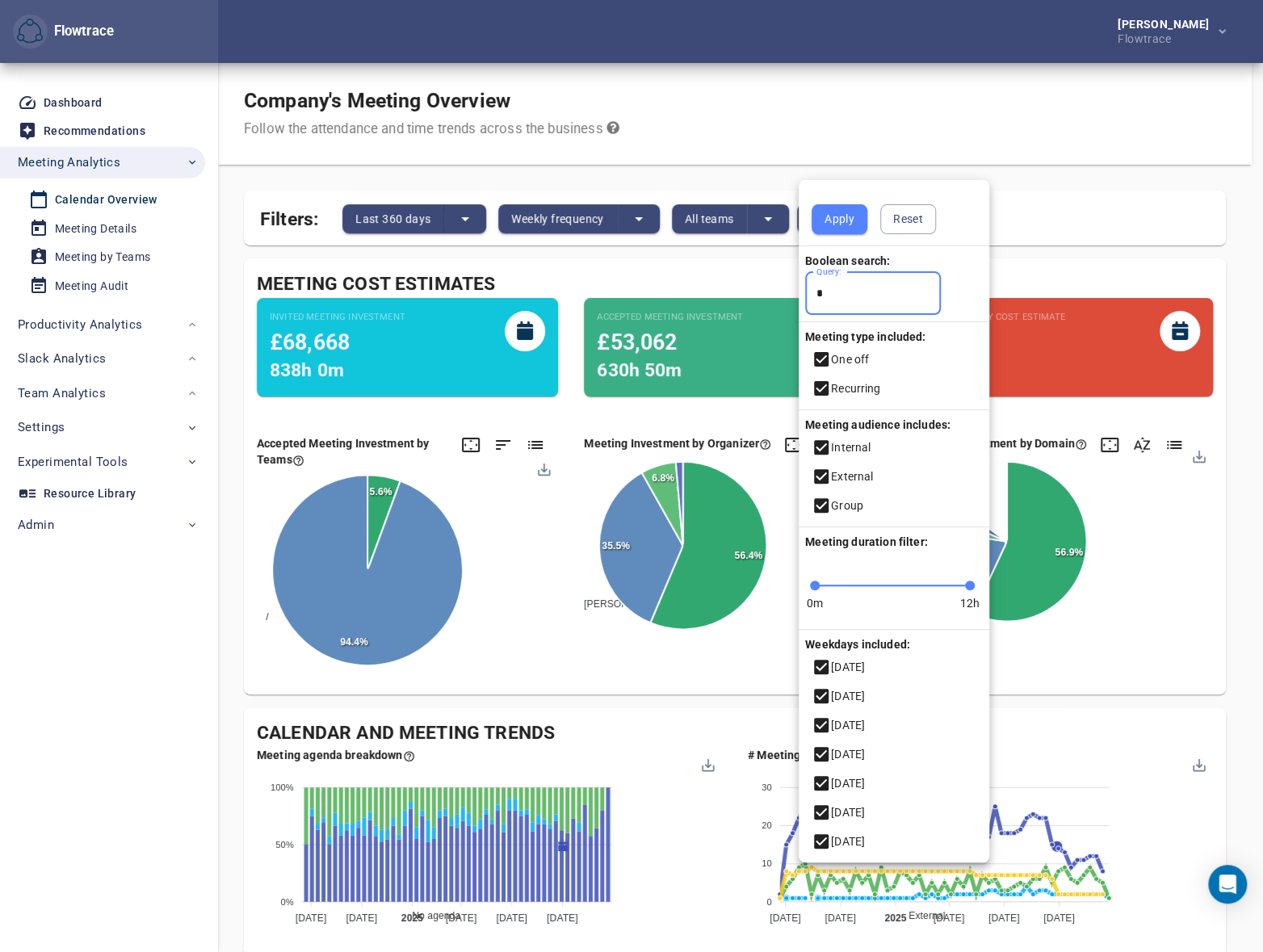
type input "*"
type input "*****"
click at [841, 221] on span "Apply" at bounding box center [840, 219] width 30 height 21
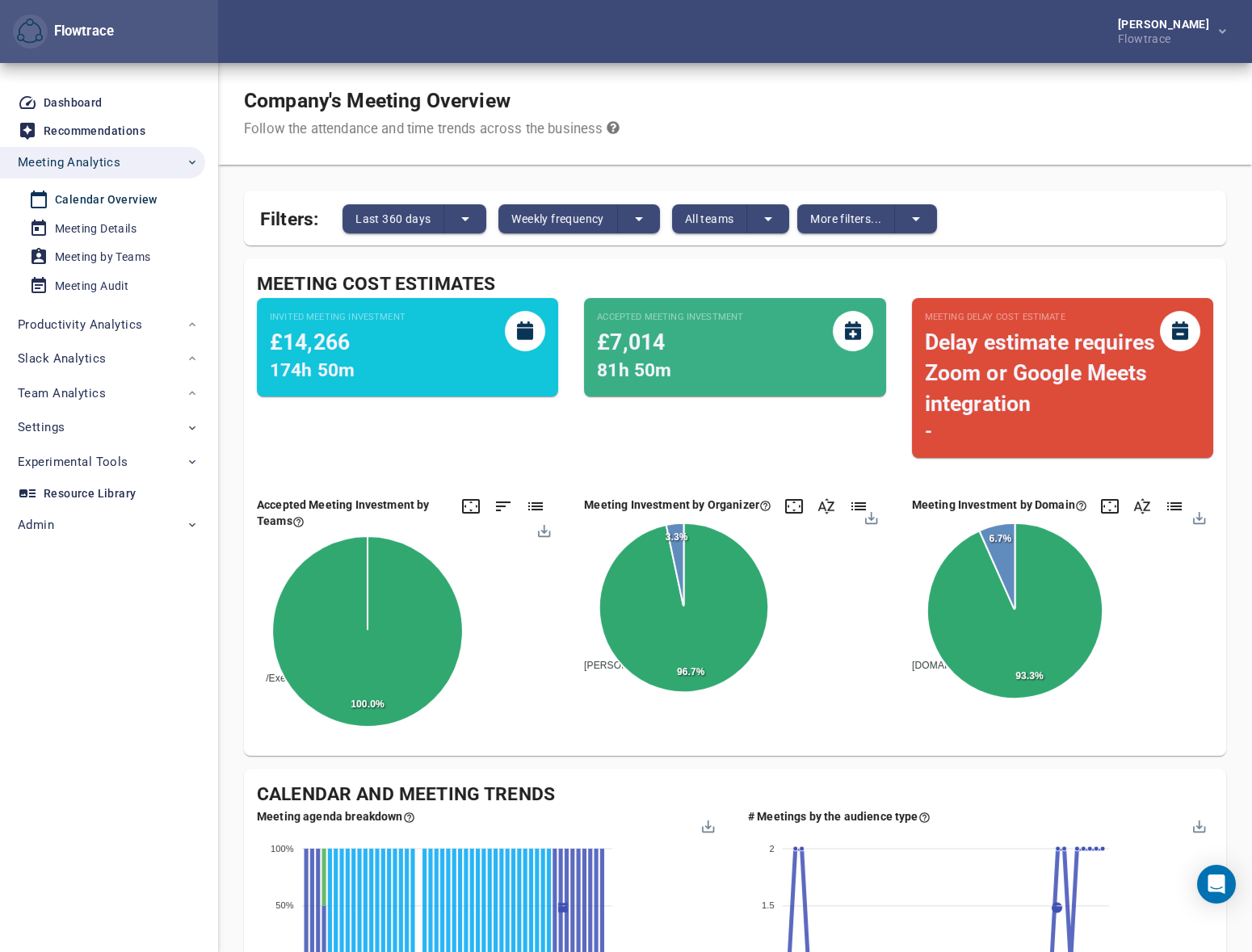
click at [751, 101] on div "Company's Meeting Overview Follow the attendance and time trends across the bus…" at bounding box center [736, 114] width 1034 height 102
click at [699, 124] on div "Company's Meeting Overview Follow the attendance and time trends across the bus…" at bounding box center [736, 114] width 1034 height 102
click at [75, 428] on span "Settings" at bounding box center [108, 427] width 181 height 21
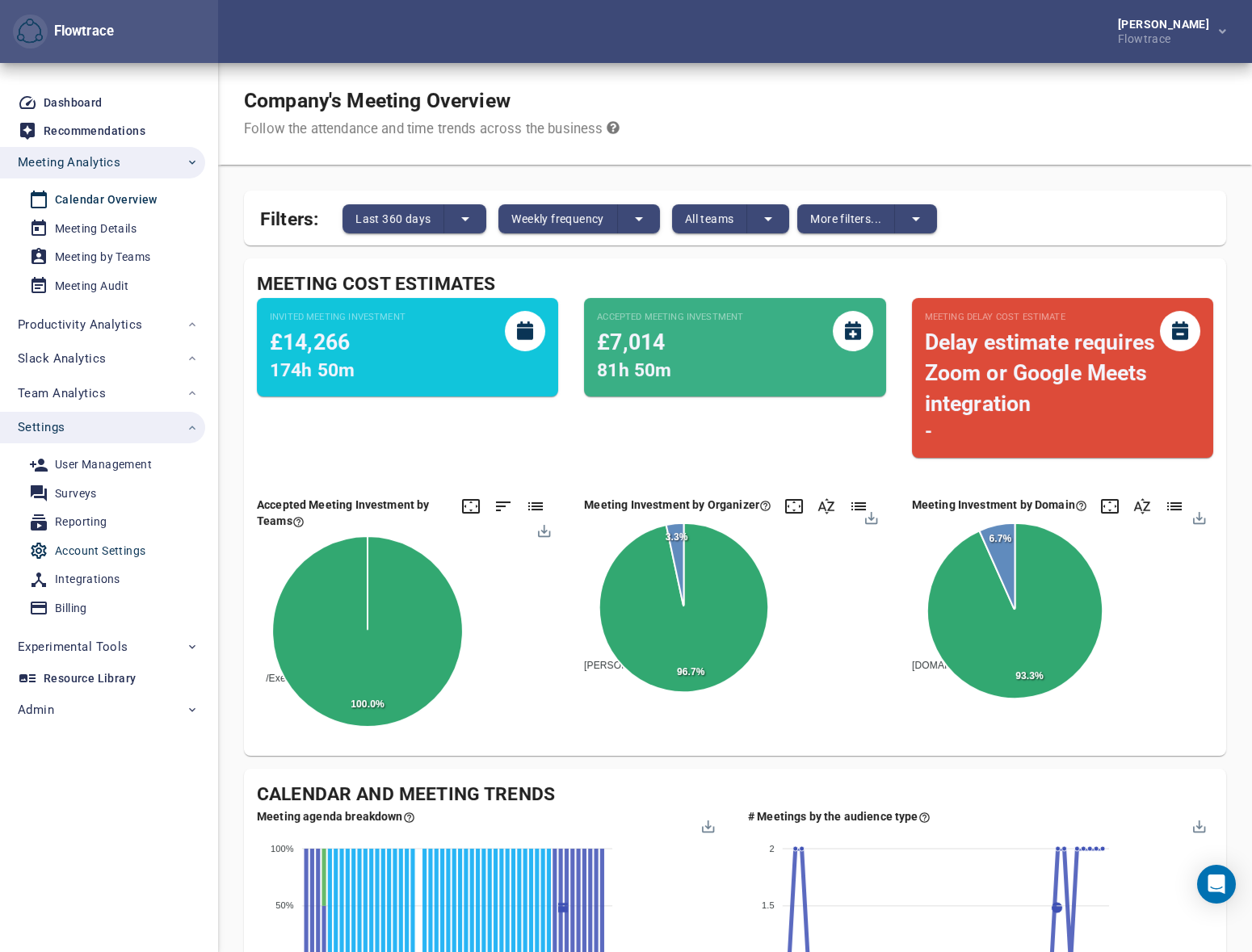
click at [78, 553] on div "Account Settings" at bounding box center [100, 551] width 90 height 21
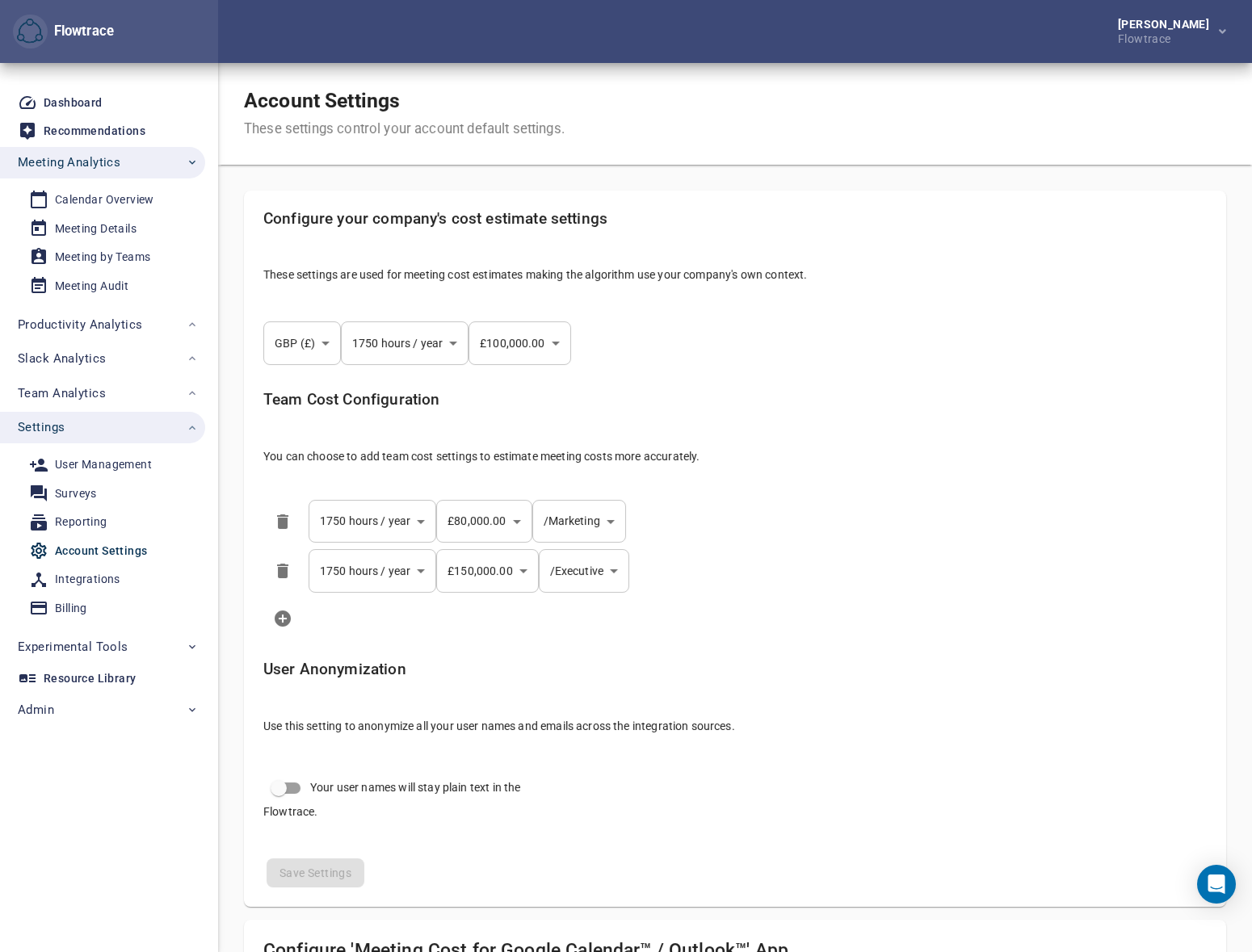
drag, startPoint x: 975, startPoint y: 346, endPoint x: 966, endPoint y: 346, distance: 9.0
click at [975, 346] on div "GBP (£) *** ​ 1750 hours / year **** ​ £100,000.00 *** ​" at bounding box center [735, 343] width 969 height 70
select select "***"
click at [1096, 370] on div "GBP (£) *** ​ 1750 hours / year **** ​ £100,000.00 *** ​" at bounding box center [735, 343] width 969 height 70
click at [925, 564] on li "**********" at bounding box center [735, 570] width 969 height 50
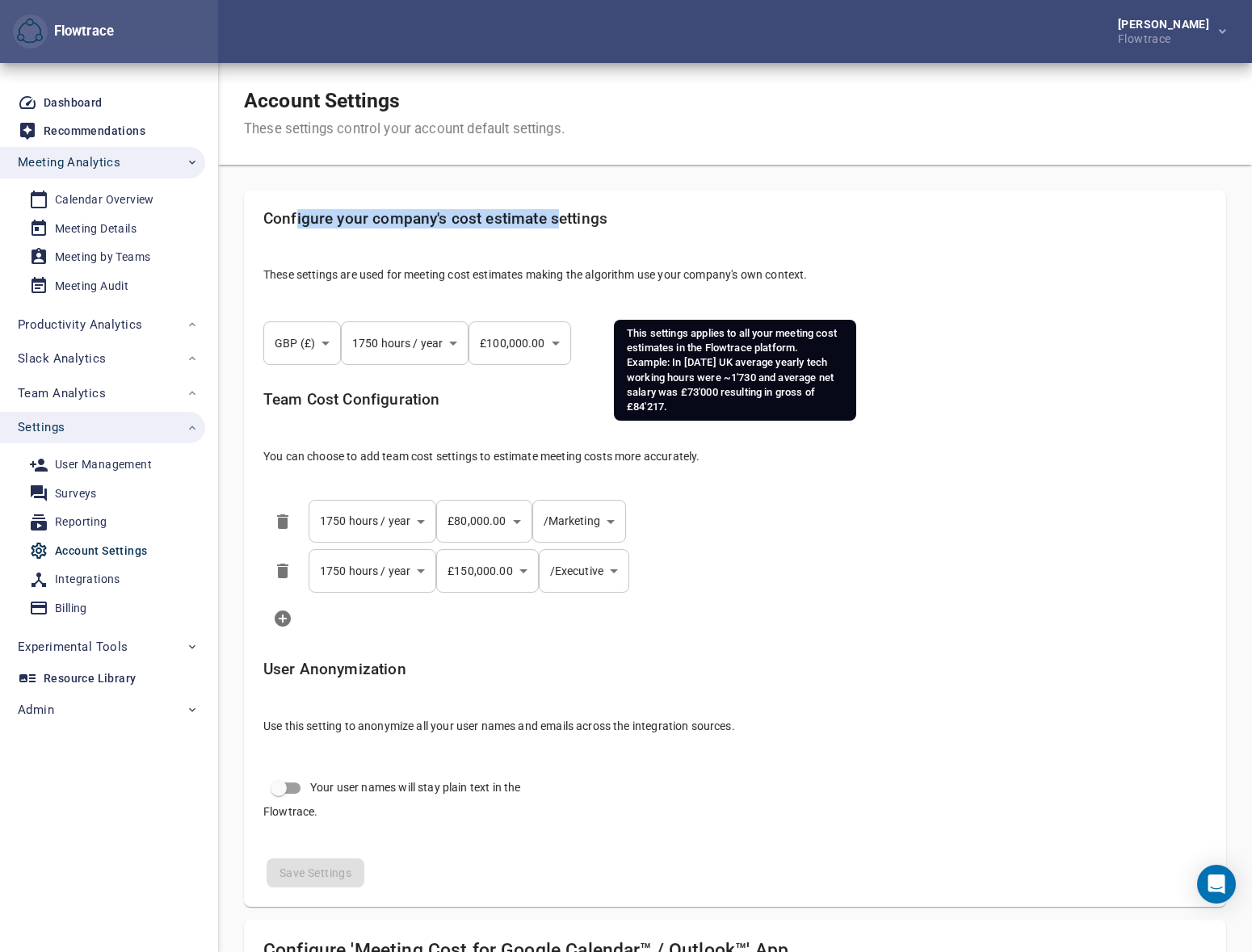
drag, startPoint x: 297, startPoint y: 222, endPoint x: 552, endPoint y: 220, distance: 255.0
click at [552, 220] on h5 "Configure your company's cost estimate settings" at bounding box center [735, 219] width 943 height 19
drag, startPoint x: 580, startPoint y: 217, endPoint x: 285, endPoint y: 211, distance: 295.1
click at [285, 211] on h5 "Configure your company's cost estimate settings" at bounding box center [735, 219] width 943 height 19
click at [368, 214] on h5 "Configure your company's cost estimate settings" at bounding box center [735, 219] width 943 height 19
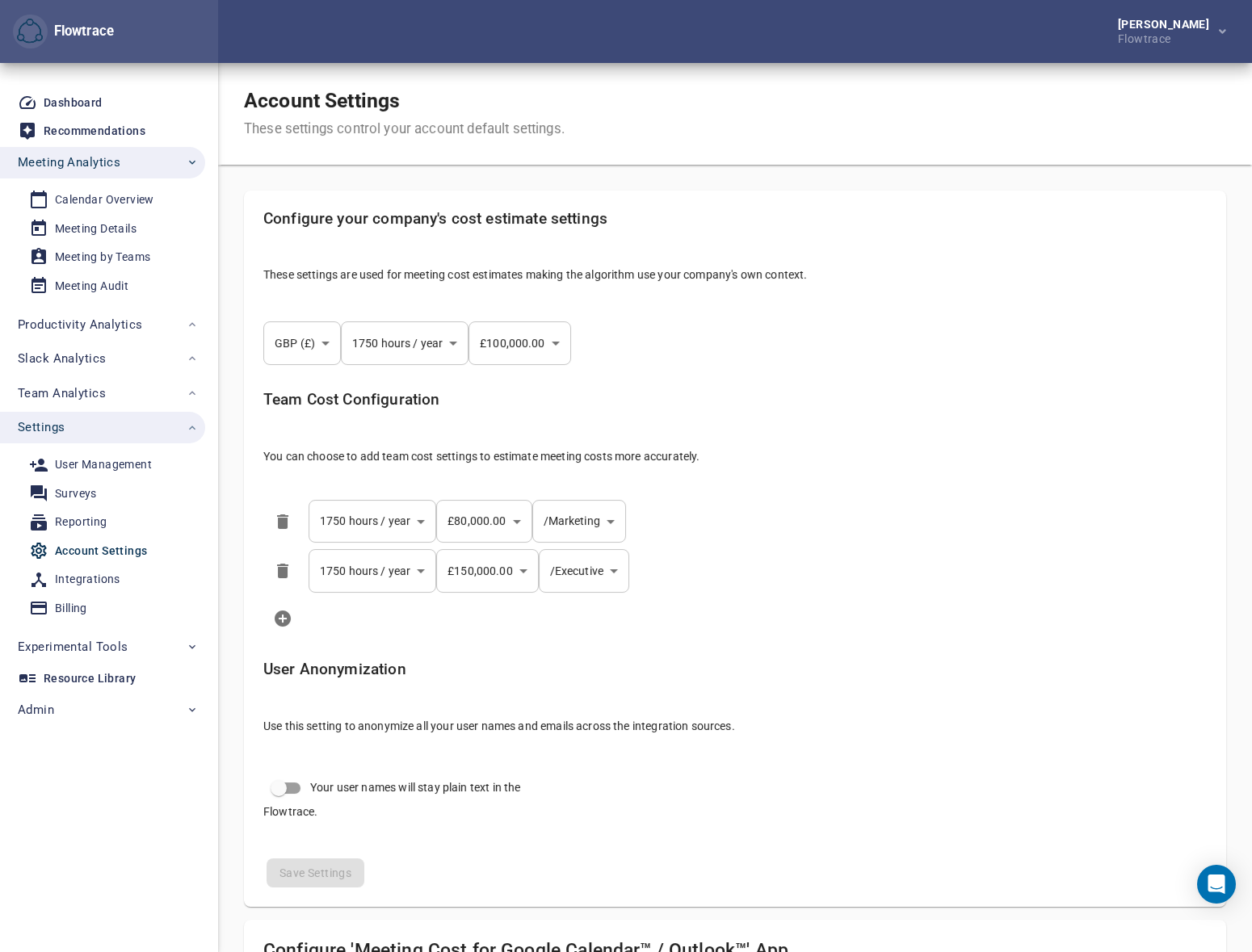
click at [562, 522] on body "Flowtrace [PERSON_NAME] Flowtrace Flowtrace Dashboard Recommendations Meeting A…" at bounding box center [626, 476] width 1252 height 952
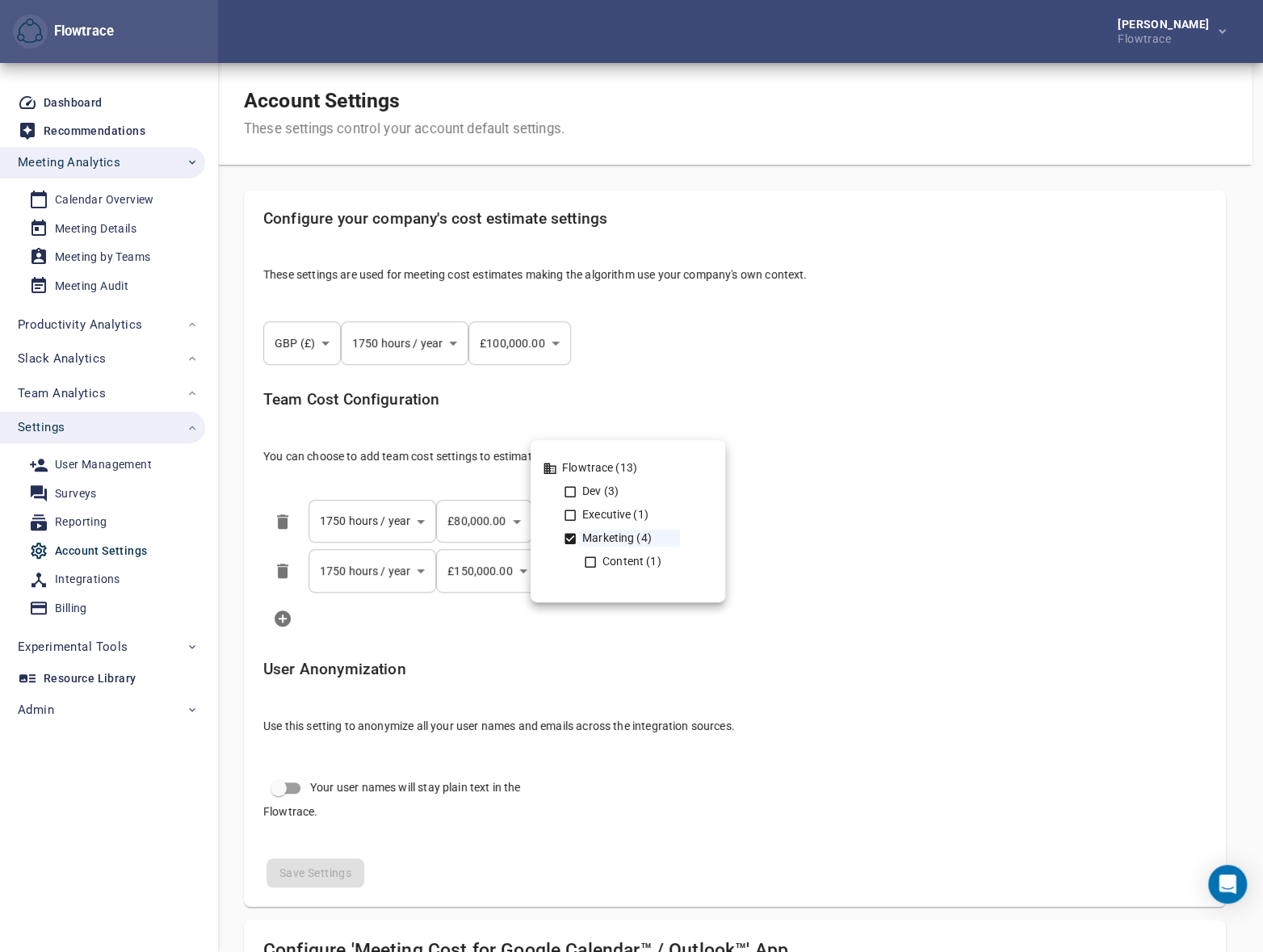
click at [757, 667] on div at bounding box center [631, 476] width 1263 height 952
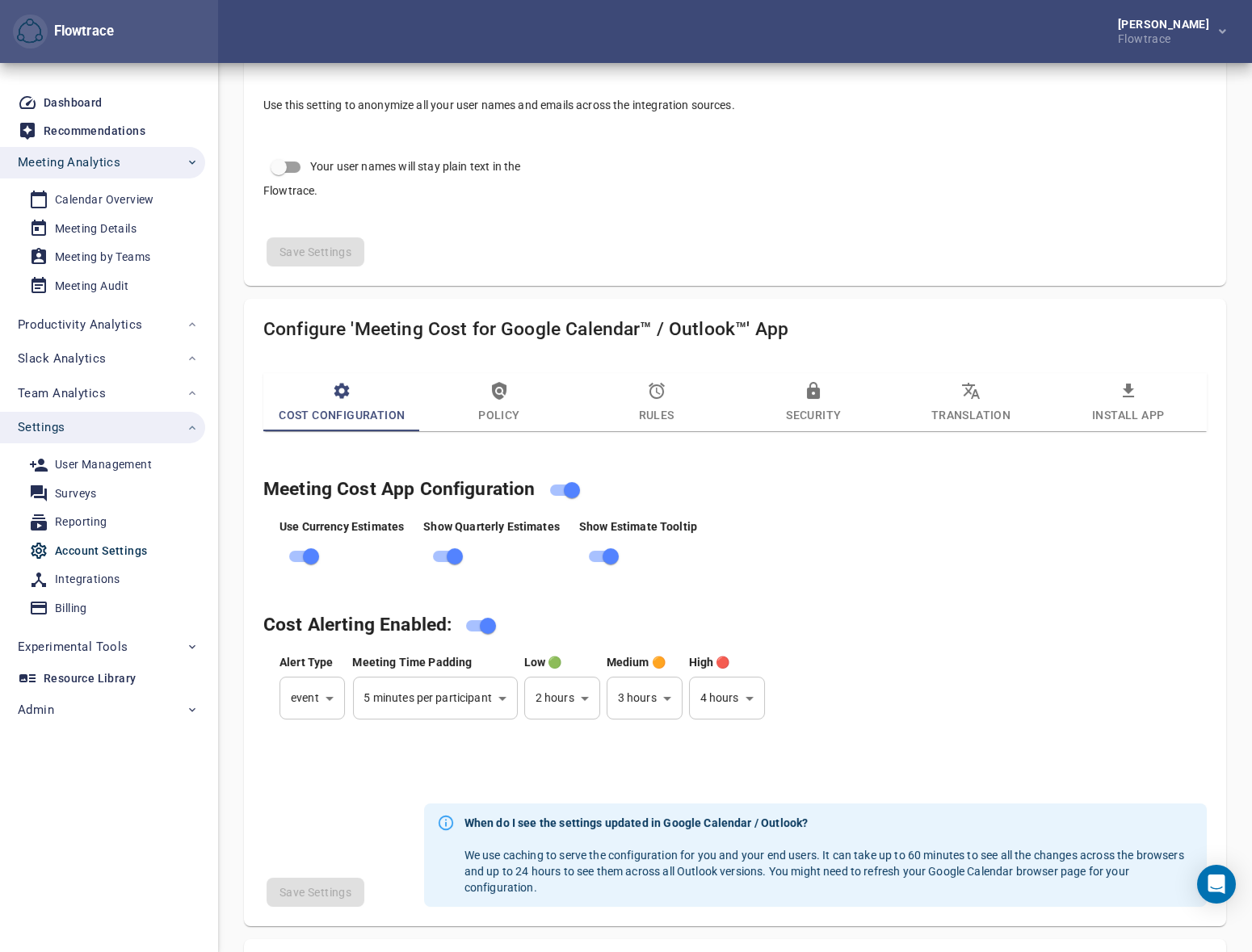
scroll to position [685, 0]
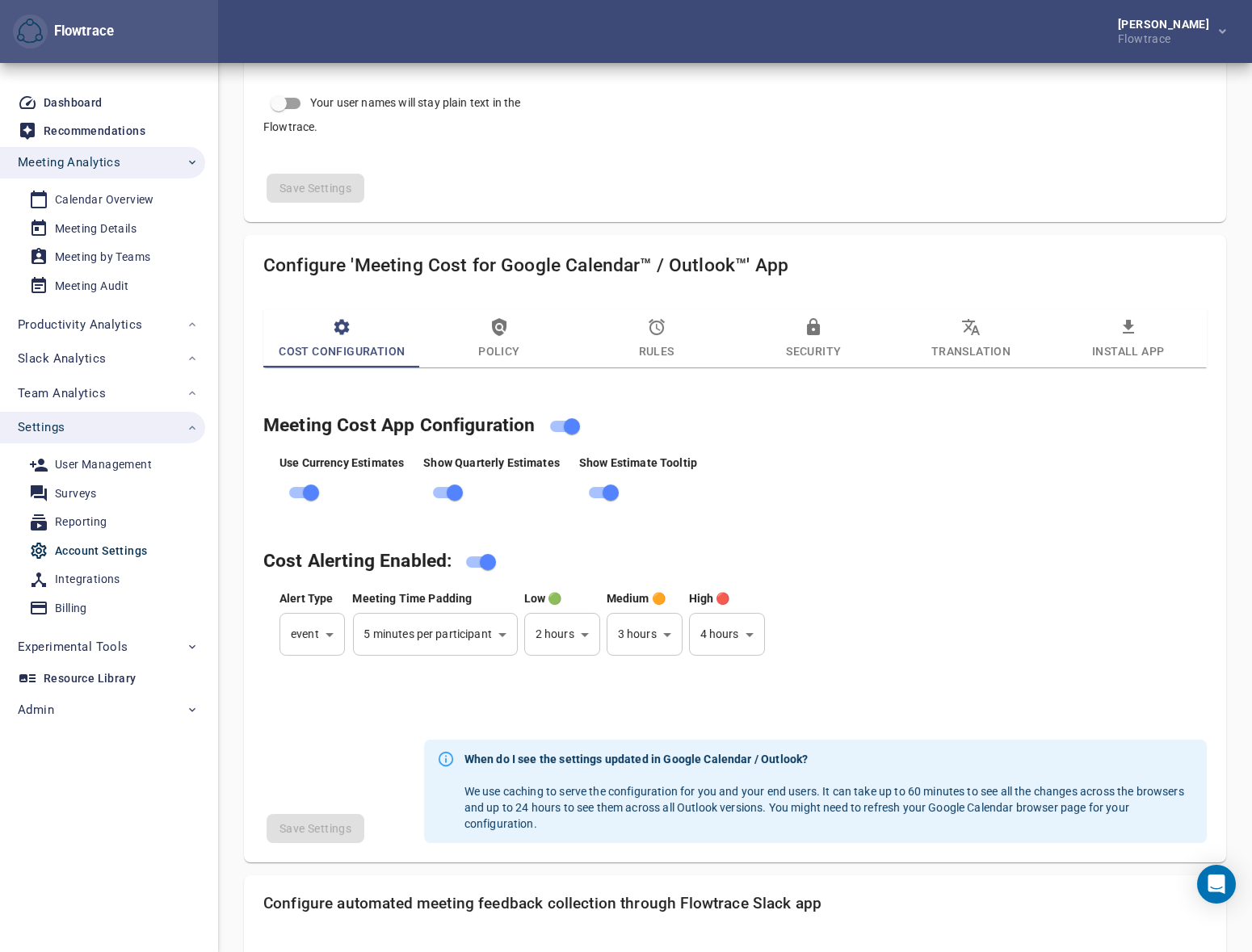
click at [829, 401] on div "Meeting Cost App Configuration Use Currency Estimates Show Quarterly Estimates …" at bounding box center [735, 550] width 963 height 310
click at [513, 335] on span "Policy" at bounding box center [499, 339] width 138 height 44
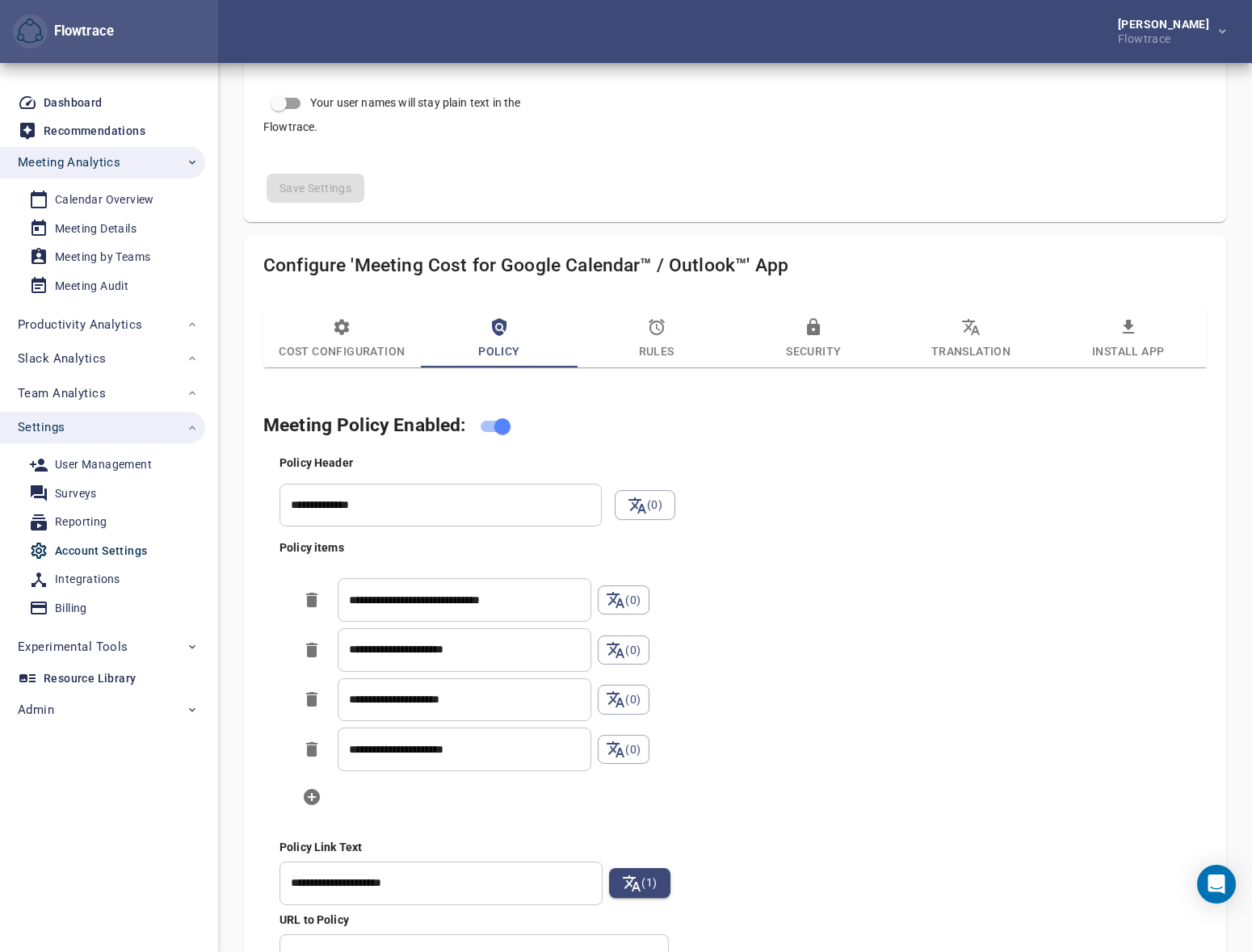
click at [472, 605] on input "**********" at bounding box center [465, 600] width 253 height 44
click at [854, 683] on div "**********" at bounding box center [751, 715] width 950 height 529
click at [417, 597] on input "**********" at bounding box center [465, 600] width 253 height 44
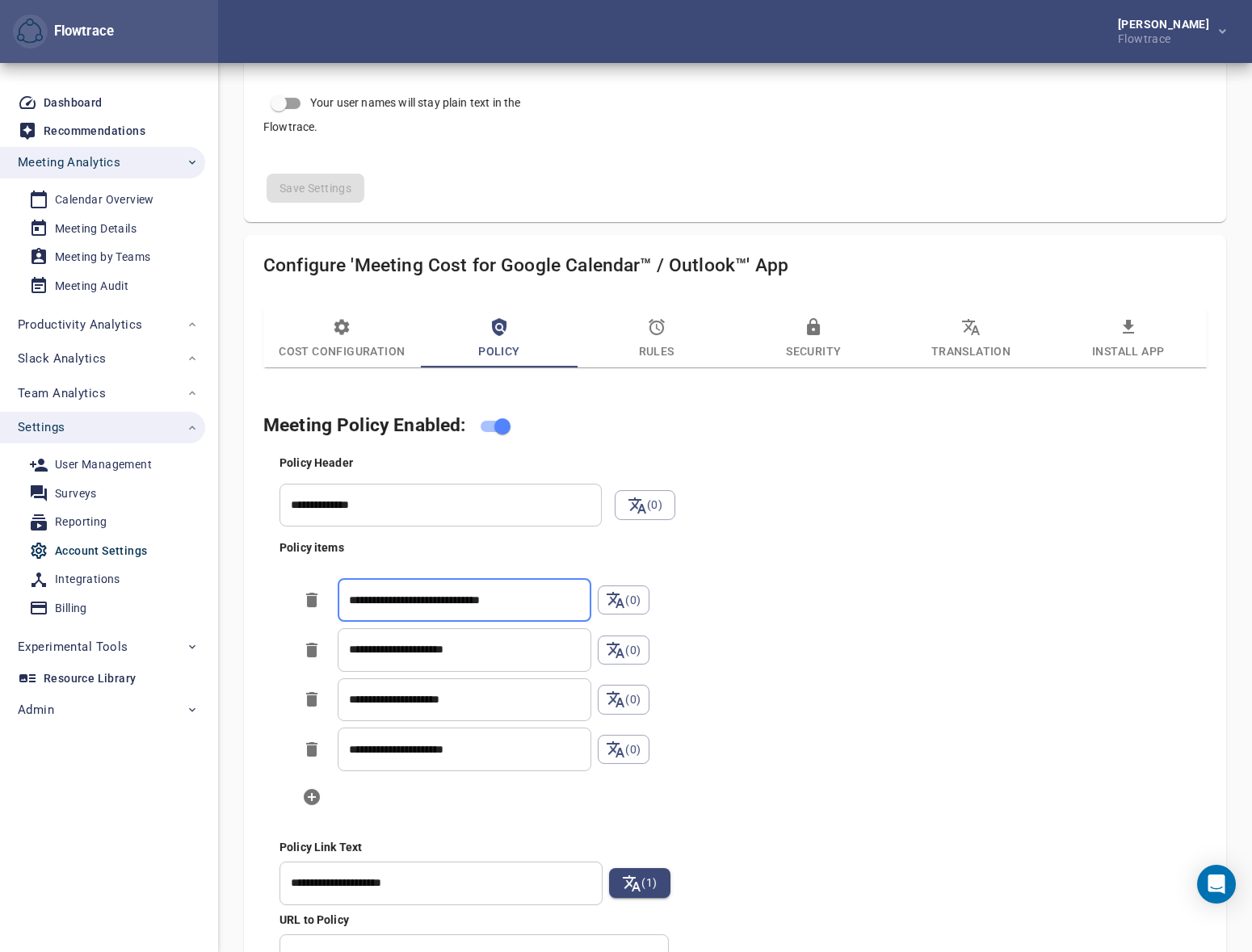
click at [417, 597] on input "**********" at bounding box center [465, 600] width 253 height 44
click at [466, 596] on input "**********" at bounding box center [465, 600] width 253 height 44
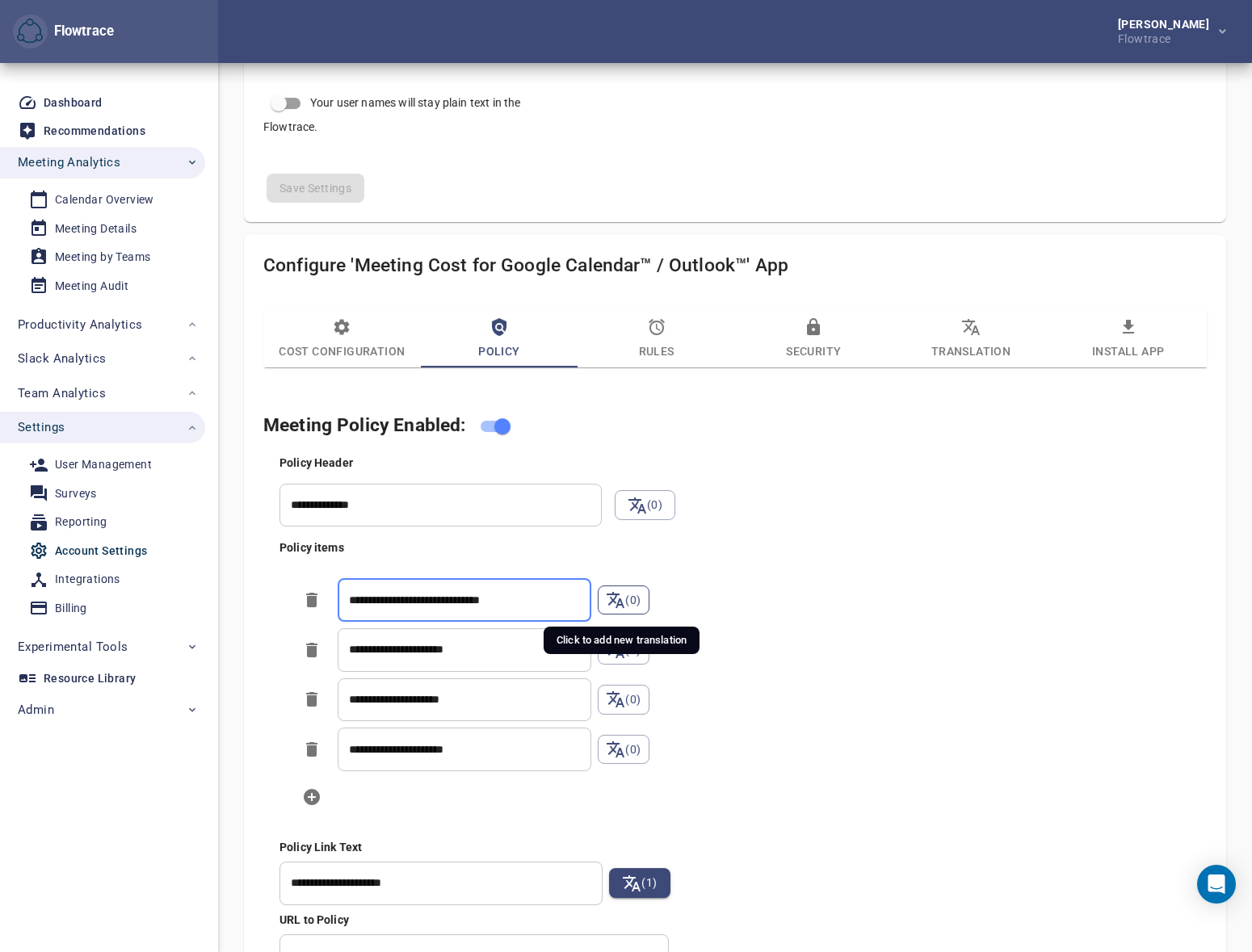
click at [614, 602] on icon at bounding box center [615, 600] width 20 height 20
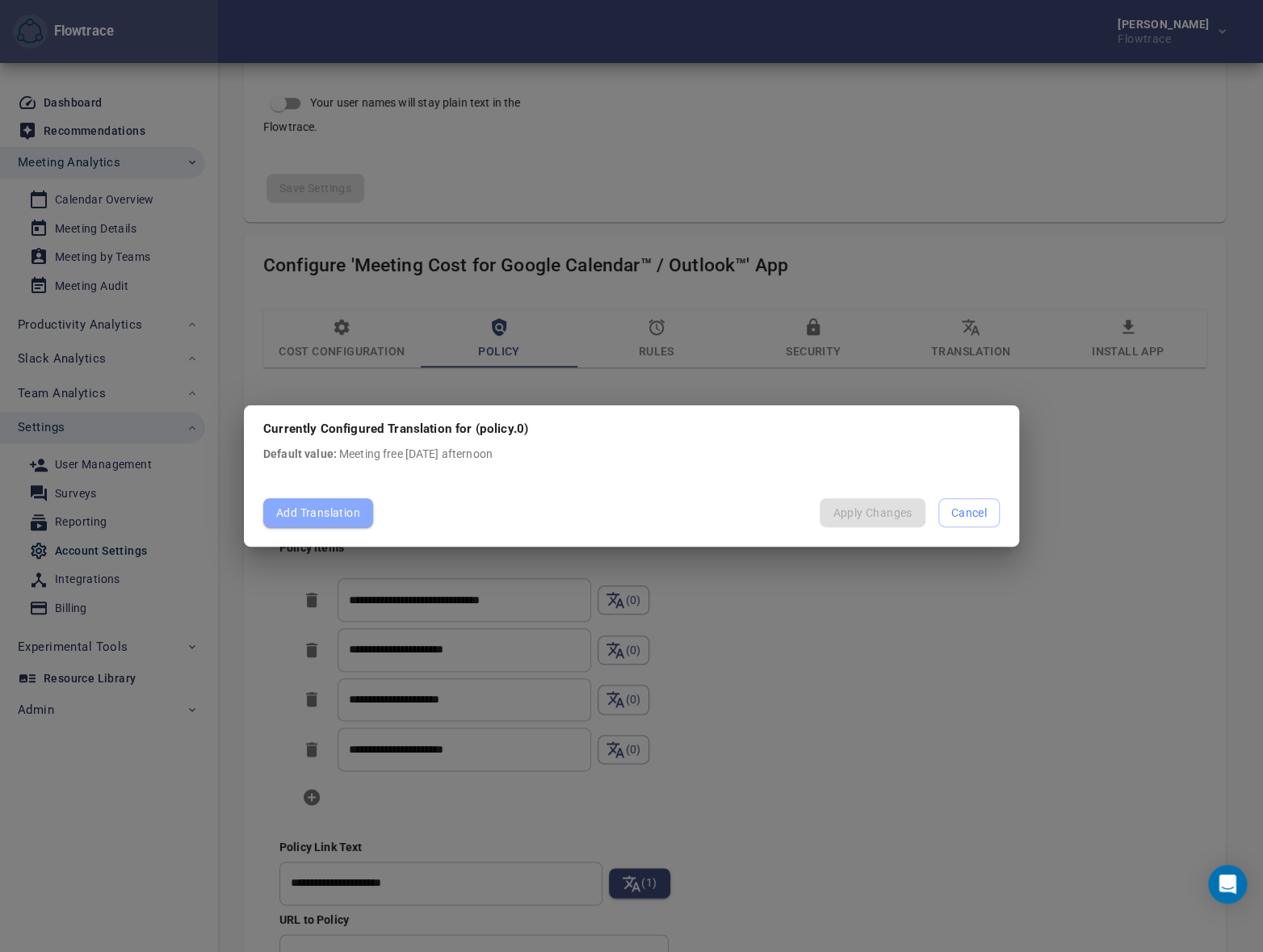
click at [315, 517] on span "Add Translation" at bounding box center [318, 513] width 84 height 21
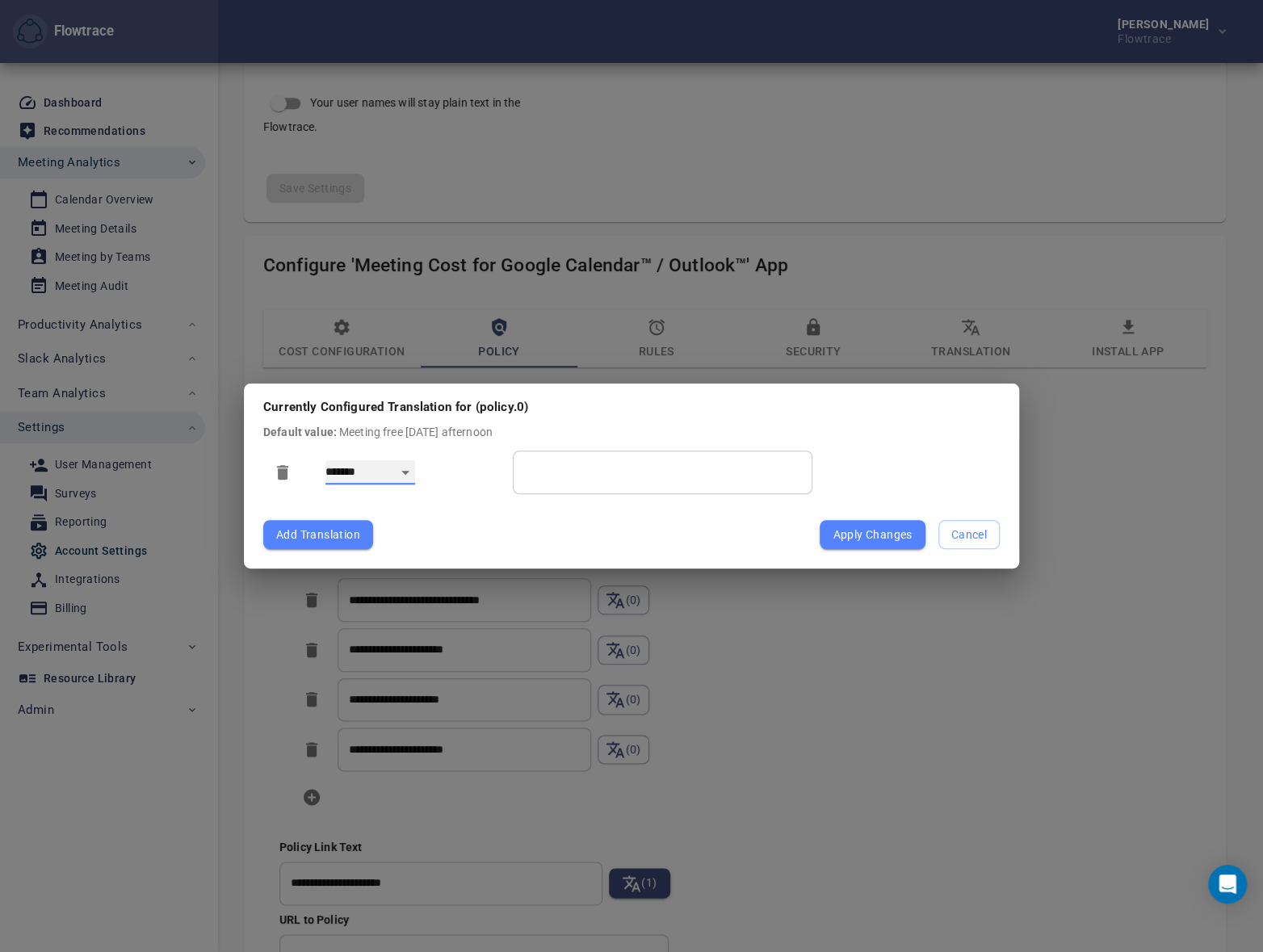
click at [365, 477] on select "**********" at bounding box center [370, 472] width 90 height 24
select select "**"
click at [325, 460] on select "**********" at bounding box center [370, 472] width 90 height 24
click at [571, 485] on input "text" at bounding box center [662, 472] width 299 height 44
click at [400, 475] on select "**********" at bounding box center [370, 472] width 90 height 24
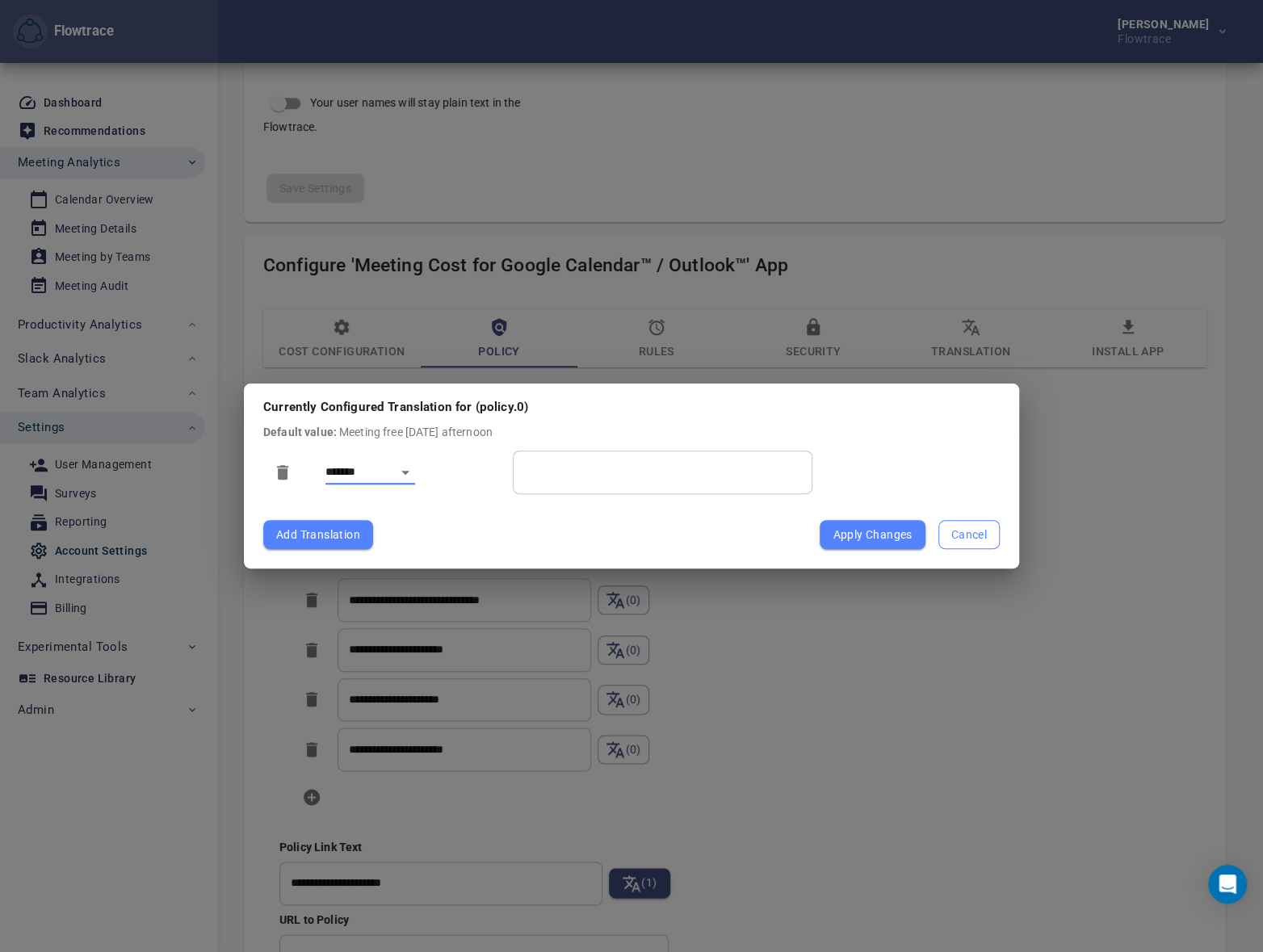
click at [976, 535] on span "Cancel" at bounding box center [969, 535] width 36 height 21
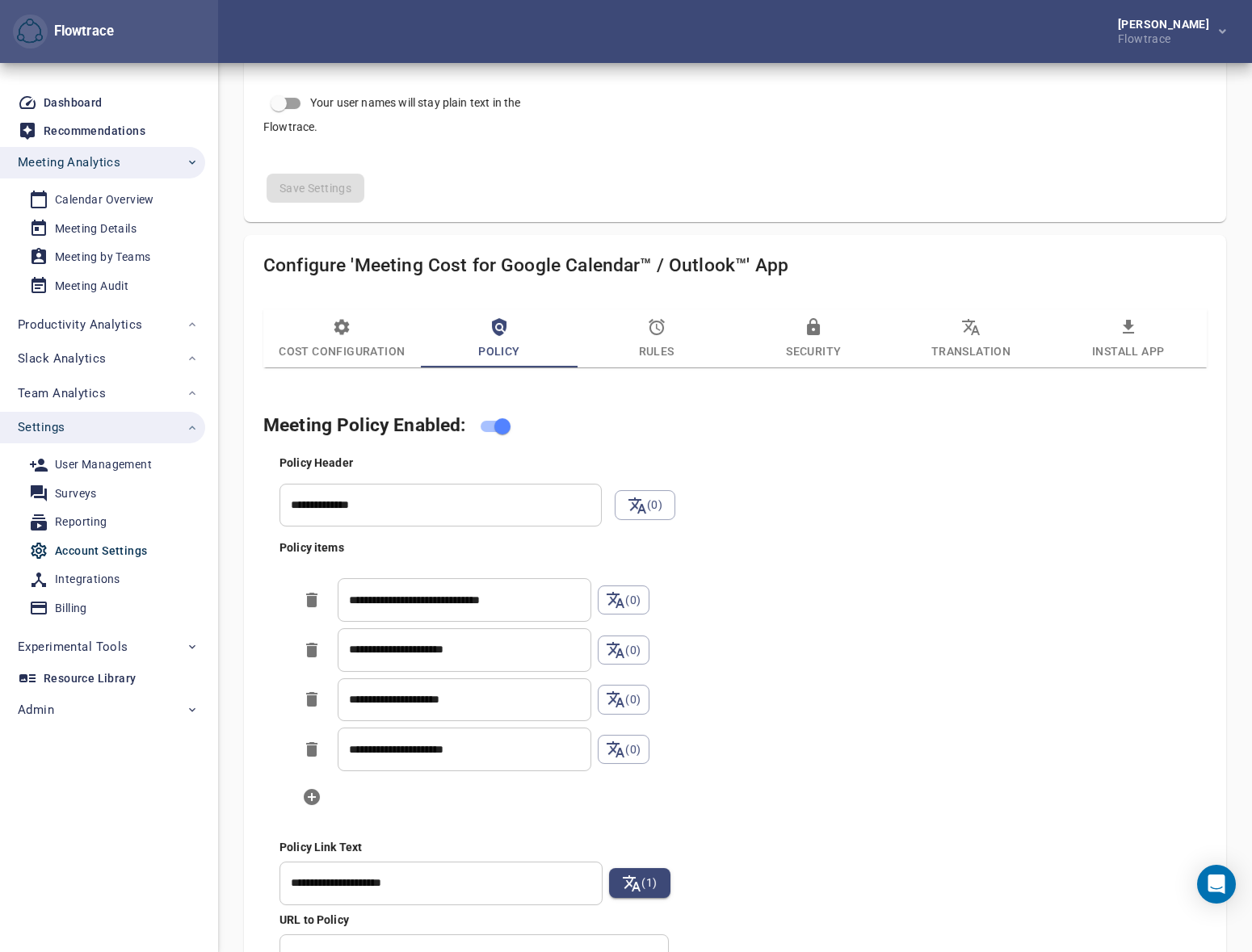
click at [657, 335] on icon "button" at bounding box center [657, 327] width 20 height 20
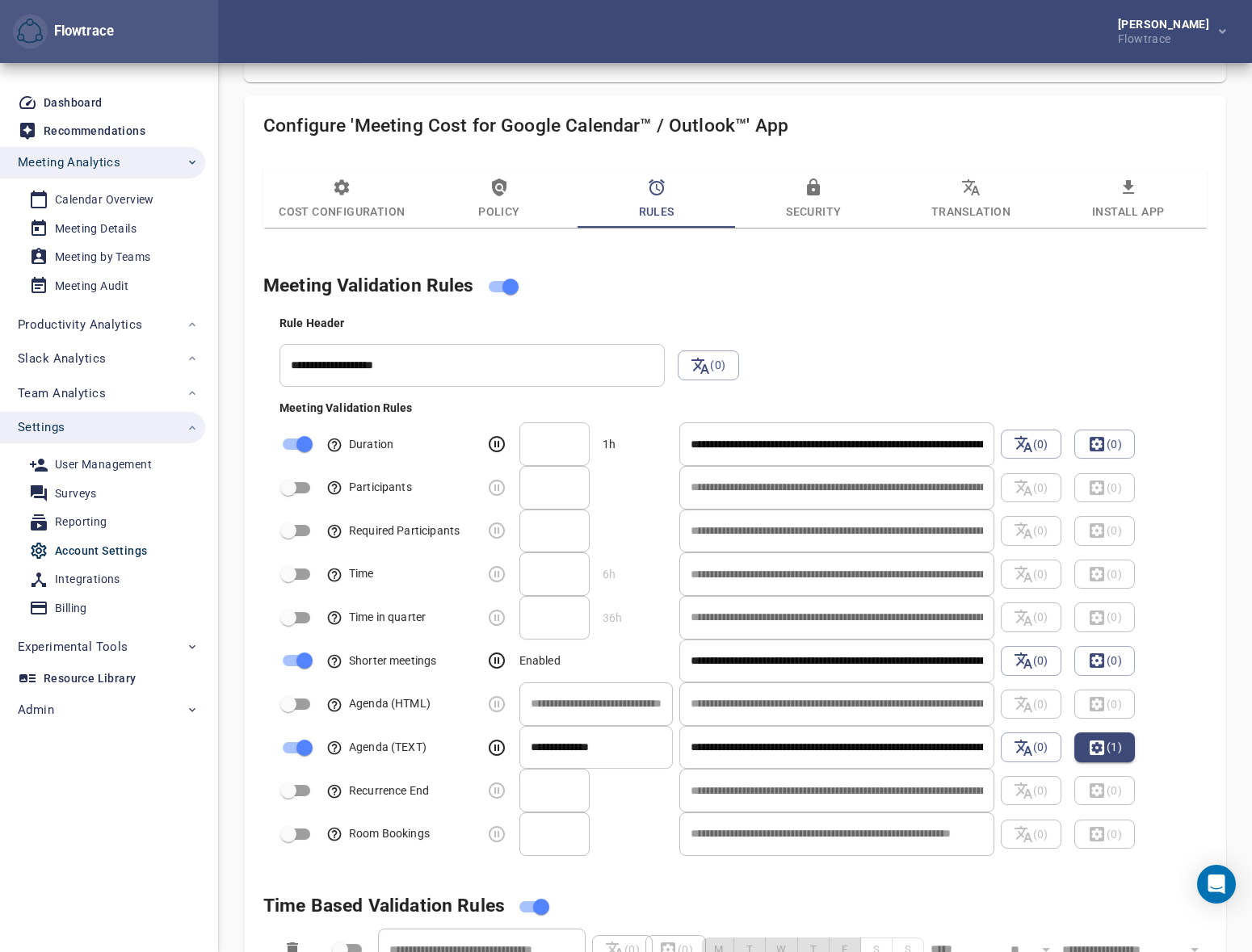
scroll to position [856, 0]
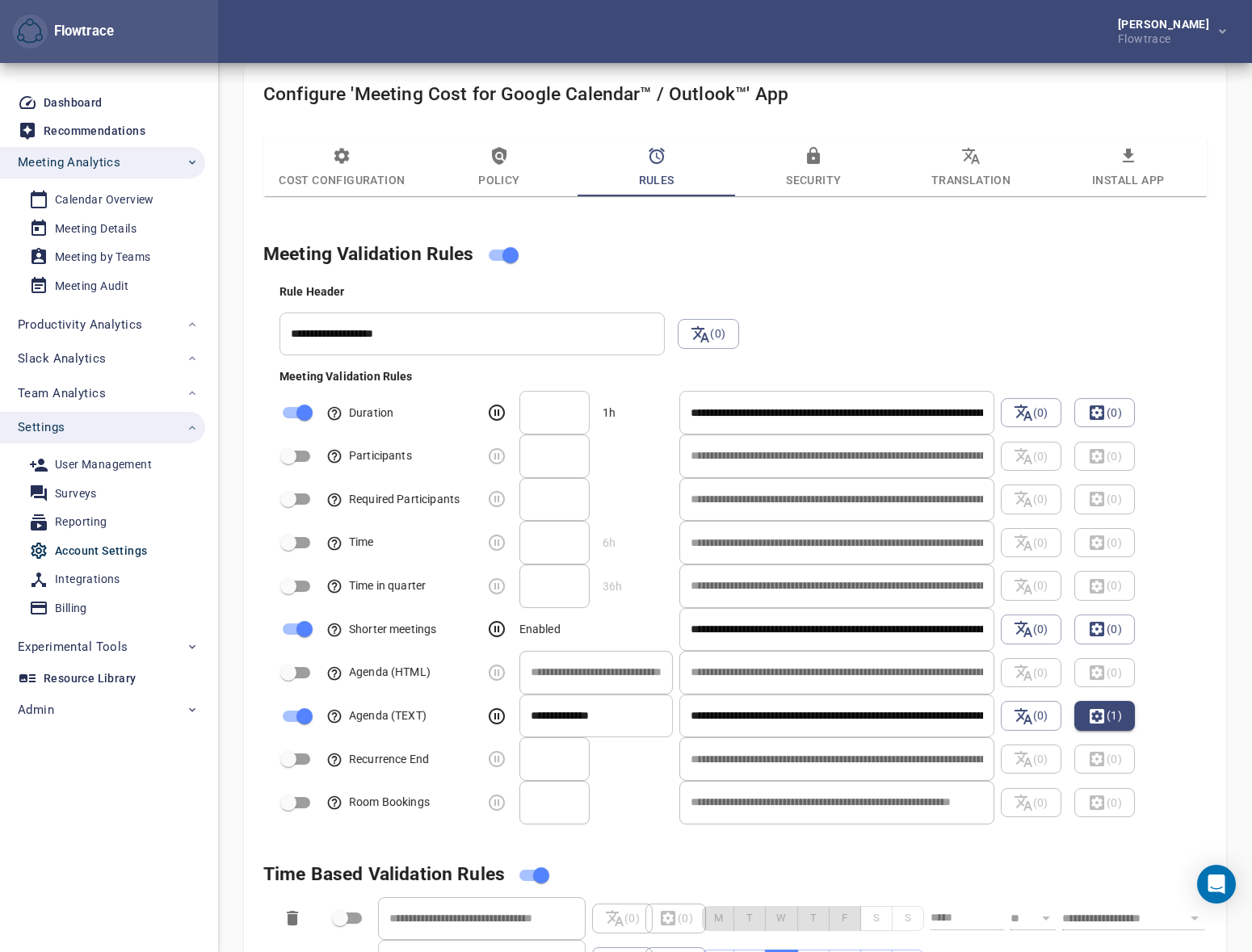
click at [775, 416] on input "**********" at bounding box center [836, 412] width 314 height 44
click at [838, 315] on div "**********" at bounding box center [751, 551] width 957 height 547
click at [763, 411] on input "**********" at bounding box center [836, 412] width 314 height 44
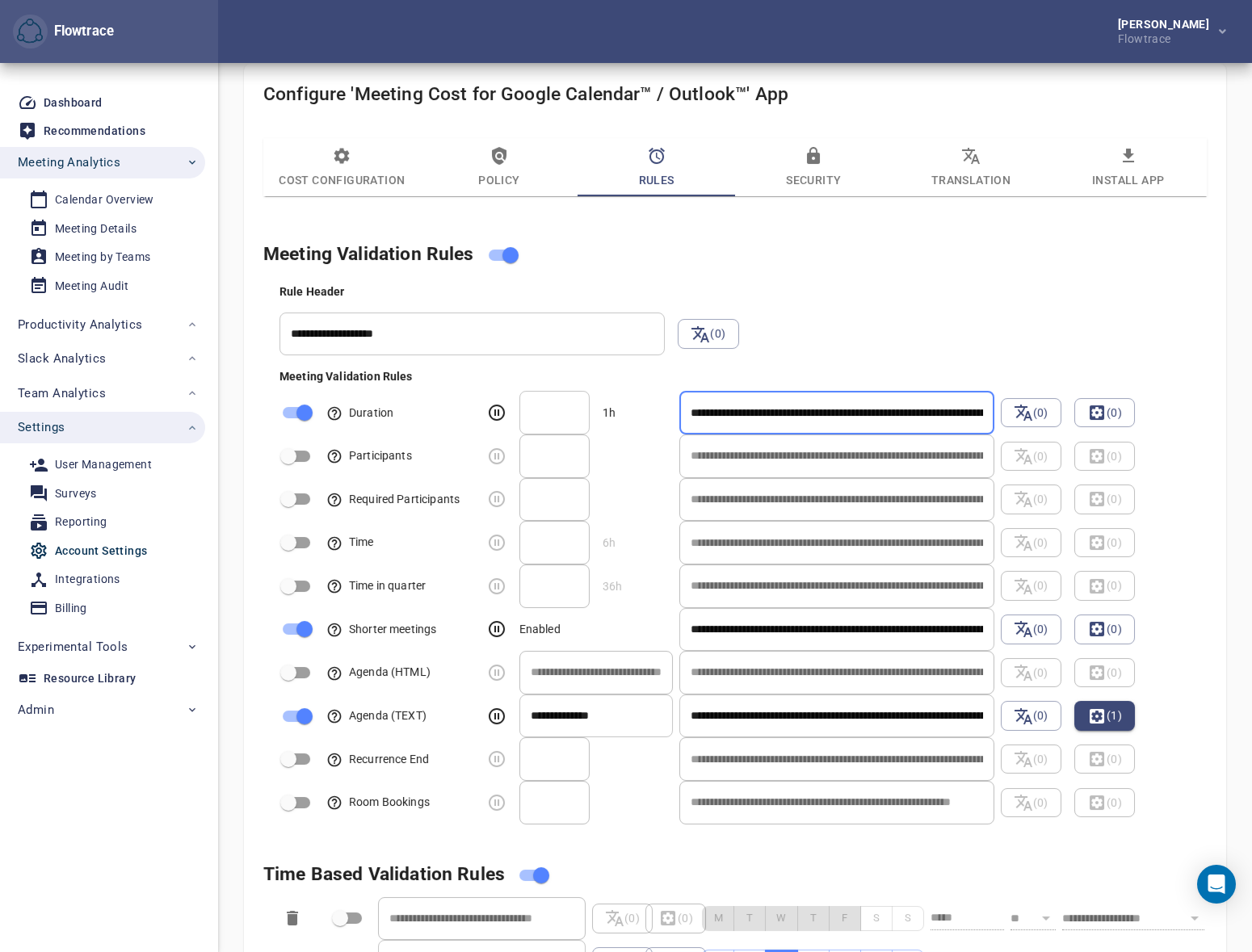
click at [763, 411] on input "**********" at bounding box center [836, 412] width 314 height 44
click at [883, 261] on h4 "Meeting Validation Rules" at bounding box center [715, 255] width 905 height 30
click at [879, 420] on input "**********" at bounding box center [836, 412] width 314 height 44
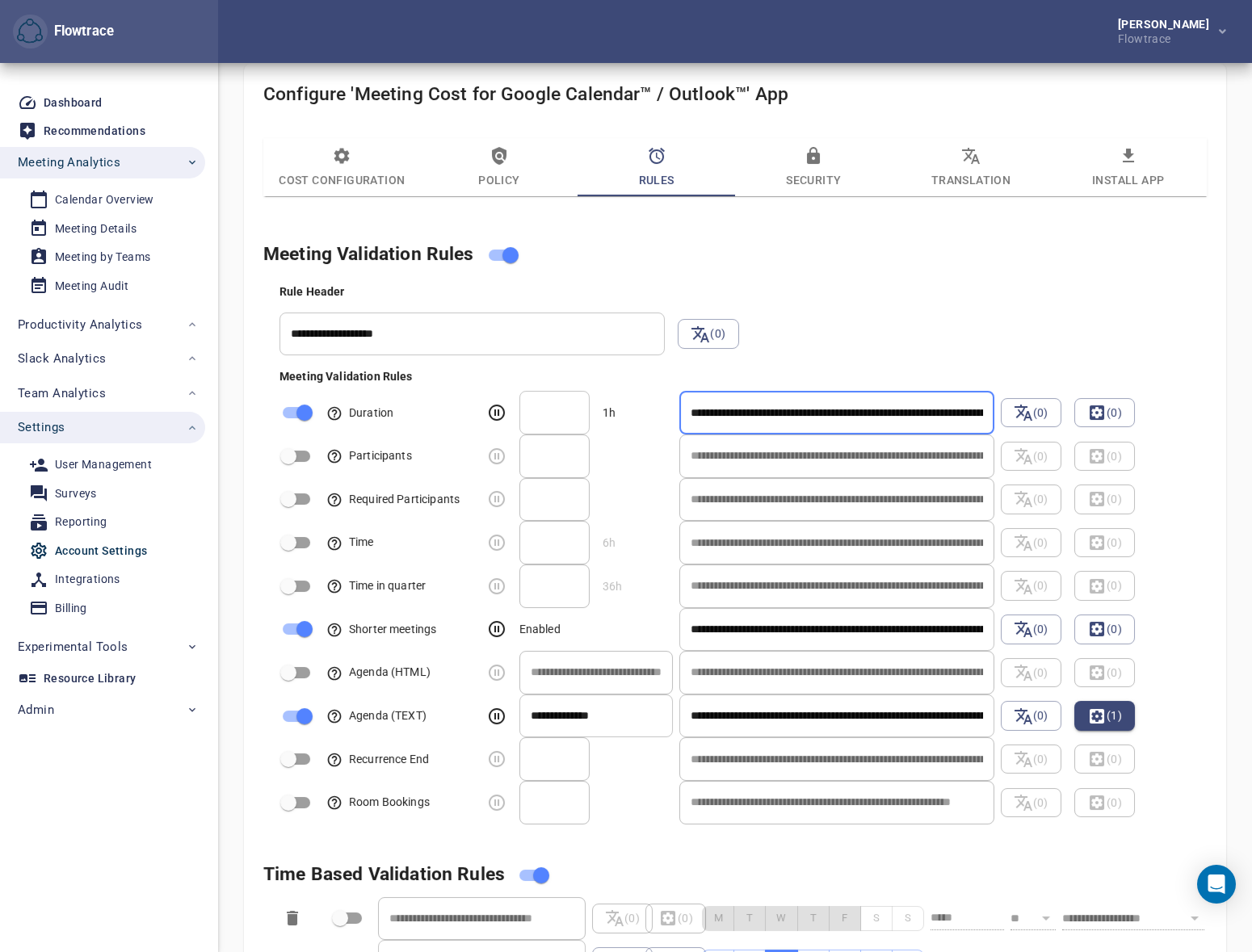
click at [836, 294] on div "Rule Header" at bounding box center [745, 291] width 931 height 16
click at [904, 330] on div "**********" at bounding box center [751, 551] width 957 height 547
click at [949, 285] on div "Rule Header" at bounding box center [745, 291] width 931 height 16
click at [865, 352] on div "**********" at bounding box center [751, 551] width 957 height 547
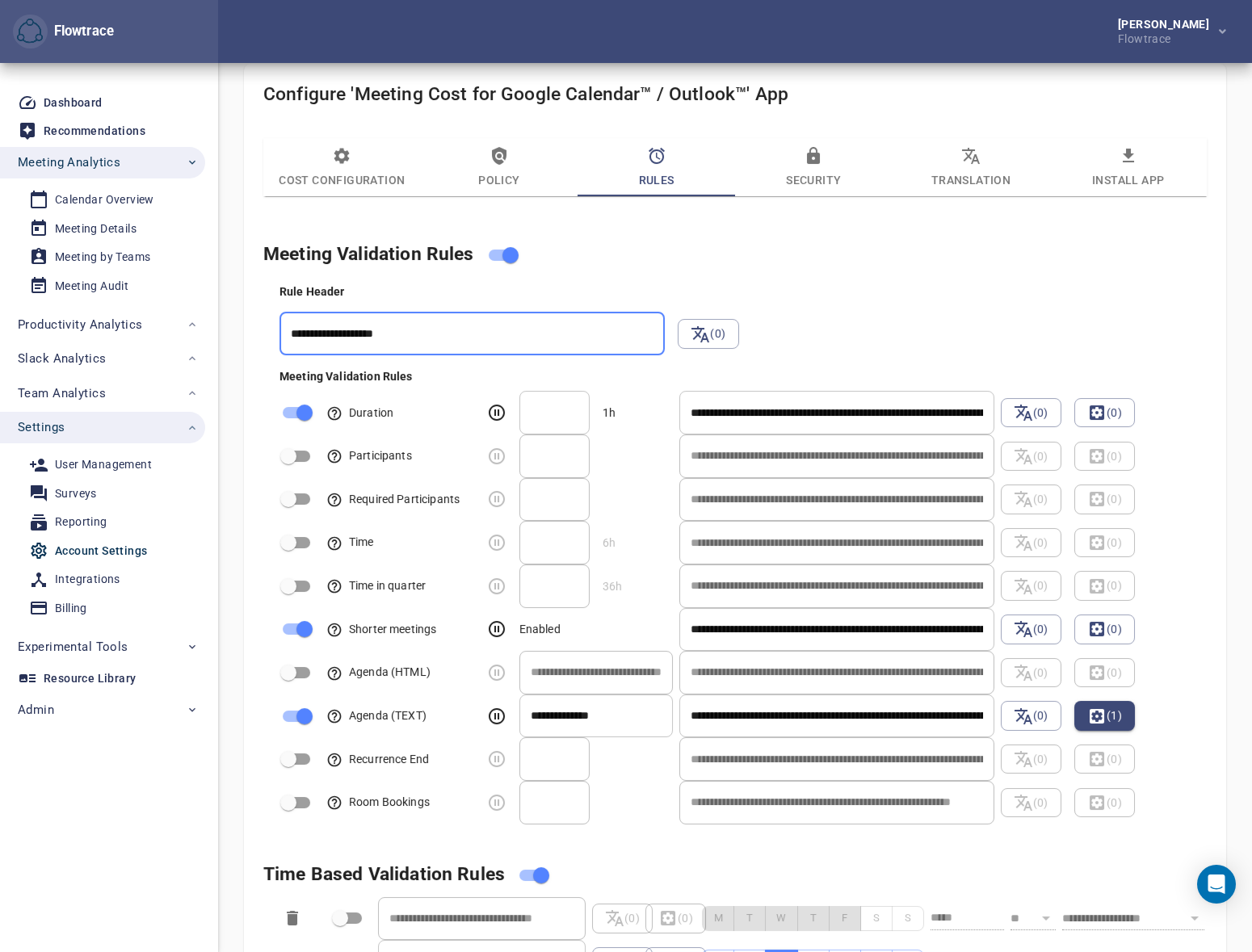
click at [459, 327] on input "**********" at bounding box center [472, 334] width 385 height 44
click at [517, 332] on input "**********" at bounding box center [472, 334] width 385 height 44
click at [709, 234] on div "**********" at bounding box center [735, 674] width 963 height 901
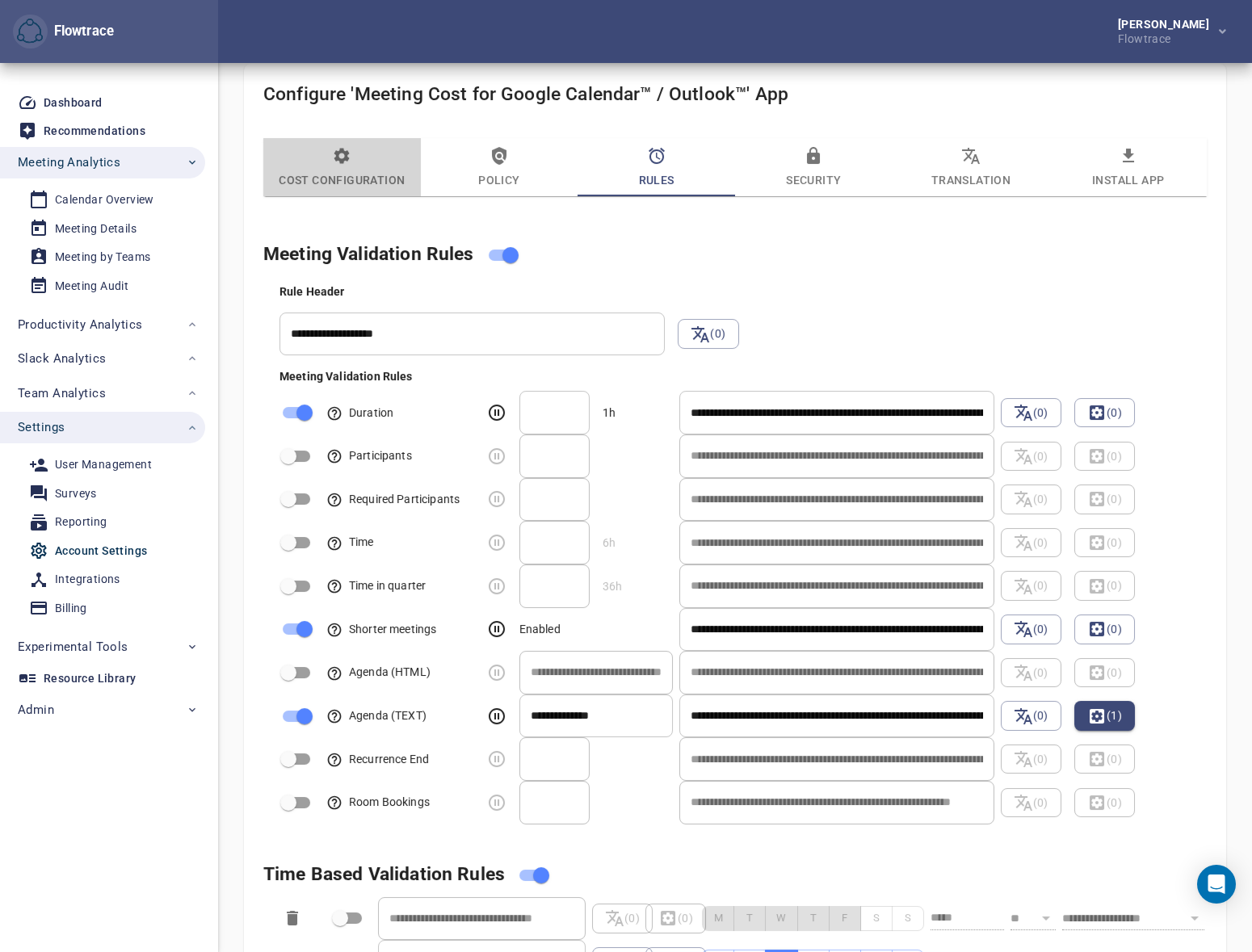
click at [368, 154] on span "Cost Configuration" at bounding box center [342, 168] width 138 height 44
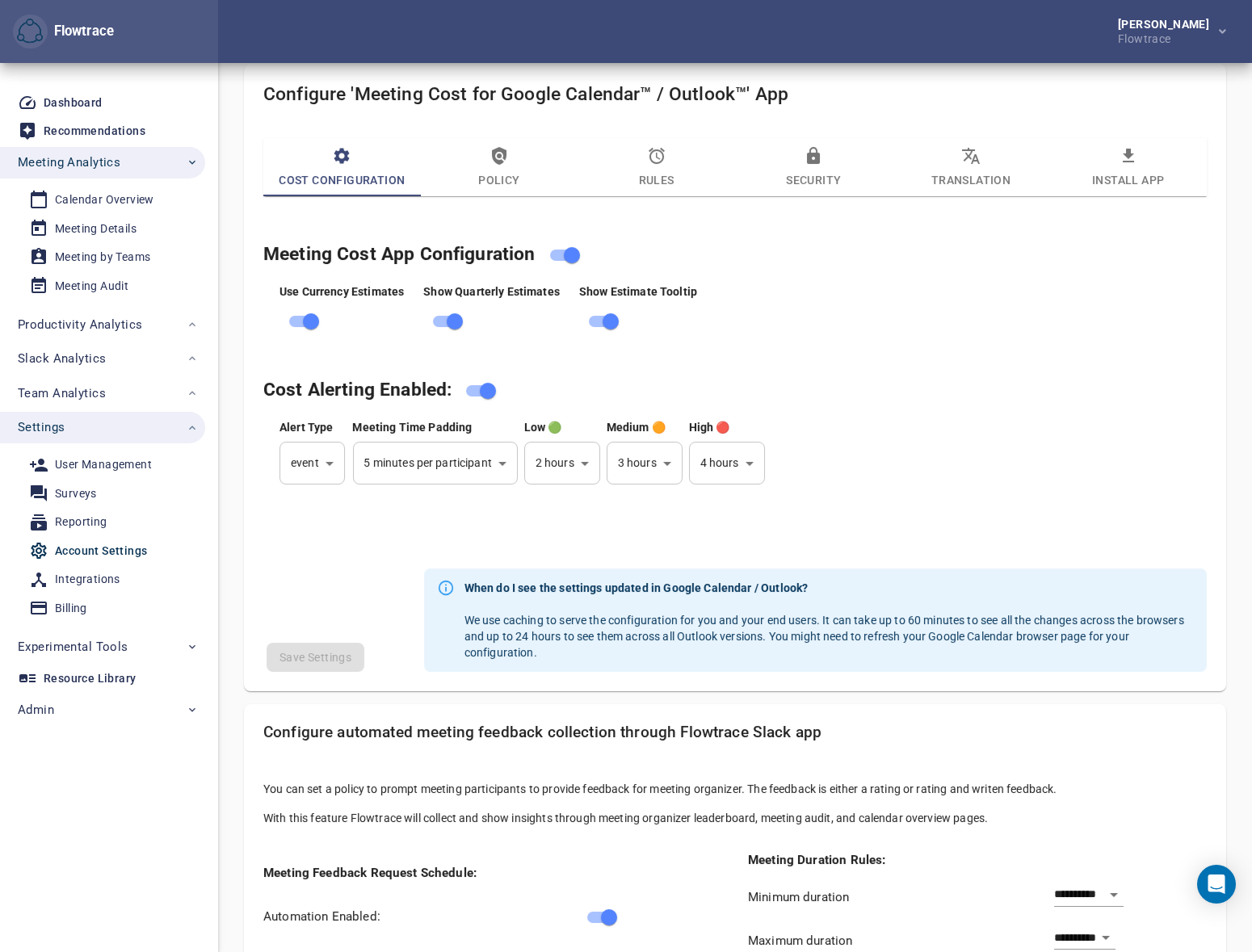
drag, startPoint x: 926, startPoint y: 375, endPoint x: 797, endPoint y: 307, distance: 145.8
click at [925, 375] on h4 "Cost Alerting Enabled:" at bounding box center [715, 390] width 905 height 30
click at [921, 442] on div "Alert Type event ***** ​ Meeting Time Padding 5 minutes per participant * ​ Low…" at bounding box center [751, 453] width 950 height 73
click at [665, 153] on span "Rules" at bounding box center [656, 168] width 138 height 44
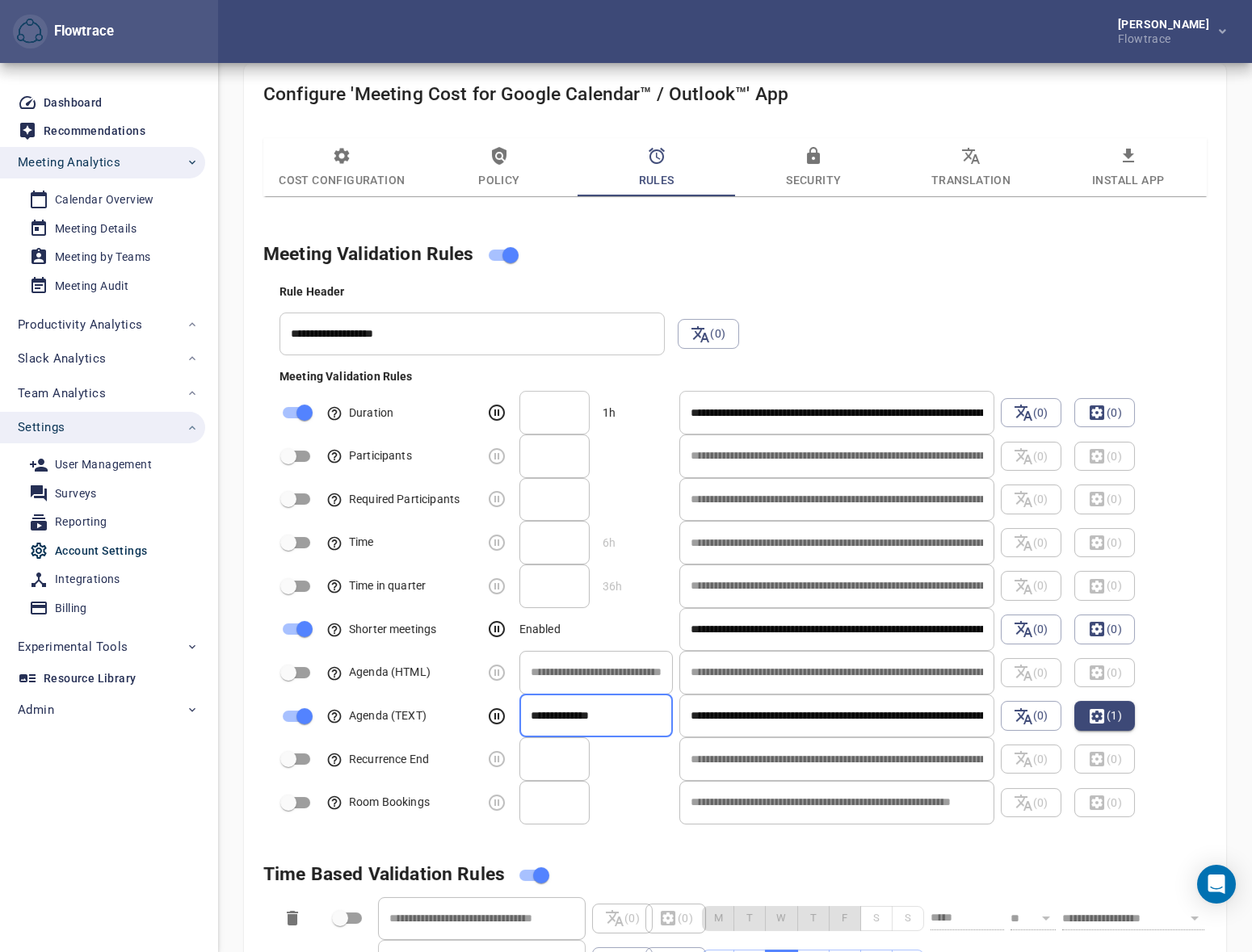
drag, startPoint x: 571, startPoint y: 712, endPoint x: 622, endPoint y: 714, distance: 51.0
click at [622, 714] on input "regex" at bounding box center [596, 716] width 154 height 44
click at [655, 710] on input "regex" at bounding box center [596, 716] width 154 height 44
drag, startPoint x: 732, startPoint y: 710, endPoint x: 896, endPoint y: 723, distance: 164.5
click at [869, 718] on input "**********" at bounding box center [836, 716] width 314 height 44
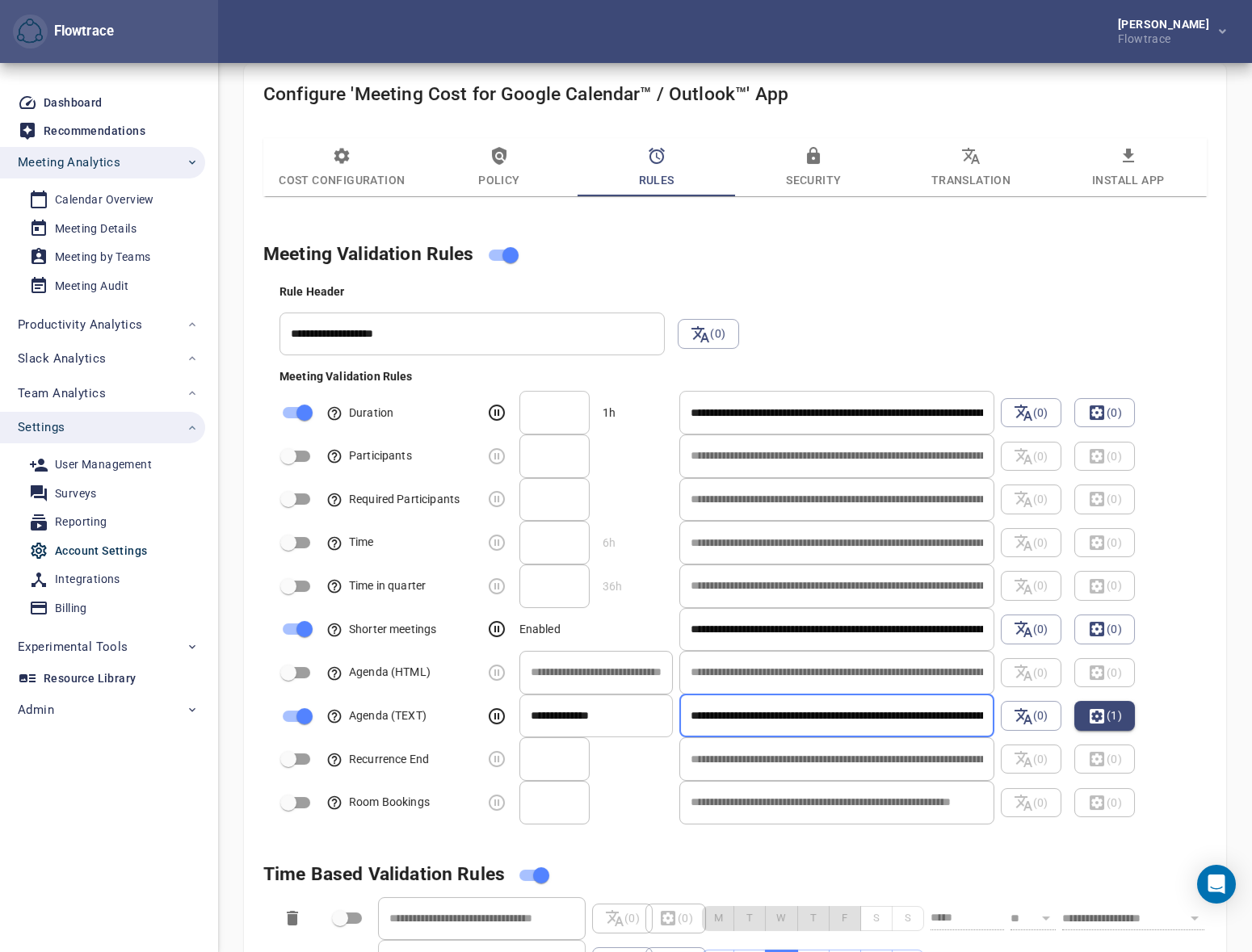
click at [914, 723] on input "**********" at bounding box center [836, 716] width 314 height 44
drag, startPoint x: 914, startPoint y: 723, endPoint x: 803, endPoint y: 718, distance: 111.1
click at [803, 718] on input "**********" at bounding box center [836, 716] width 314 height 44
click at [1115, 710] on span "(1)" at bounding box center [1104, 716] width 35 height 20
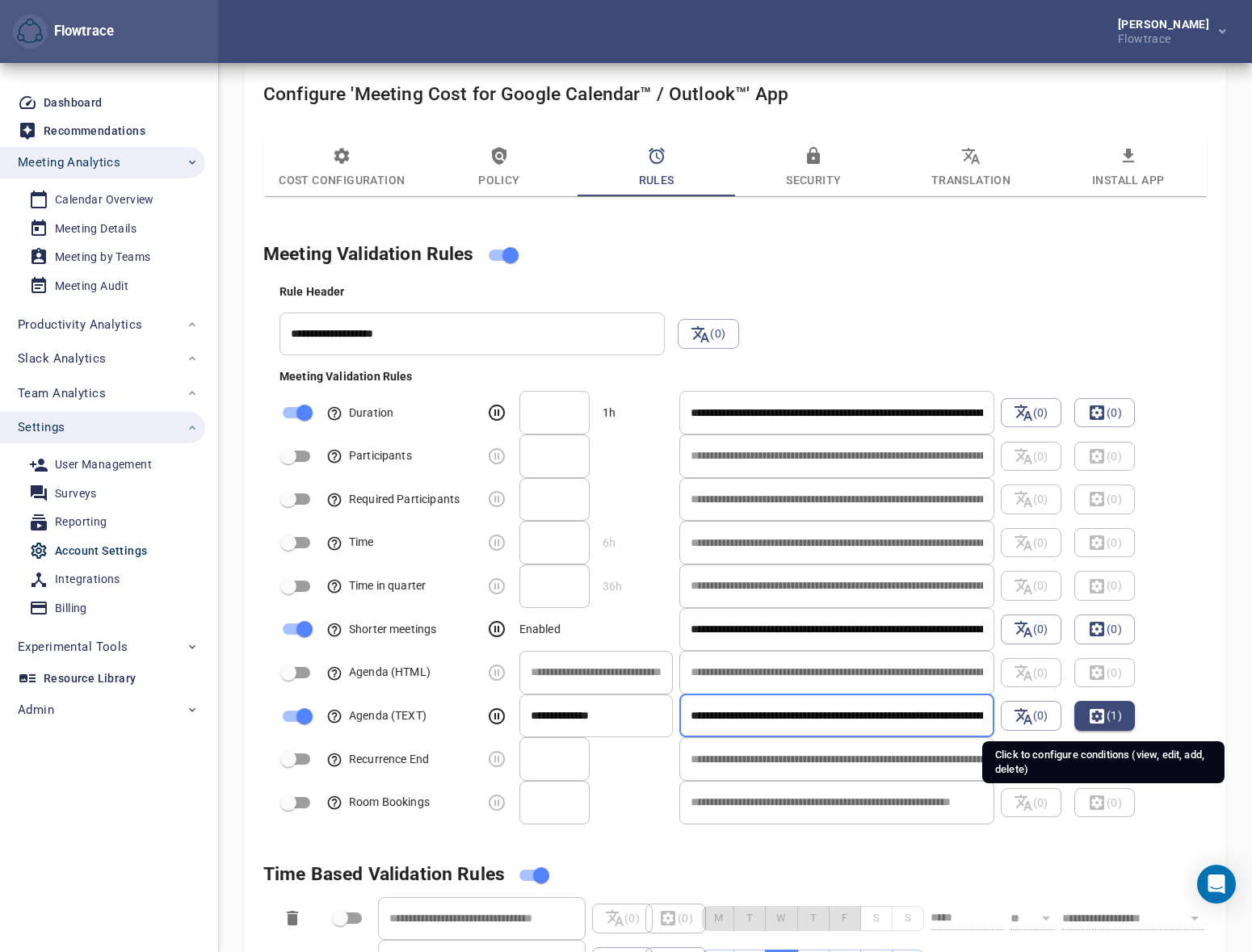
select select "**********"
